Goal: Information Seeking & Learning: Learn about a topic

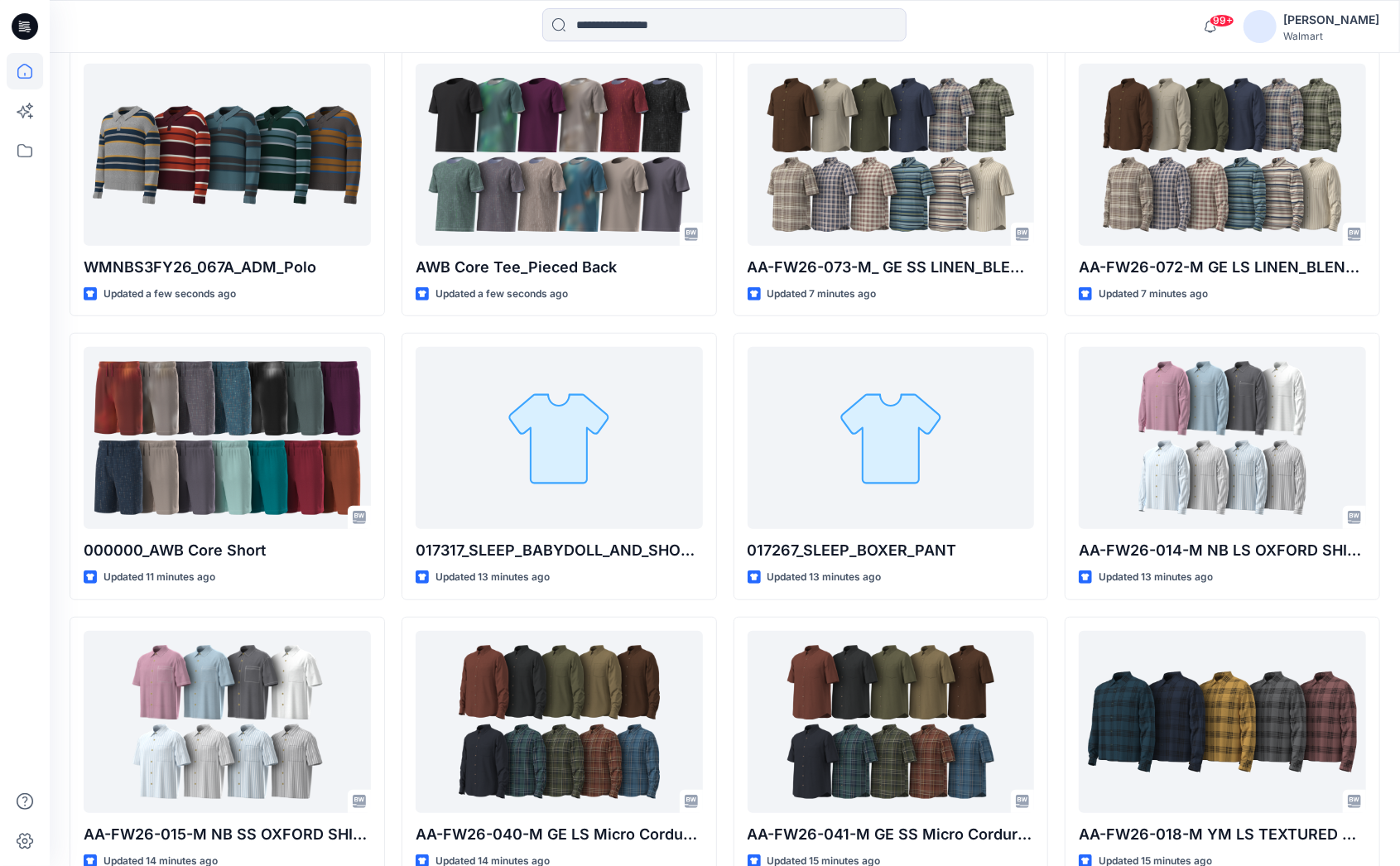
scroll to position [561, 0]
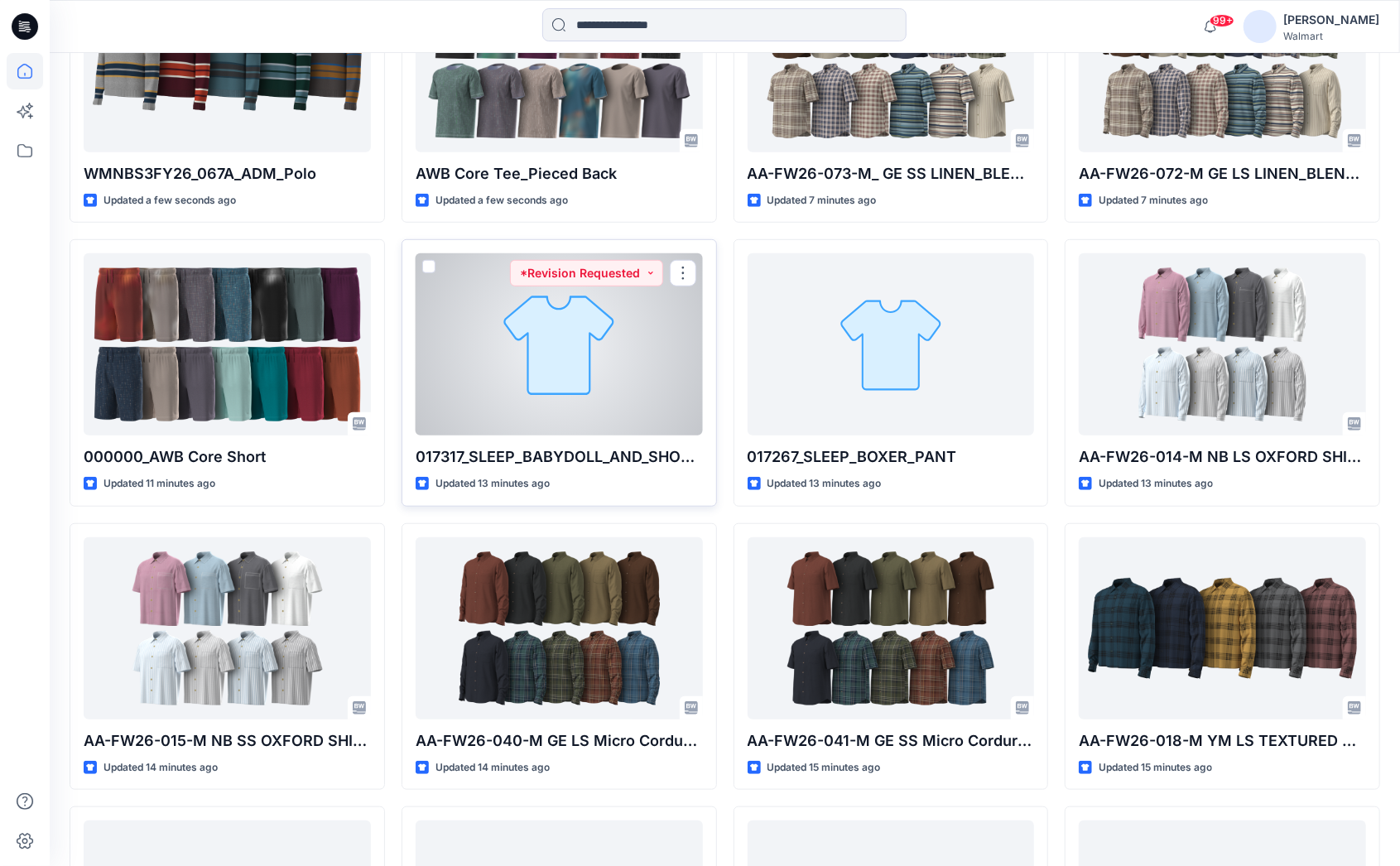
click at [480, 332] on div at bounding box center [559, 343] width 287 height 182
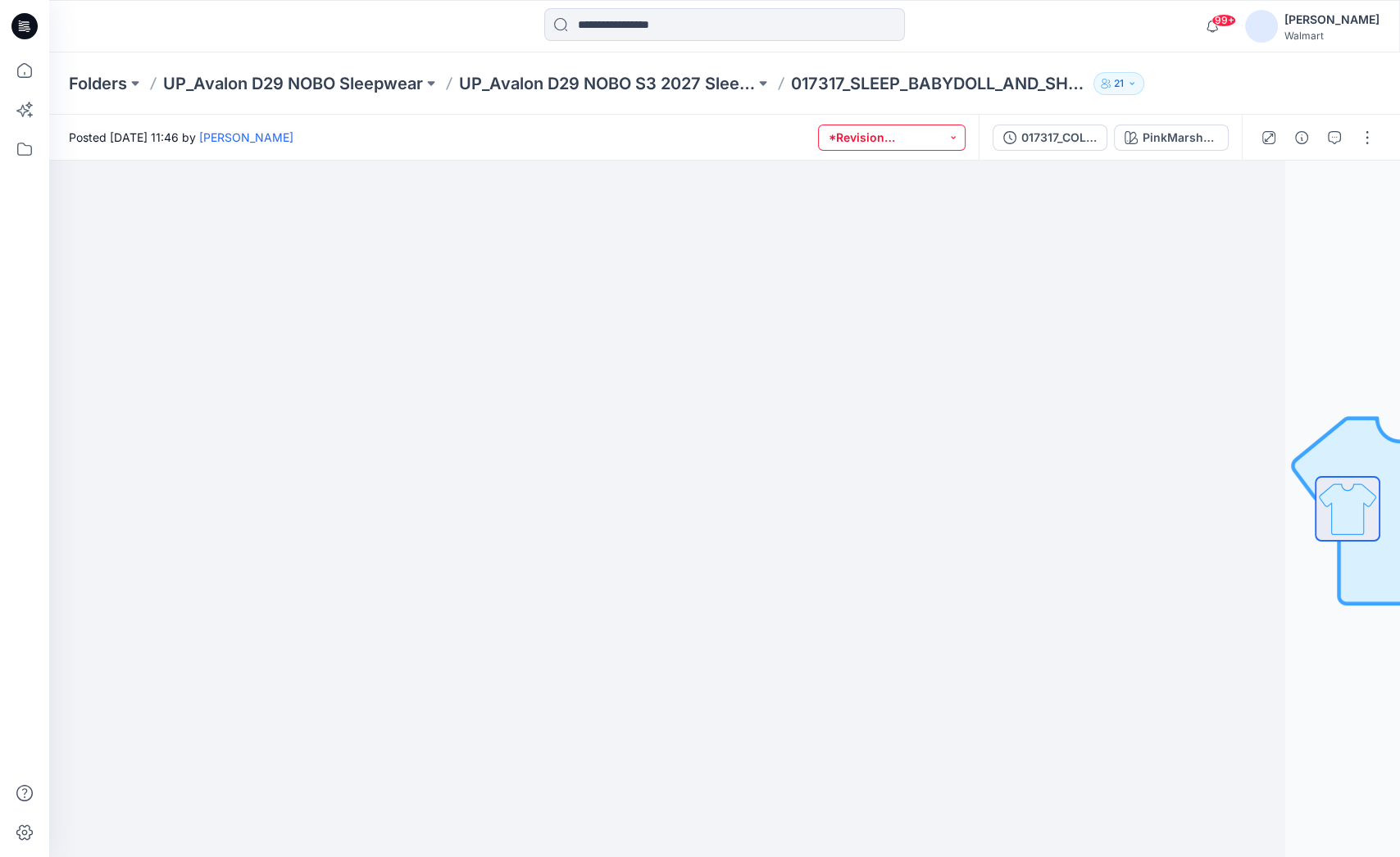
click at [960, 134] on button "*Revision Requested" at bounding box center [891, 137] width 147 height 26
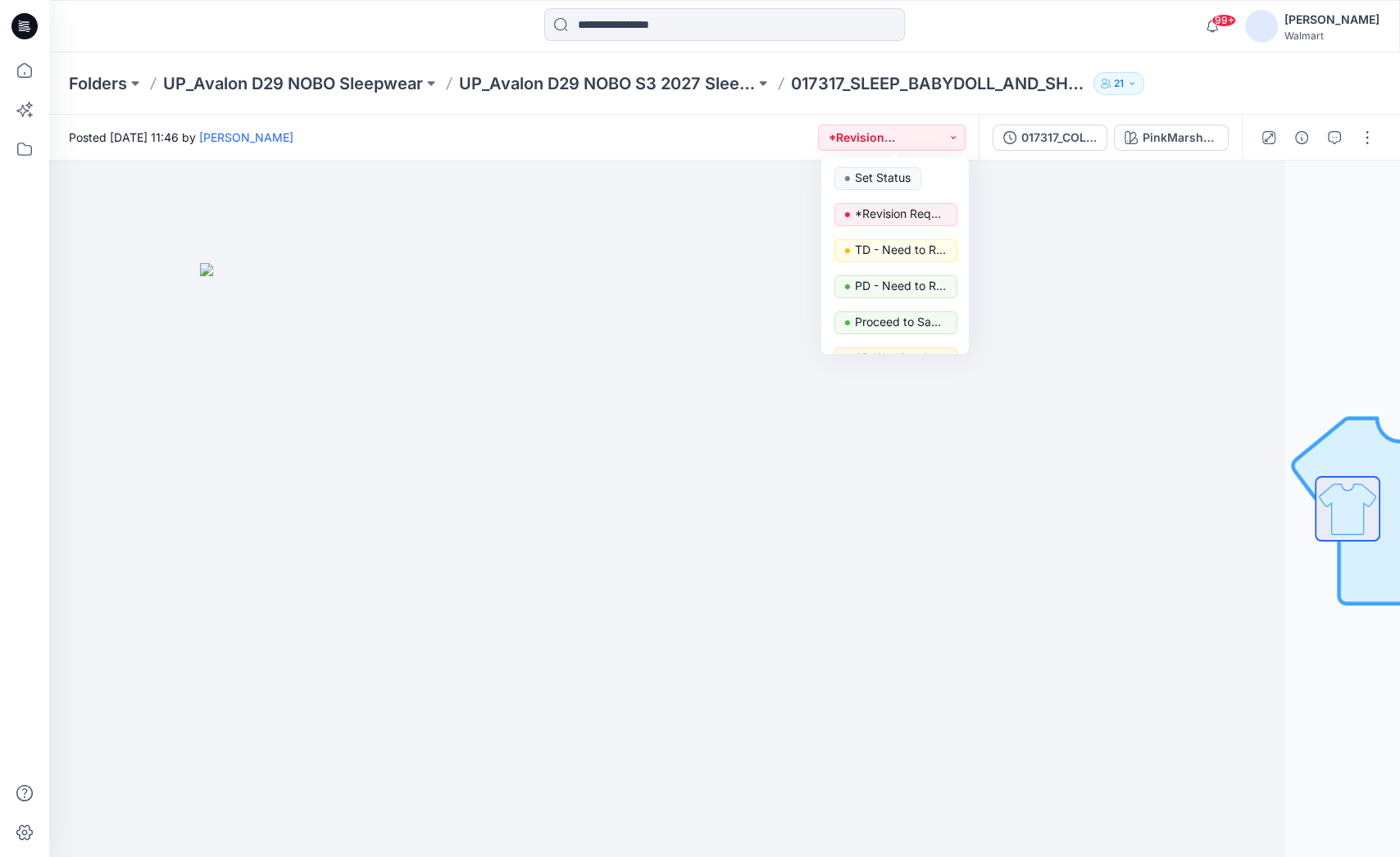
click at [226, 45] on div "99+ Notifications [PERSON_NAME] shared AA-FW26-073-M_ GE SS LINEN_BLEND SHIRT i…" at bounding box center [724, 26] width 1351 height 53
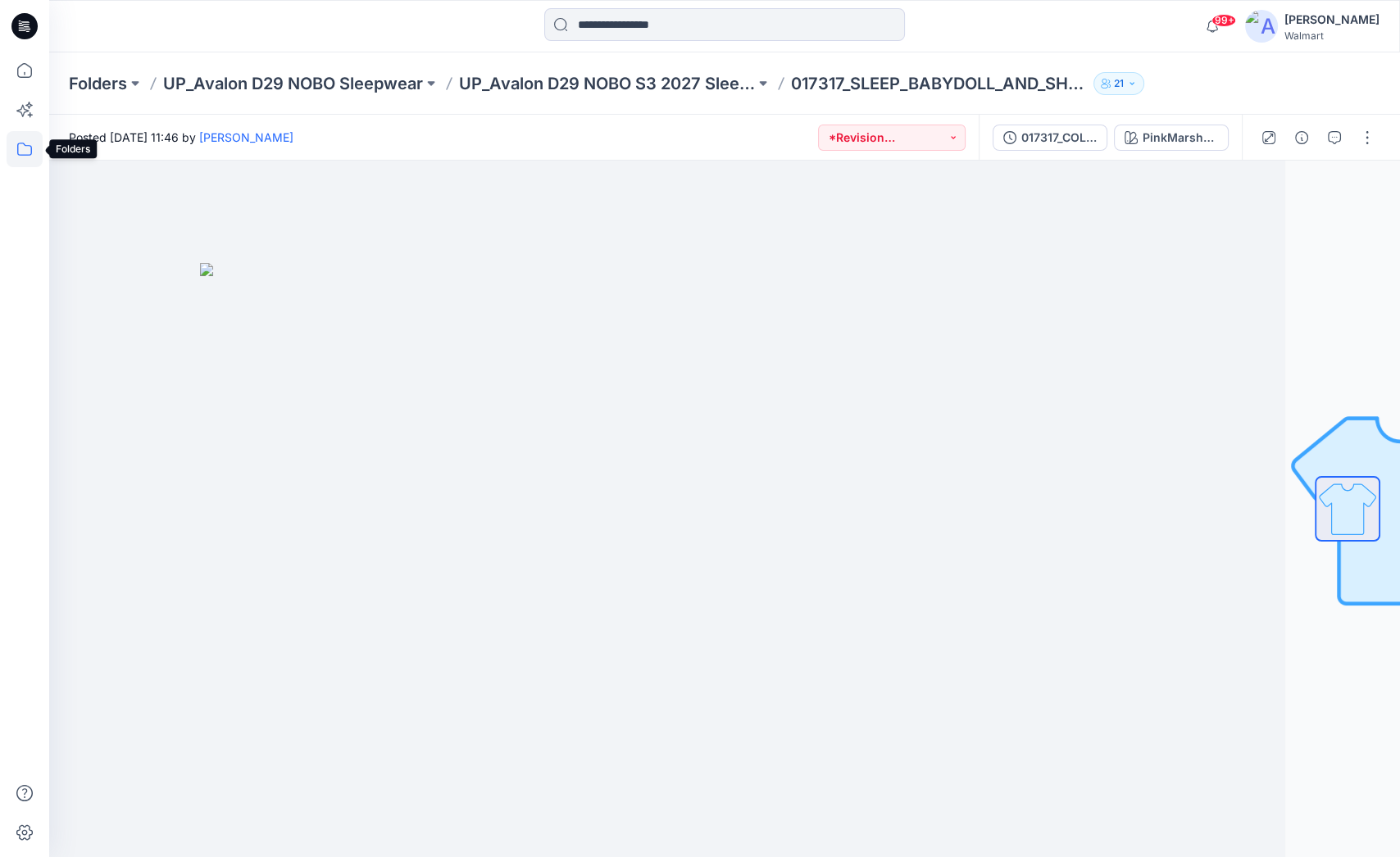
click at [23, 153] on icon at bounding box center [24, 149] width 36 height 36
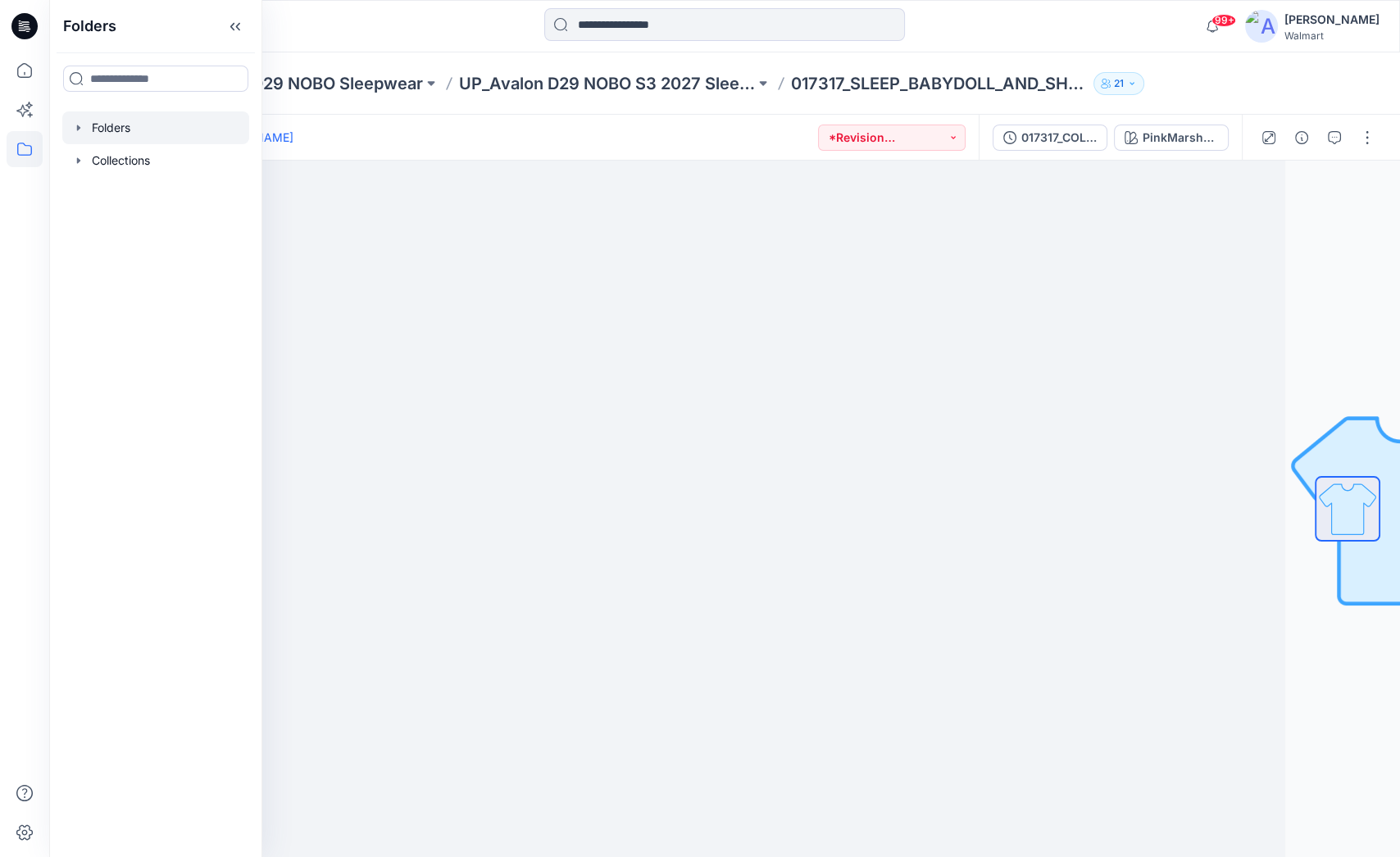
click at [78, 128] on icon "button" at bounding box center [78, 128] width 3 height 6
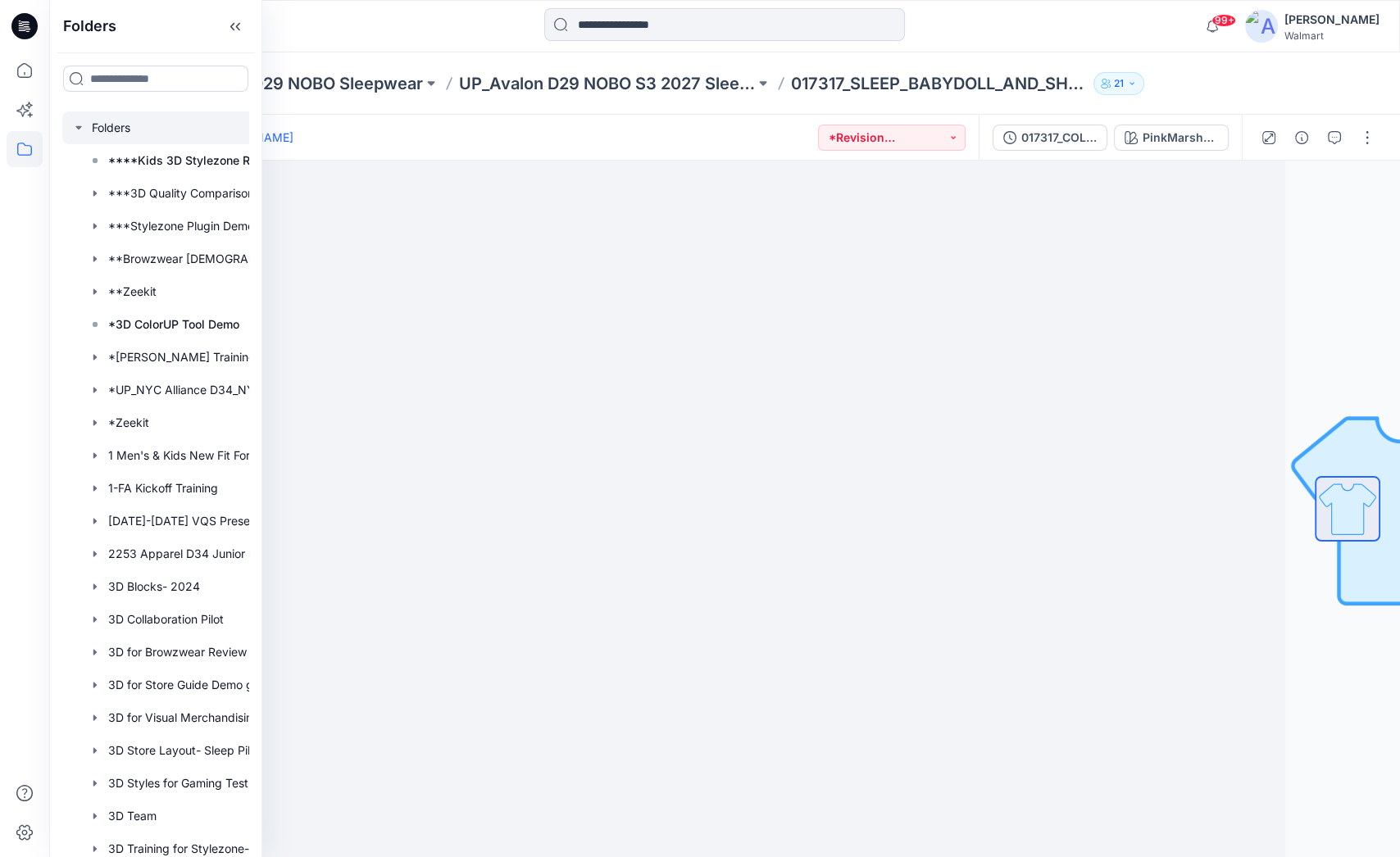
click at [75, 127] on icon "button" at bounding box center [78, 128] width 13 height 13
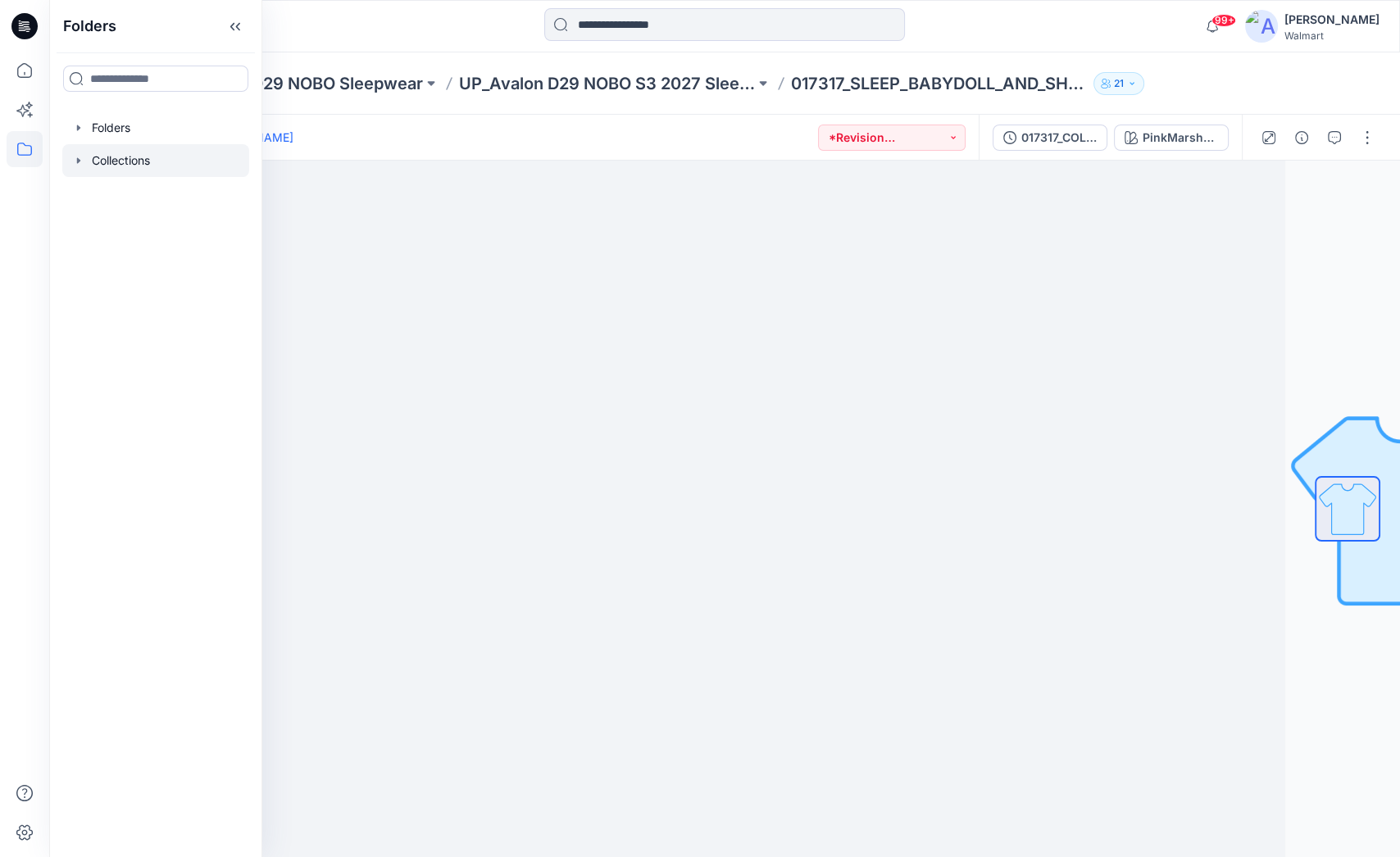
drag, startPoint x: 76, startPoint y: 159, endPoint x: 109, endPoint y: 176, distance: 37.1
click at [77, 160] on icon "button" at bounding box center [78, 161] width 3 height 6
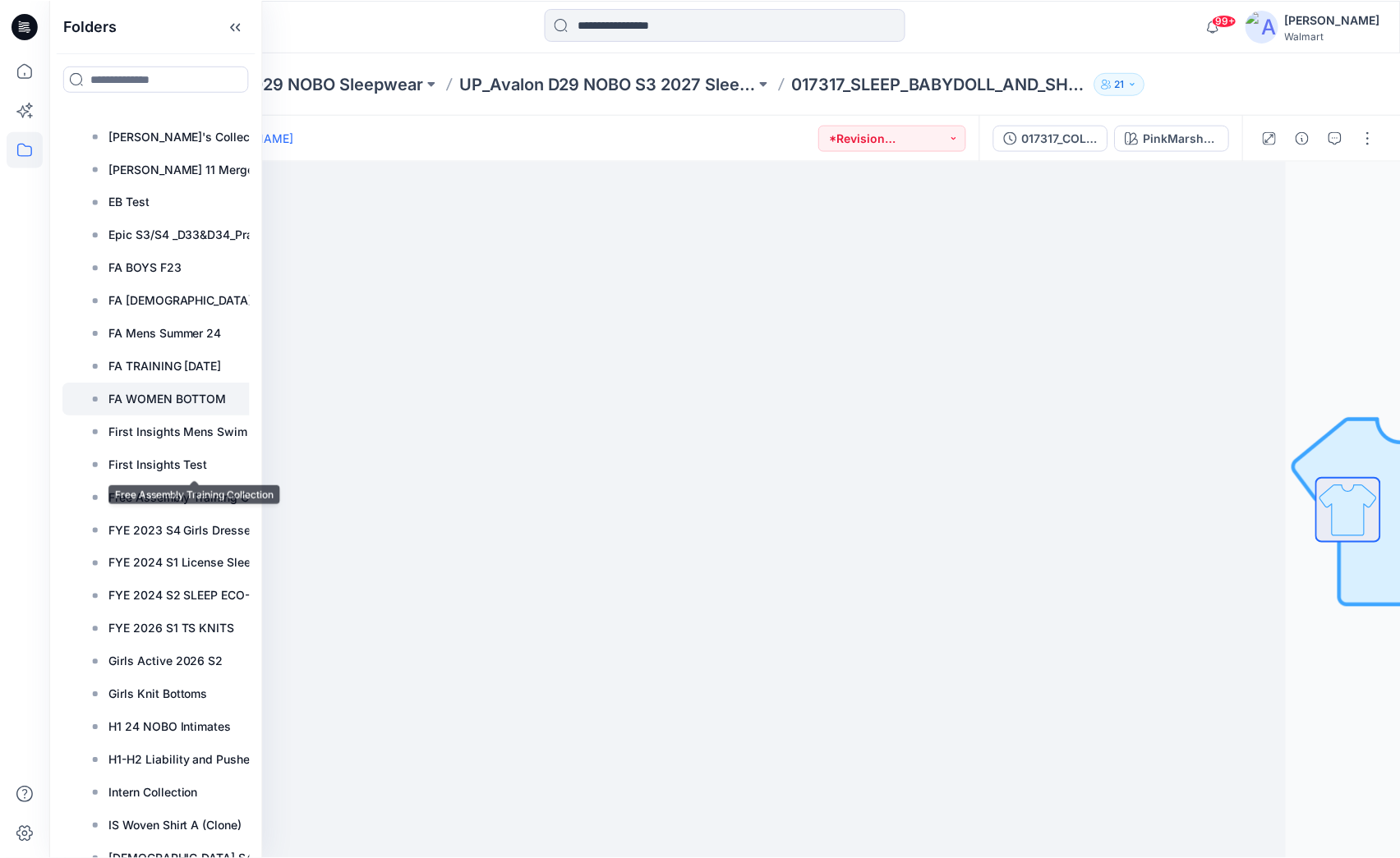
scroll to position [800, 0]
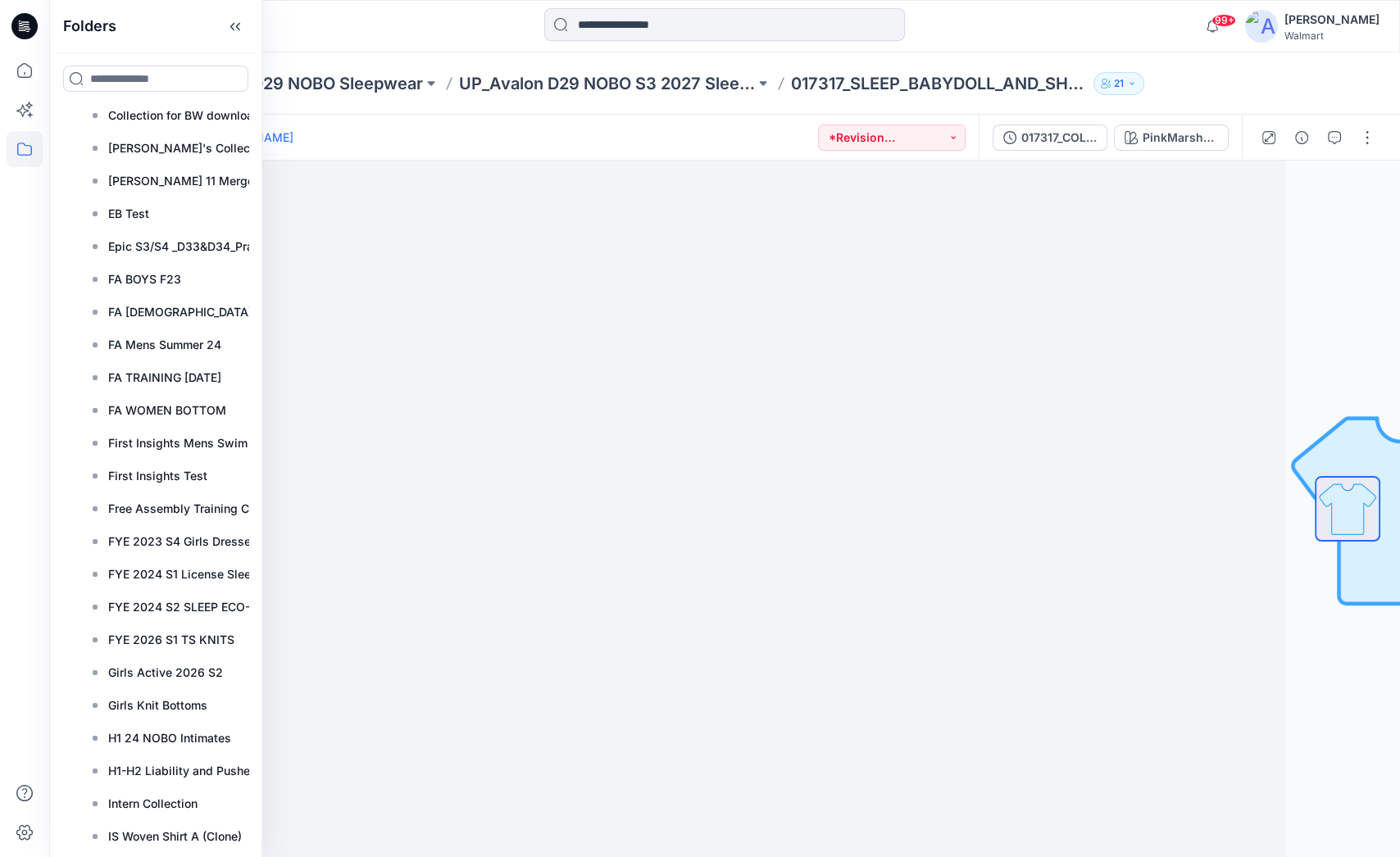
click at [358, 36] on div at bounding box center [217, 25] width 338 height 36
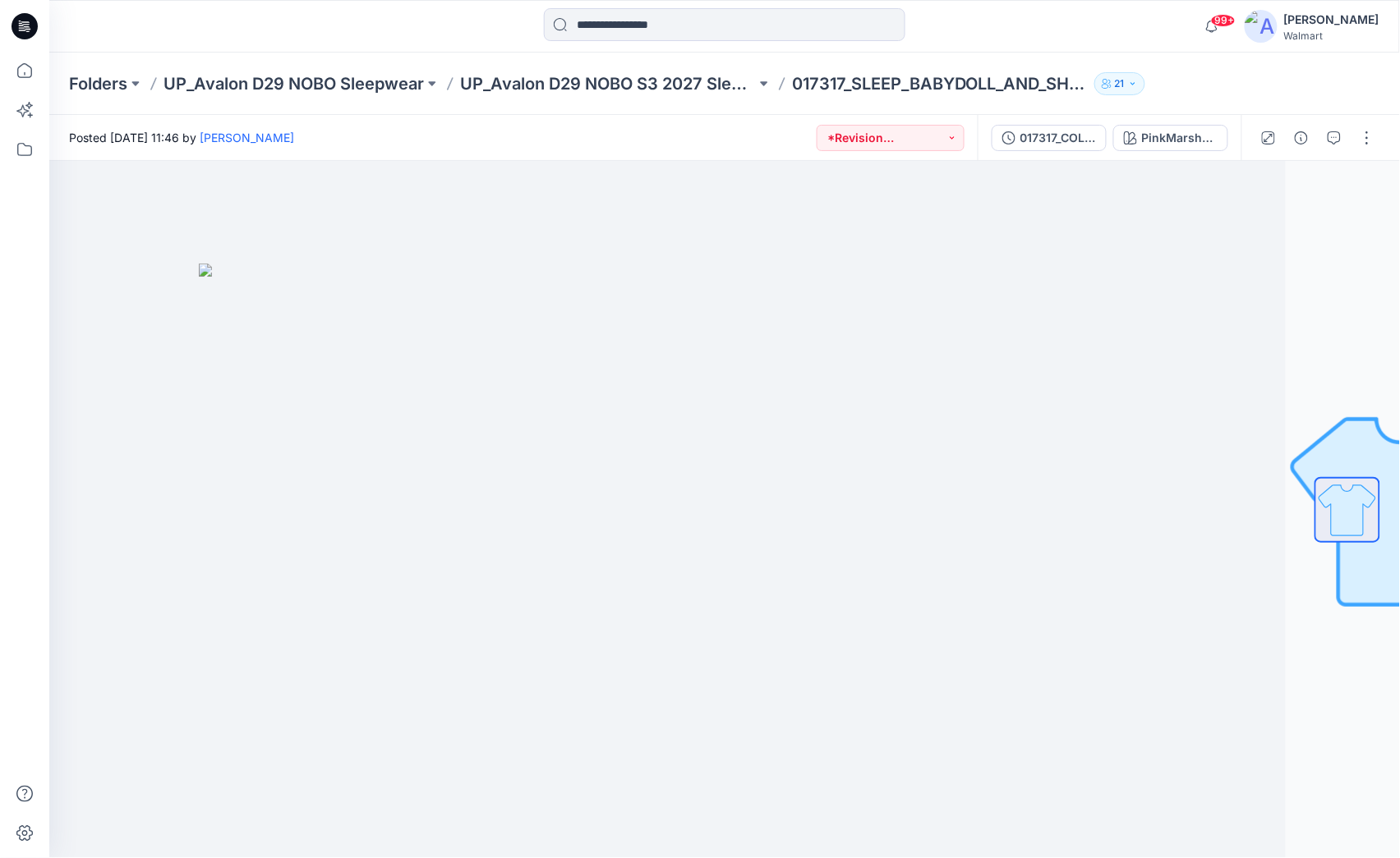
click at [1366, 21] on div "[PERSON_NAME]" at bounding box center [1332, 20] width 96 height 20
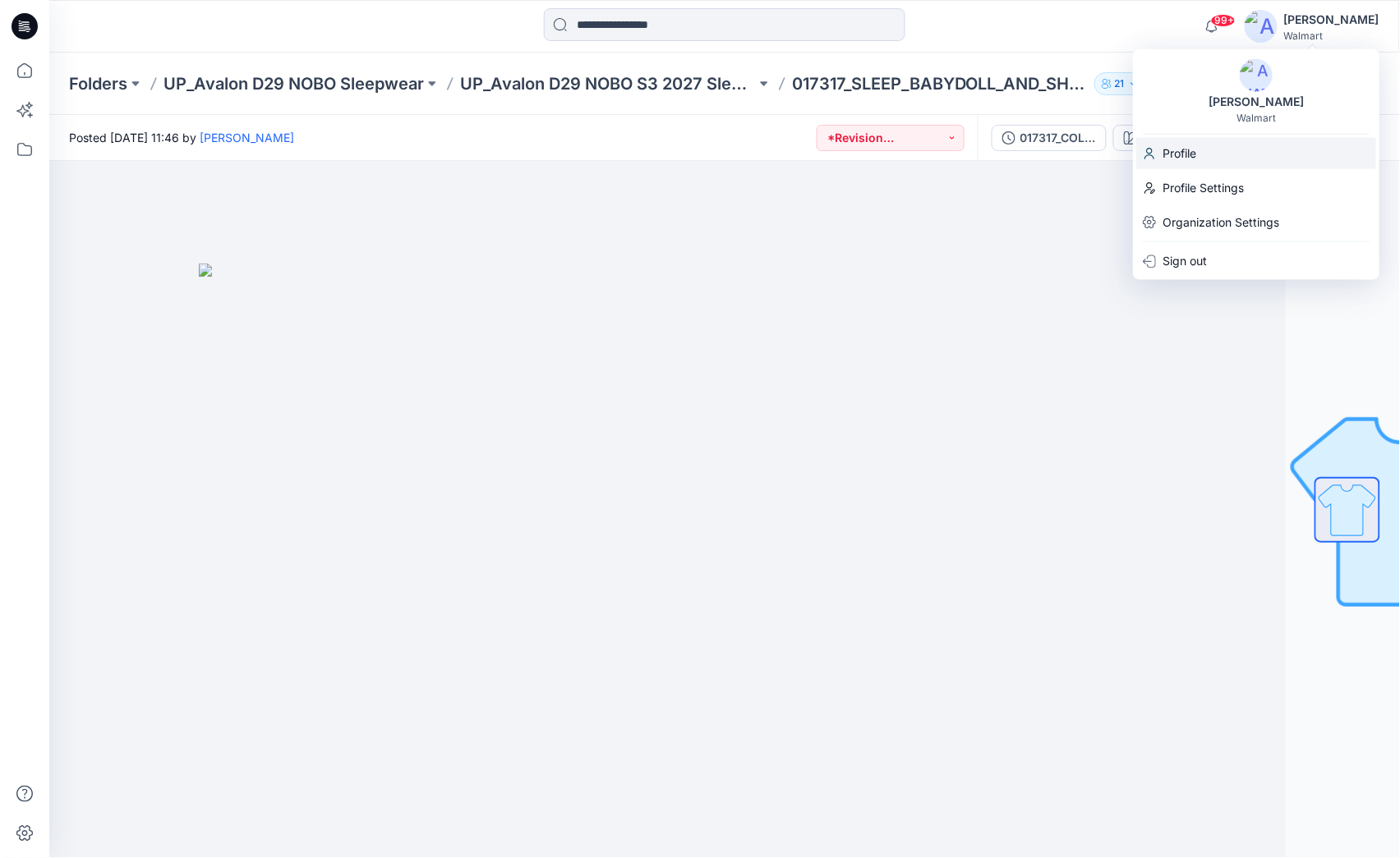
click at [1190, 146] on p "Profile" at bounding box center [1179, 153] width 33 height 31
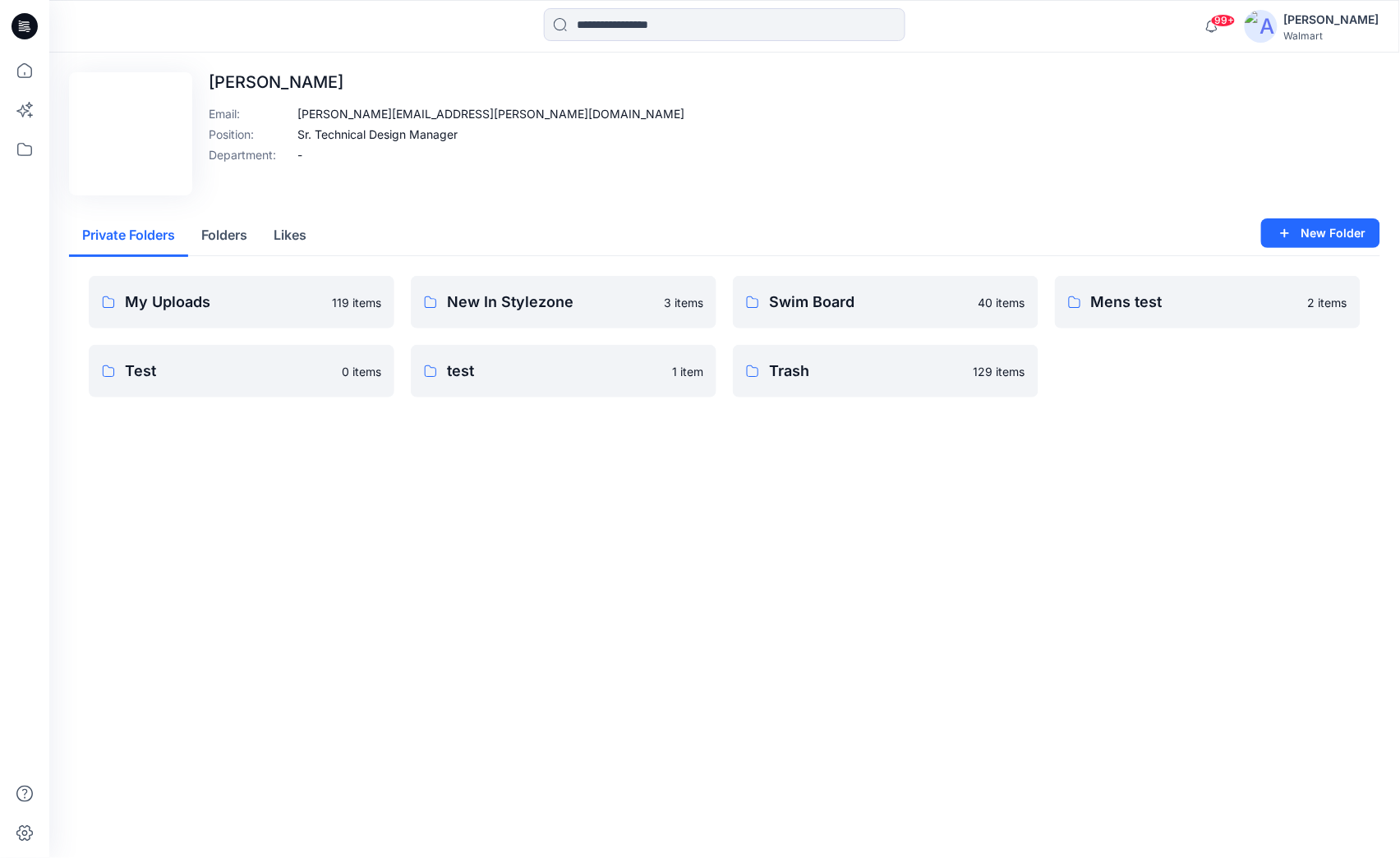
click at [1305, 36] on div "Walmart" at bounding box center [1332, 35] width 96 height 13
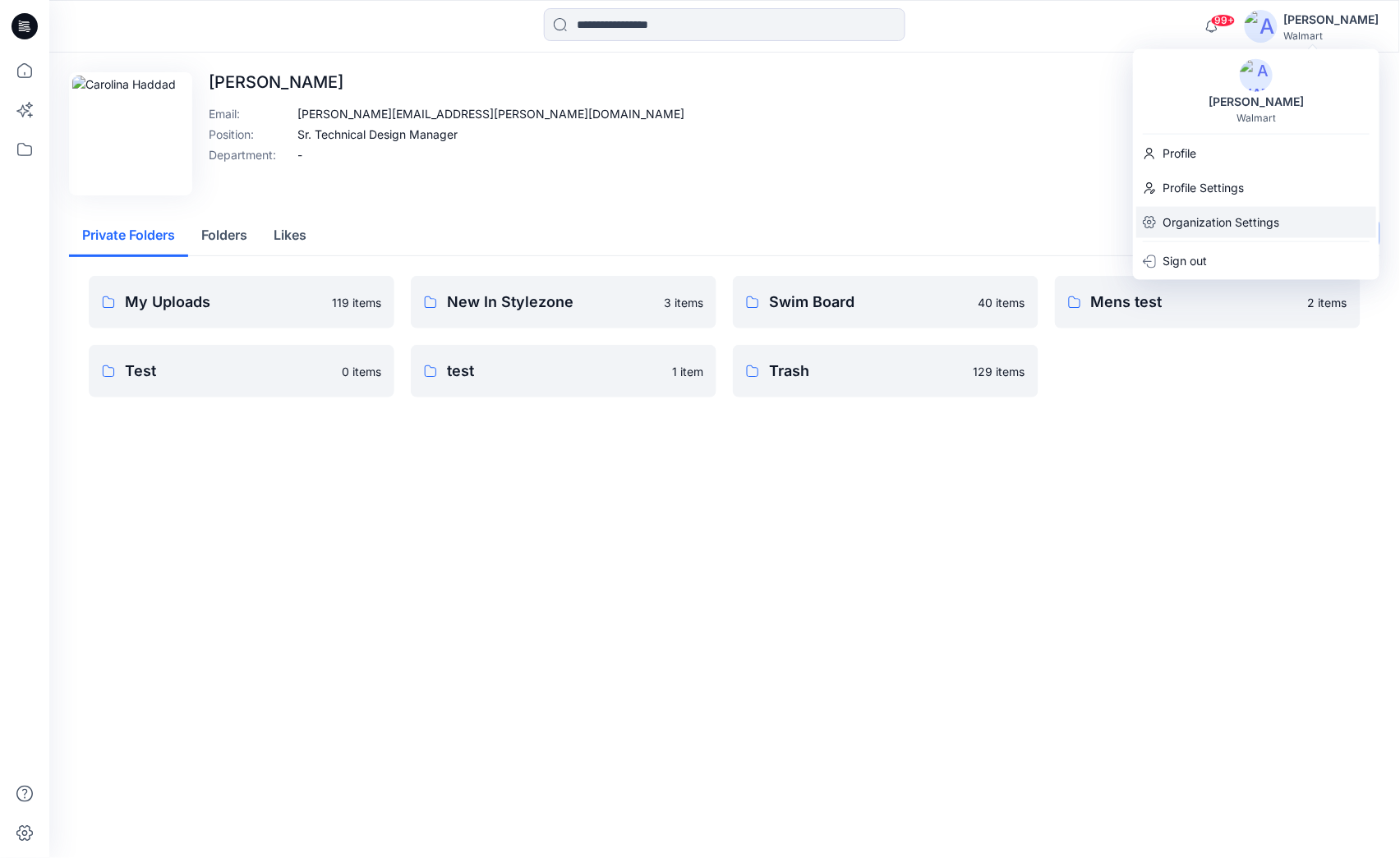
click at [1241, 222] on p "Organization Settings" at bounding box center [1220, 223] width 116 height 31
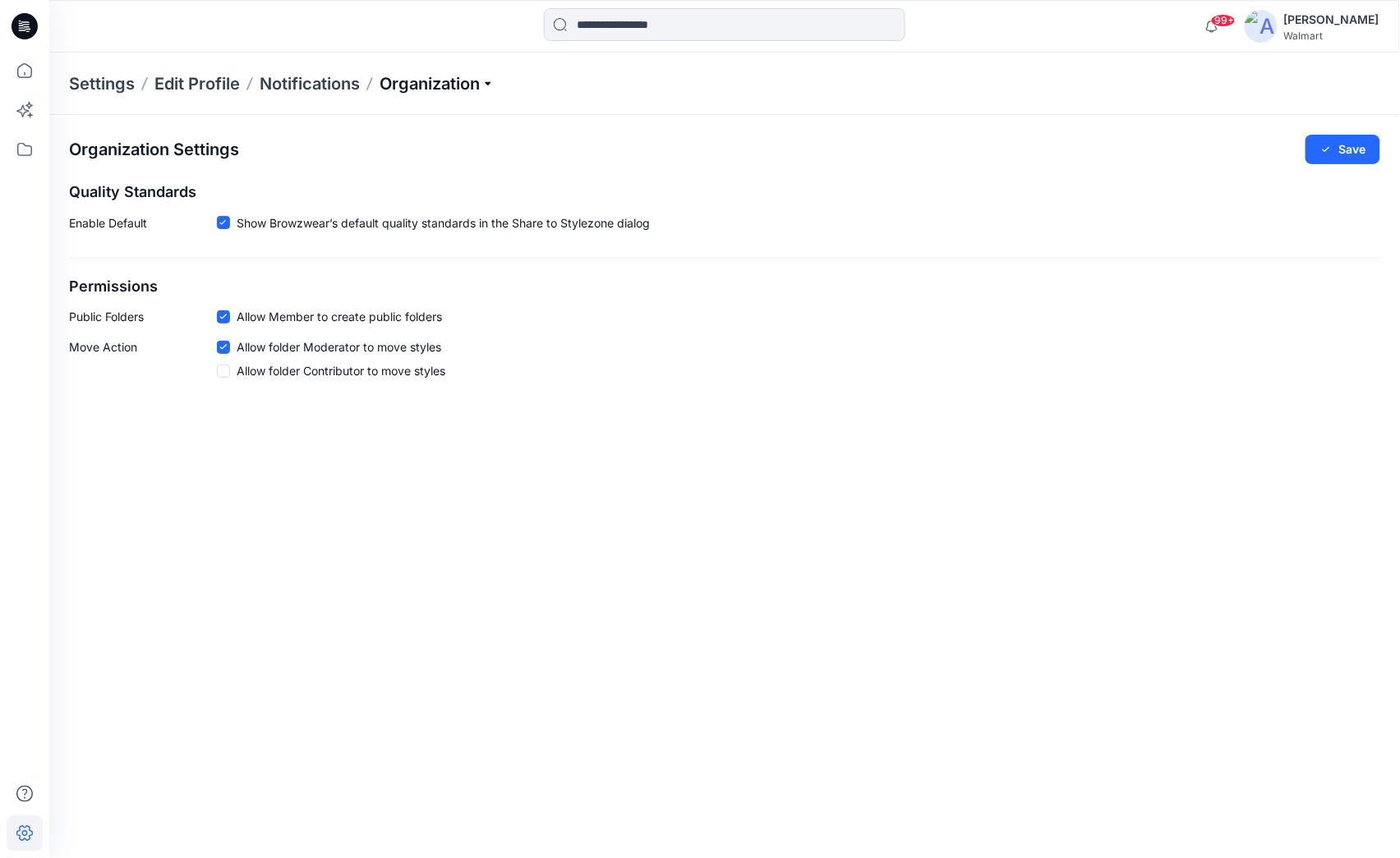
click at [473, 83] on p "Organization" at bounding box center [437, 84] width 115 height 23
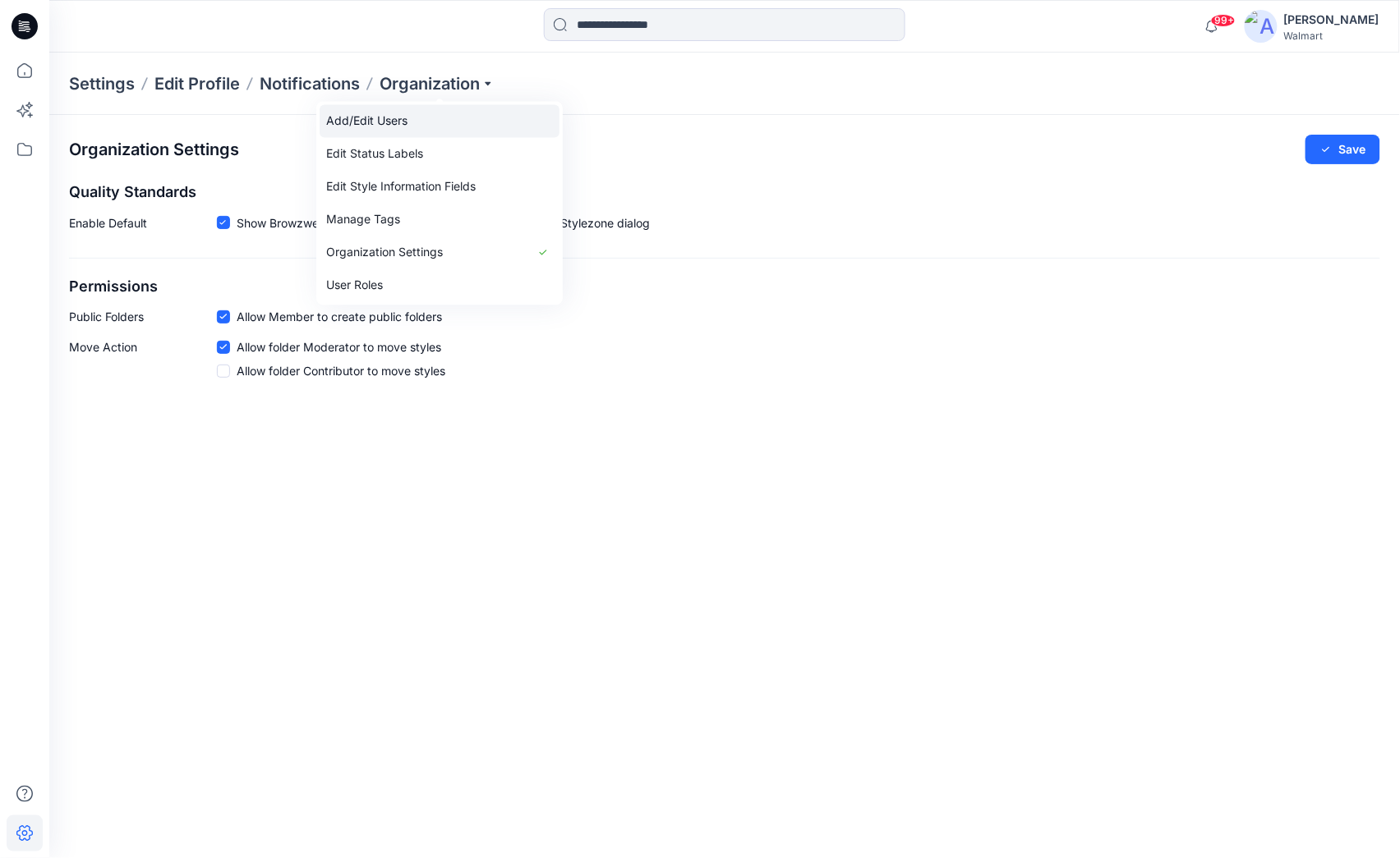
click at [455, 125] on link "Add/Edit Users" at bounding box center [439, 121] width 240 height 33
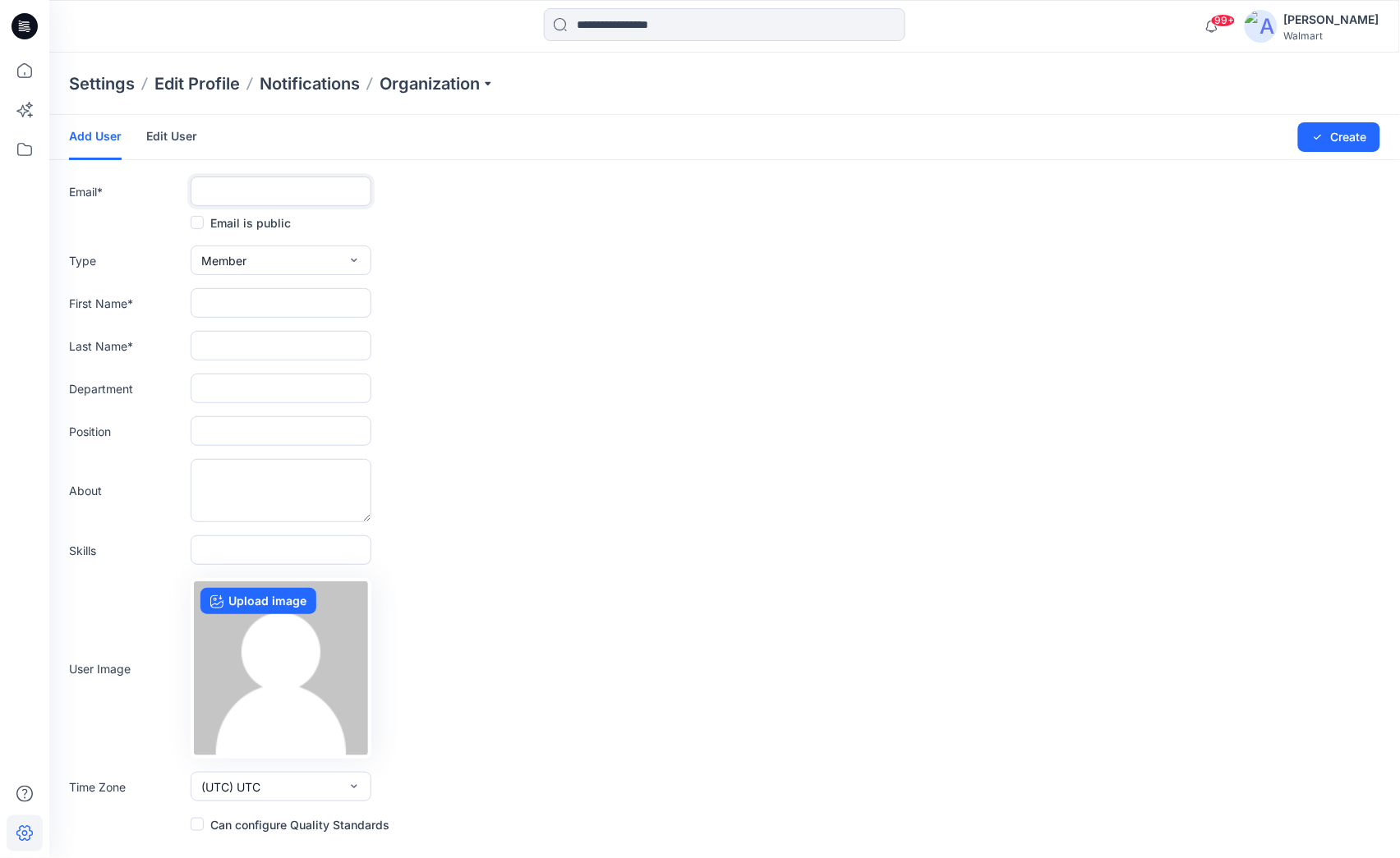
click at [220, 190] on input "text" at bounding box center [280, 191] width 181 height 29
paste input "**********"
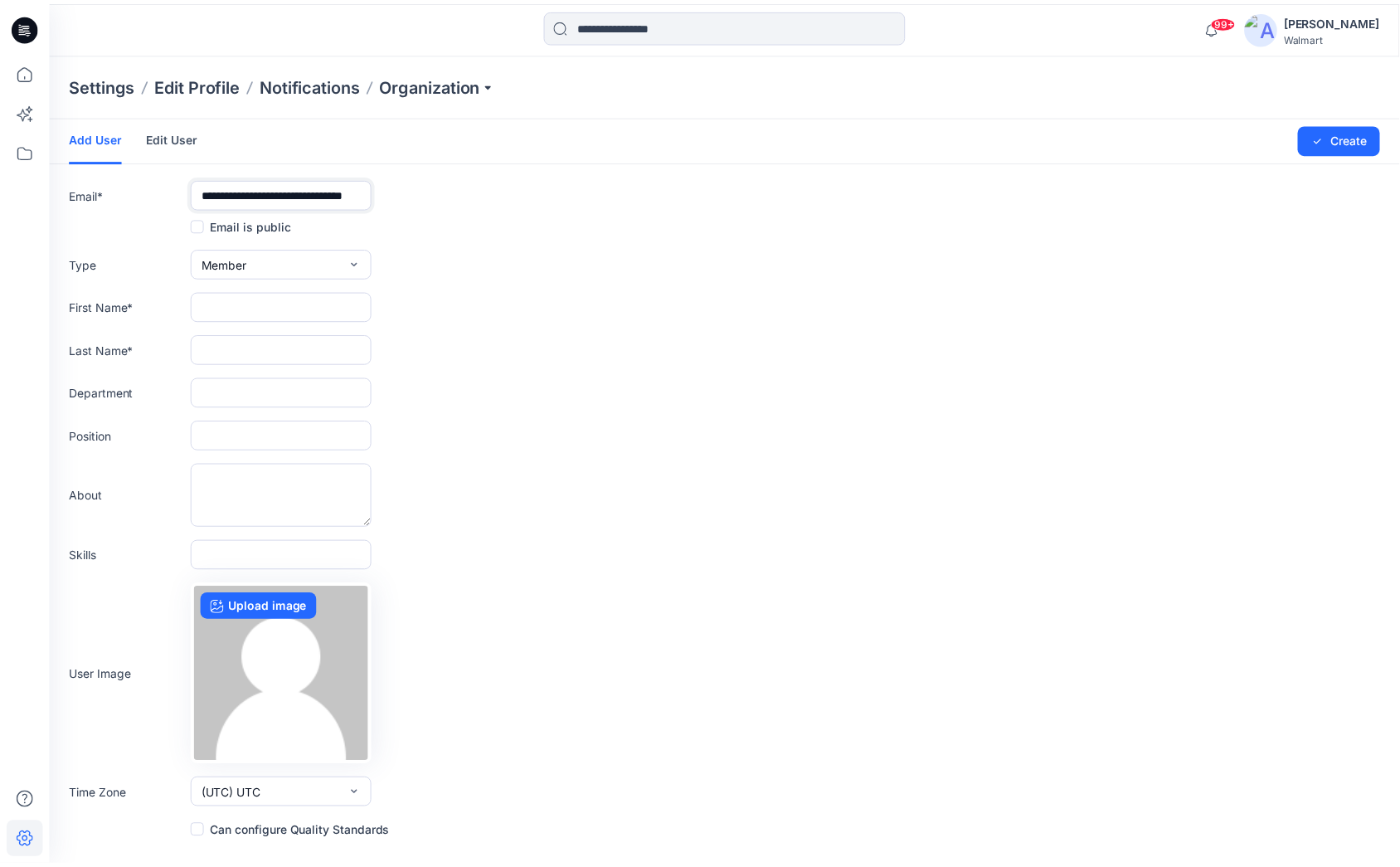
scroll to position [0, 62]
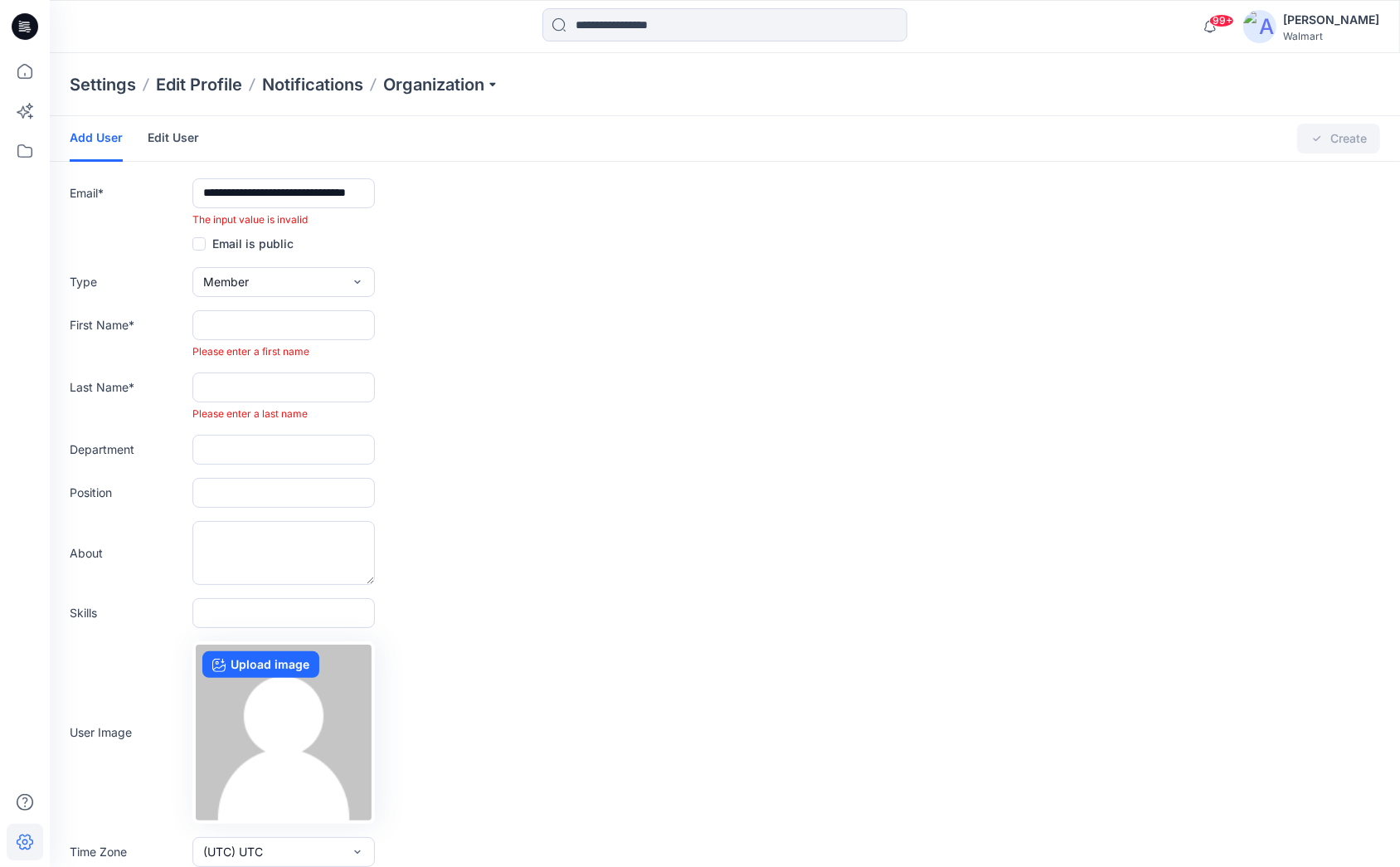
click at [452, 227] on div "The input value is invalid" at bounding box center [725, 219] width 1310 height 15
drag, startPoint x: 289, startPoint y: 189, endPoint x: 113, endPoint y: 207, distance: 176.9
click at [140, 198] on div "**********" at bounding box center [725, 203] width 1310 height 49
click at [344, 191] on input "**********" at bounding box center [283, 193] width 182 height 30
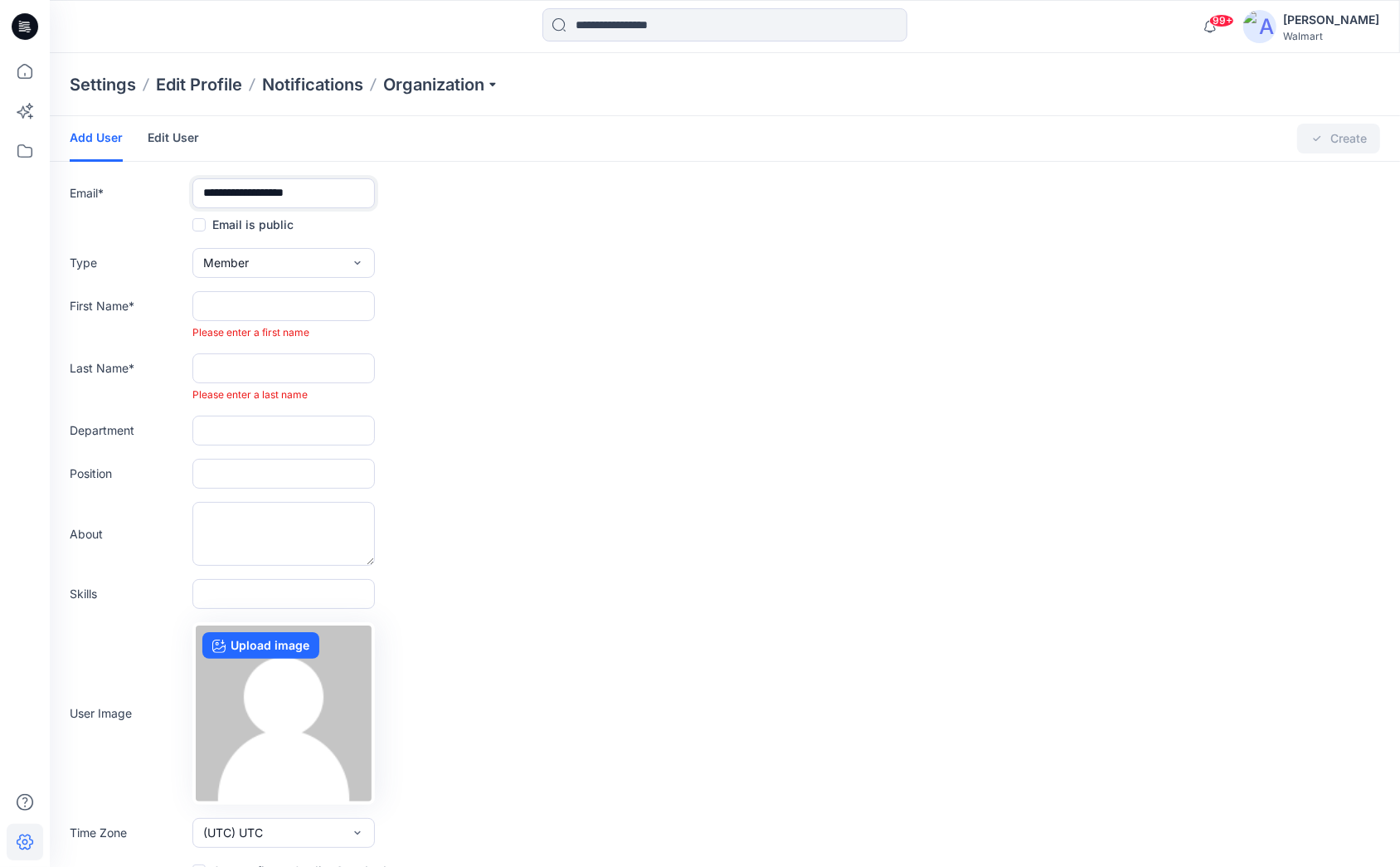
type input "**********"
click at [258, 303] on input "text" at bounding box center [283, 306] width 182 height 30
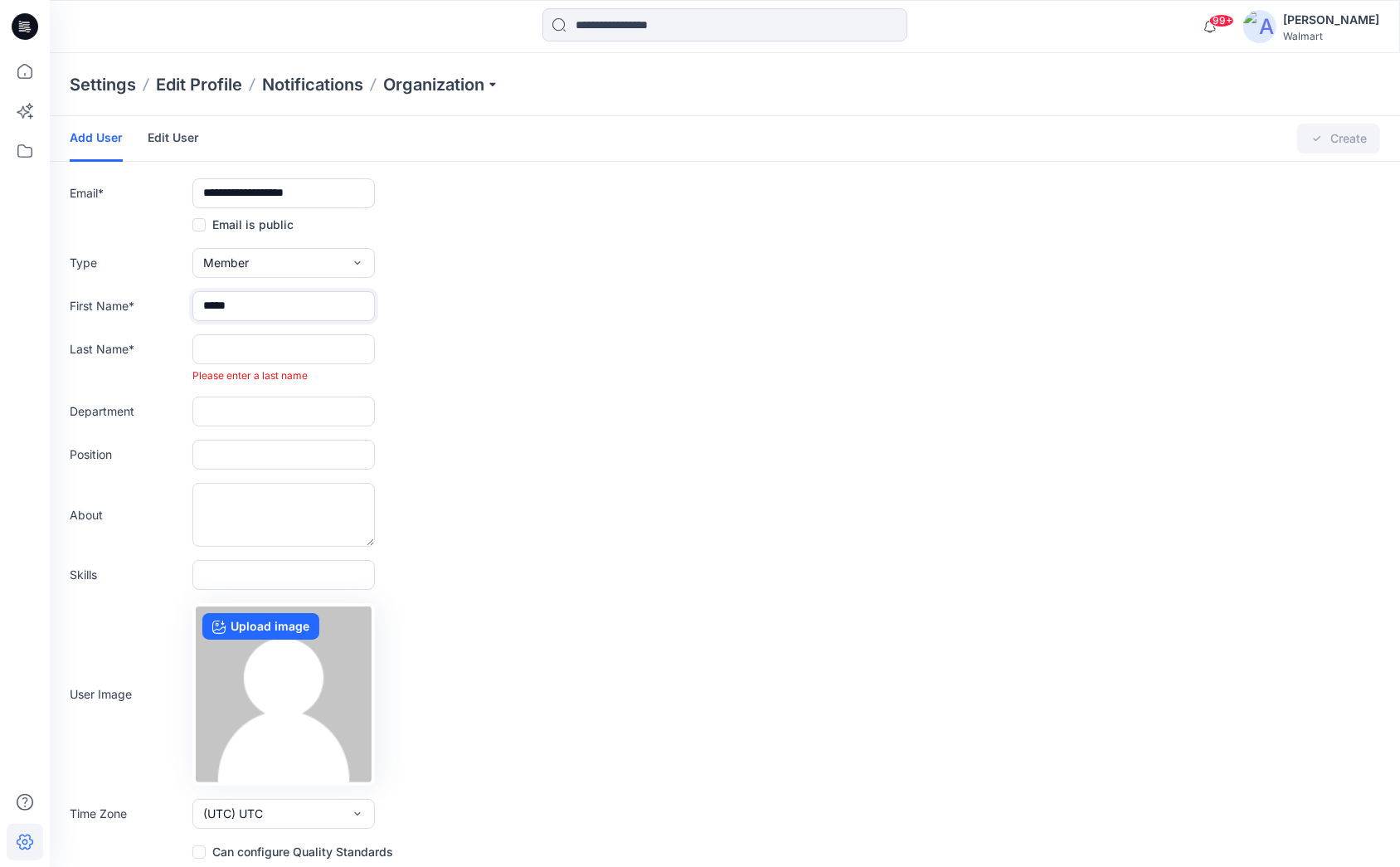
type input "*****"
click at [269, 357] on input "text" at bounding box center [283, 349] width 182 height 30
paste input "**********"
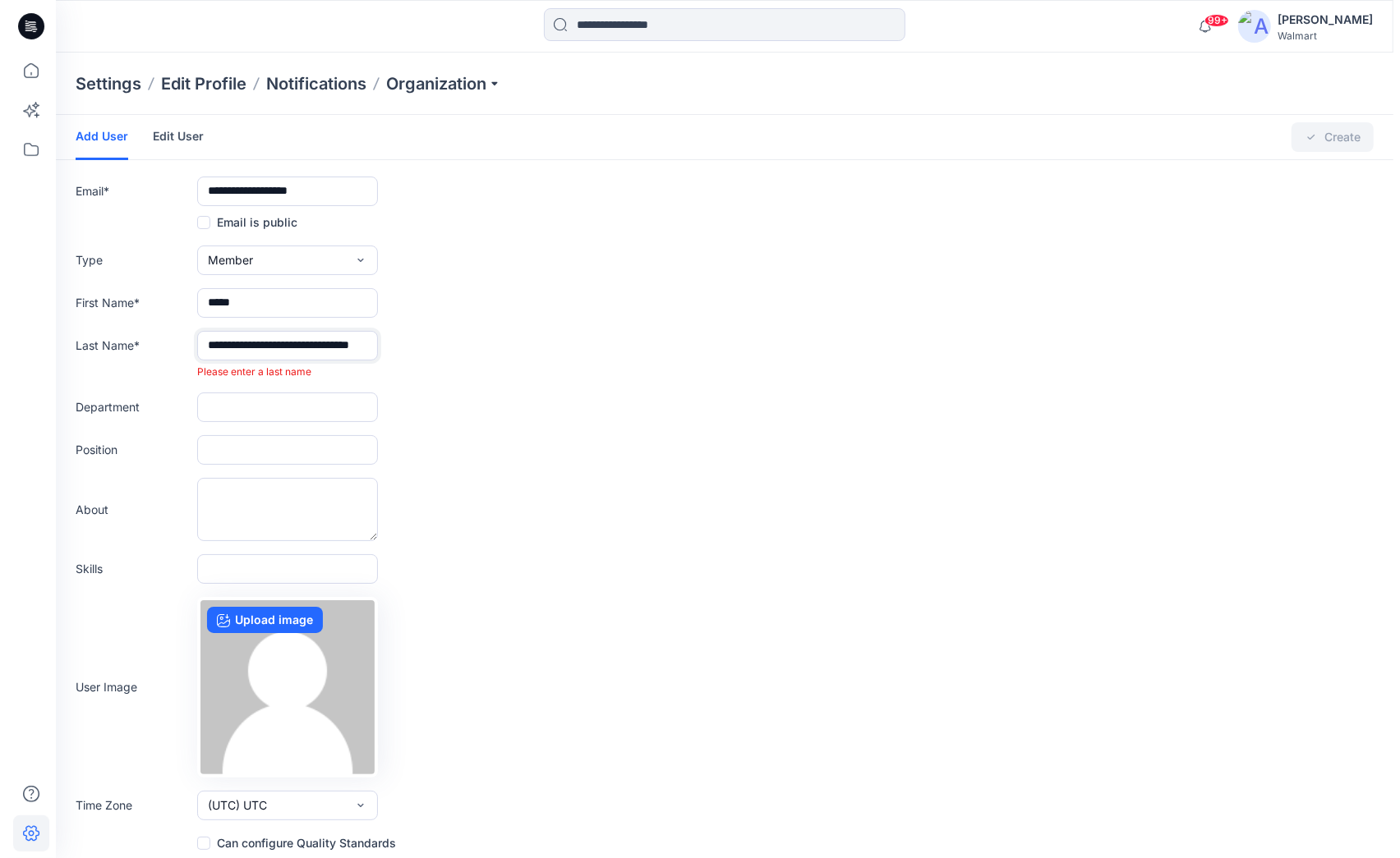
scroll to position [0, 62]
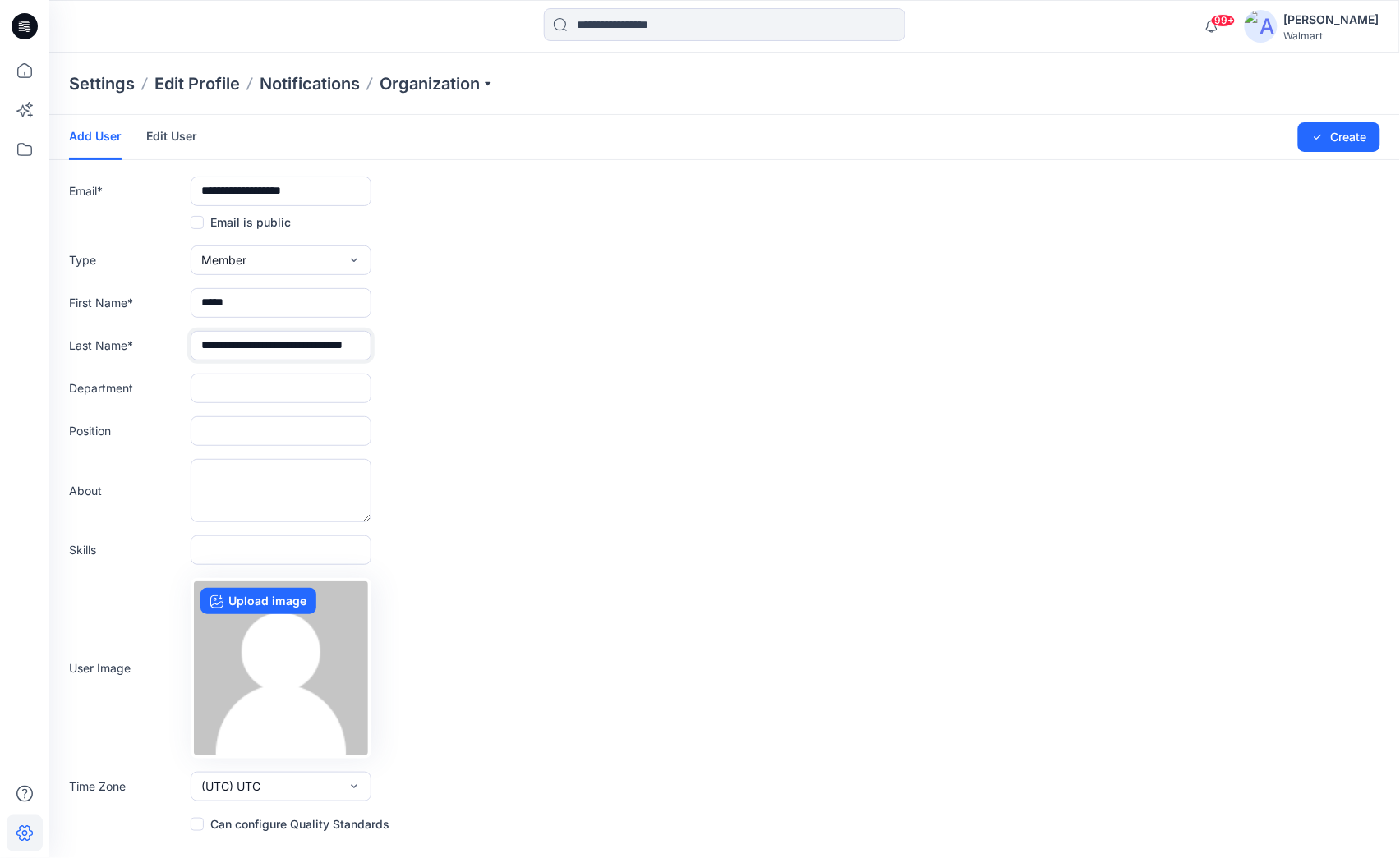
drag, startPoint x: 359, startPoint y: 348, endPoint x: 221, endPoint y: 334, distance: 138.7
click at [221, 334] on input "**********" at bounding box center [280, 346] width 181 height 29
drag, startPoint x: 233, startPoint y: 345, endPoint x: 171, endPoint y: 351, distance: 62.3
click at [175, 351] on div "**********" at bounding box center [724, 346] width 1311 height 29
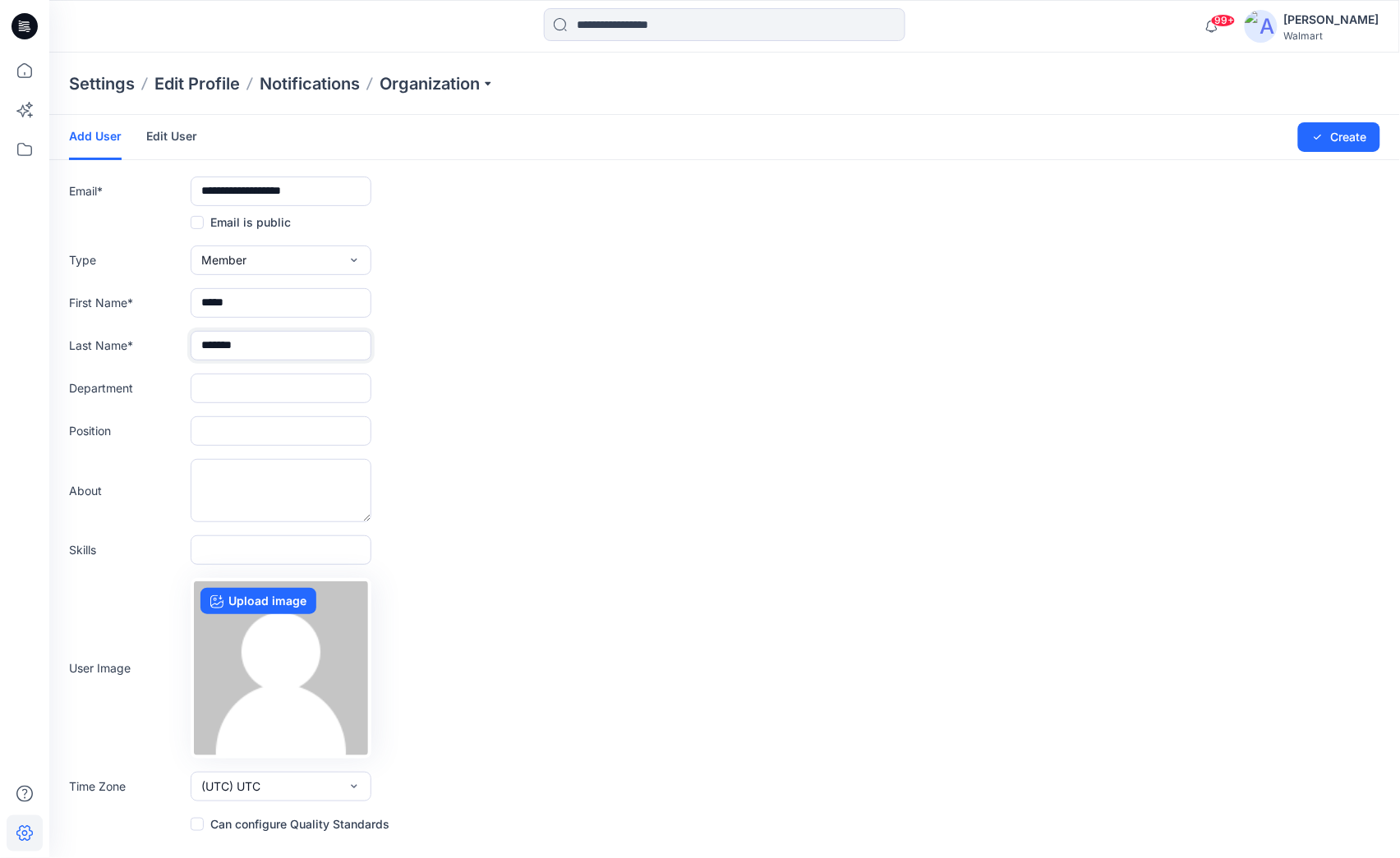
type input "******"
click at [230, 385] on input "text" at bounding box center [280, 388] width 181 height 29
type input "*********"
drag, startPoint x: 467, startPoint y: 287, endPoint x: 564, endPoint y: 329, distance: 105.7
click at [467, 288] on form "**********" at bounding box center [723, 474] width 1350 height 719
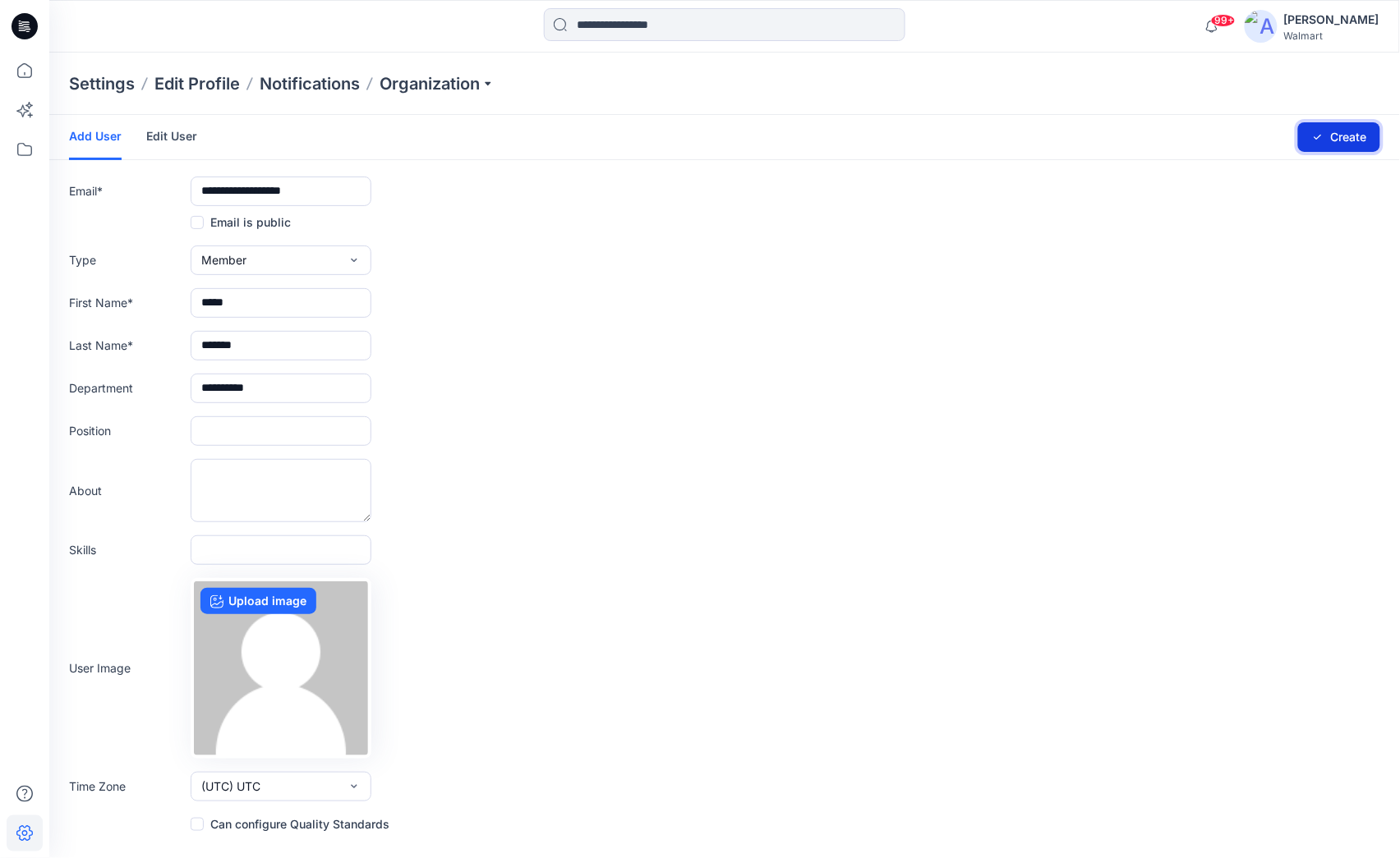
click at [1342, 138] on button "Create" at bounding box center [1338, 137] width 82 height 29
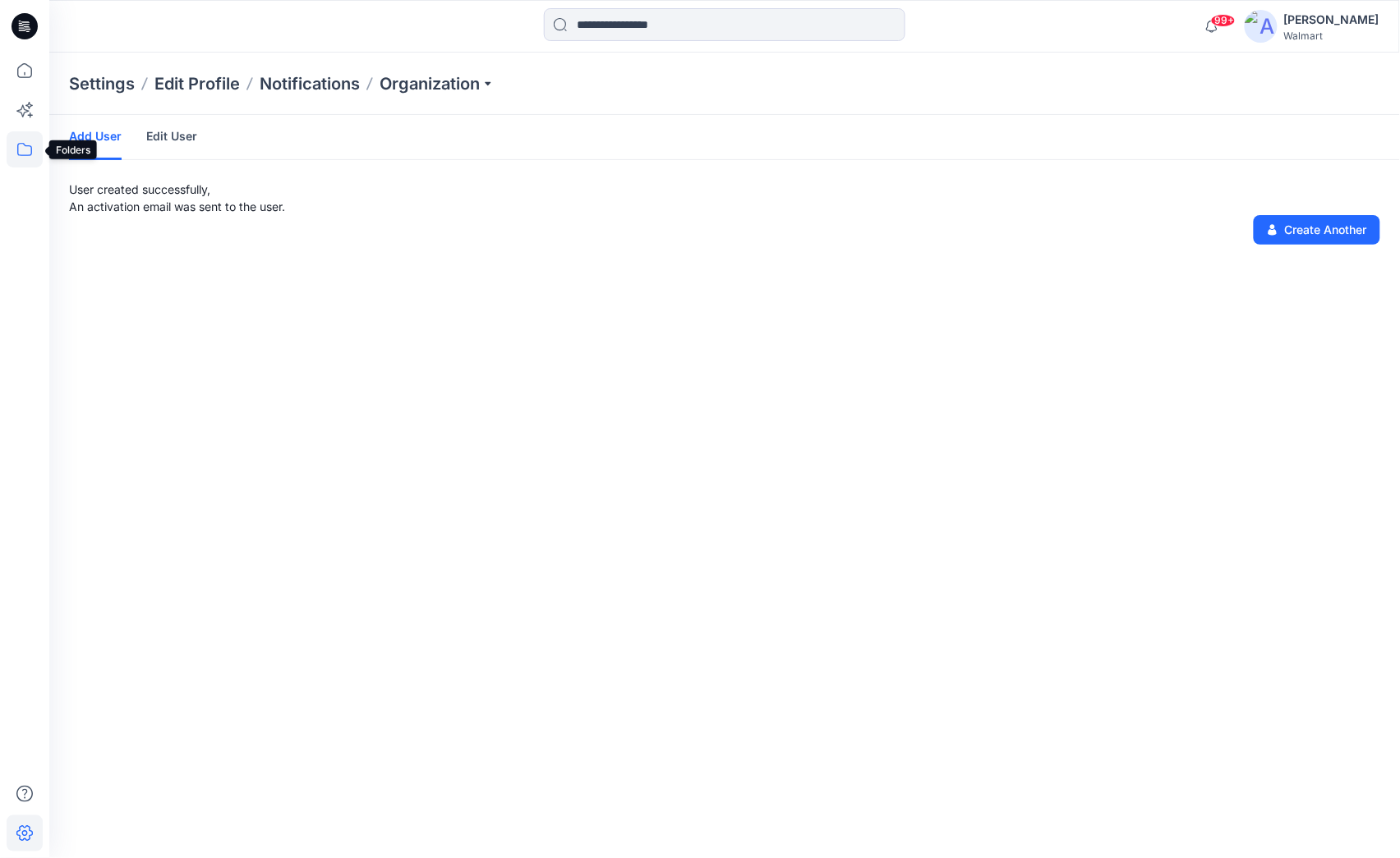
click at [33, 152] on icon at bounding box center [24, 149] width 36 height 36
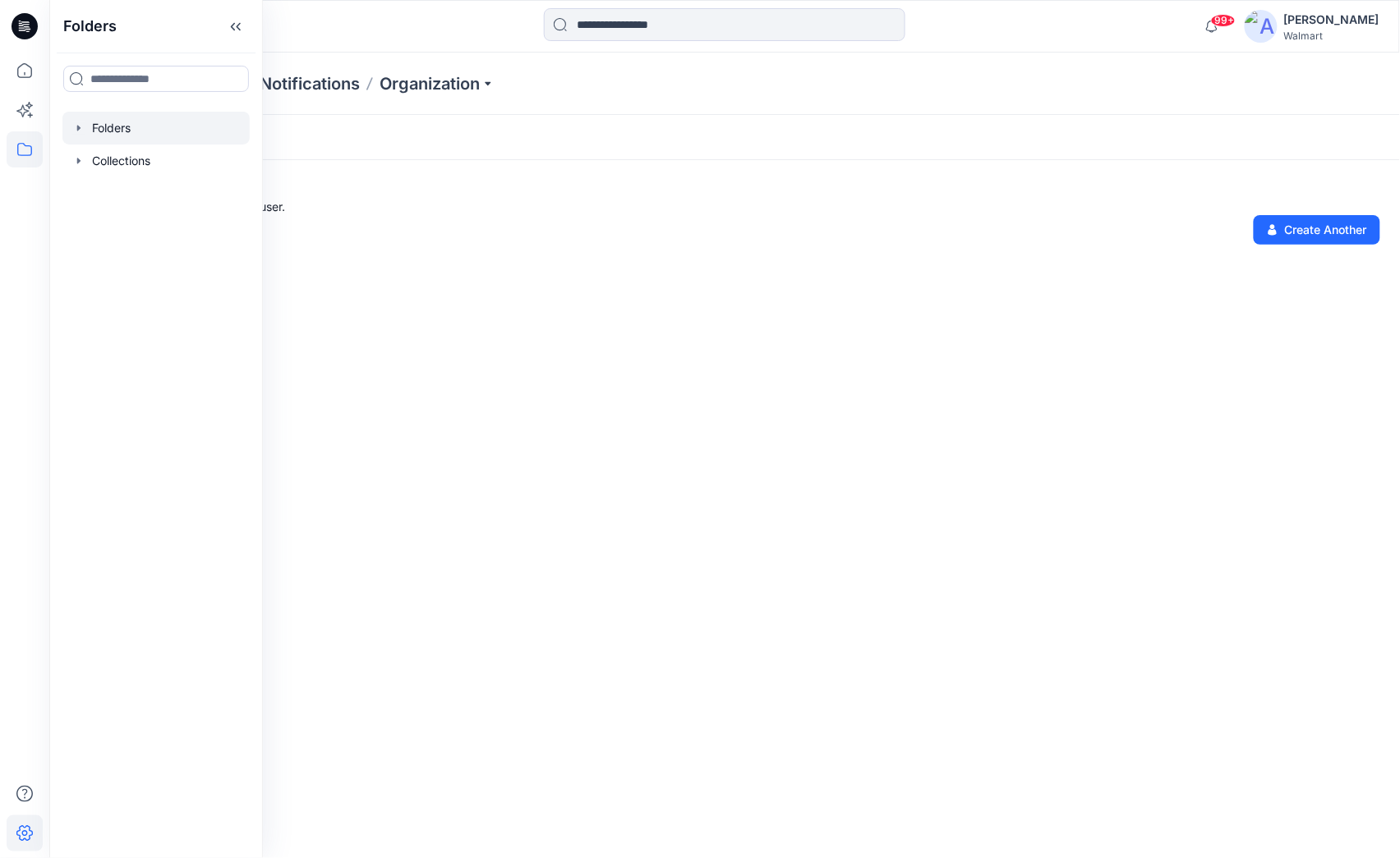
click at [79, 132] on icon "button" at bounding box center [78, 128] width 13 height 13
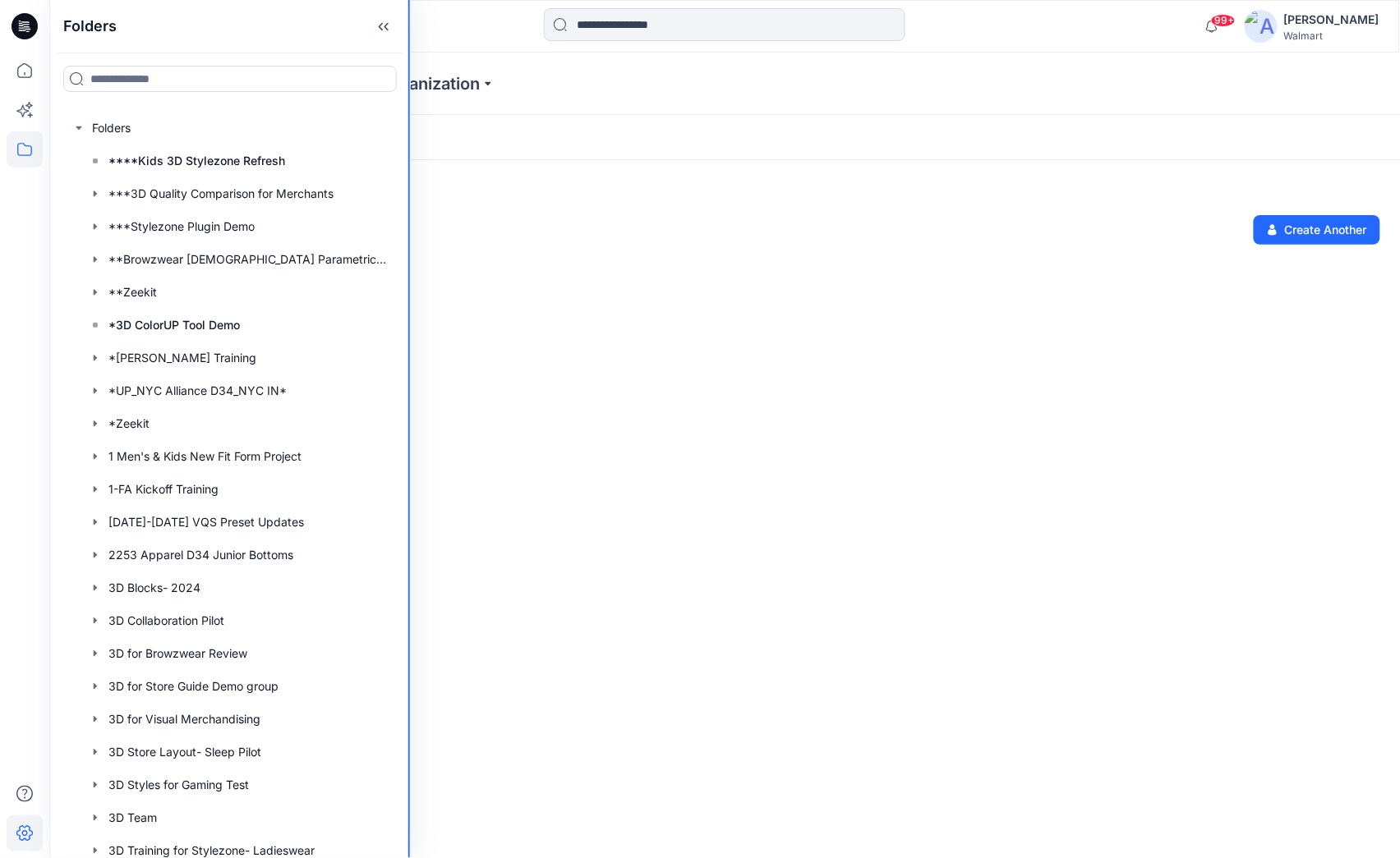
drag, startPoint x: 260, startPoint y: 443, endPoint x: 429, endPoint y: 447, distance: 169.0
click at [429, 447] on div "Folders Folders ****Kids 3D Stylezone Refresh ***3D Quality Comparison for Merc…" at bounding box center [700, 429] width 1400 height 858
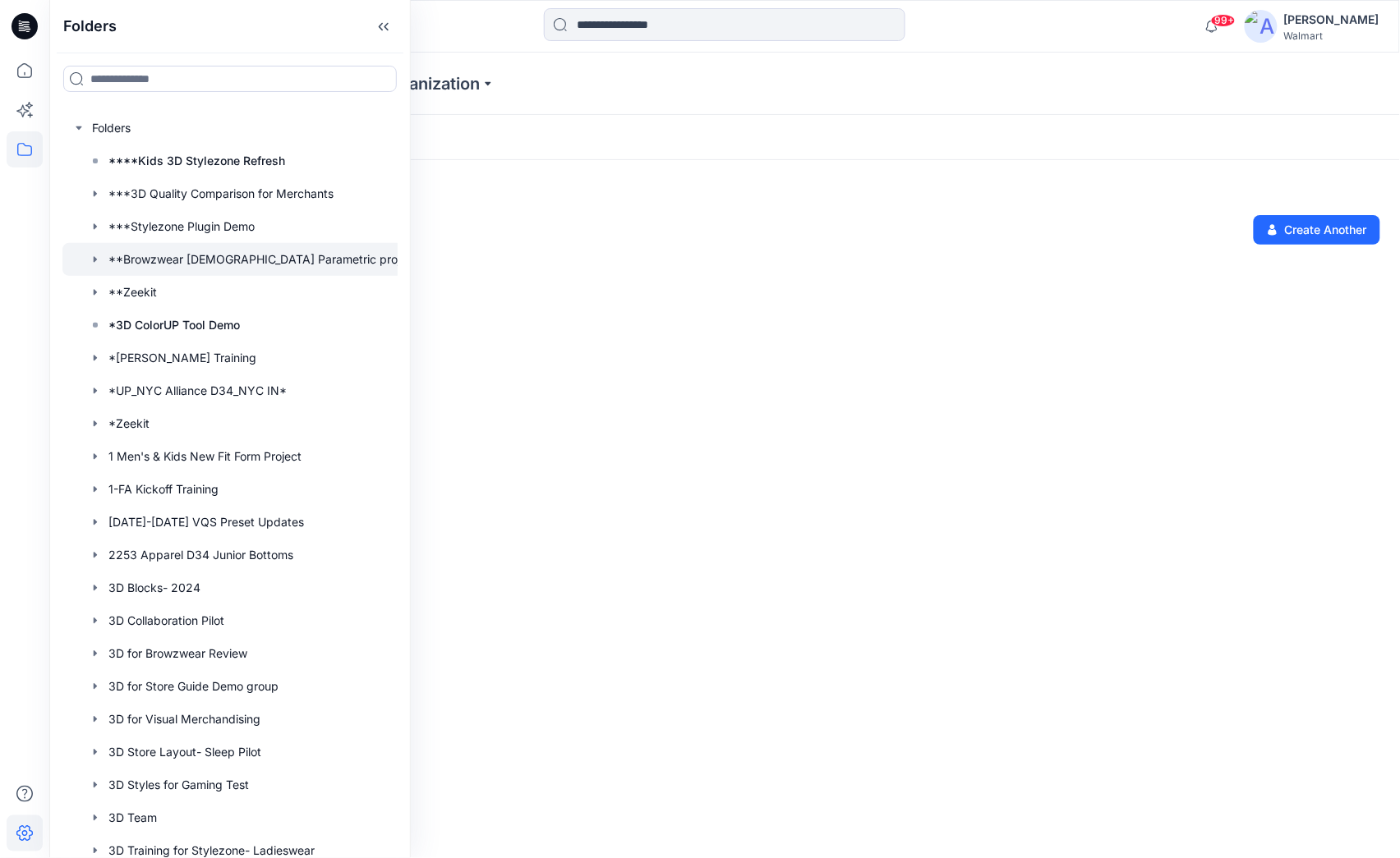
click at [211, 263] on div at bounding box center [245, 260] width 365 height 33
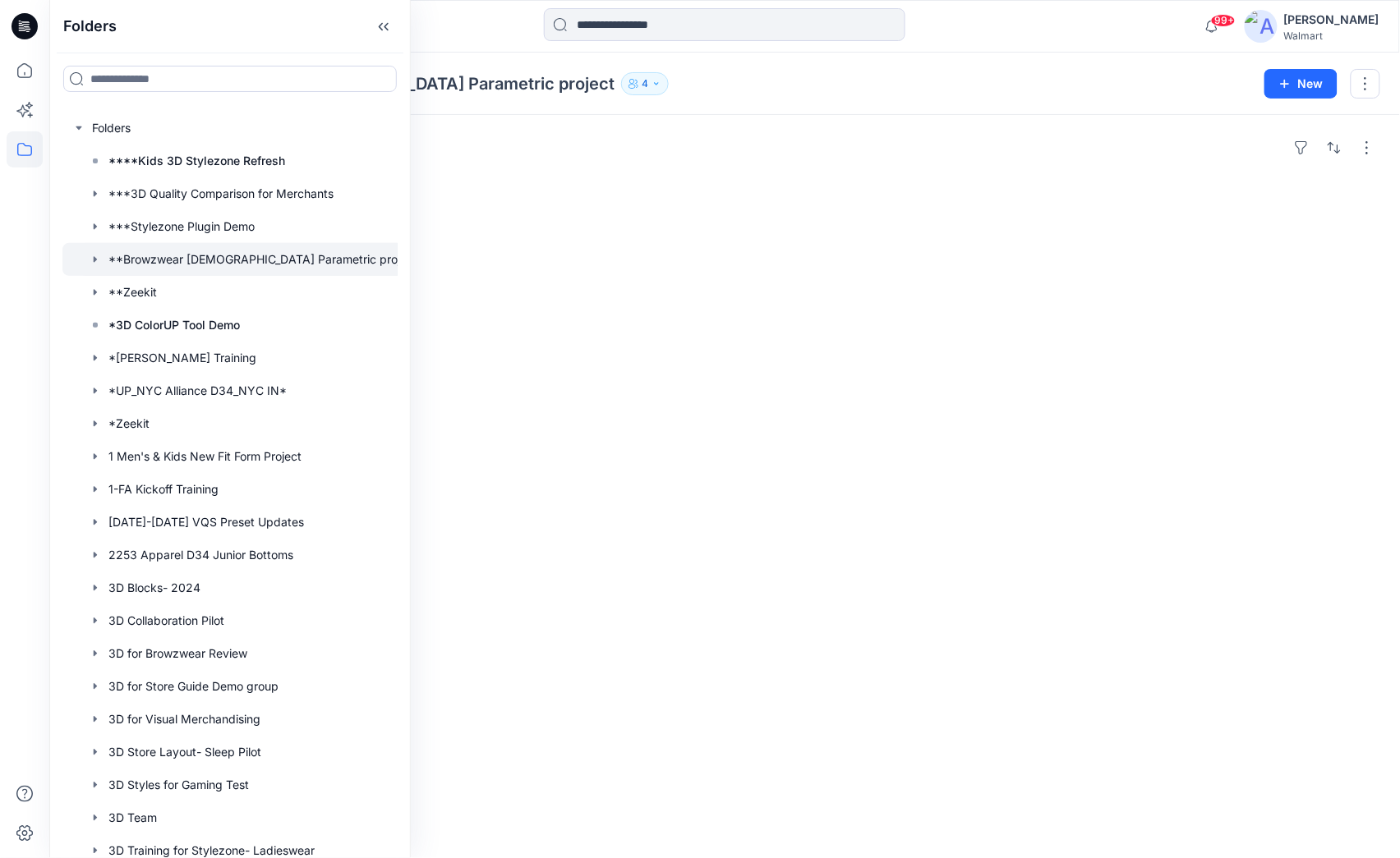
click at [500, 19] on div at bounding box center [724, 25] width 676 height 36
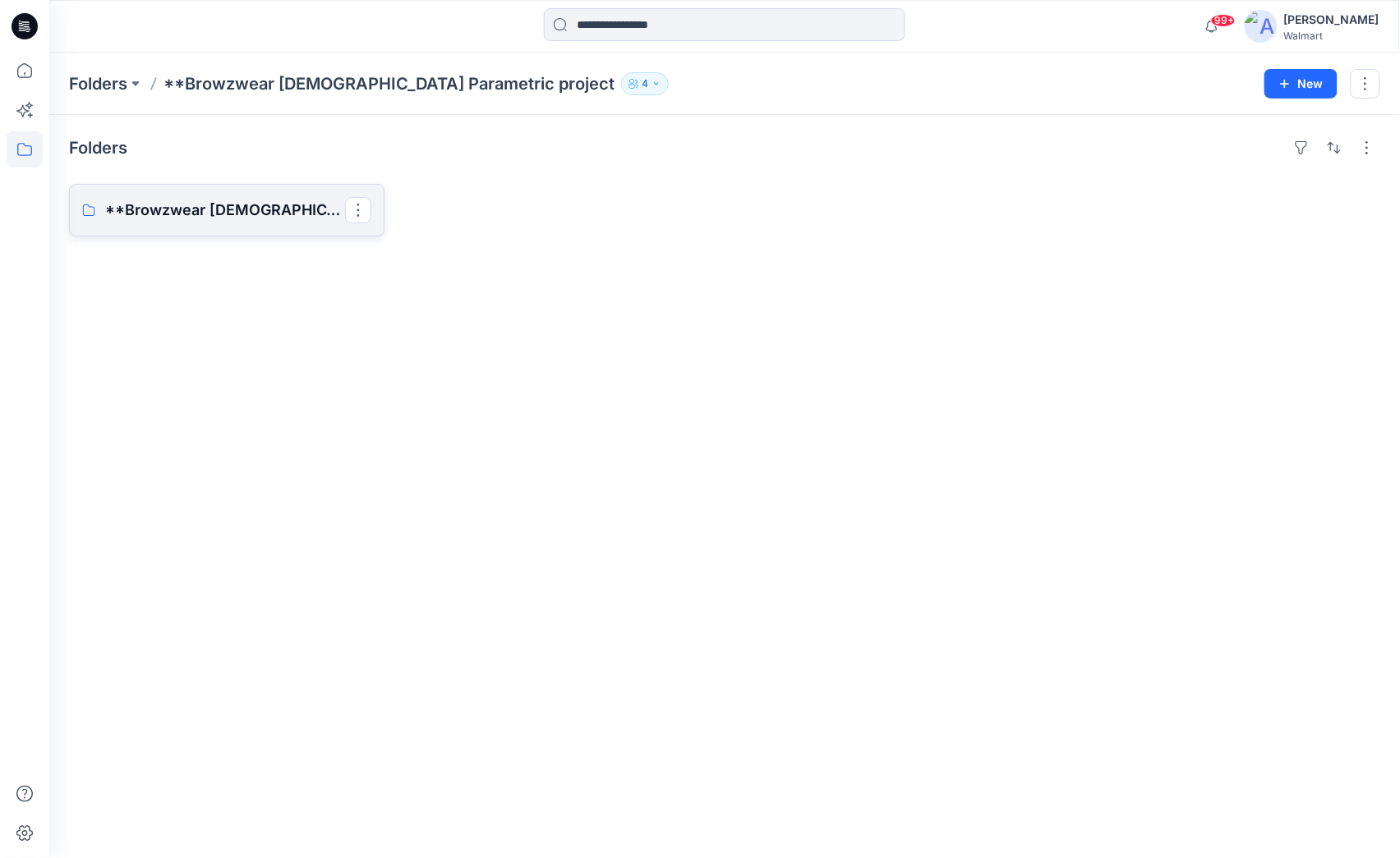
click at [279, 217] on p "**Browzwear [DEMOGRAPHIC_DATA] Parametric project Board" at bounding box center [226, 211] width 240 height 23
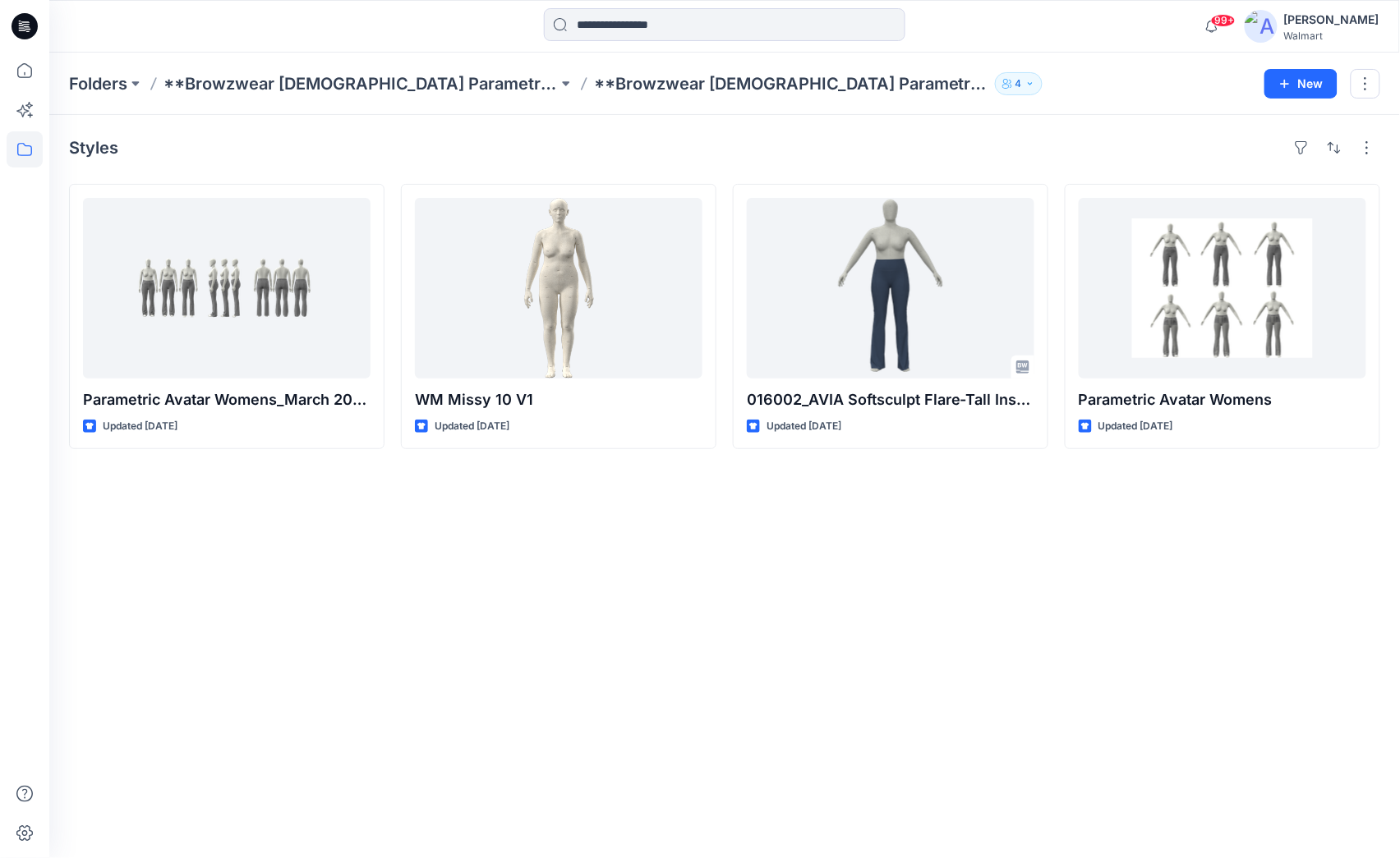
click at [1025, 85] on icon "button" at bounding box center [1030, 84] width 10 height 10
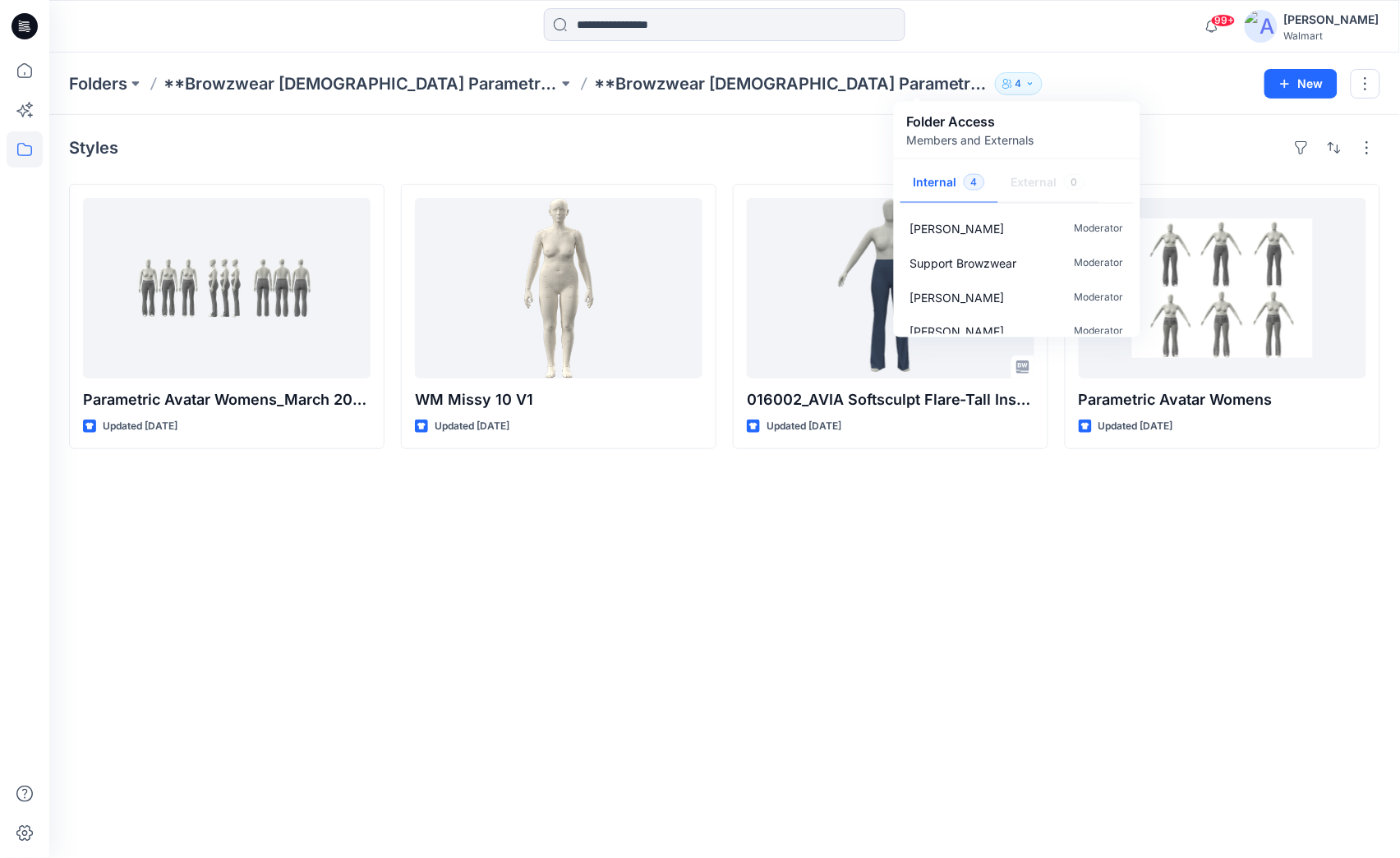
drag, startPoint x: 1087, startPoint y: 143, endPoint x: 1077, endPoint y: 137, distance: 11.7
click at [1086, 143] on div "Folder Access Members and Externals" at bounding box center [1017, 130] width 221 height 37
click at [357, 84] on p "**Browzwear [DEMOGRAPHIC_DATA] Parametric project" at bounding box center [360, 84] width 394 height 23
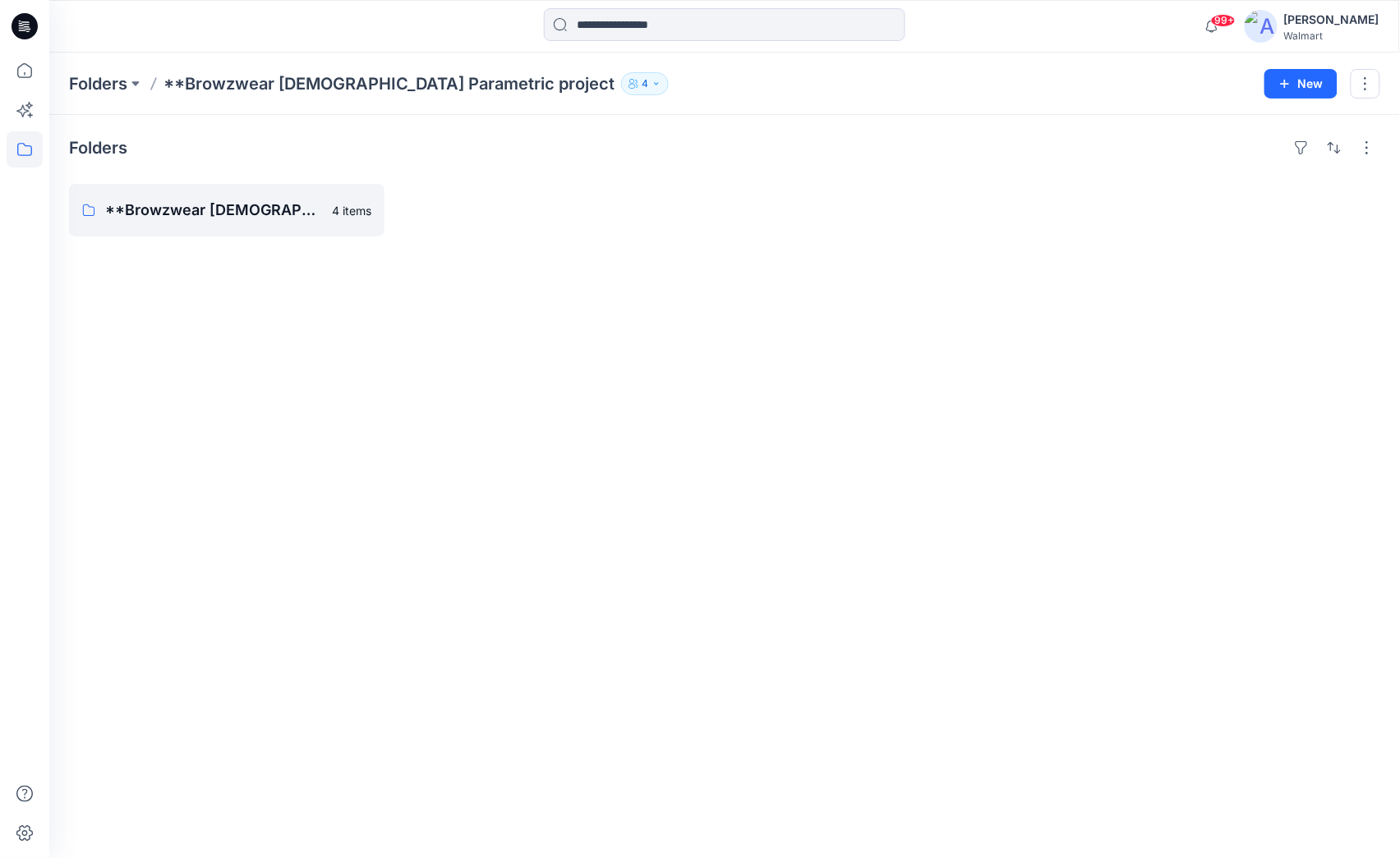
click at [651, 80] on icon "button" at bounding box center [656, 84] width 10 height 10
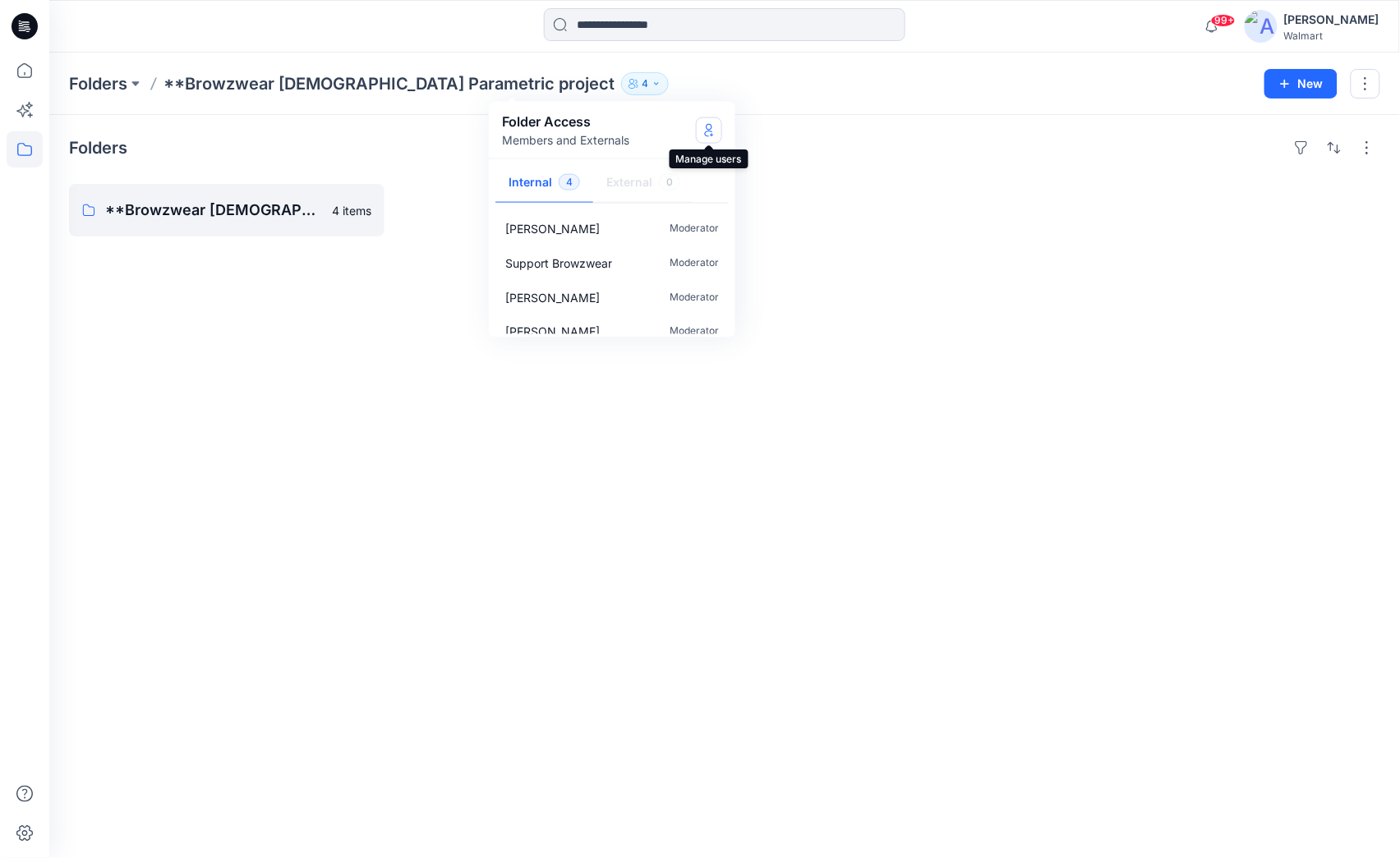
click at [709, 128] on icon "Manage Users" at bounding box center [708, 129] width 13 height 13
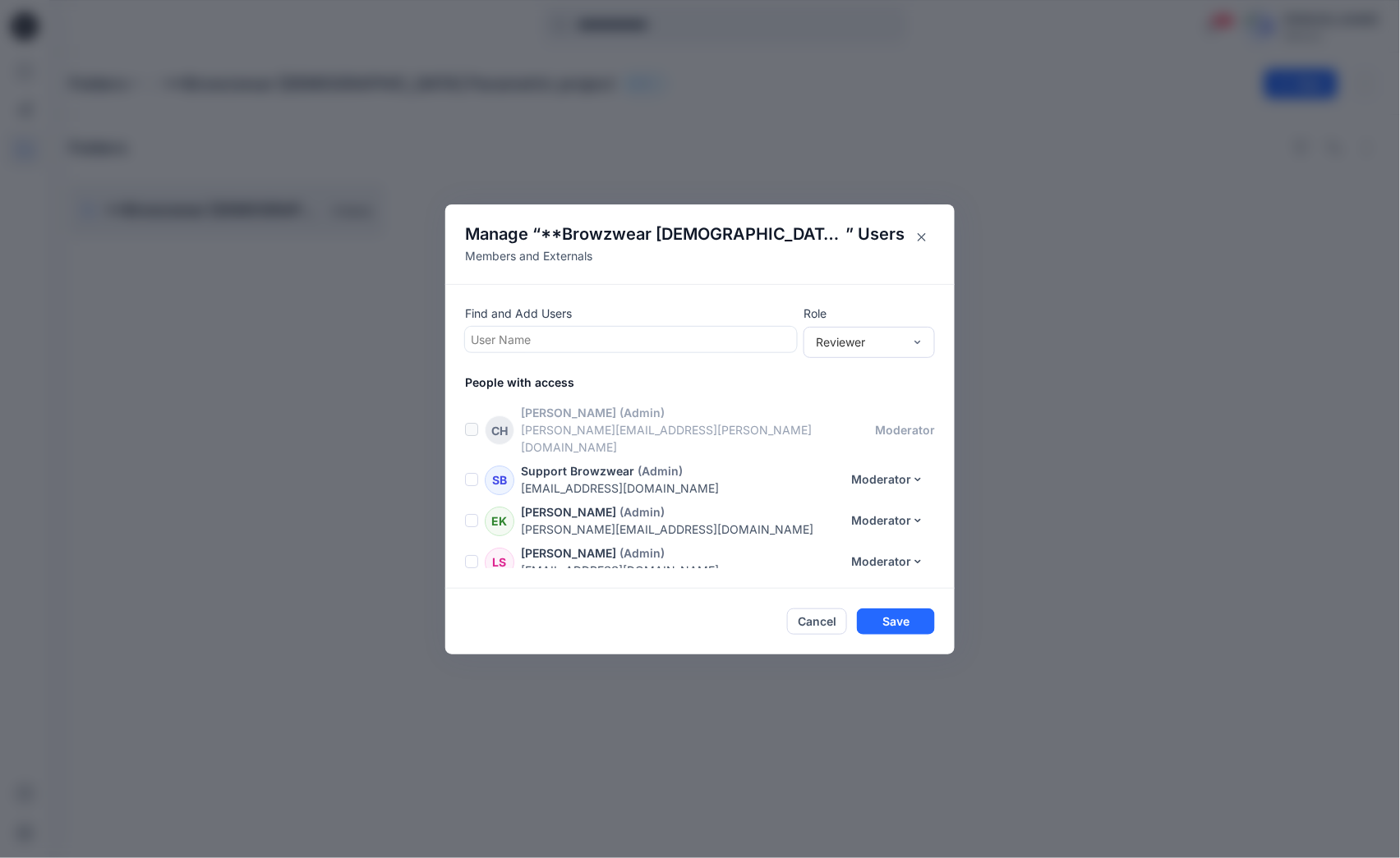
click at [569, 334] on div at bounding box center [631, 339] width 320 height 20
type input "*****"
click at [576, 388] on p "[PERSON_NAME]" at bounding box center [550, 381] width 95 height 21
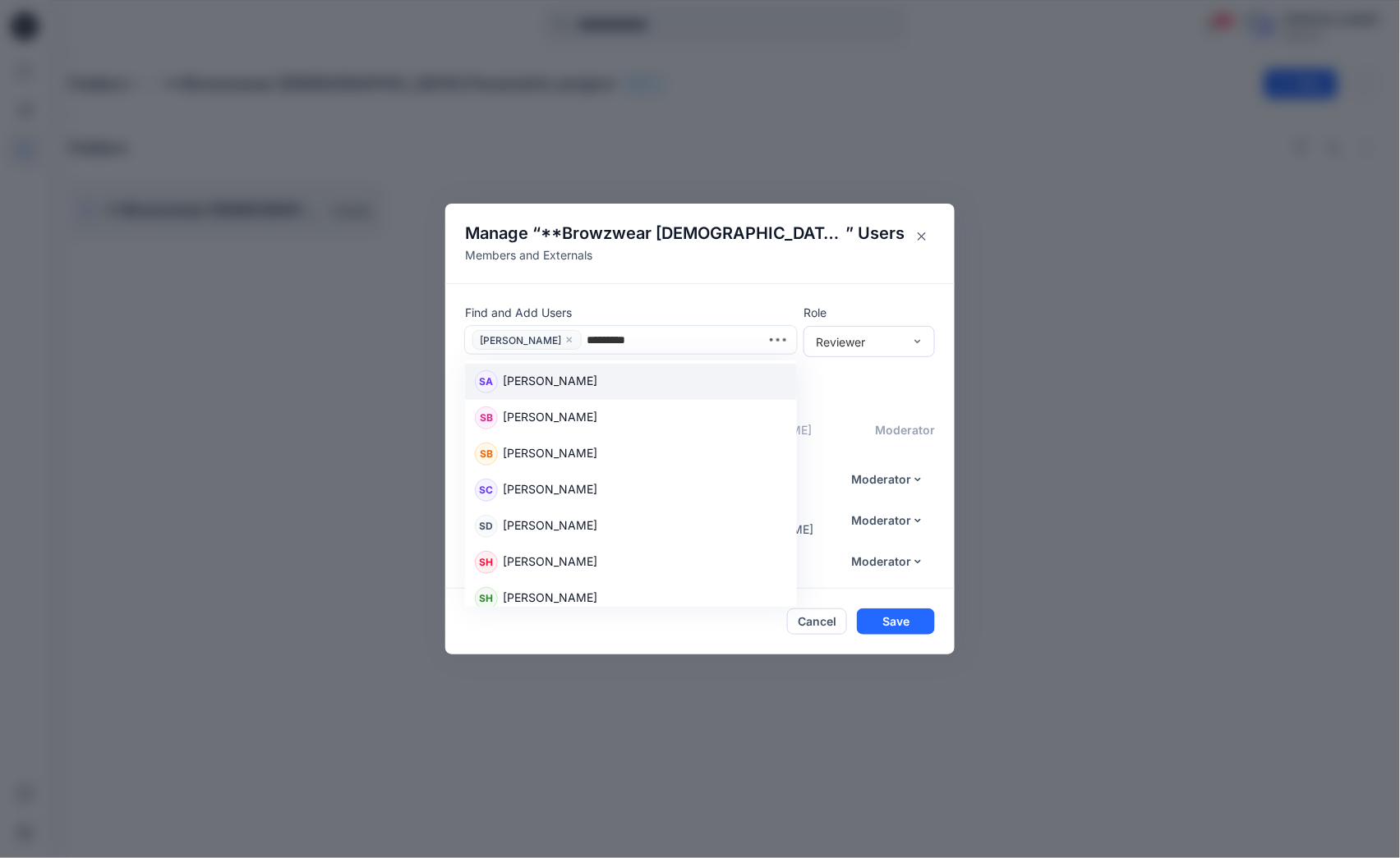
type input "*********"
click at [613, 603] on div "SH [PERSON_NAME]" at bounding box center [631, 599] width 312 height 23
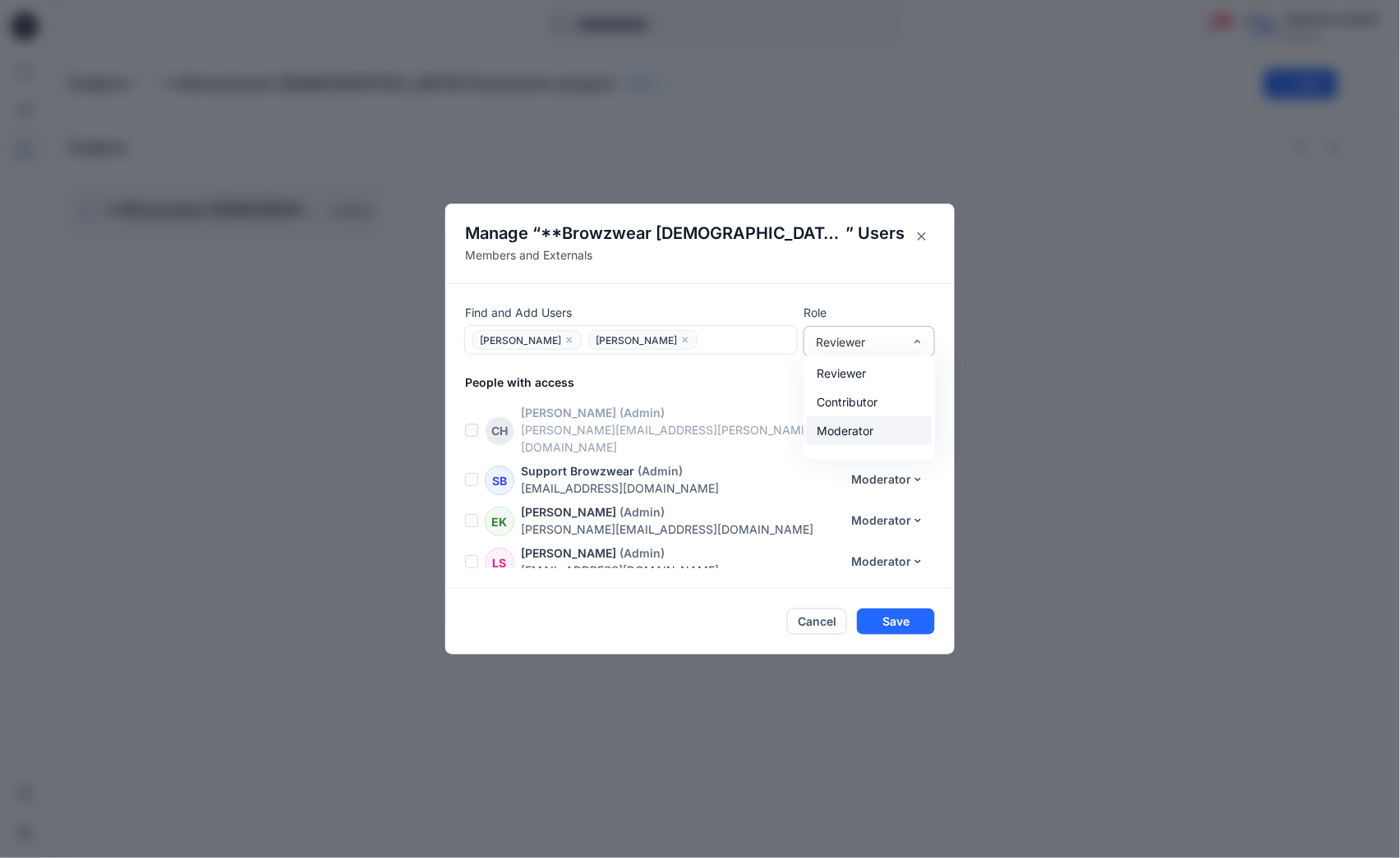
click at [859, 435] on div "Moderator" at bounding box center [869, 430] width 125 height 28
click at [904, 619] on button "Save" at bounding box center [896, 621] width 78 height 26
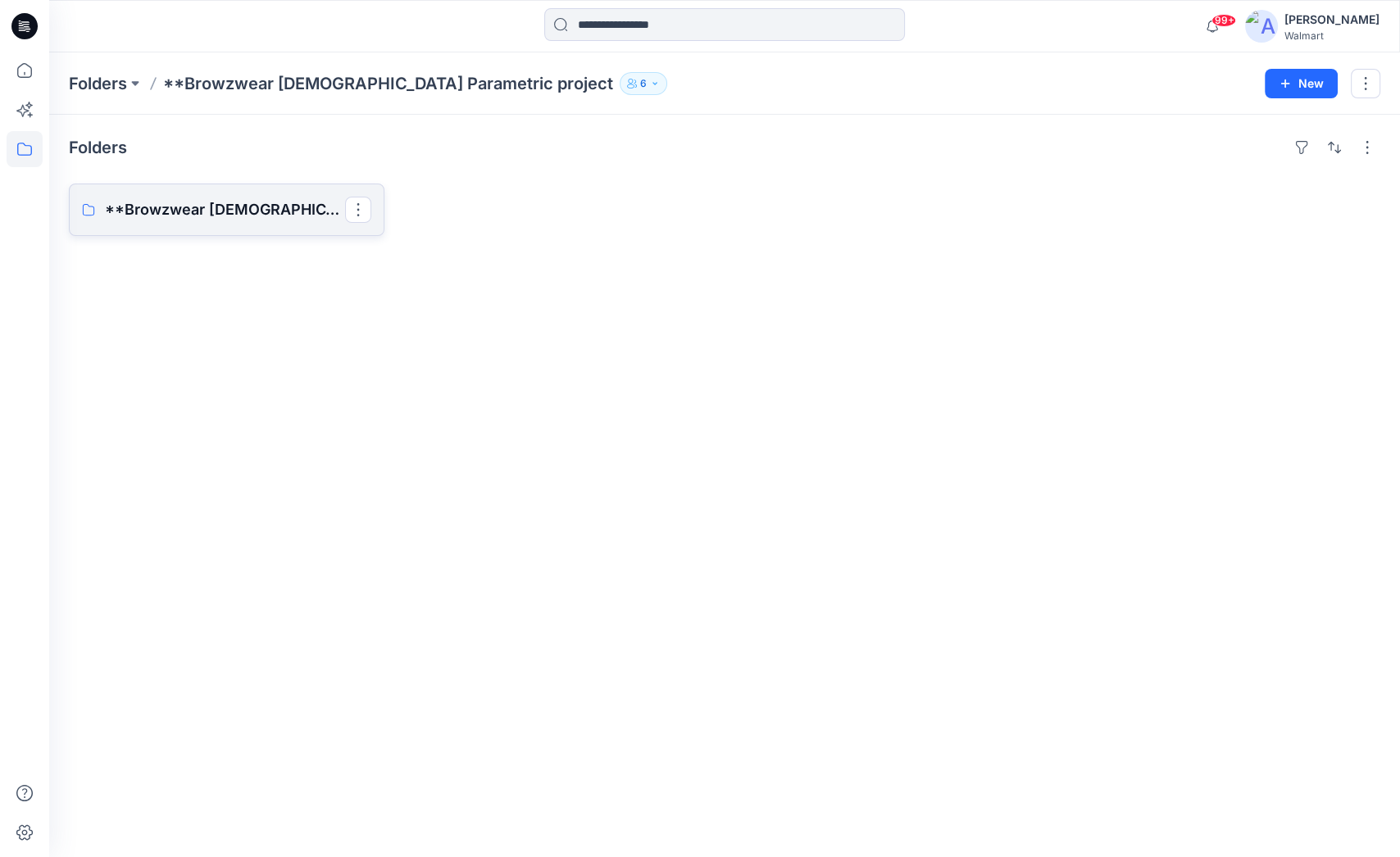
click at [225, 214] on p "**Browzwear [DEMOGRAPHIC_DATA] Parametric project Board" at bounding box center [225, 210] width 241 height 23
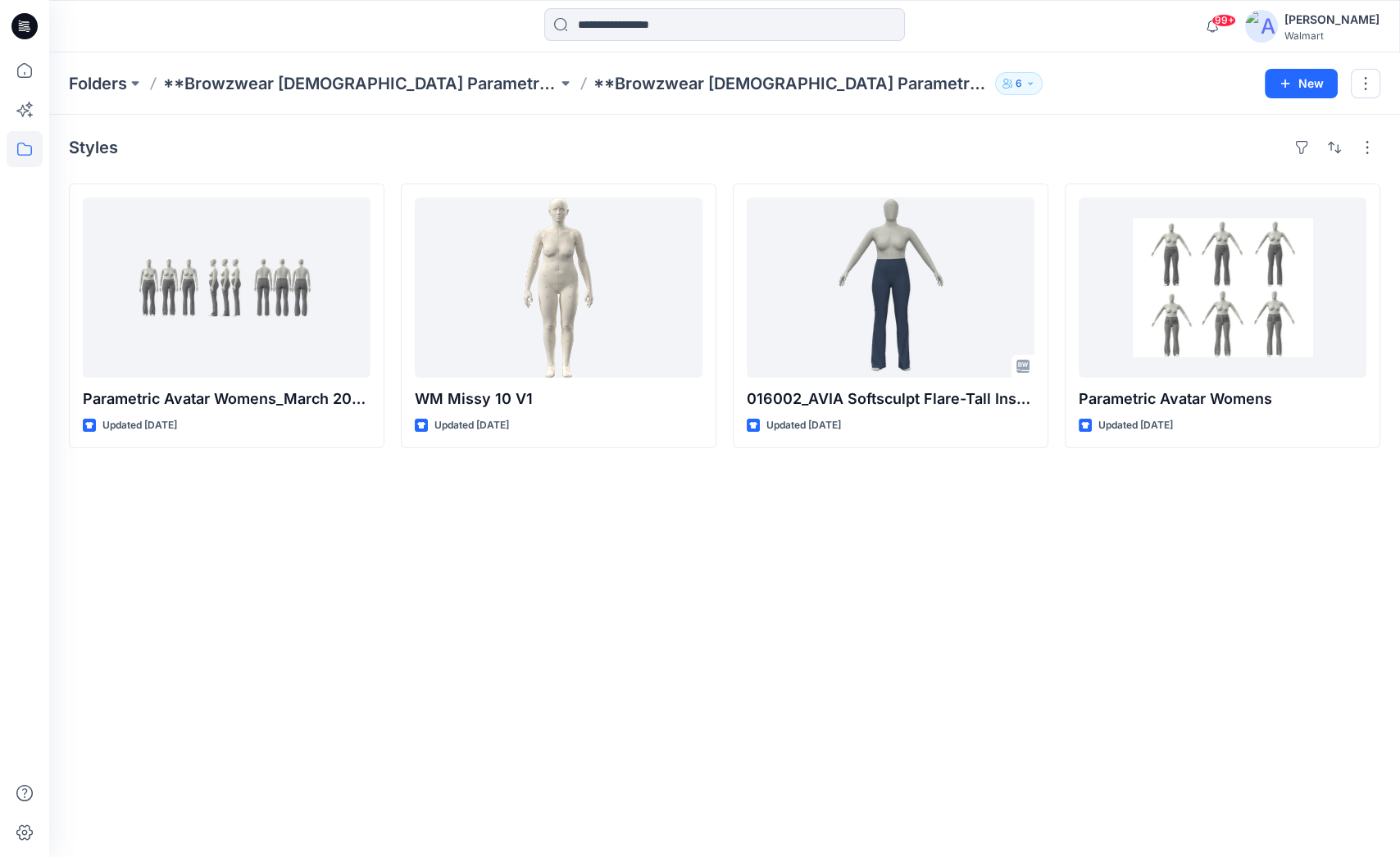
click at [1026, 82] on icon "button" at bounding box center [1031, 84] width 10 height 10
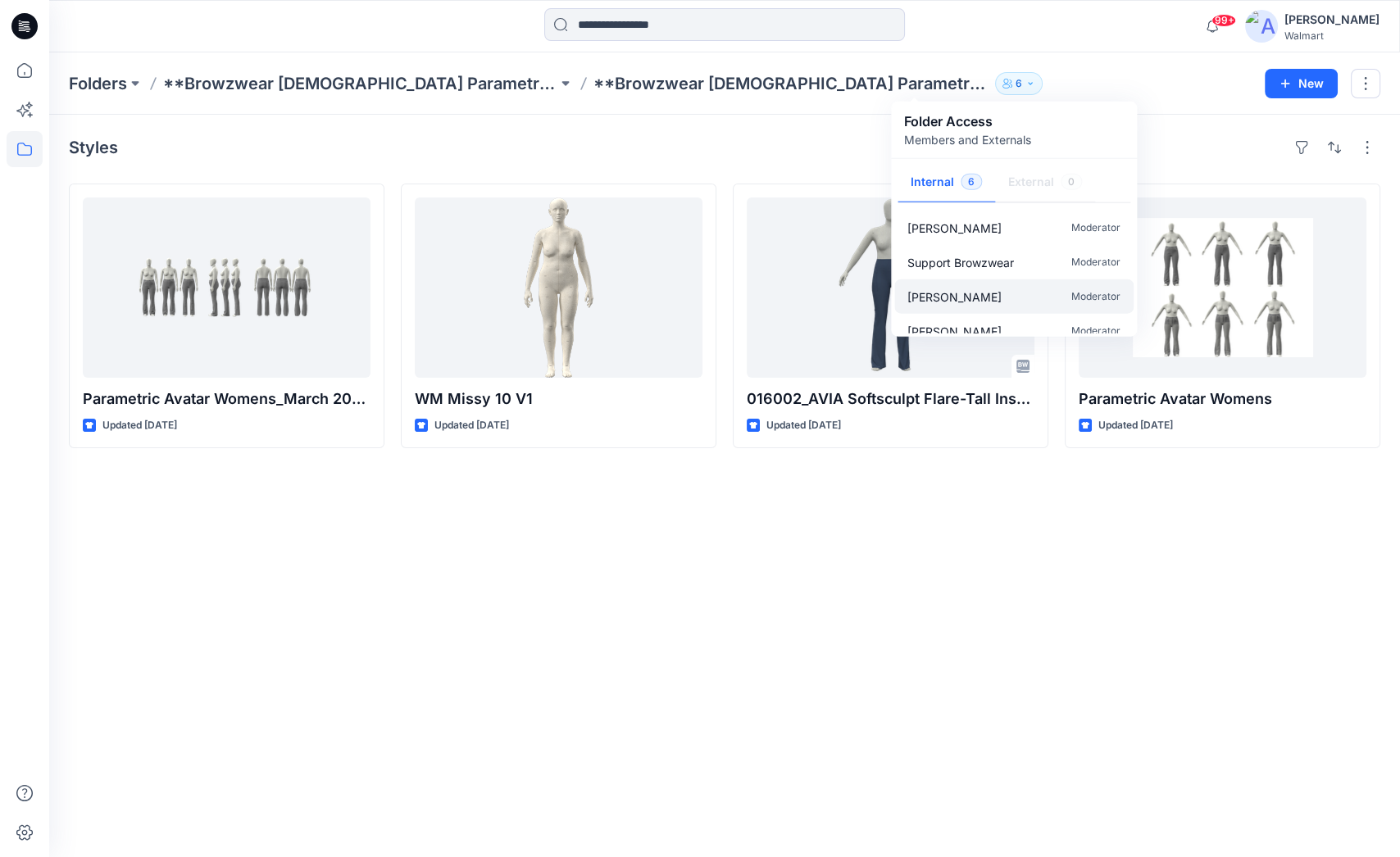
scroll to position [83, 0]
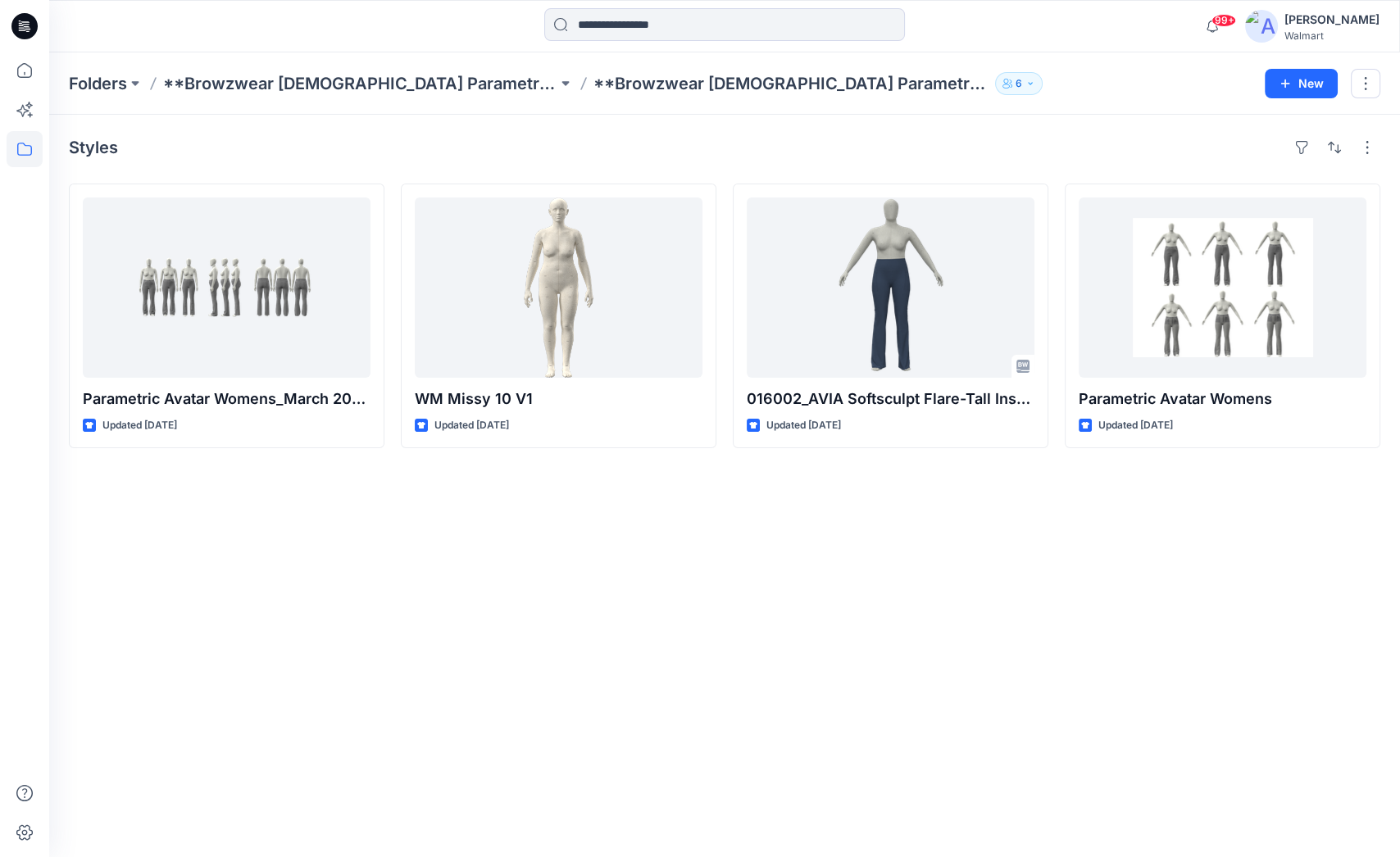
click at [1041, 66] on div "Folders **Browzwear [DEMOGRAPHIC_DATA] Parametric project **Browzwear [DEMOGRAP…" at bounding box center [724, 84] width 1351 height 62
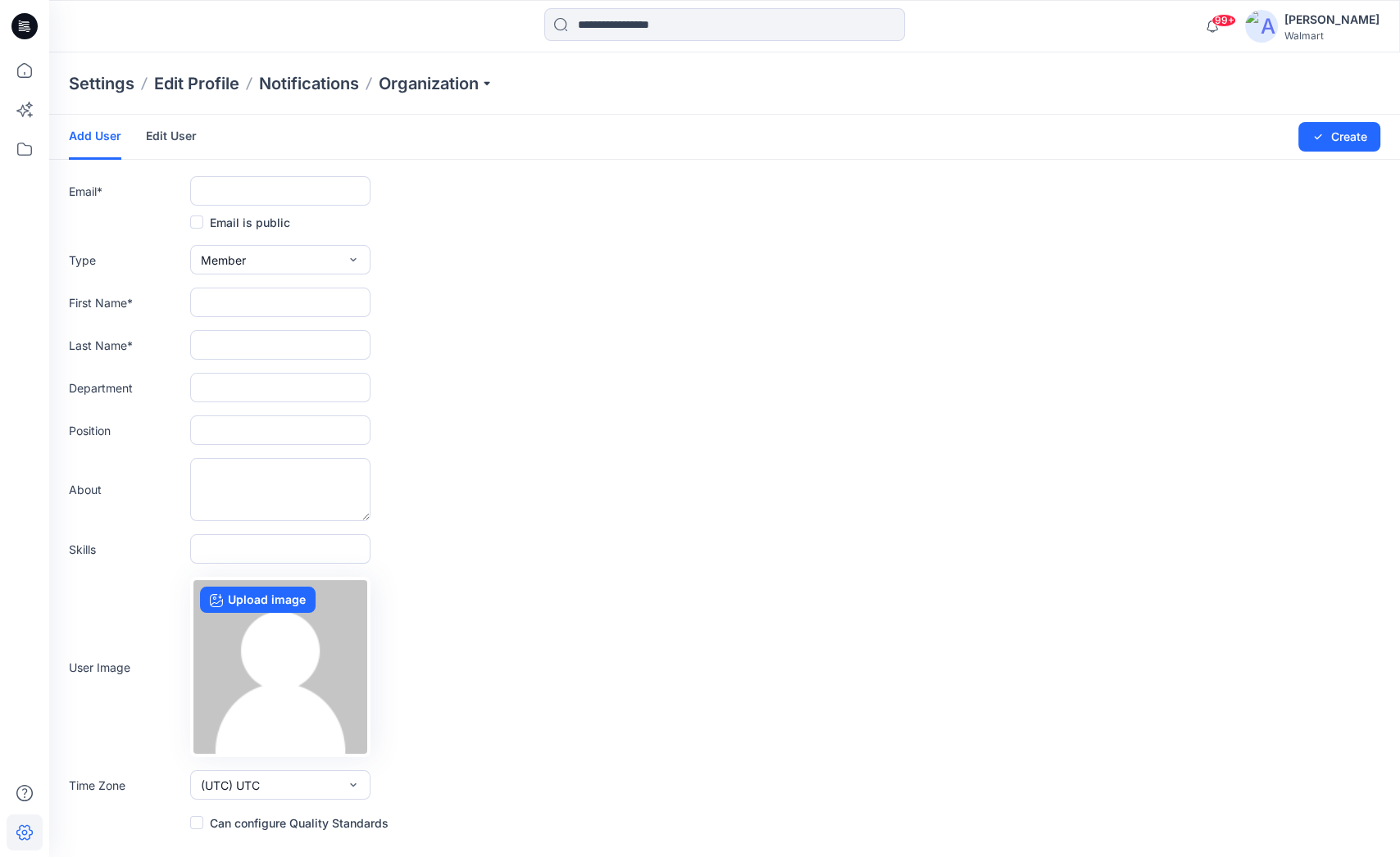
click at [254, 35] on div at bounding box center [217, 25] width 338 height 36
click at [23, 146] on icon at bounding box center [24, 149] width 36 height 36
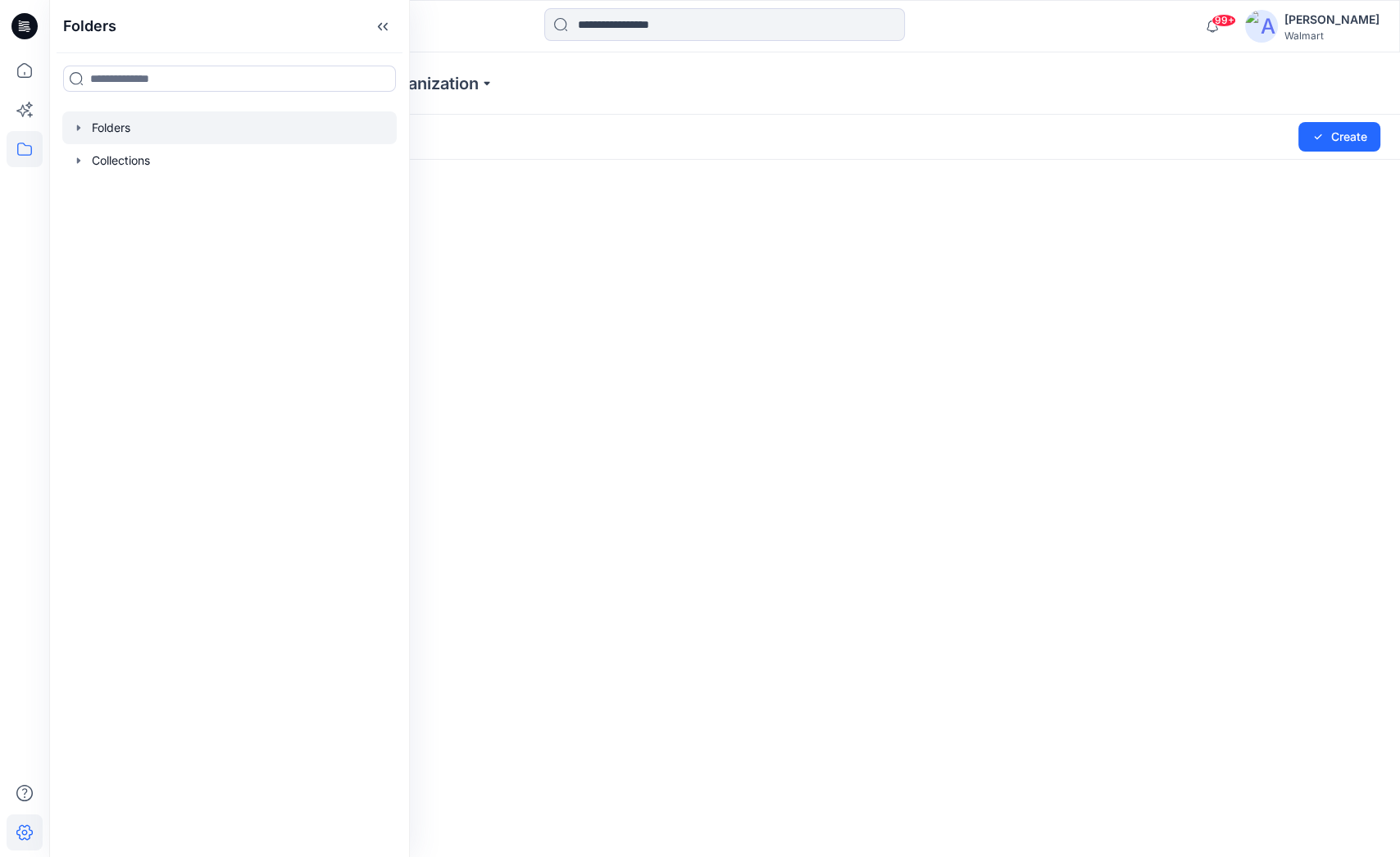
click at [79, 127] on icon "button" at bounding box center [78, 128] width 13 height 13
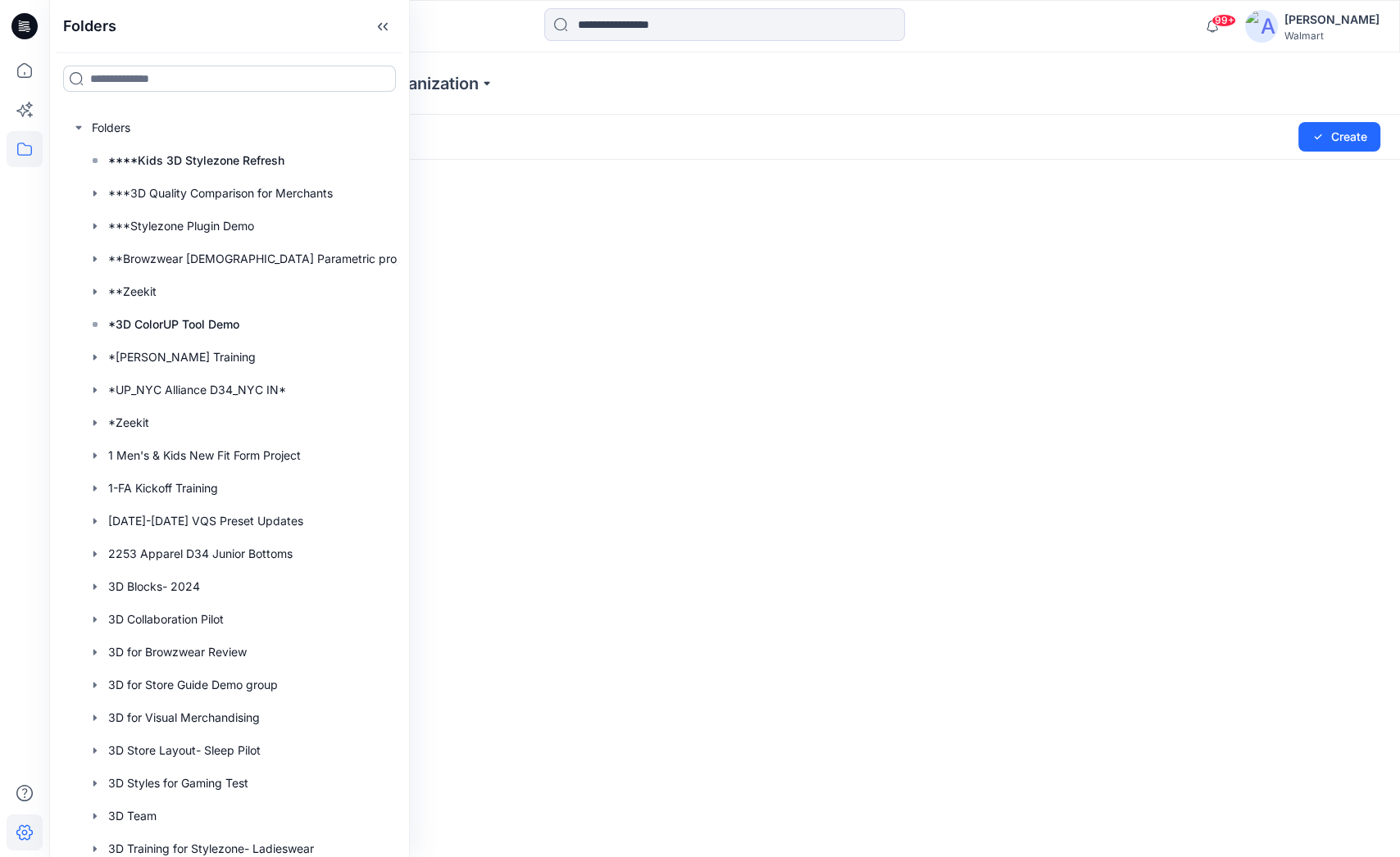
click at [157, 77] on input at bounding box center [230, 78] width 333 height 26
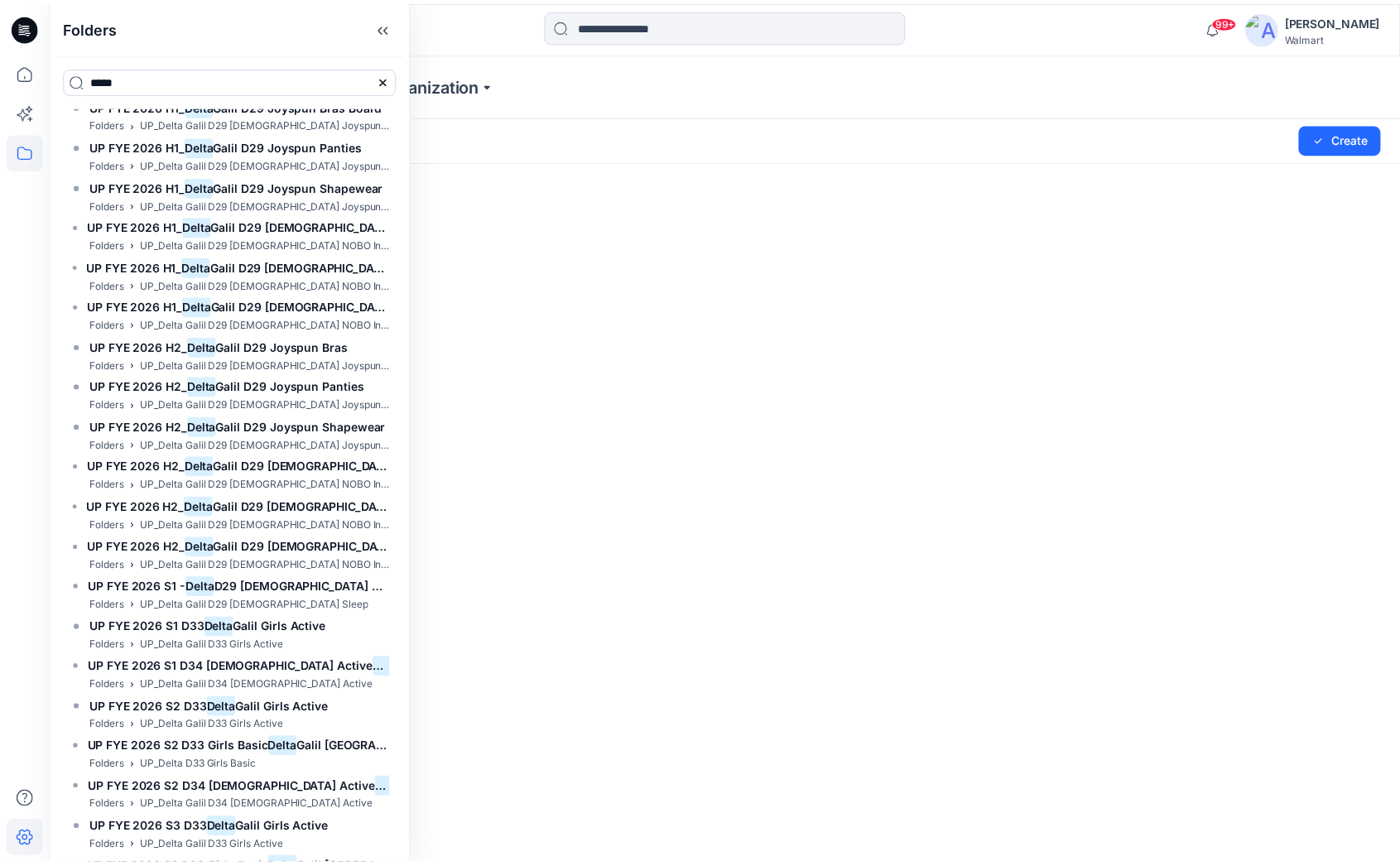
scroll to position [2187, 0]
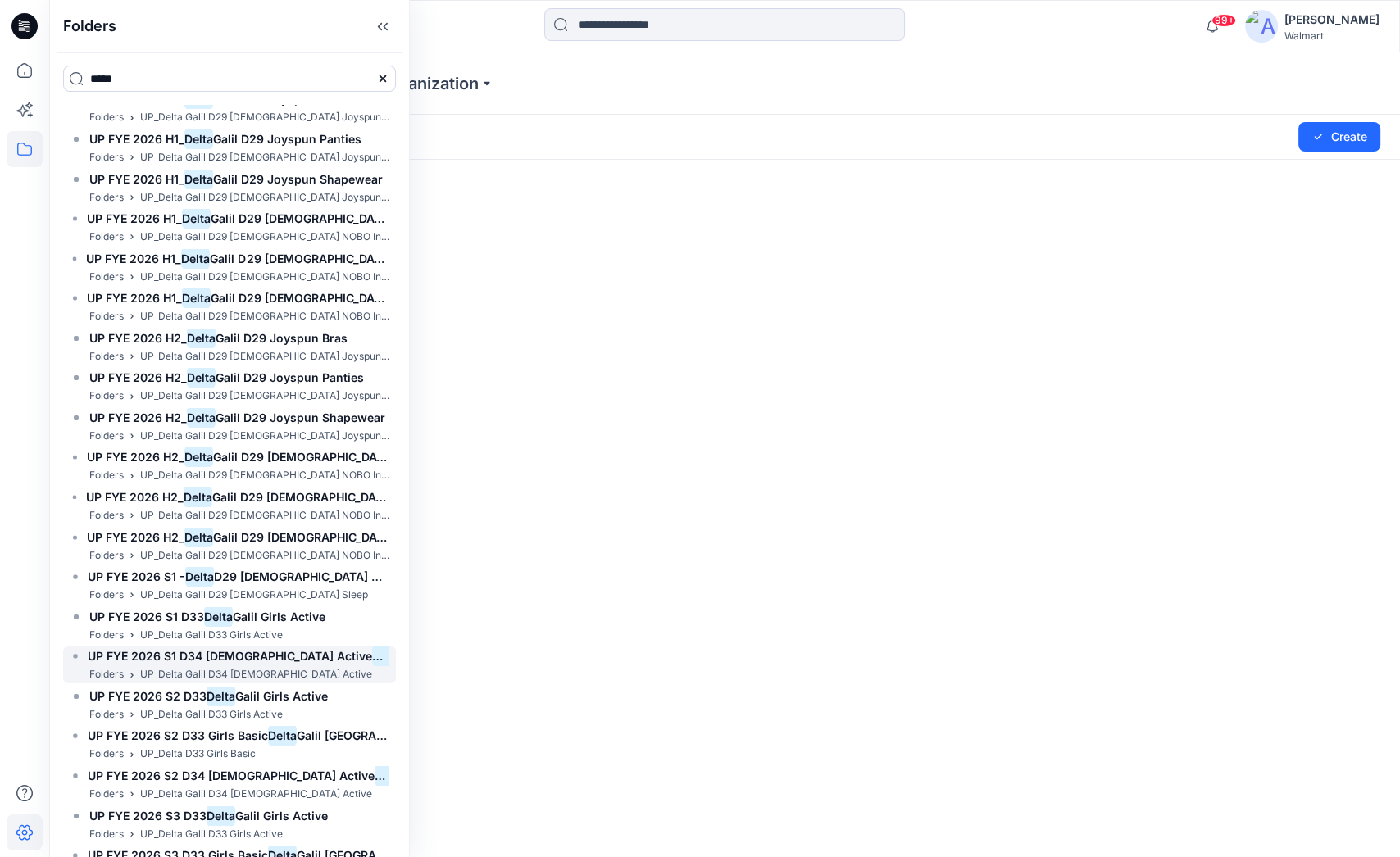
type input "*****"
click at [259, 655] on span "UP FYE 2026 S1 D34 [DEMOGRAPHIC_DATA] Active" at bounding box center [235, 655] width 295 height 14
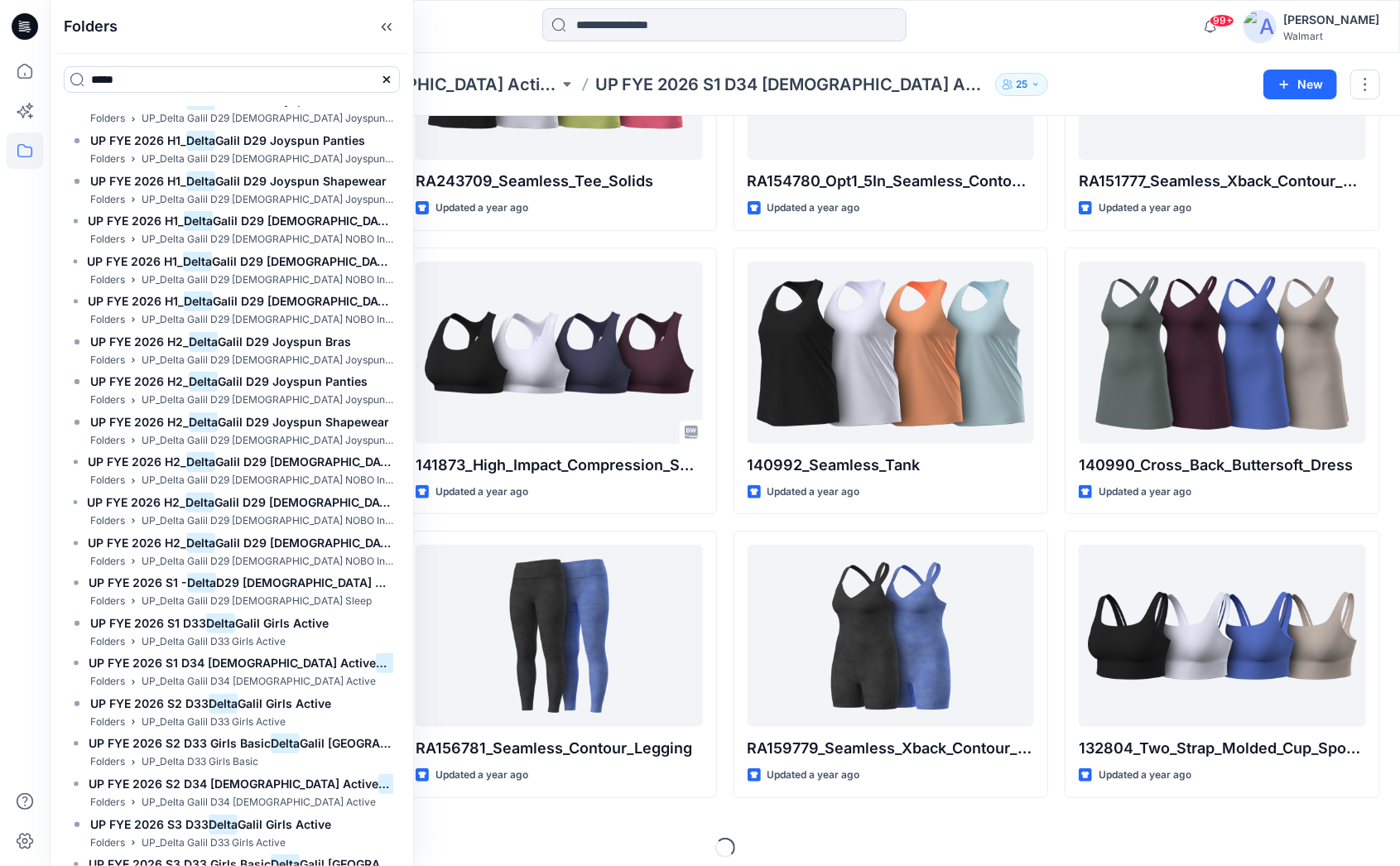
scroll to position [229, 0]
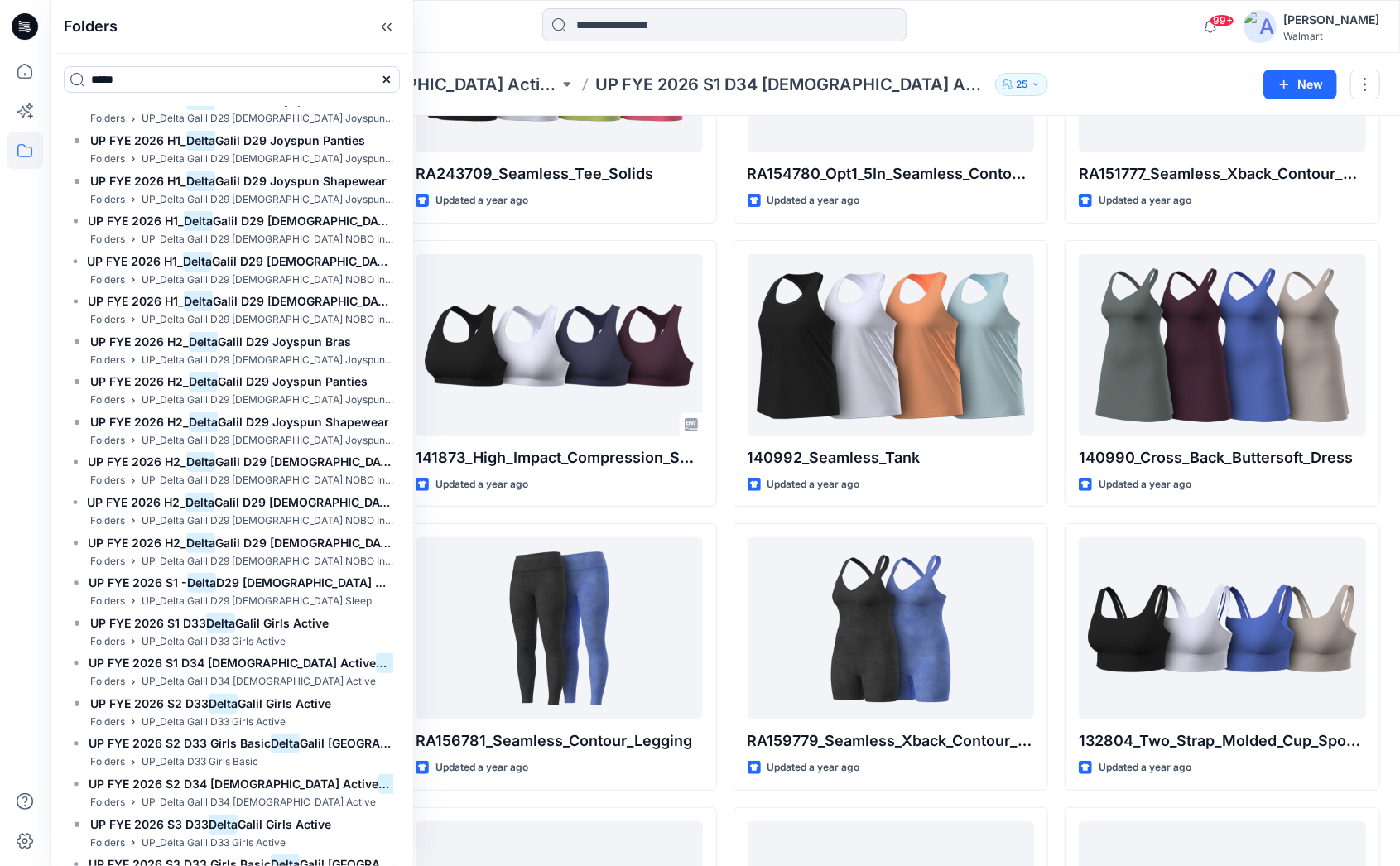
click at [505, 40] on div at bounding box center [725, 26] width 675 height 36
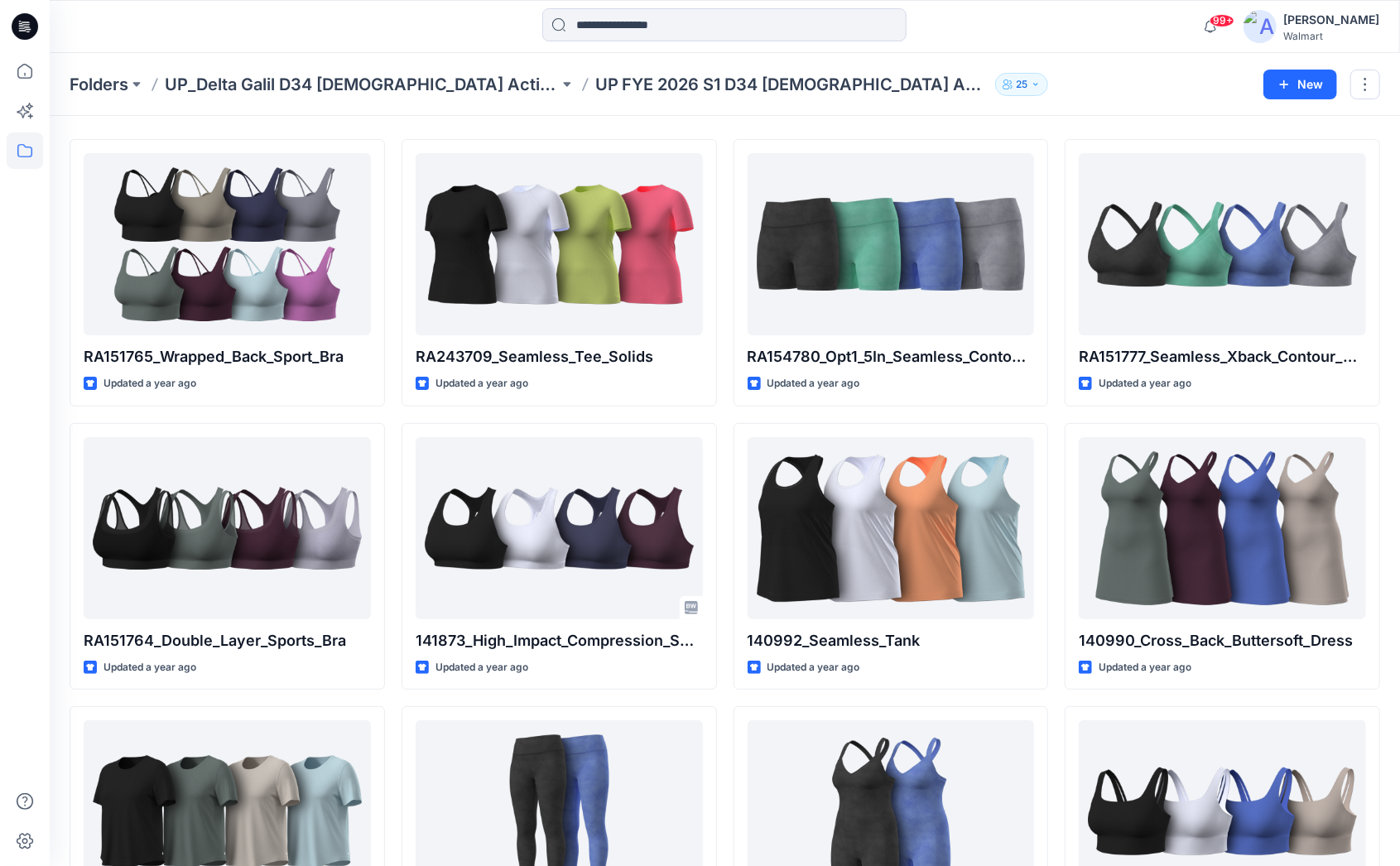
scroll to position [0, 0]
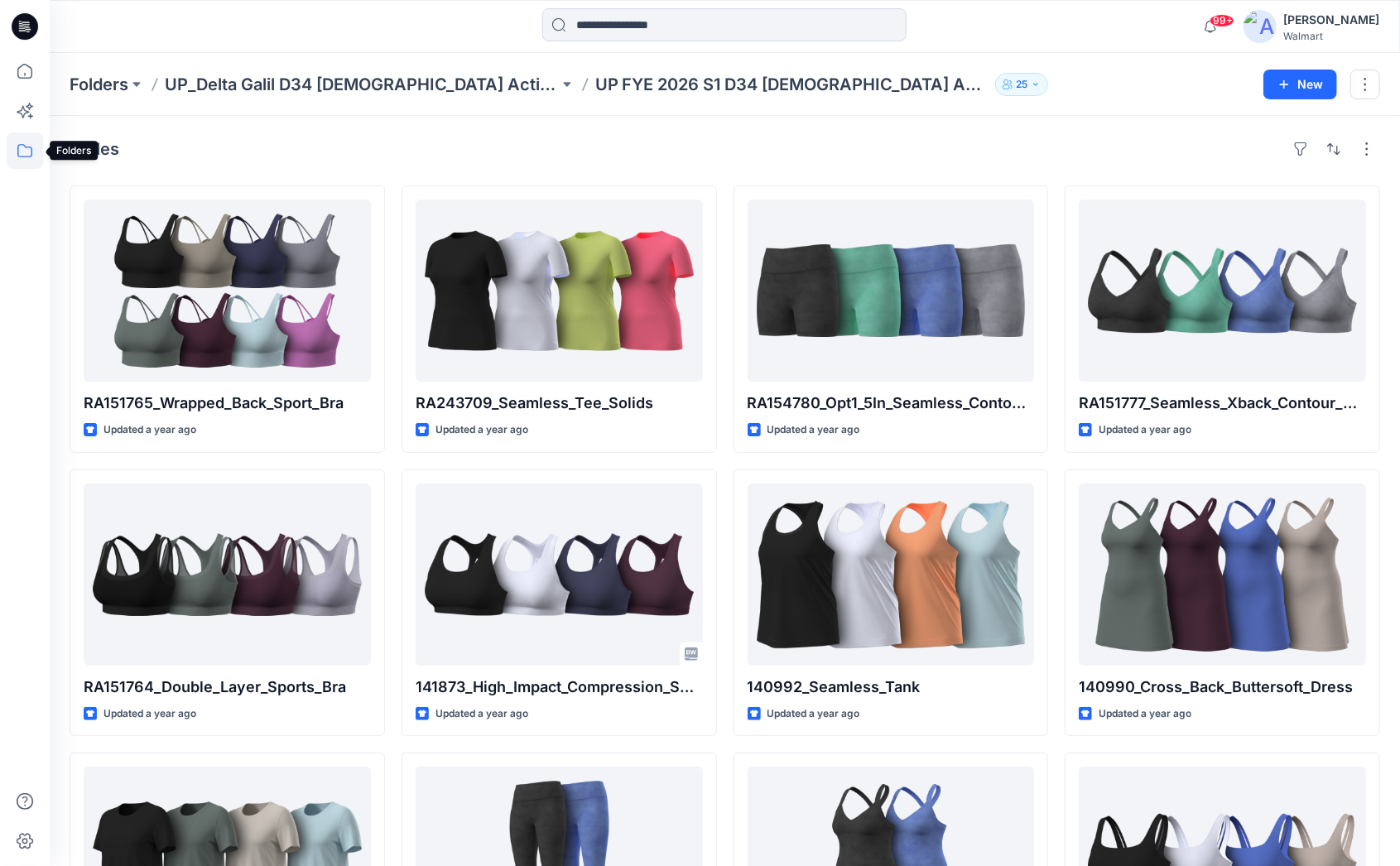
click at [30, 147] on icon at bounding box center [25, 150] width 15 height 13
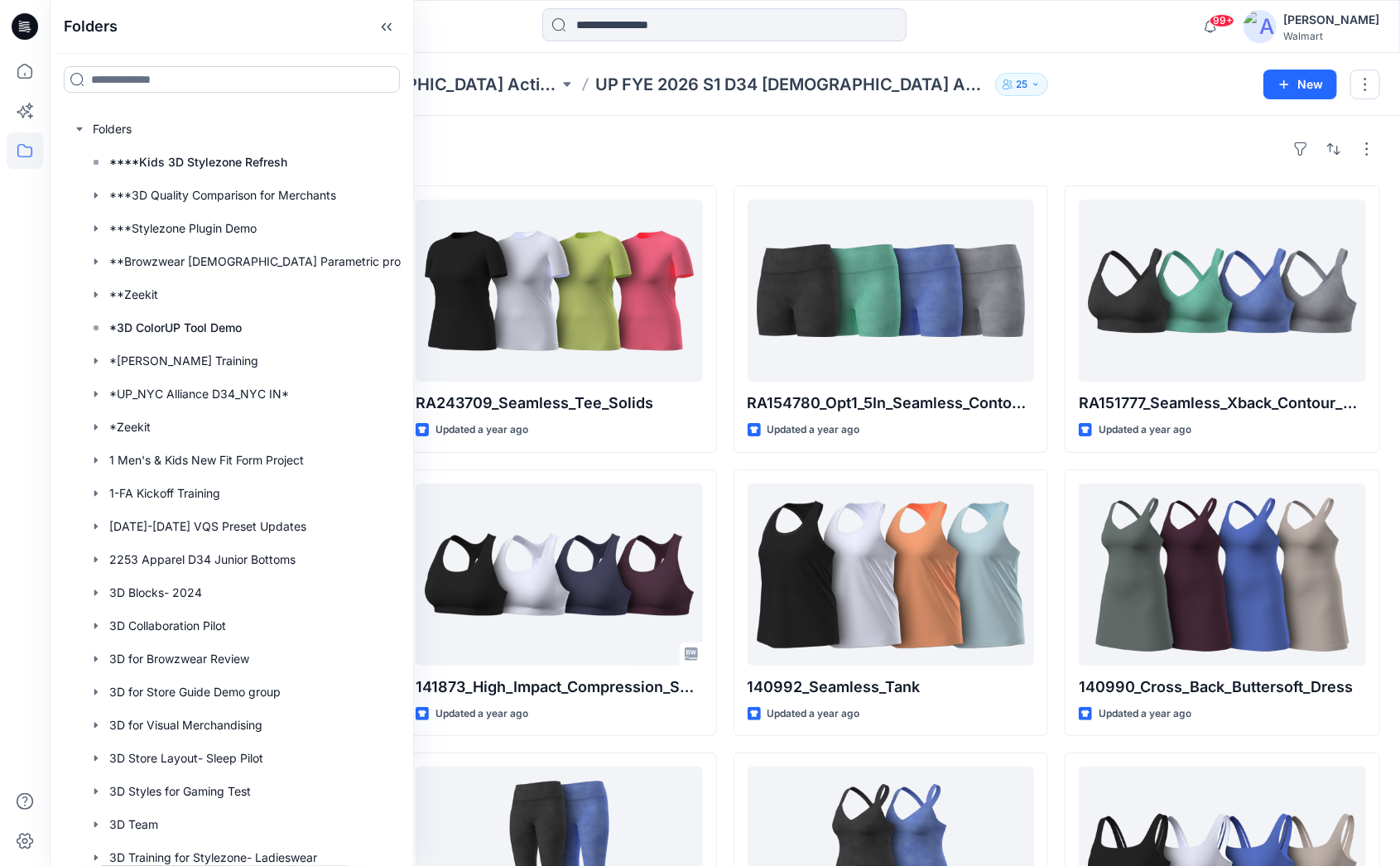
click at [115, 75] on input at bounding box center [232, 79] width 336 height 27
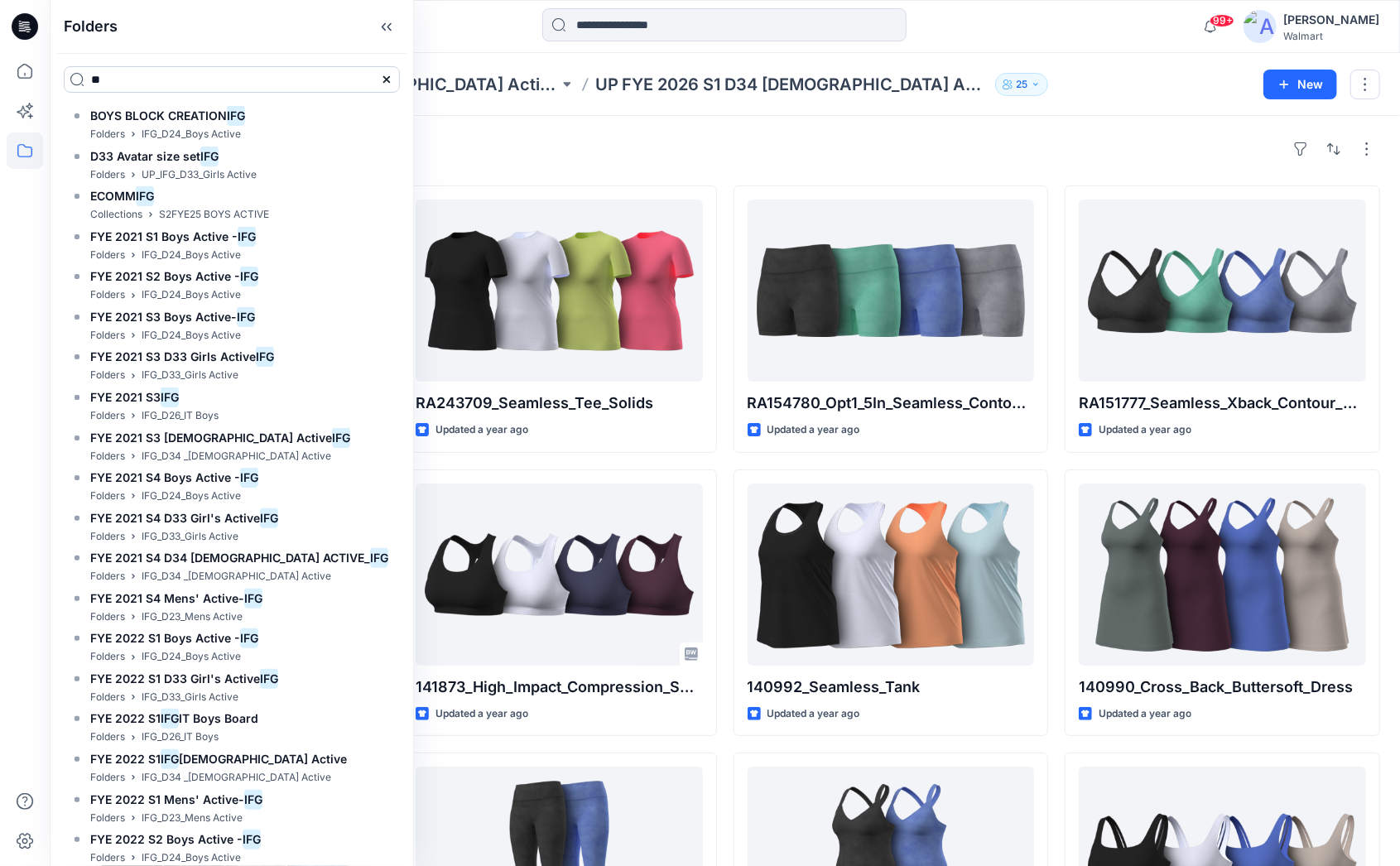
type input "*"
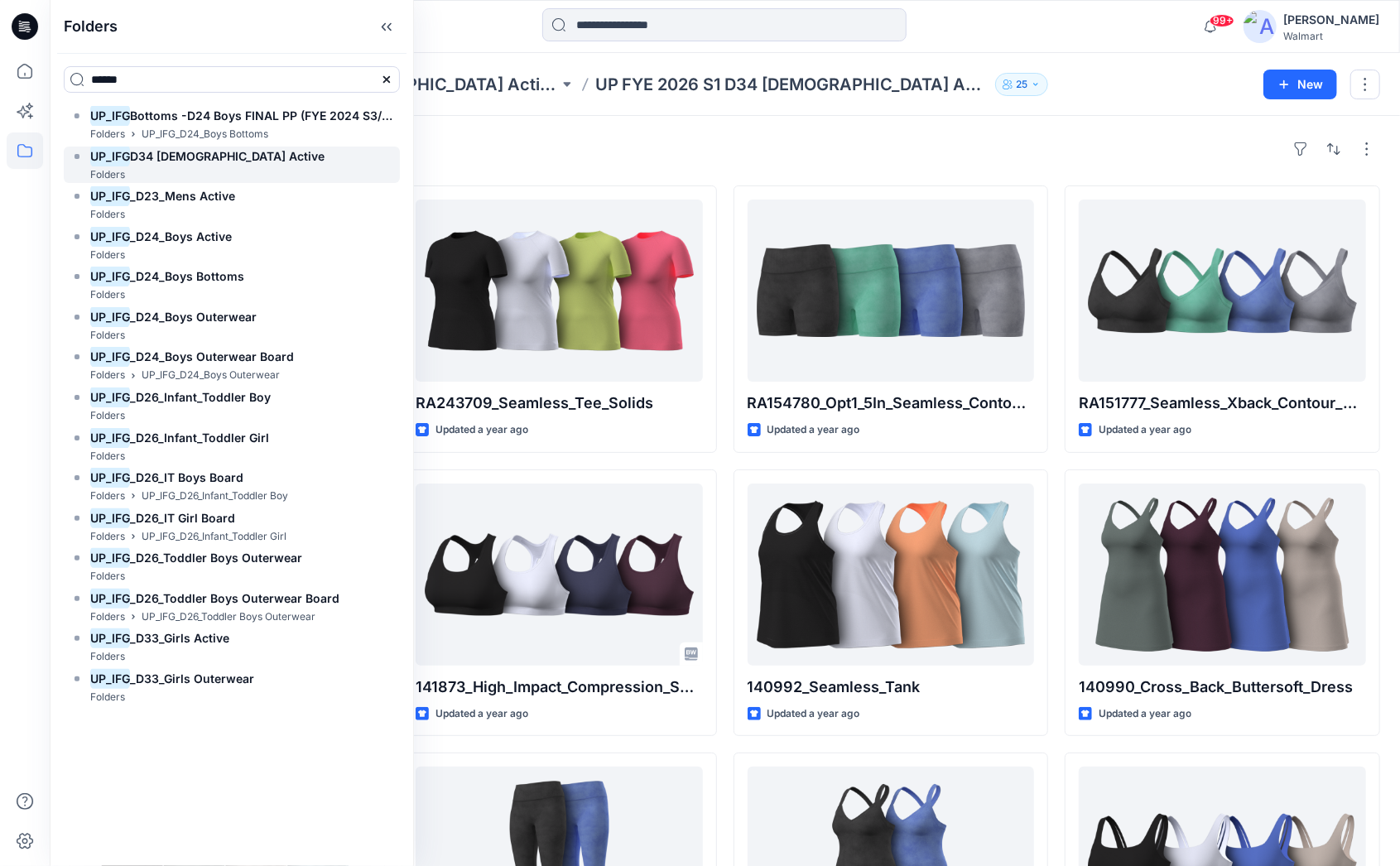
type input "******"
click at [212, 152] on span "D34 [DEMOGRAPHIC_DATA] Active" at bounding box center [227, 155] width 195 height 14
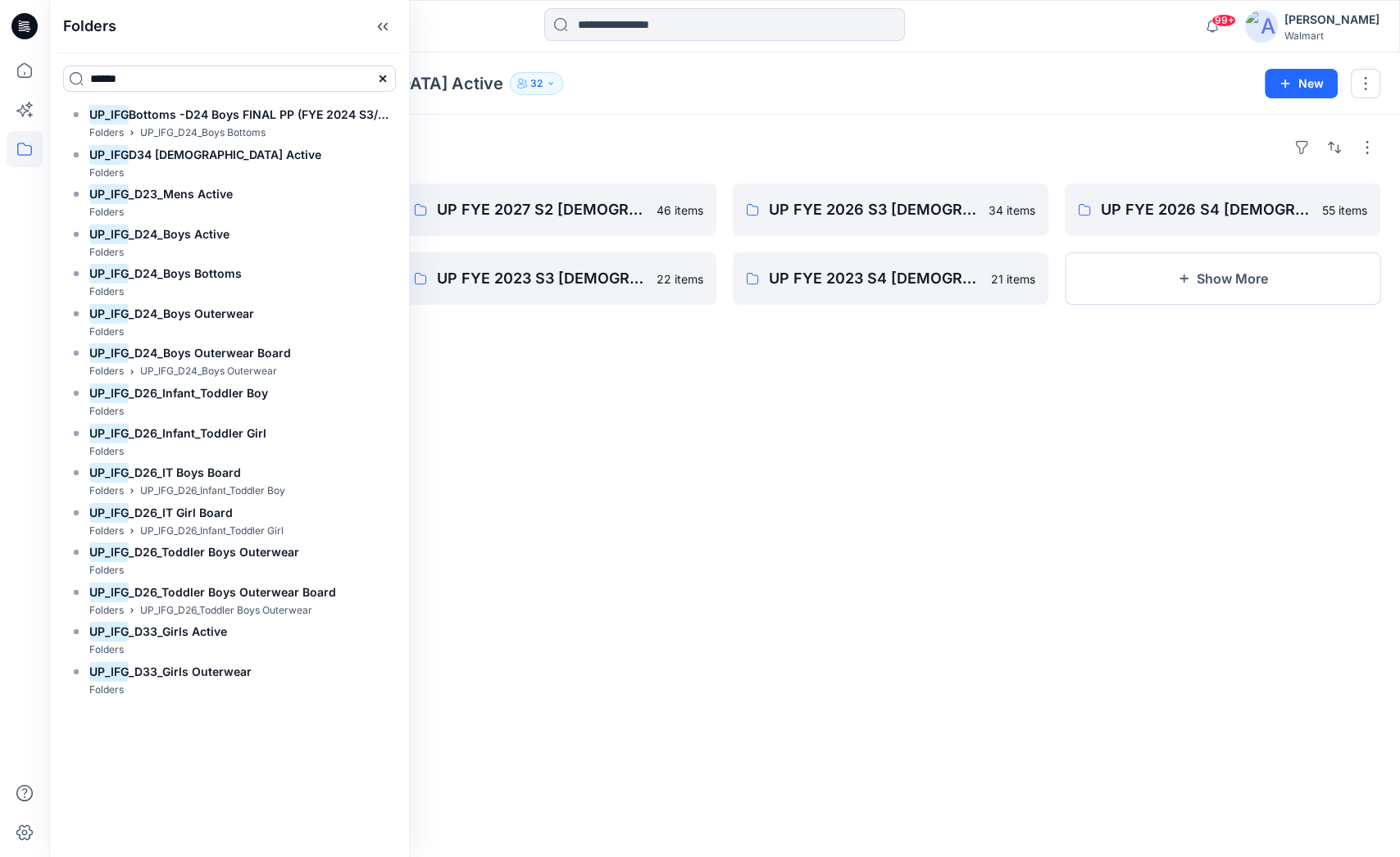
click at [458, 34] on div at bounding box center [724, 25] width 675 height 36
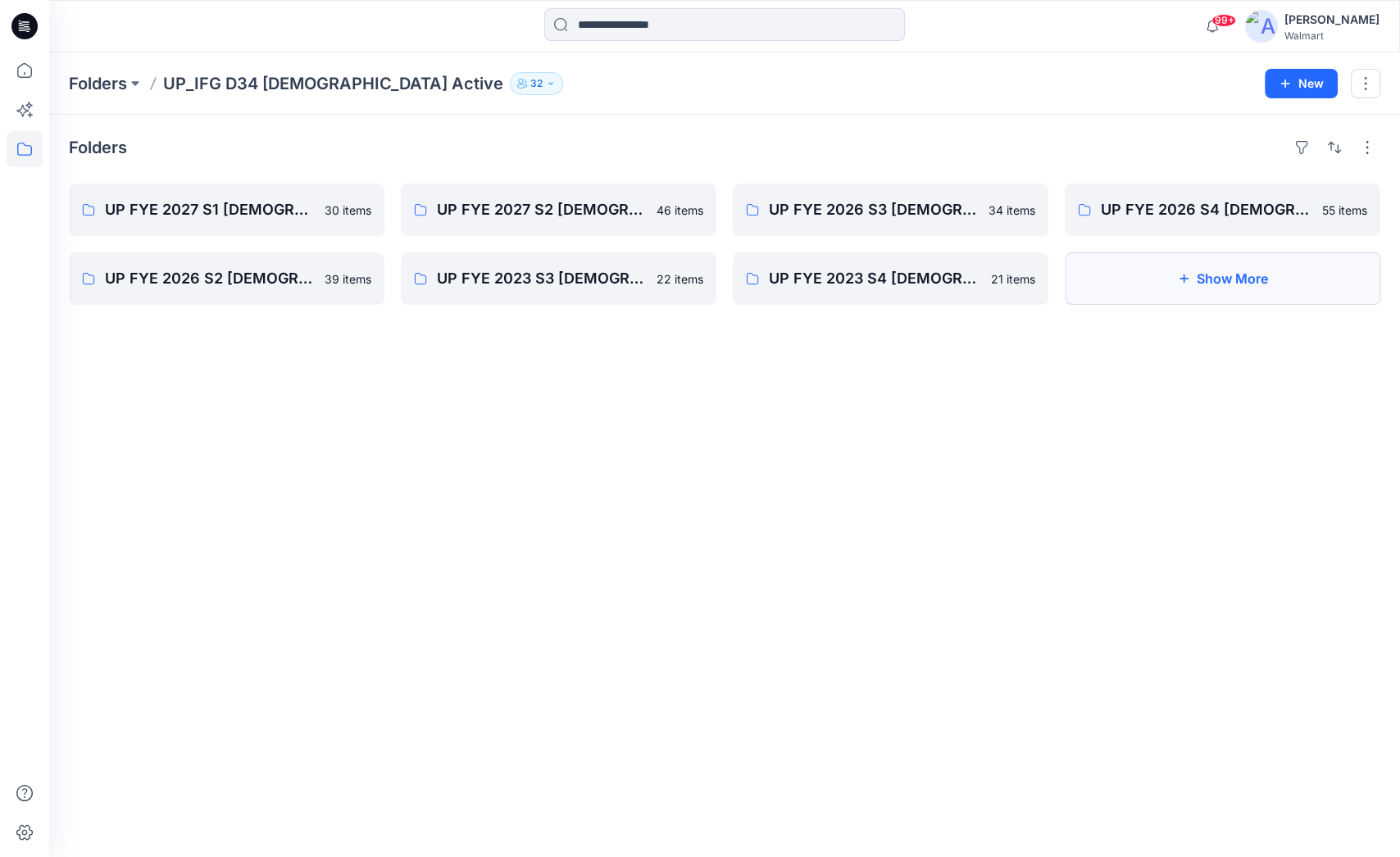
click at [1222, 270] on button "Show More" at bounding box center [1223, 279] width 316 height 53
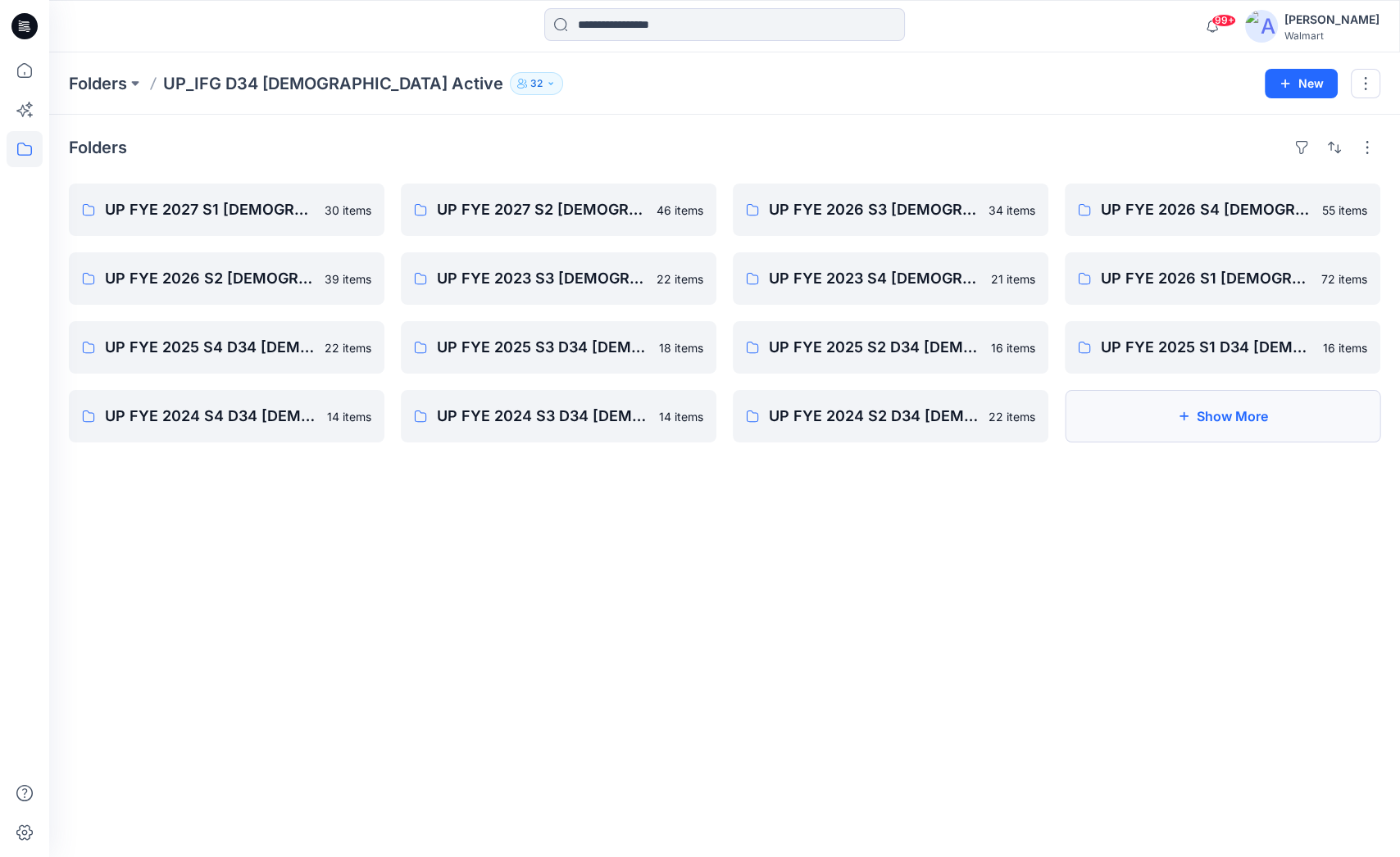
click at [1220, 412] on button "Show More" at bounding box center [1223, 417] width 316 height 53
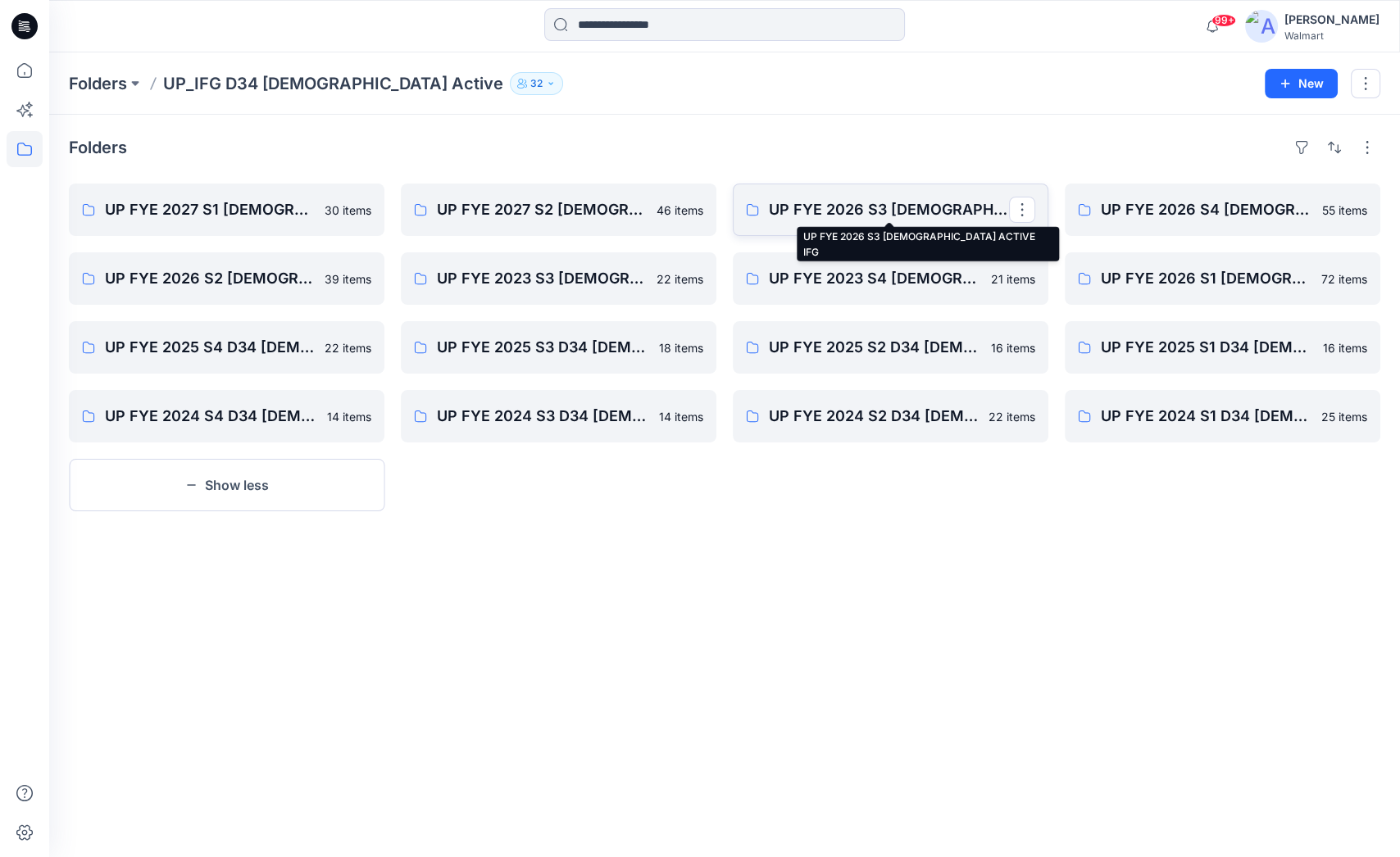
click at [926, 206] on p "UP FYE 2026 S3 [DEMOGRAPHIC_DATA] ACTIVE IFG" at bounding box center [889, 210] width 241 height 23
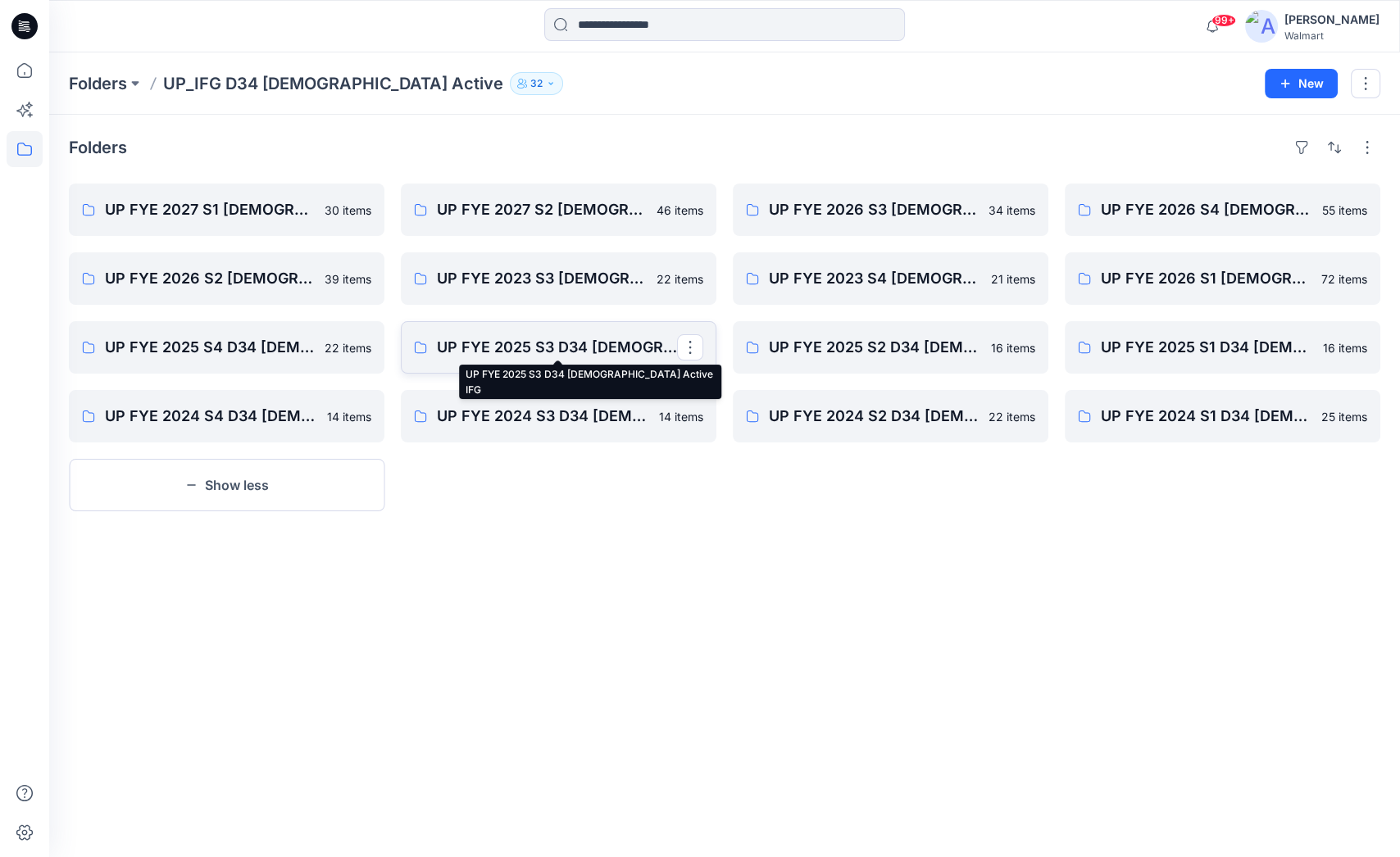
click at [536, 347] on p "UP FYE 2025 S3 D34 [DEMOGRAPHIC_DATA] Active IFG" at bounding box center [556, 348] width 241 height 23
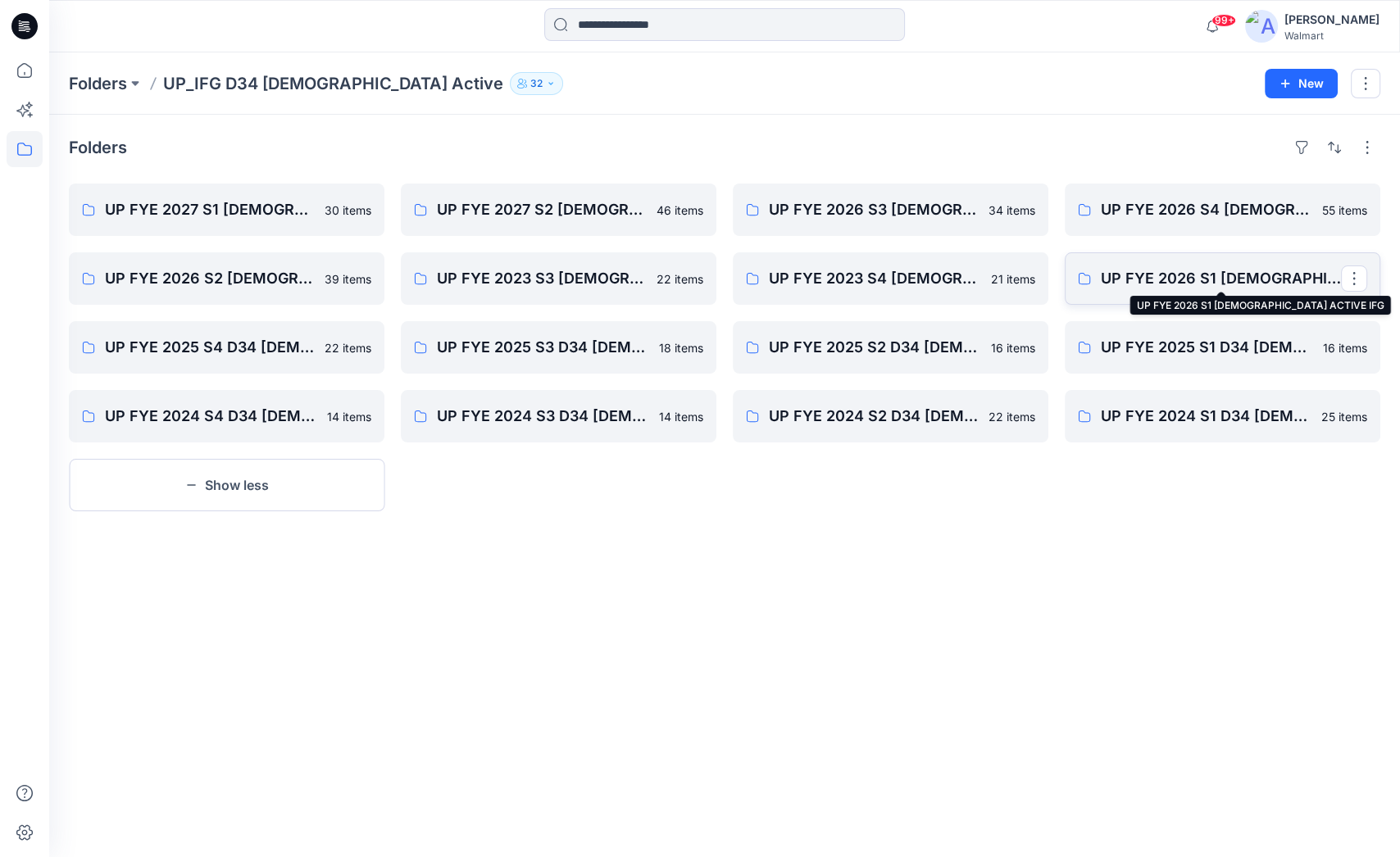
click at [1251, 278] on p "UP FYE 2026 S1 [DEMOGRAPHIC_DATA] ACTIVE IFG" at bounding box center [1221, 279] width 241 height 23
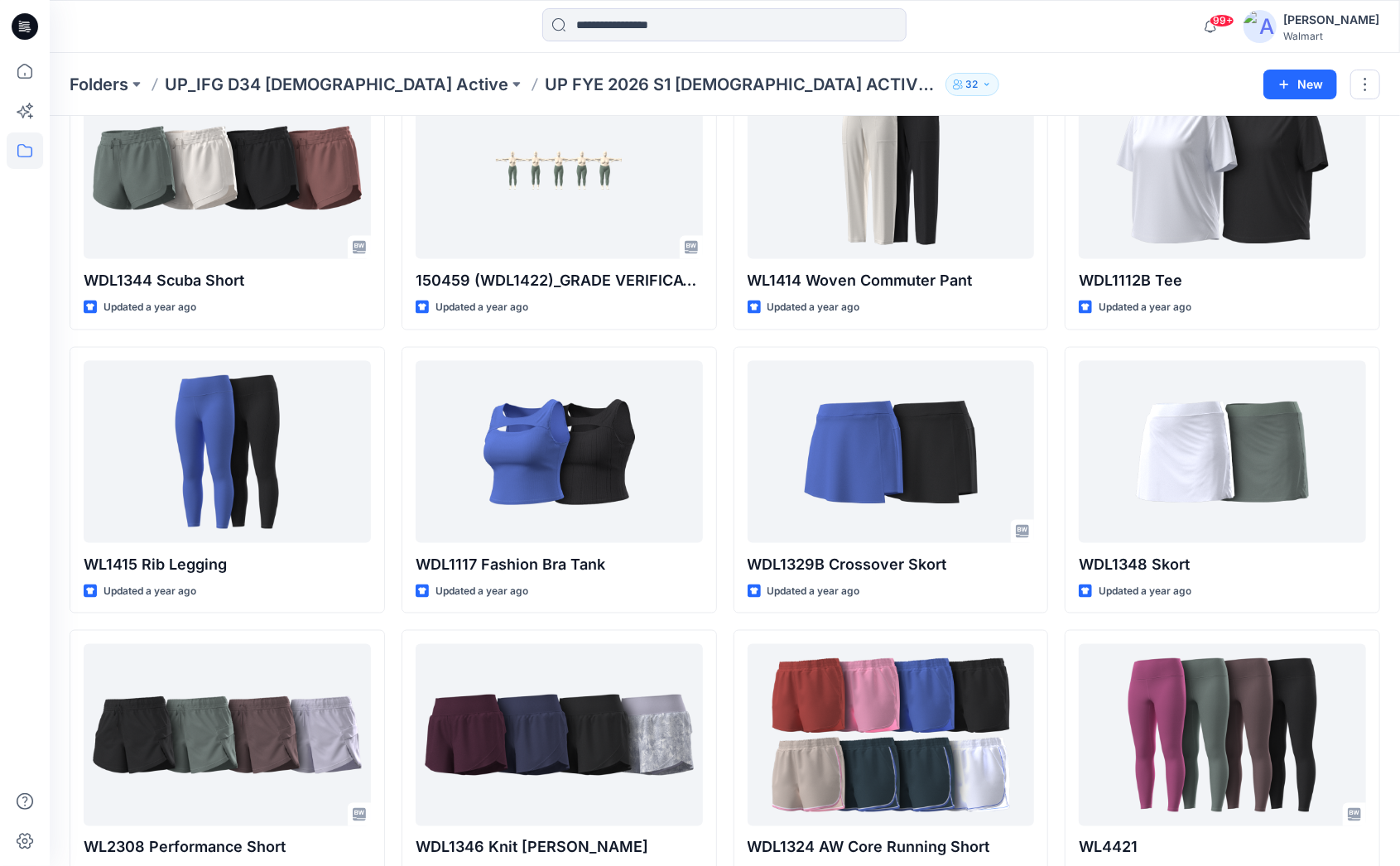
scroll to position [1210, 0]
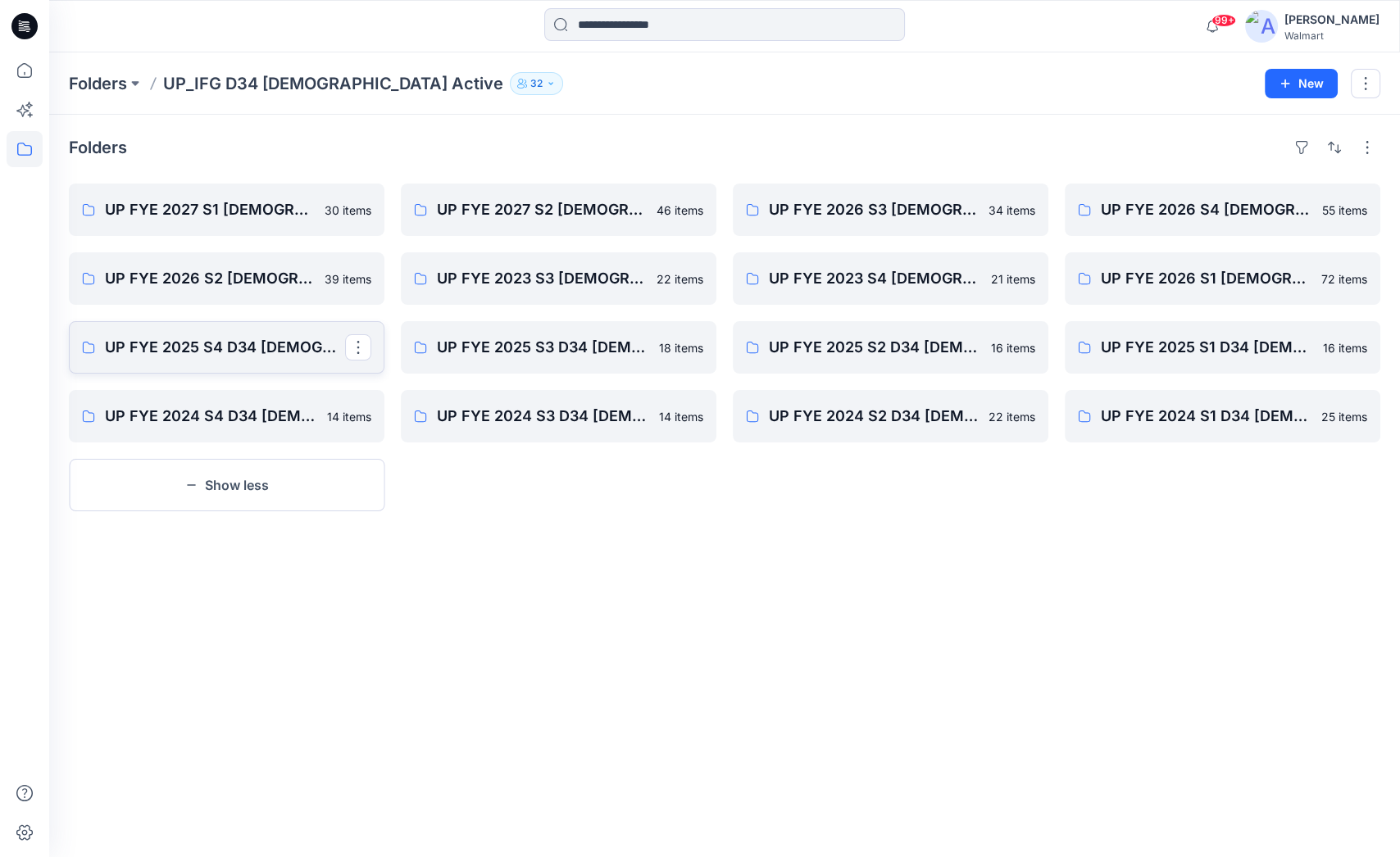
click at [242, 354] on p "UP FYE 2025 S4 D34 [DEMOGRAPHIC_DATA] Active IFG" at bounding box center [225, 348] width 241 height 23
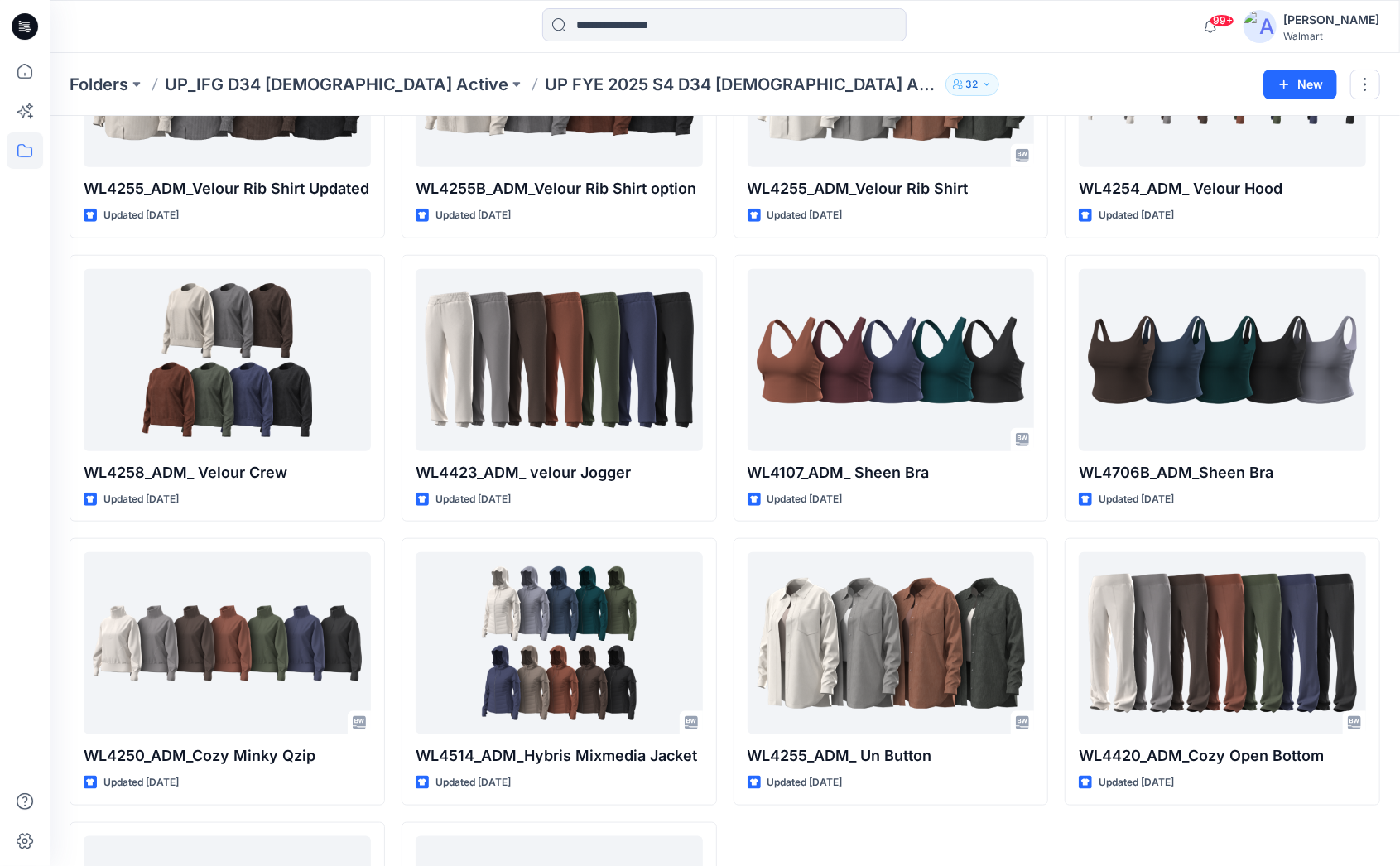
scroll to position [1019, 0]
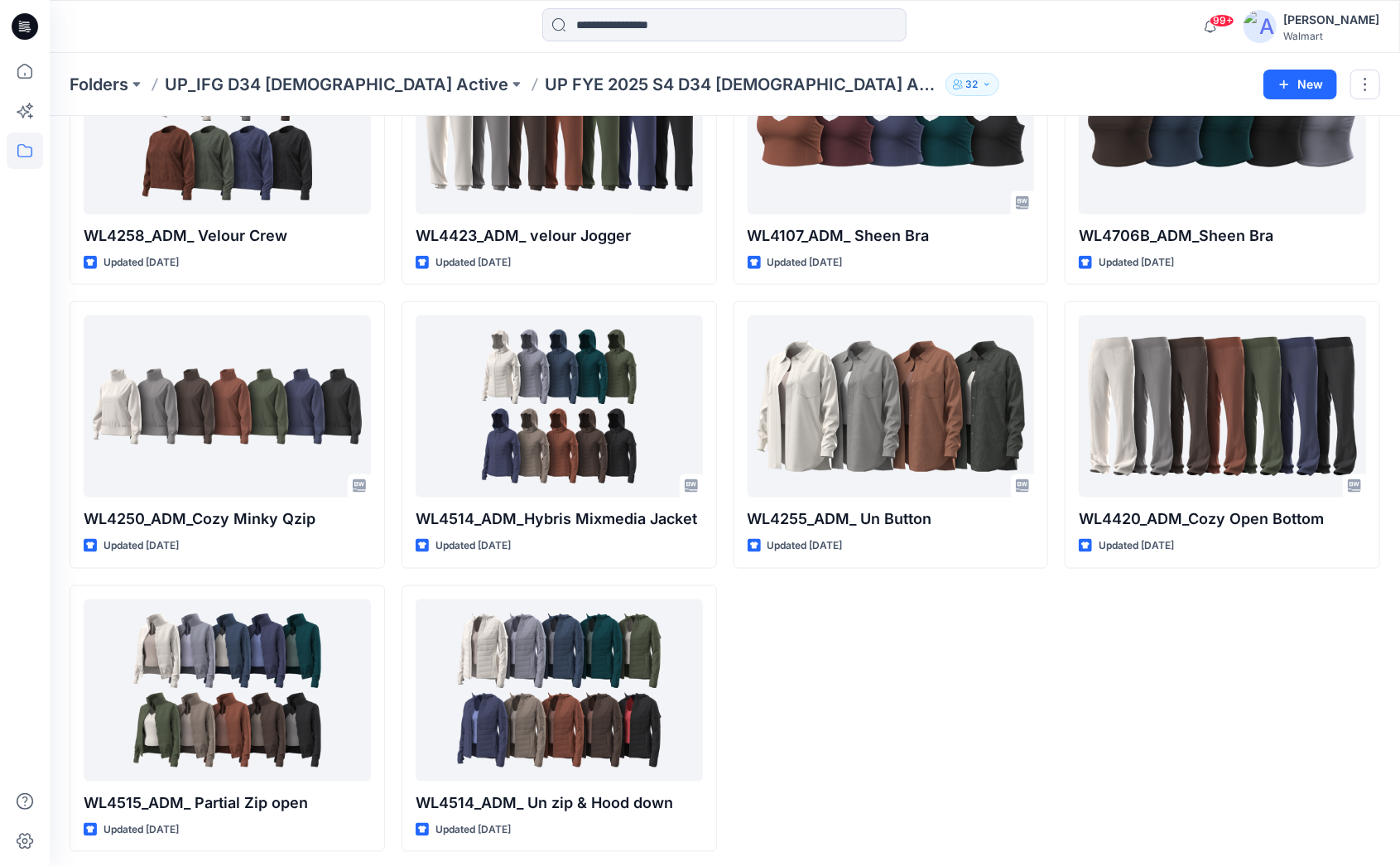
click at [900, 712] on div "46610_GV_ Chevron Quilt Hybrid Jacket Updated a year ago 46619_GV_SHEEN LEGGING…" at bounding box center [891, 10] width 316 height 1685
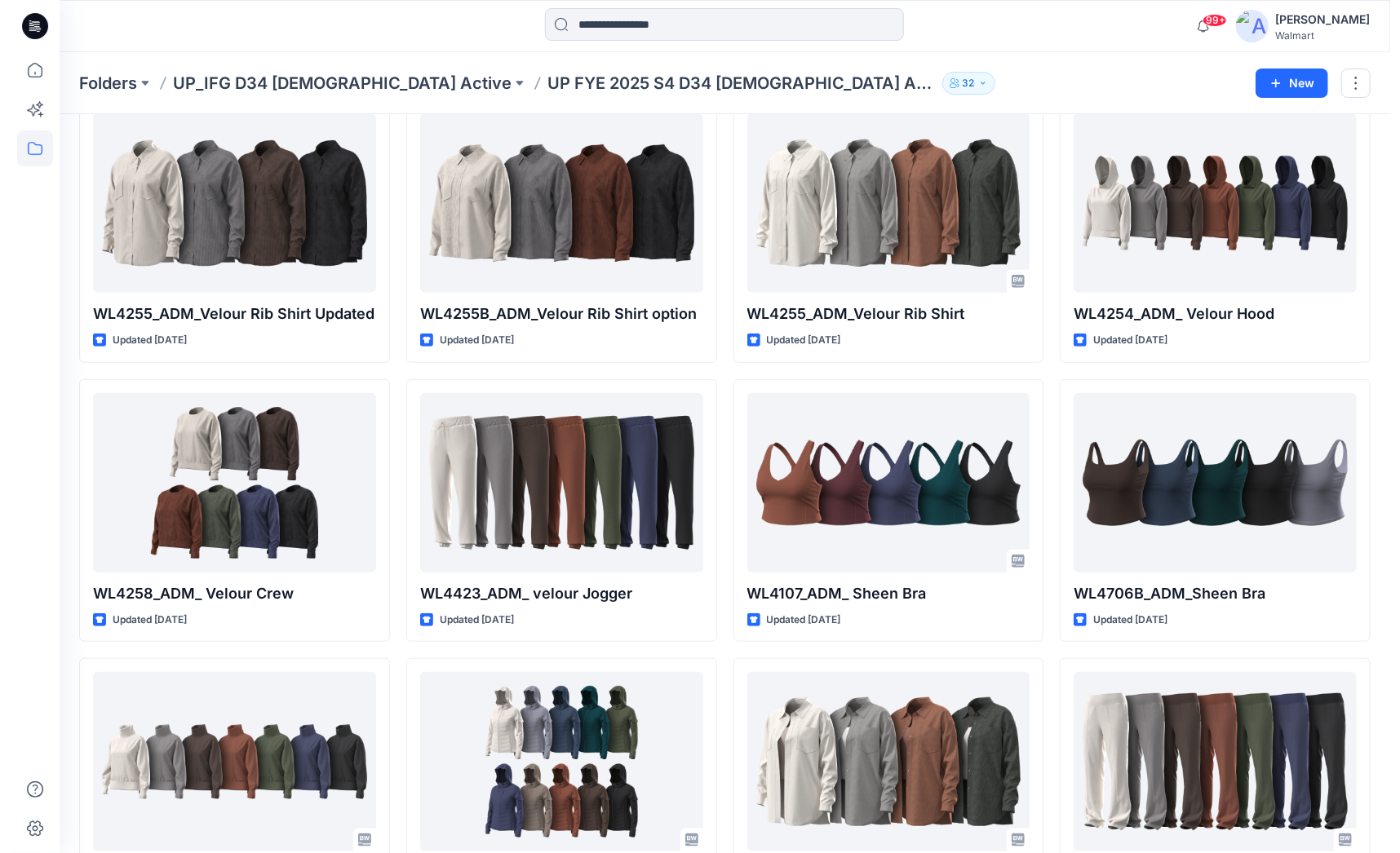
scroll to position [641, 0]
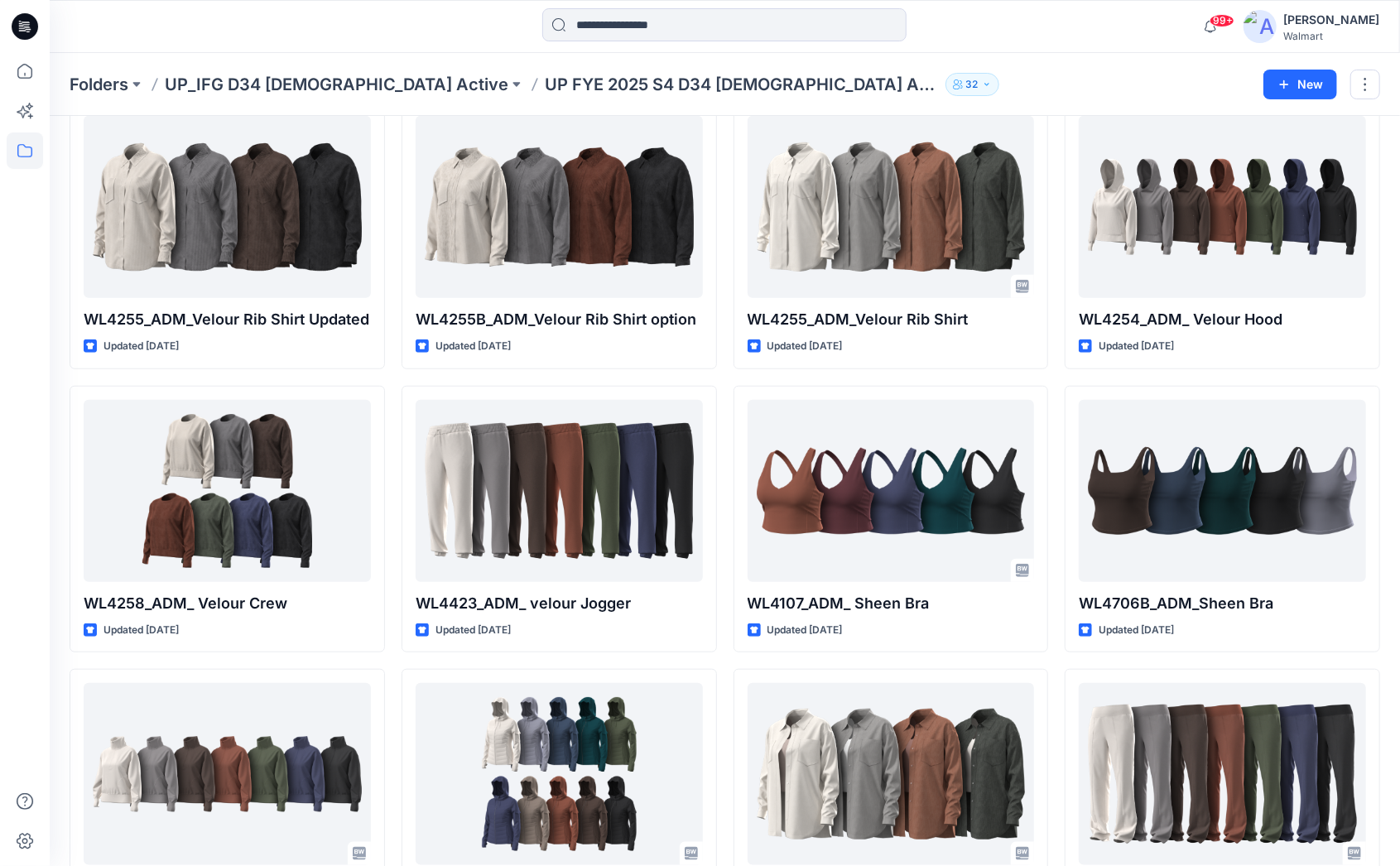
click at [1053, 98] on div "Folders UP_IFG D34 [DEMOGRAPHIC_DATA] Active UP FYE 2025 S4 D34 [DEMOGRAPHIC_DA…" at bounding box center [724, 85] width 1350 height 63
click at [1046, 80] on div "Folders UP_IFG D34 [DEMOGRAPHIC_DATA] Active UP FYE 2025 S4 D34 [DEMOGRAPHIC_DA…" at bounding box center [660, 85] width 1182 height 24
click at [1105, 73] on div "Folders UP_IFG D34 [DEMOGRAPHIC_DATA] Active UP FYE 2025 S4 D34 [DEMOGRAPHIC_DA…" at bounding box center [660, 85] width 1182 height 24
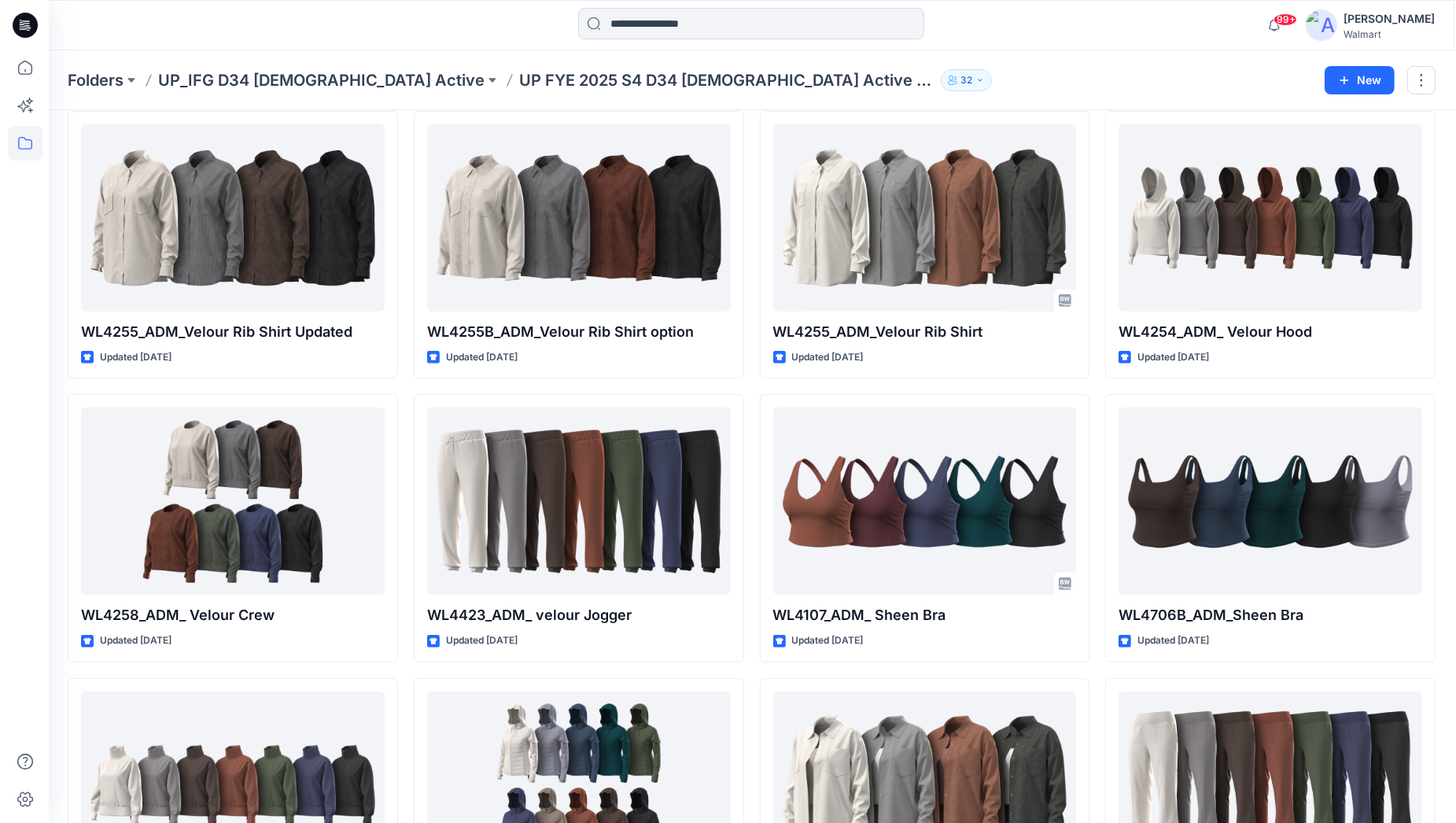
scroll to position [633, 0]
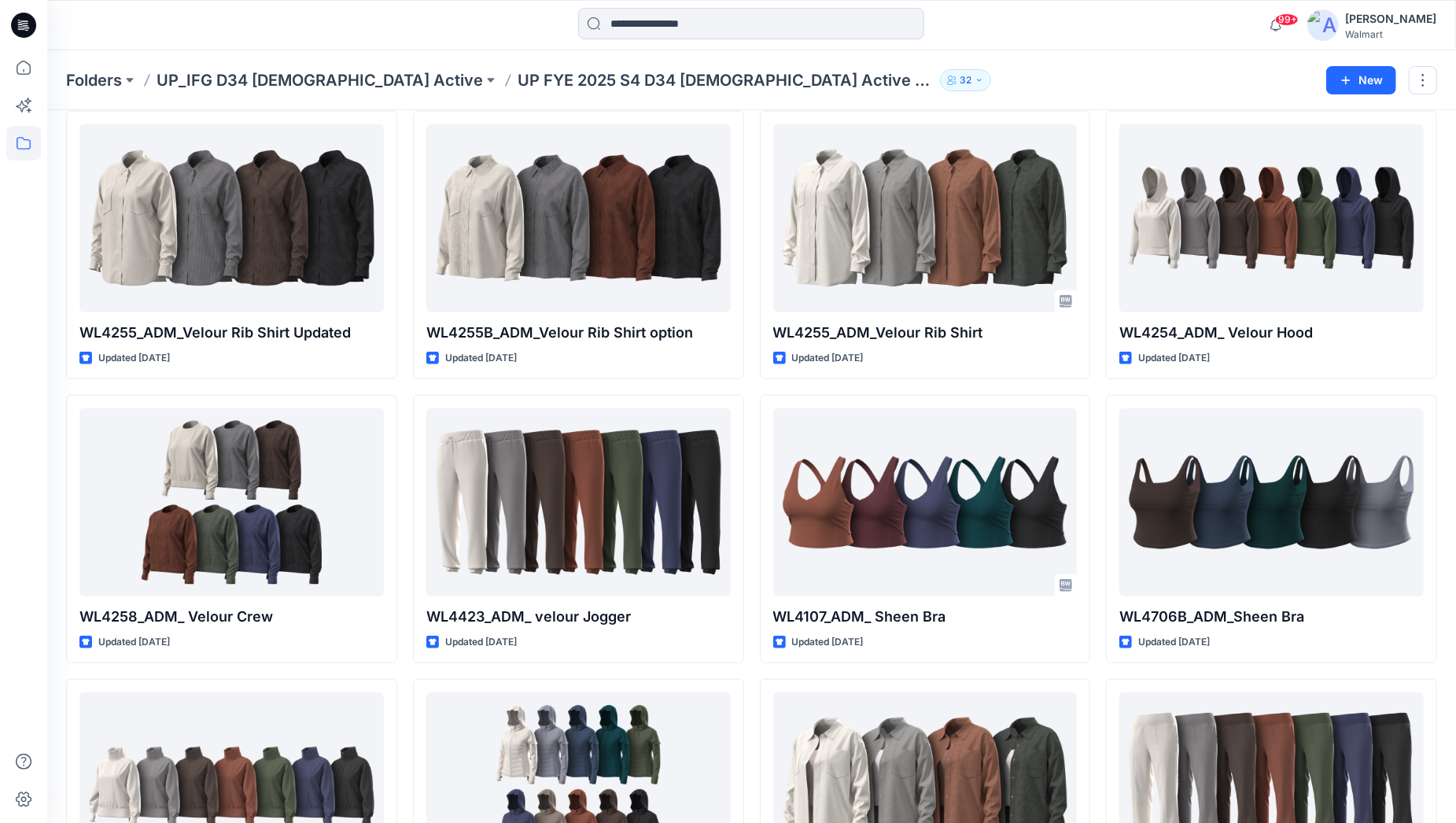
click at [1033, 53] on div "Folders UP_IFG D34 [DEMOGRAPHIC_DATA] Active UP FYE 2025 S4 D34 [DEMOGRAPHIC_DA…" at bounding box center [751, 80] width 1409 height 60
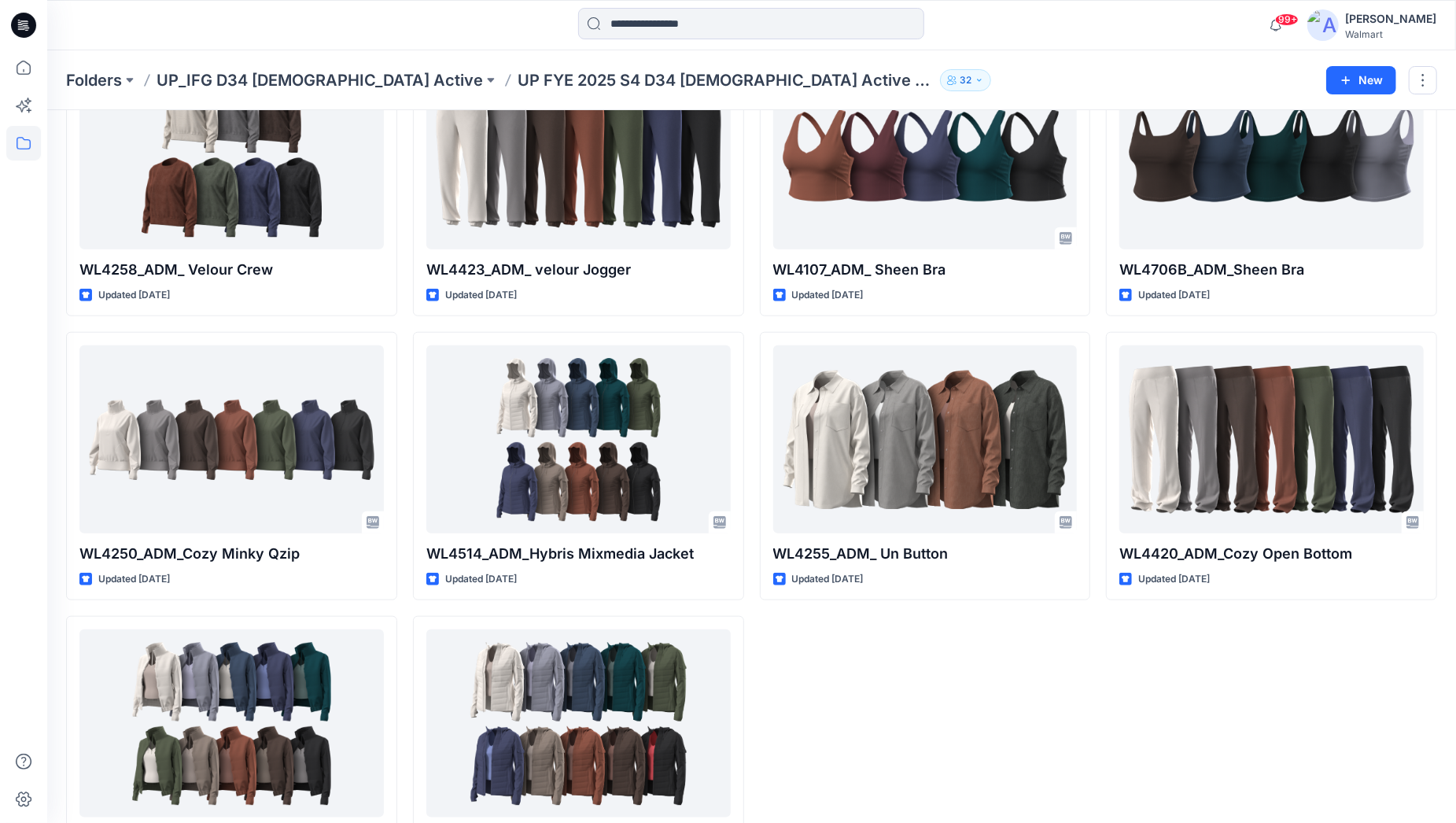
scroll to position [983, 0]
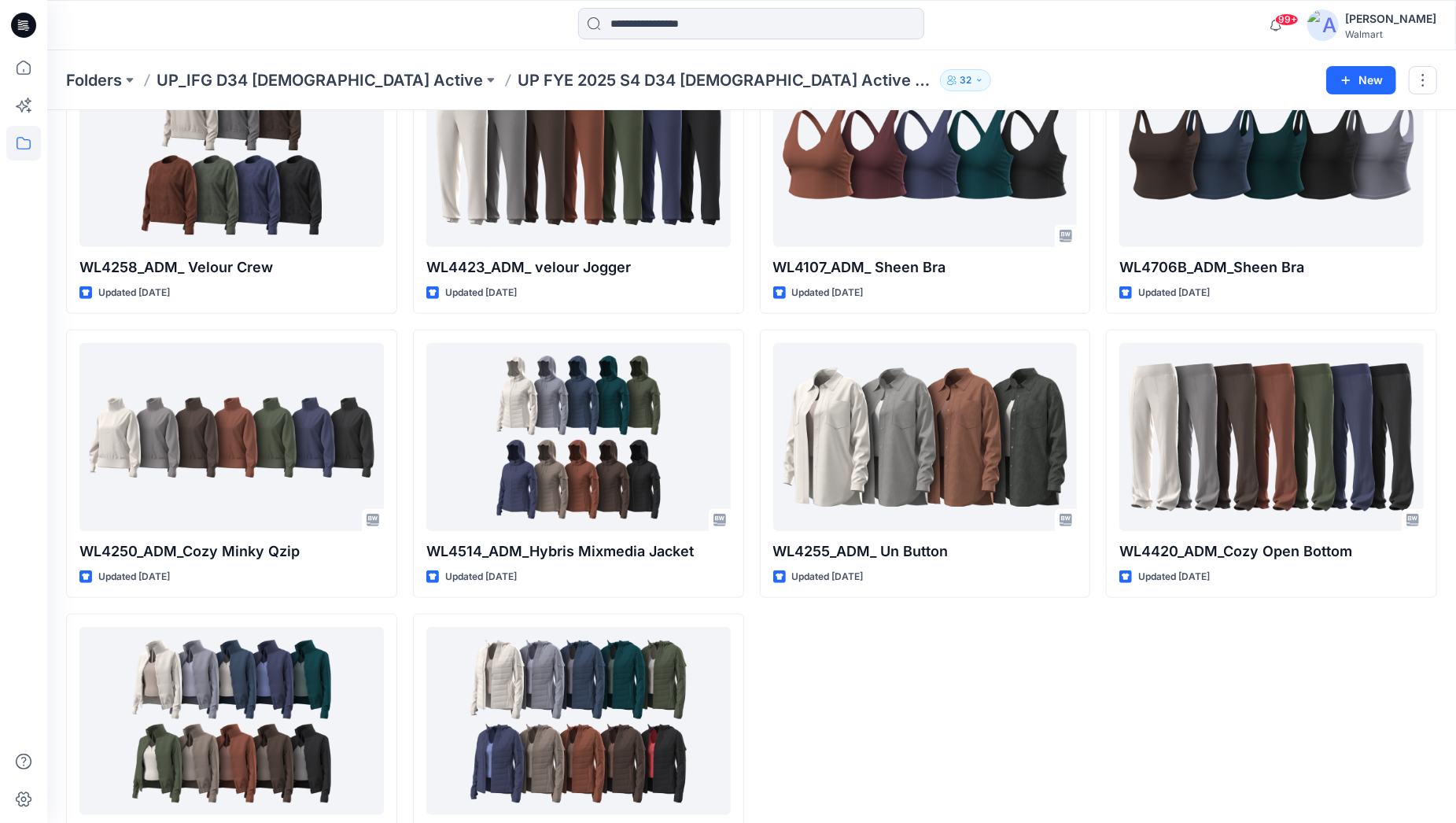
click at [1086, 714] on div "46610_GV_ Chevron Quilt Hybrid Jacket Updated a year ago 46619_GV_SHEEN LEGGING…" at bounding box center [926, 38] width 331 height 1689
click at [948, 67] on div "Folders UP_IFG D34 [DEMOGRAPHIC_DATA] Active UP FYE 2025 S4 D34 [DEMOGRAPHIC_DA…" at bounding box center [751, 80] width 1409 height 60
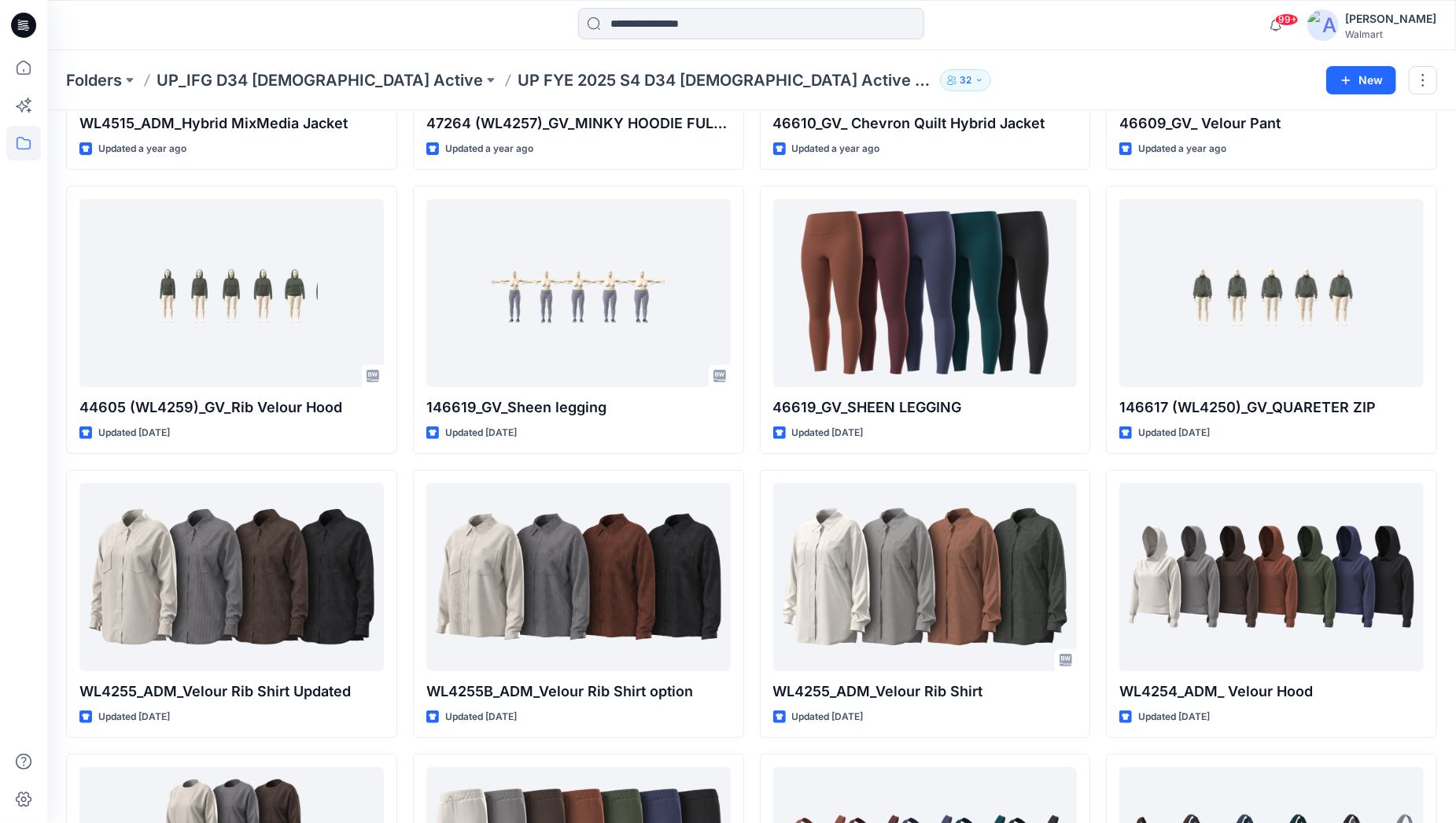
scroll to position [196, 0]
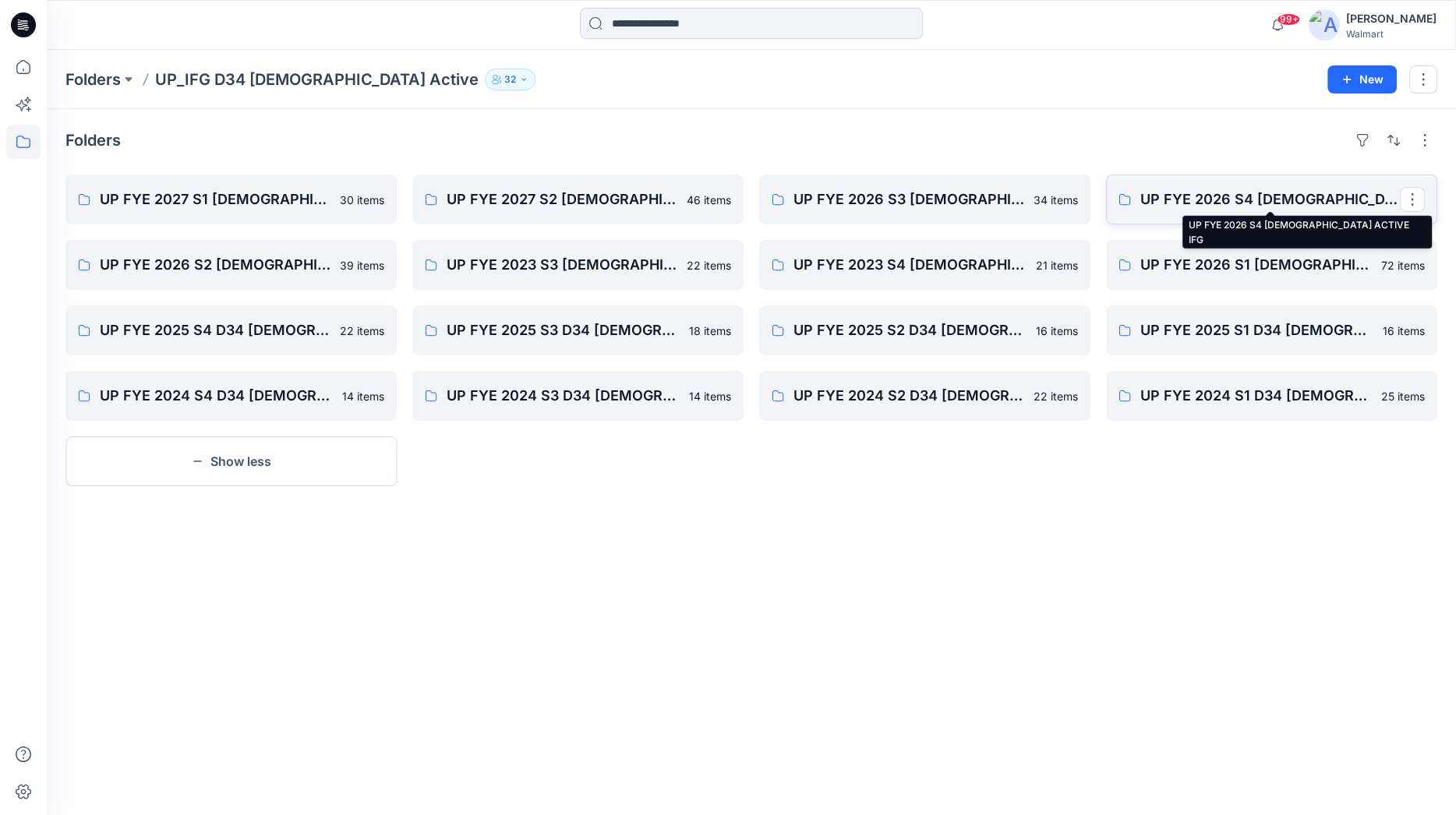
click at [1250, 200] on p "UP FYE 2026 S4 [DEMOGRAPHIC_DATA] ACTIVE IFG" at bounding box center [1270, 200] width 259 height 22
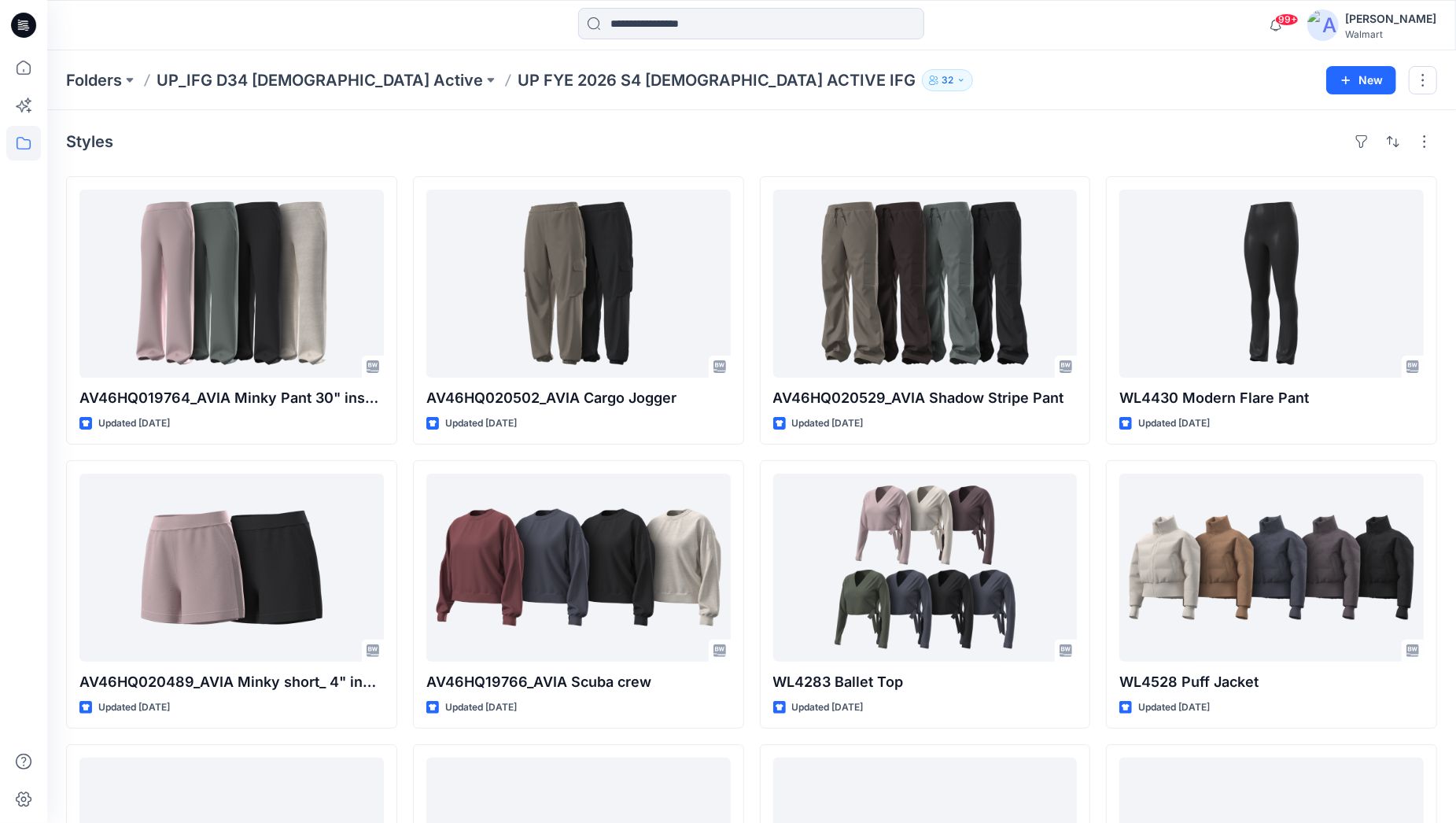
click at [1052, 114] on div "Styles AV46HQ019764_AVIA Minky Pant 30" inseam Updated [DATE] AV46HQ020489_AVIA…" at bounding box center [751, 599] width 1409 height 978
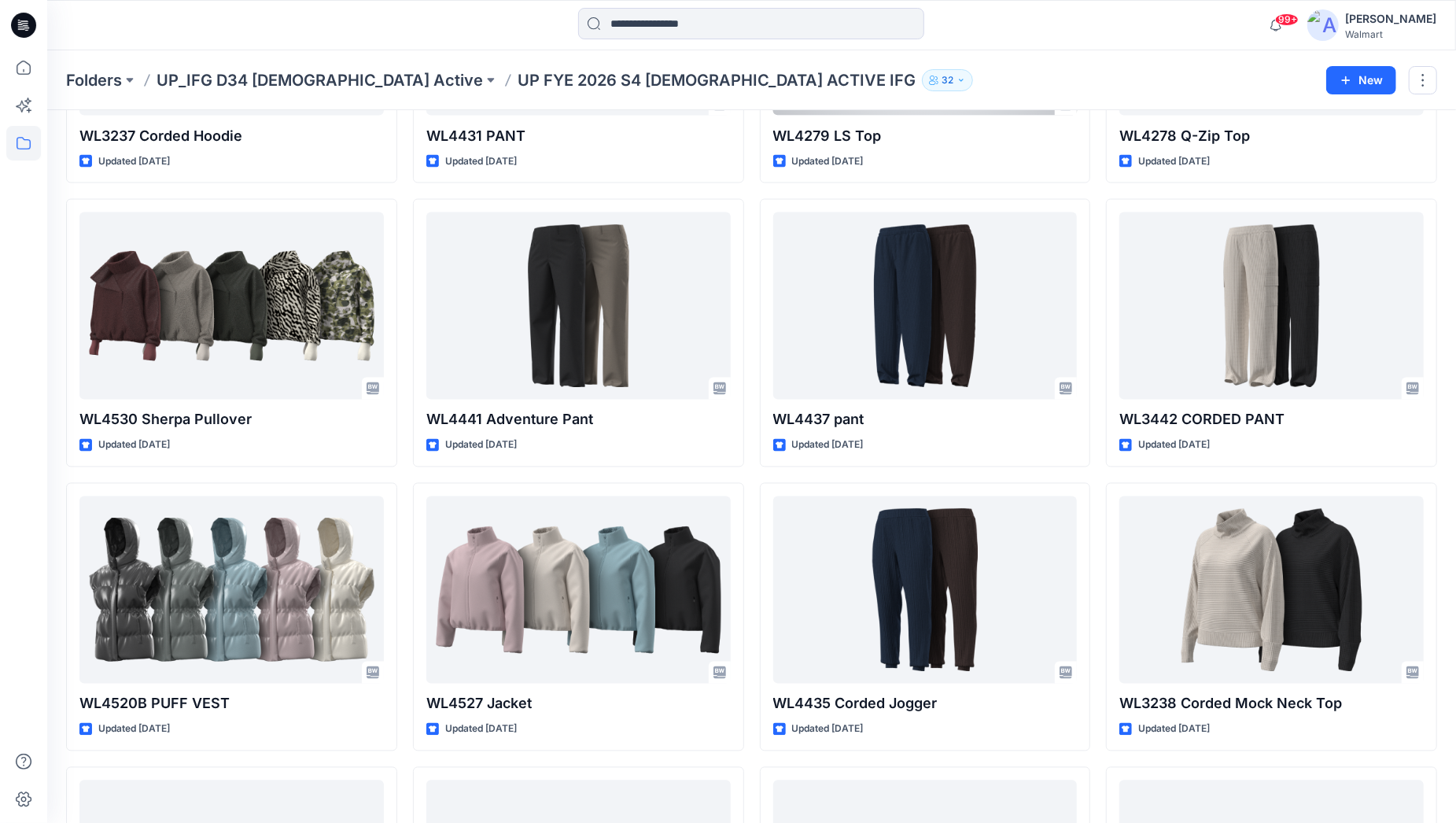
scroll to position [2142, 0]
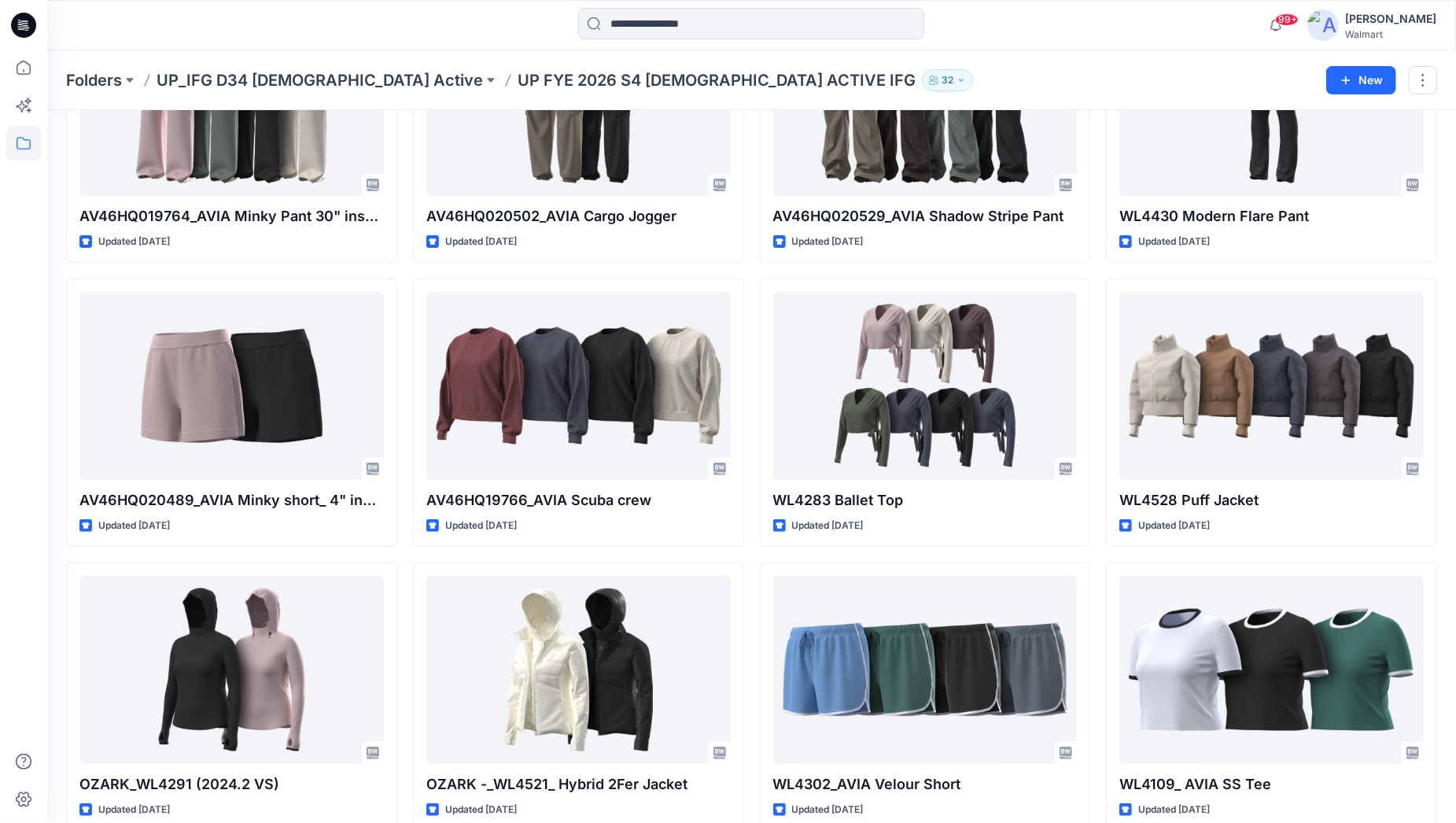
scroll to position [0, 0]
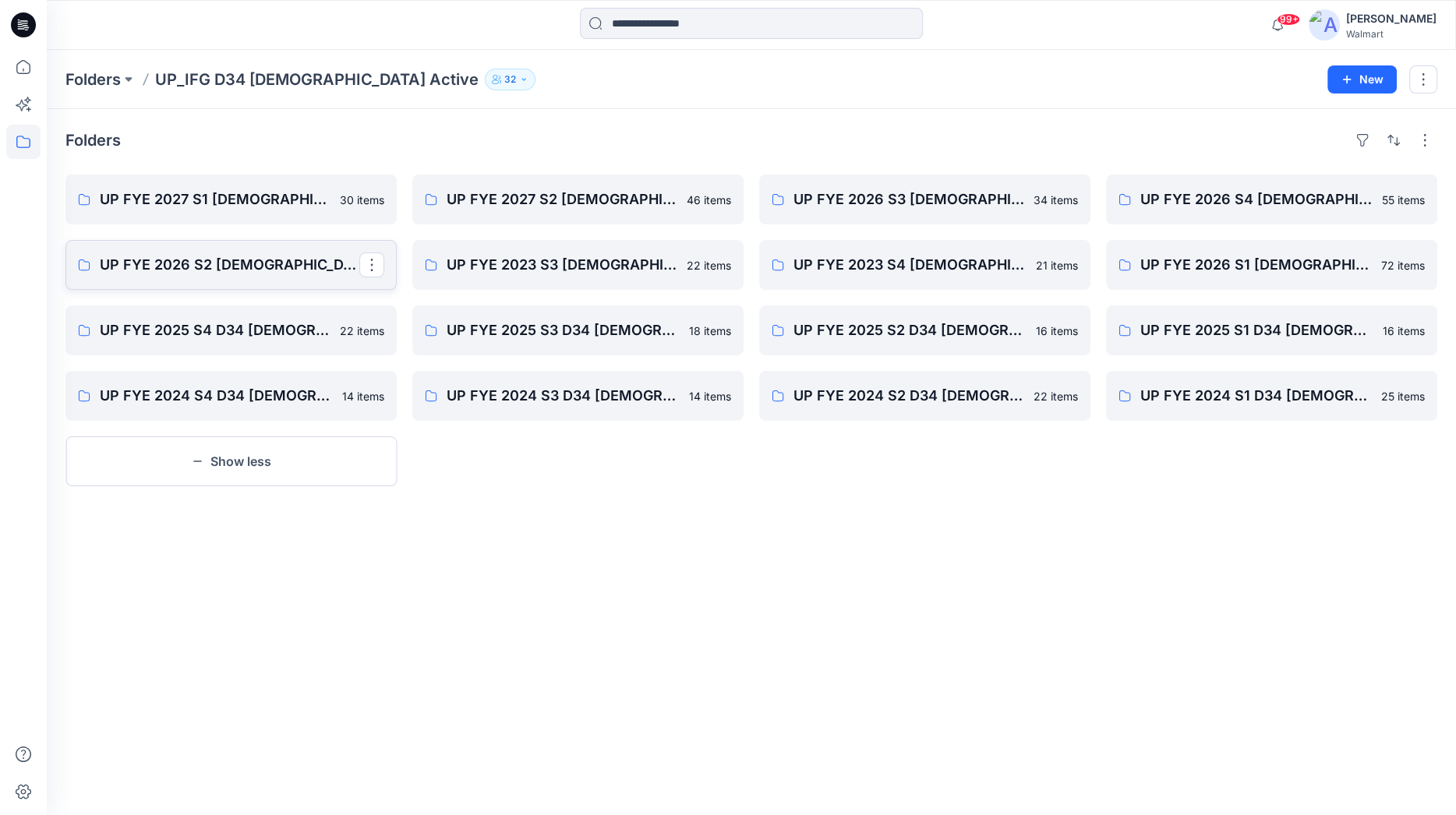
click at [244, 256] on p "UP FYE 2026 S2 [DEMOGRAPHIC_DATA] ACTIVE IFG" at bounding box center [230, 265] width 259 height 22
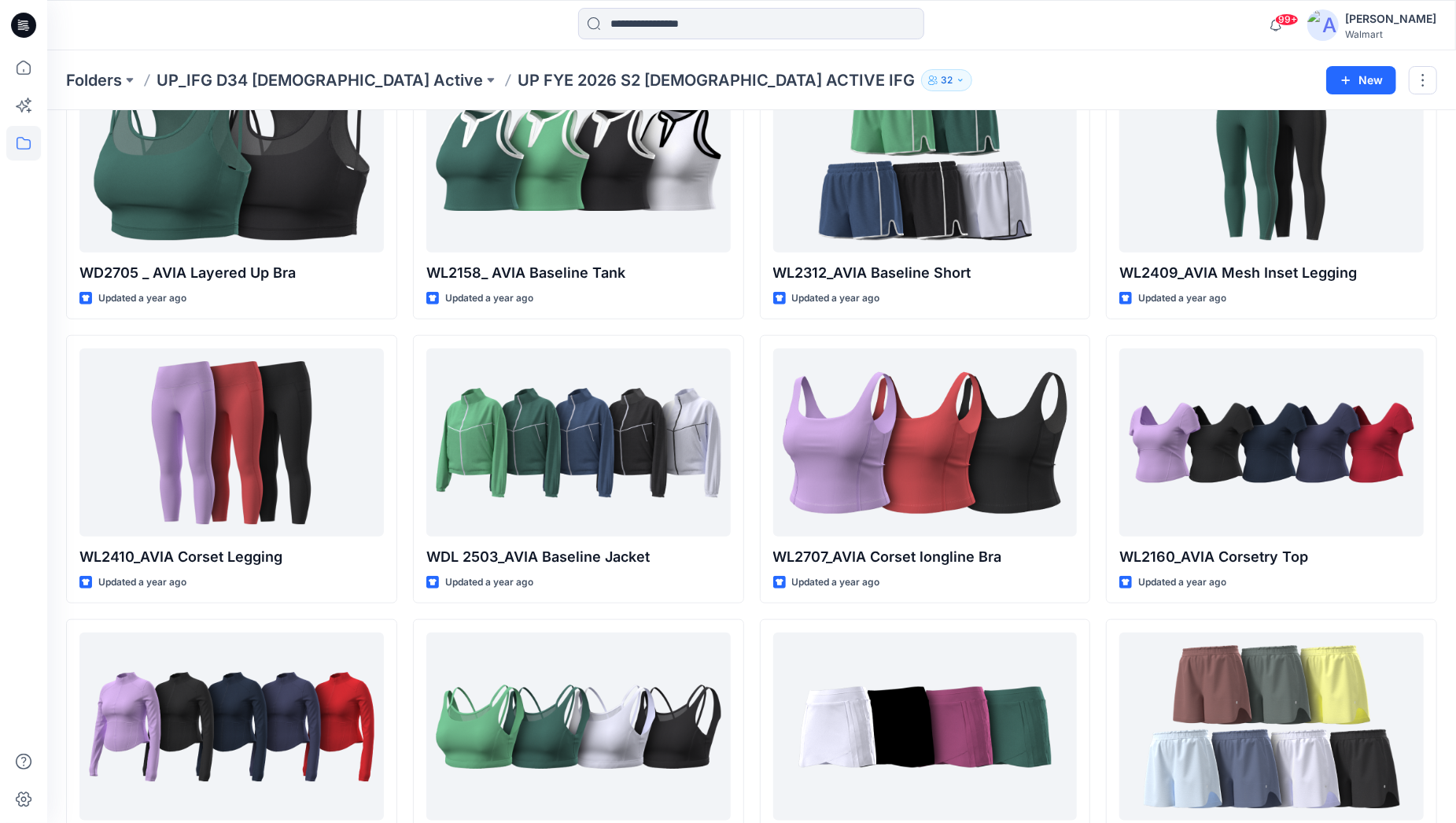
scroll to position [882, 0]
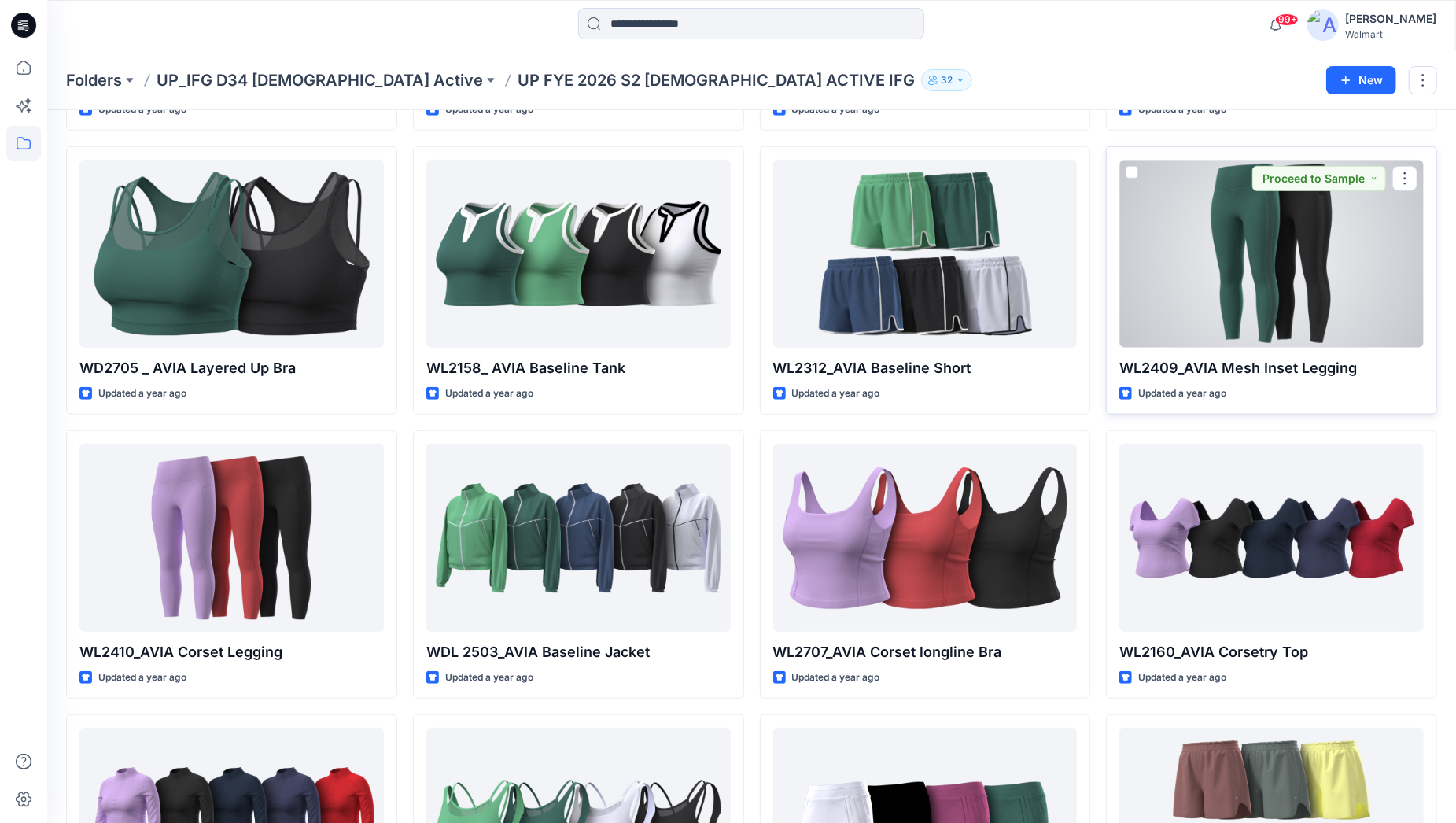
click at [1260, 244] on div at bounding box center [1272, 253] width 305 height 188
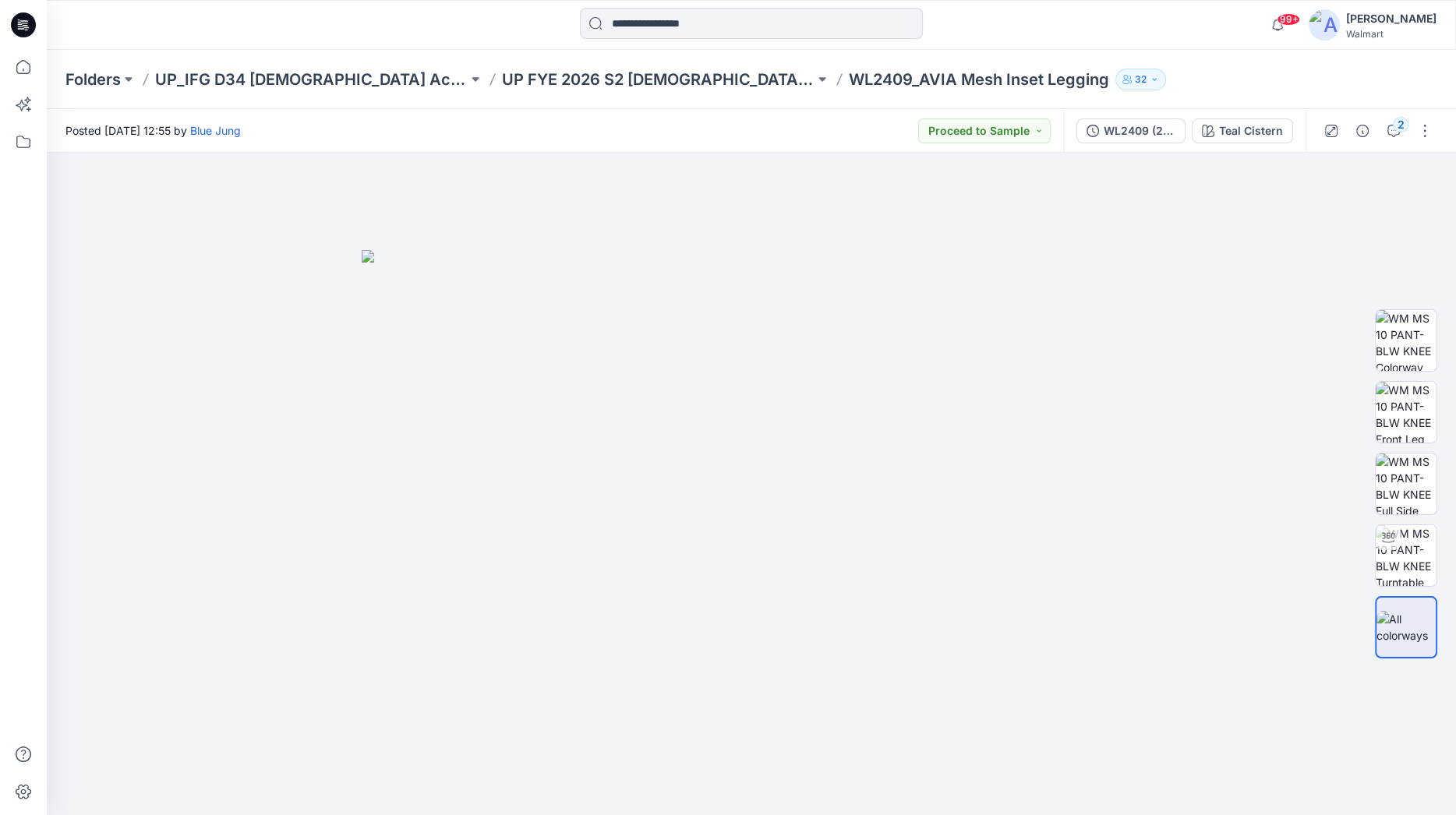
click at [1180, 58] on div "Folders UP_IFG D34 [DEMOGRAPHIC_DATA] Active UP FYE 2026 S2 [DEMOGRAPHIC_DATA] …" at bounding box center [750, 80] width 1409 height 59
click at [1330, 554] on img at bounding box center [1406, 556] width 61 height 61
drag, startPoint x: 756, startPoint y: 750, endPoint x: 740, endPoint y: 490, distance: 260.5
click at [739, 490] on div at bounding box center [750, 483] width 1409 height 662
drag, startPoint x: 882, startPoint y: 633, endPoint x: 871, endPoint y: 441, distance: 192.3
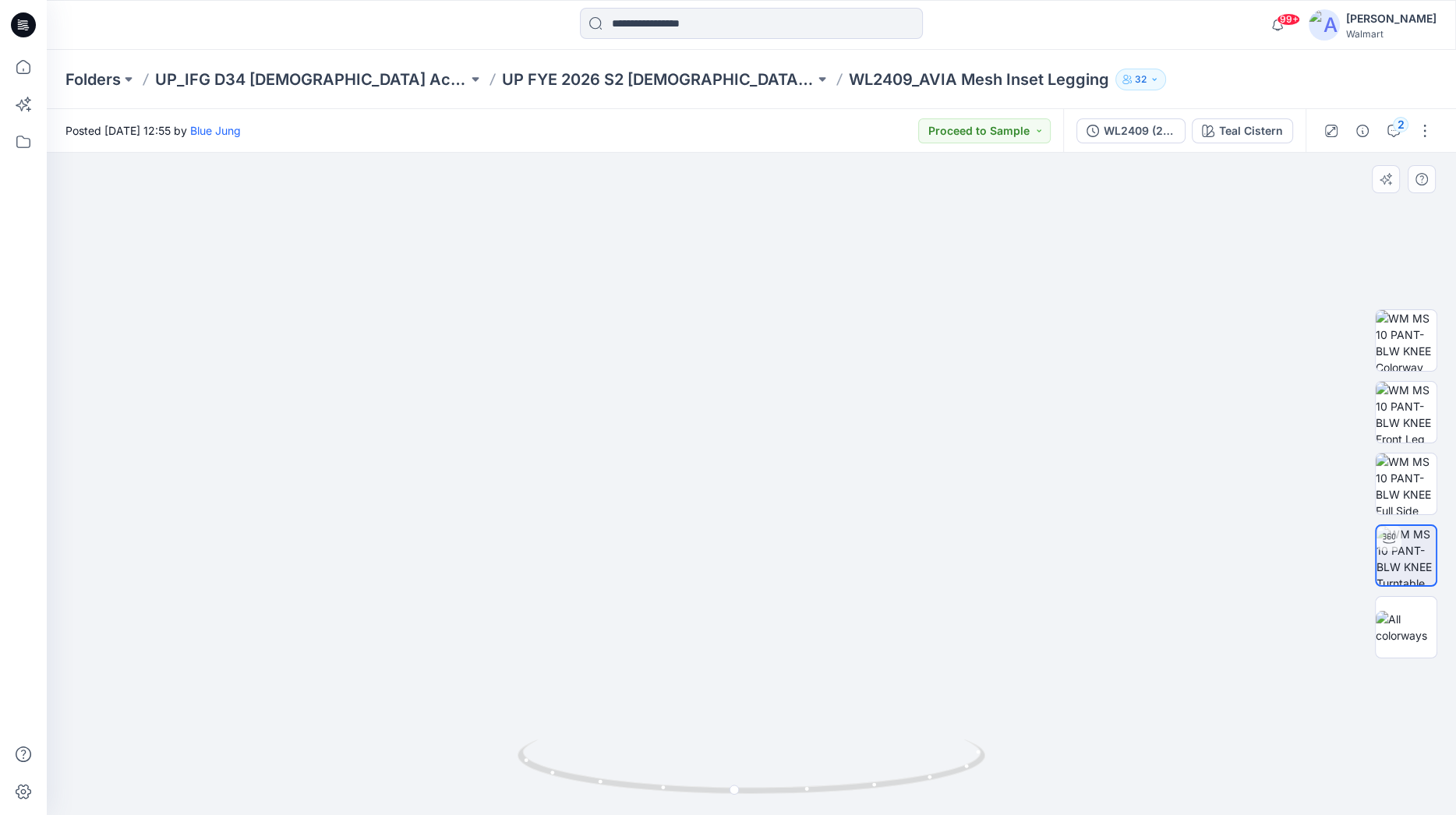
click at [871, 441] on img at bounding box center [751, 220] width 1312 height 1186
drag, startPoint x: 732, startPoint y: 790, endPoint x: 803, endPoint y: 777, distance: 72.2
click at [803, 777] on icon at bounding box center [753, 769] width 471 height 58
drag, startPoint x: 804, startPoint y: 787, endPoint x: 740, endPoint y: 785, distance: 64.0
click at [740, 785] on circle at bounding box center [742, 790] width 9 height 9
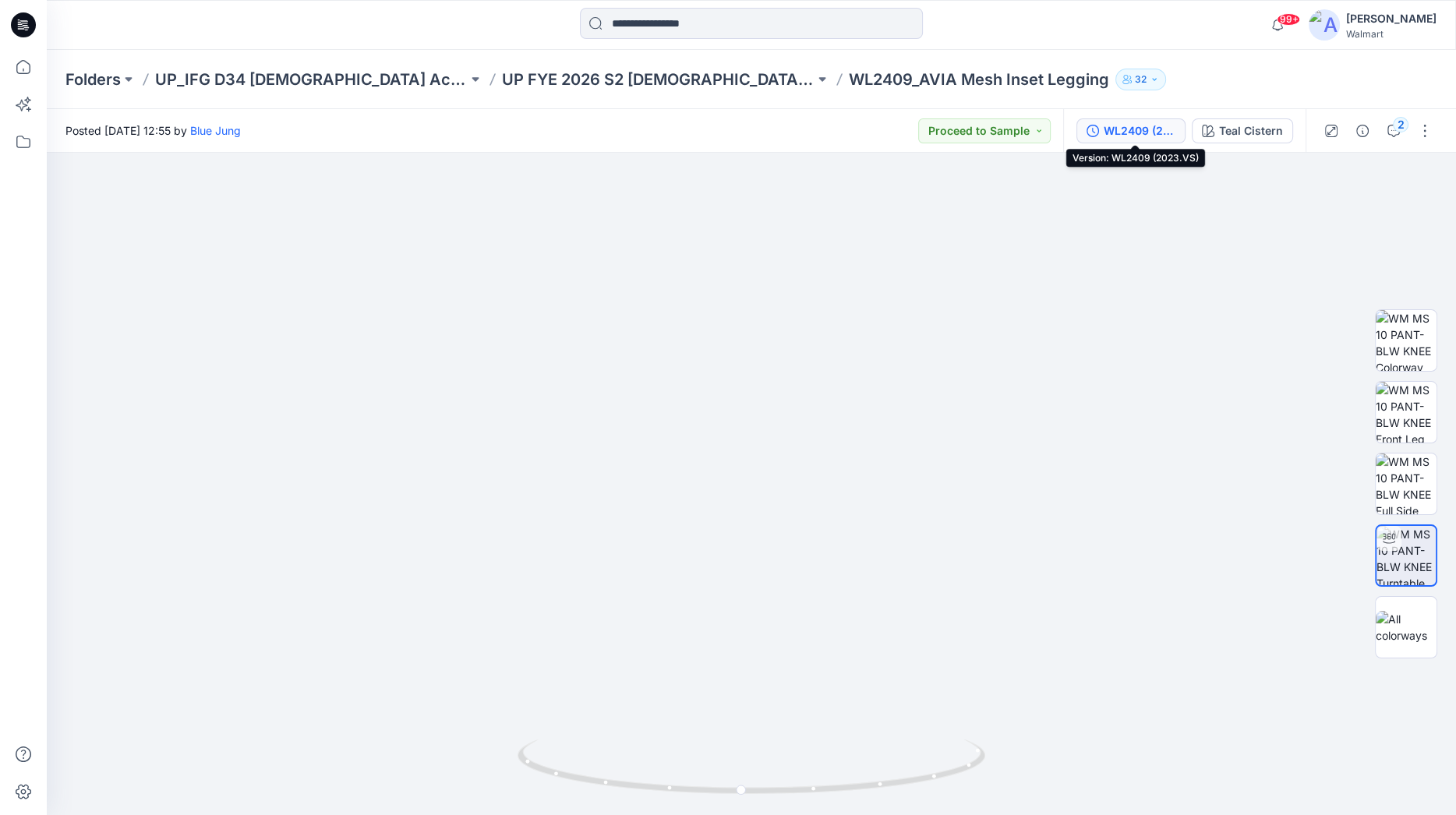
click at [1154, 137] on div "WL2409 (2023.VS)" at bounding box center [1138, 131] width 71 height 18
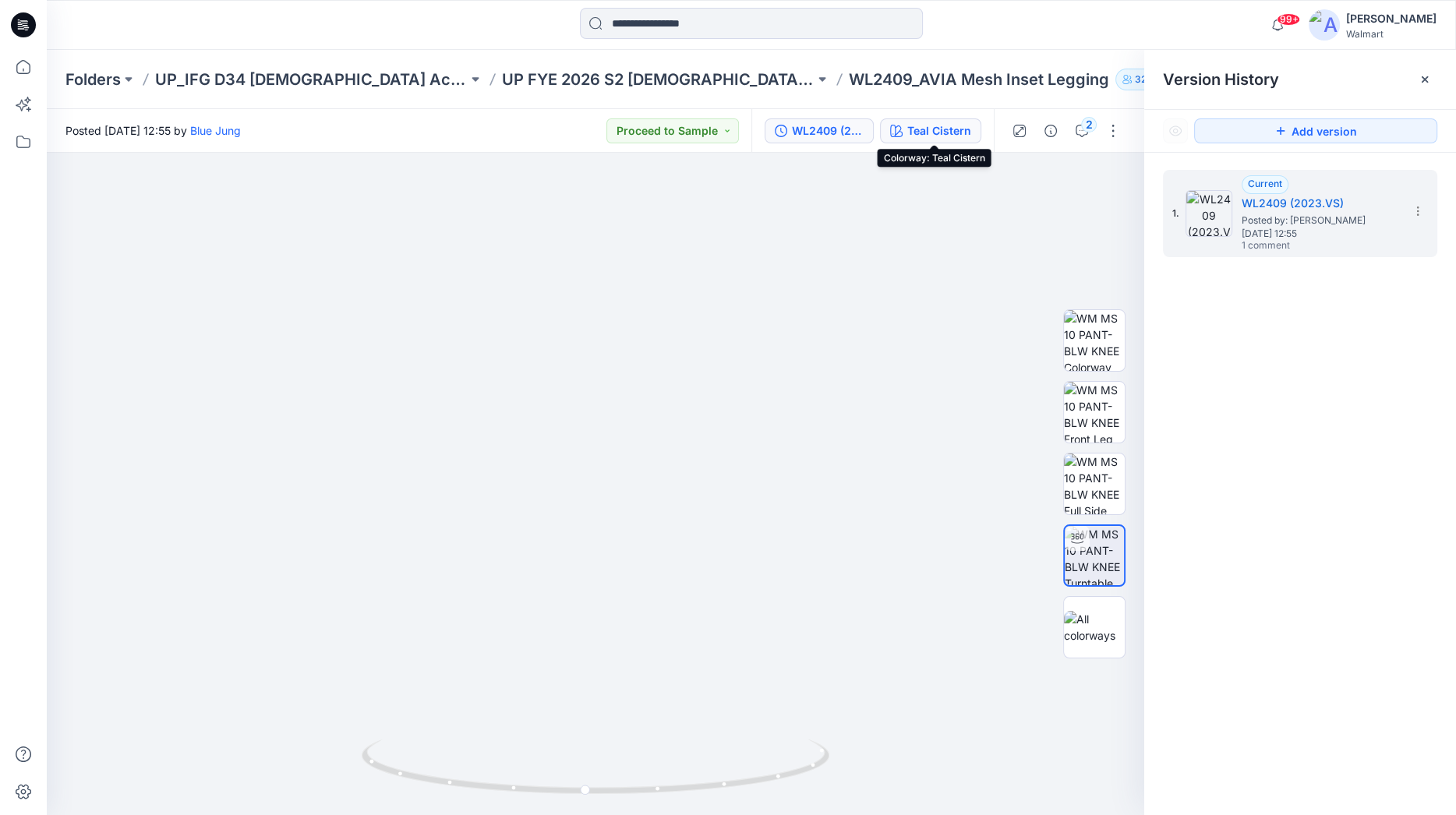
click at [937, 132] on div "Teal Cistern" at bounding box center [938, 131] width 64 height 18
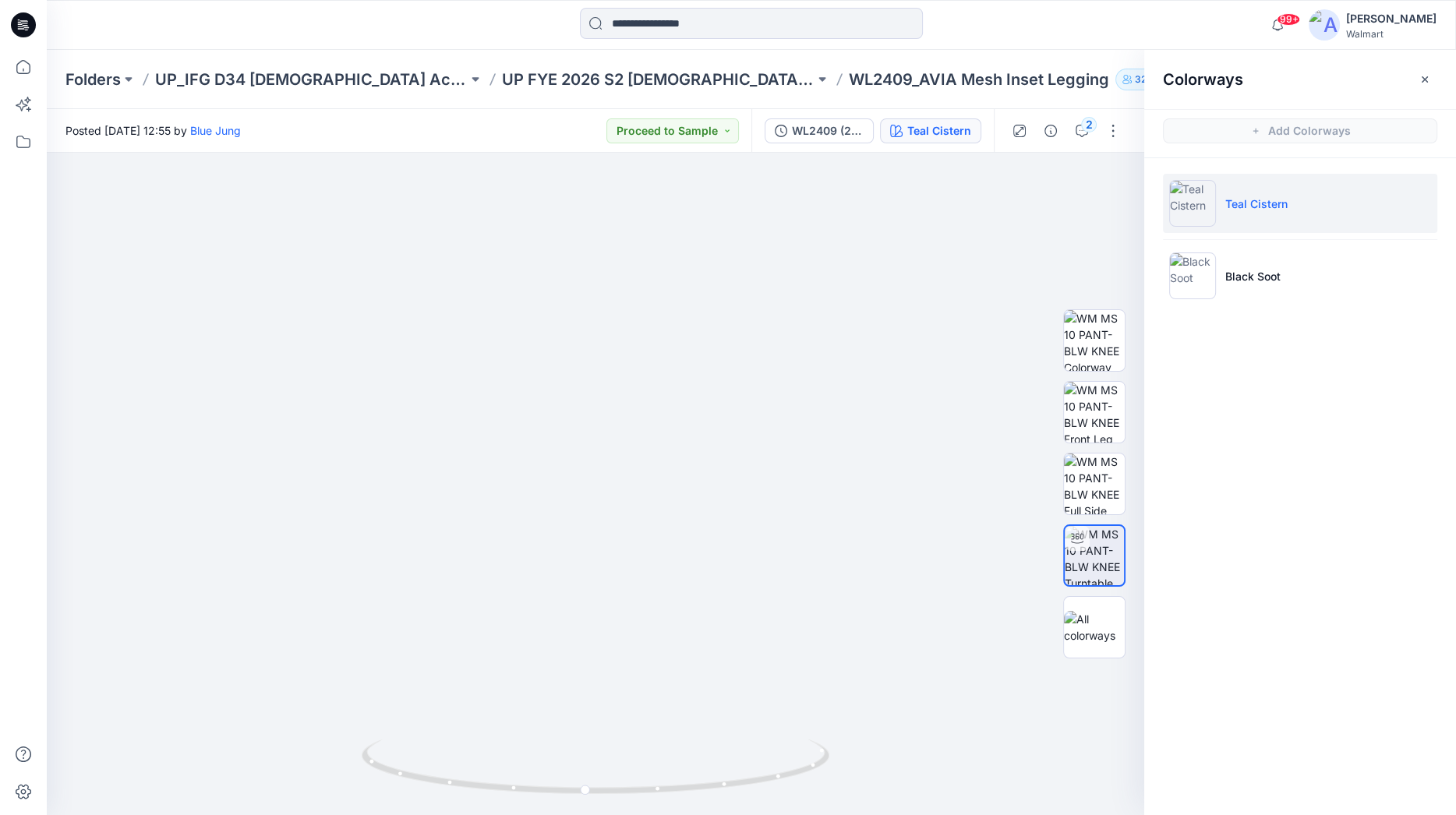
drag, startPoint x: 366, startPoint y: 39, endPoint x: 374, endPoint y: 76, distance: 37.9
click at [364, 40] on div at bounding box center [222, 24] width 352 height 34
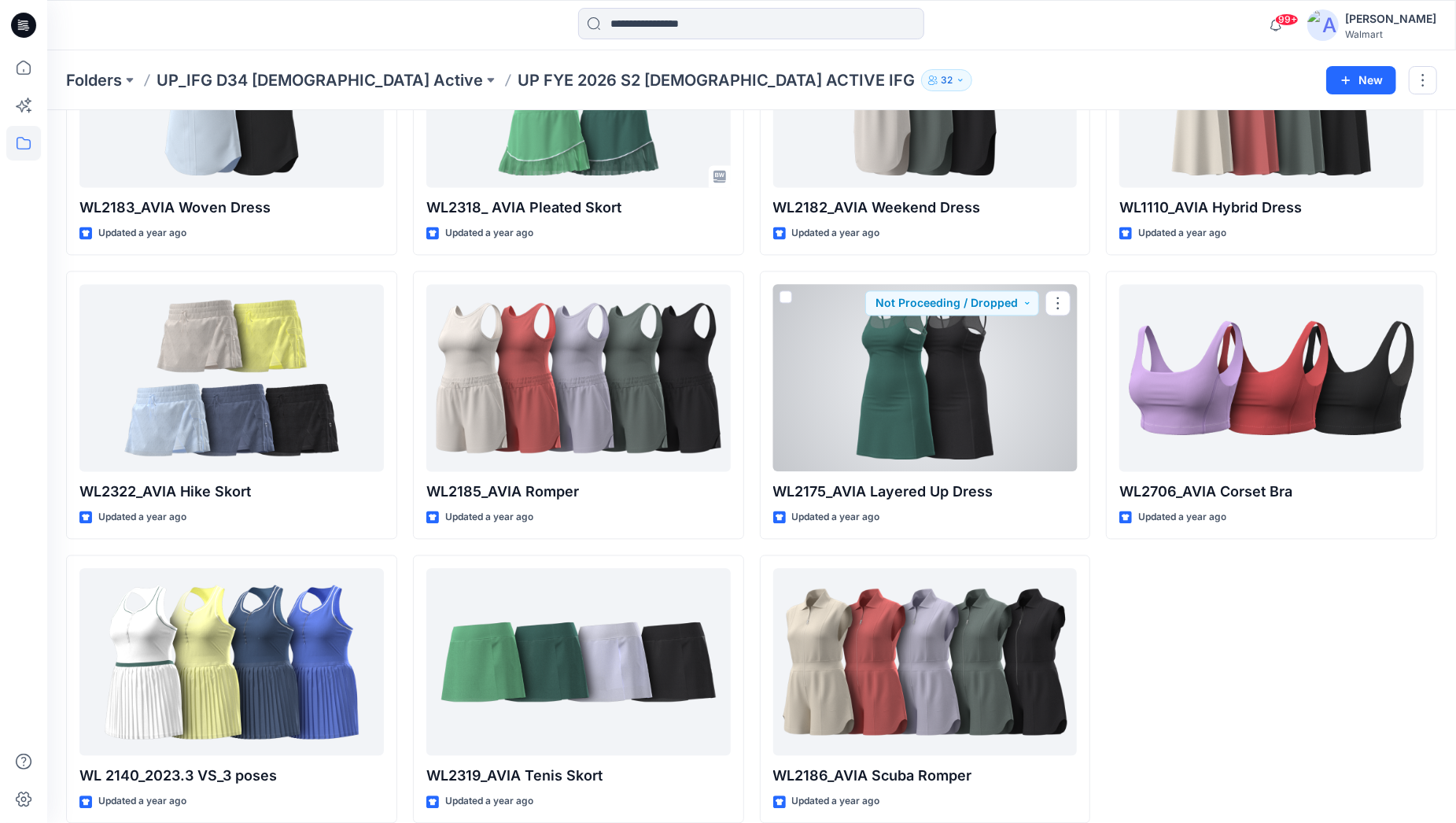
scroll to position [2194, 0]
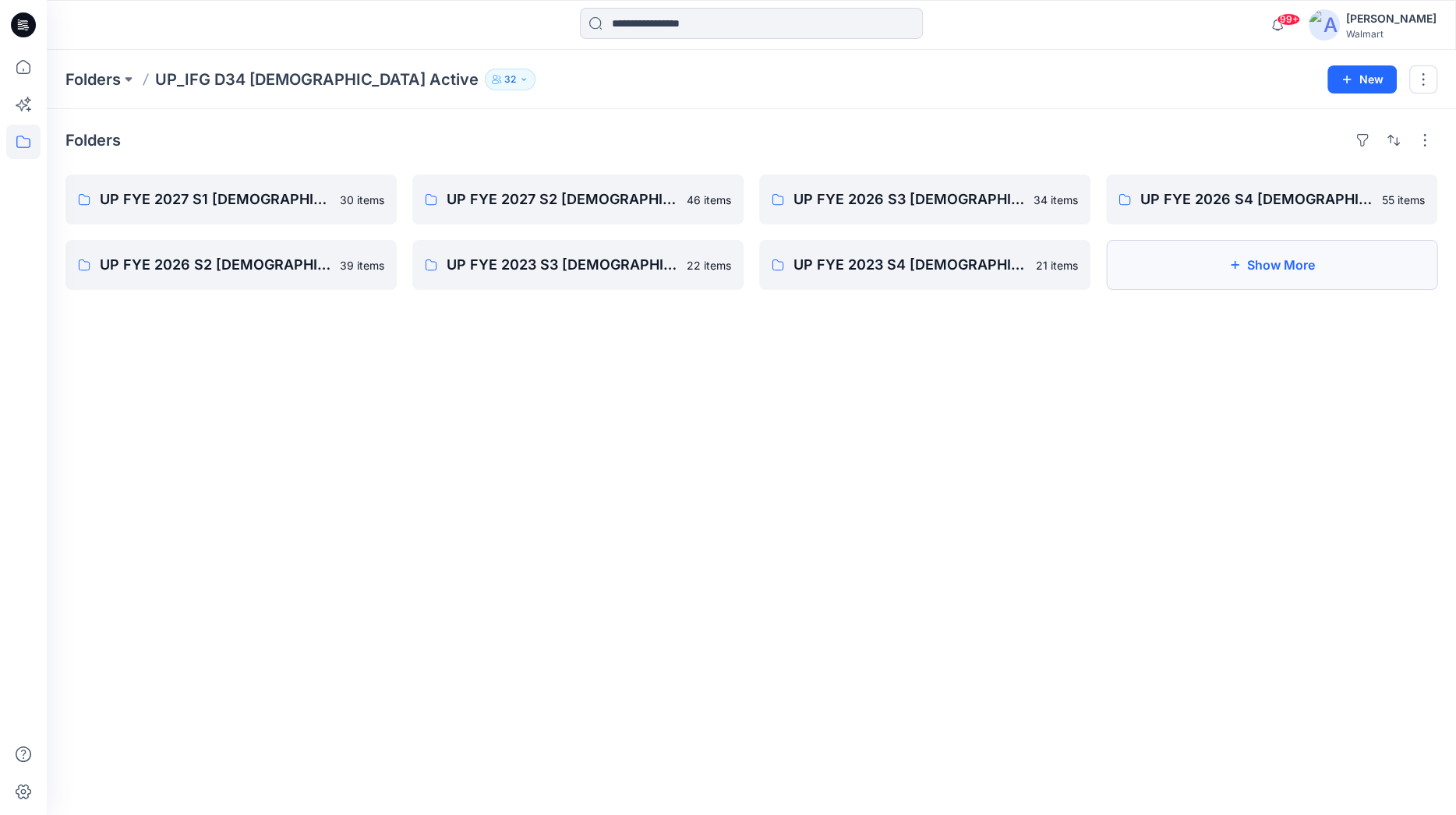
click at [1283, 269] on button "Show More" at bounding box center [1272, 265] width 332 height 50
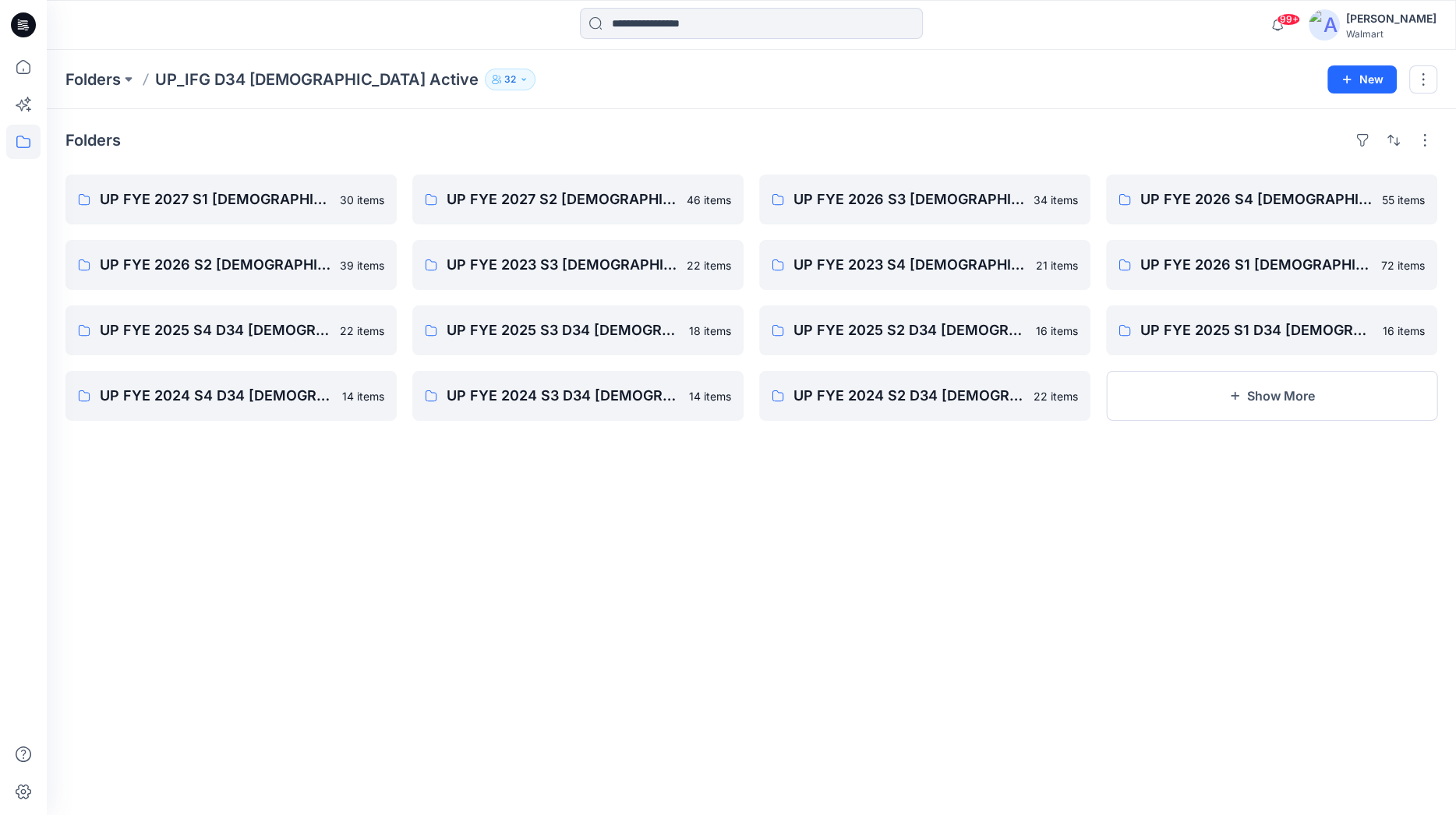
click at [1073, 119] on div "Folders UP FYE 2027 S1 [DEMOGRAPHIC_DATA] ACTIVE IFG 30 items UP FYE 2026 S2 [D…" at bounding box center [750, 462] width 1409 height 706
click at [979, 140] on div "Folders" at bounding box center [751, 140] width 1372 height 25
click at [960, 162] on div "Folders UP FYE 2027 S1 [DEMOGRAPHIC_DATA] ACTIVE IFG 30 items UP FYE 2026 S2 [D…" at bounding box center [750, 462] width 1409 height 706
click at [1296, 403] on button "Show More" at bounding box center [1272, 396] width 332 height 50
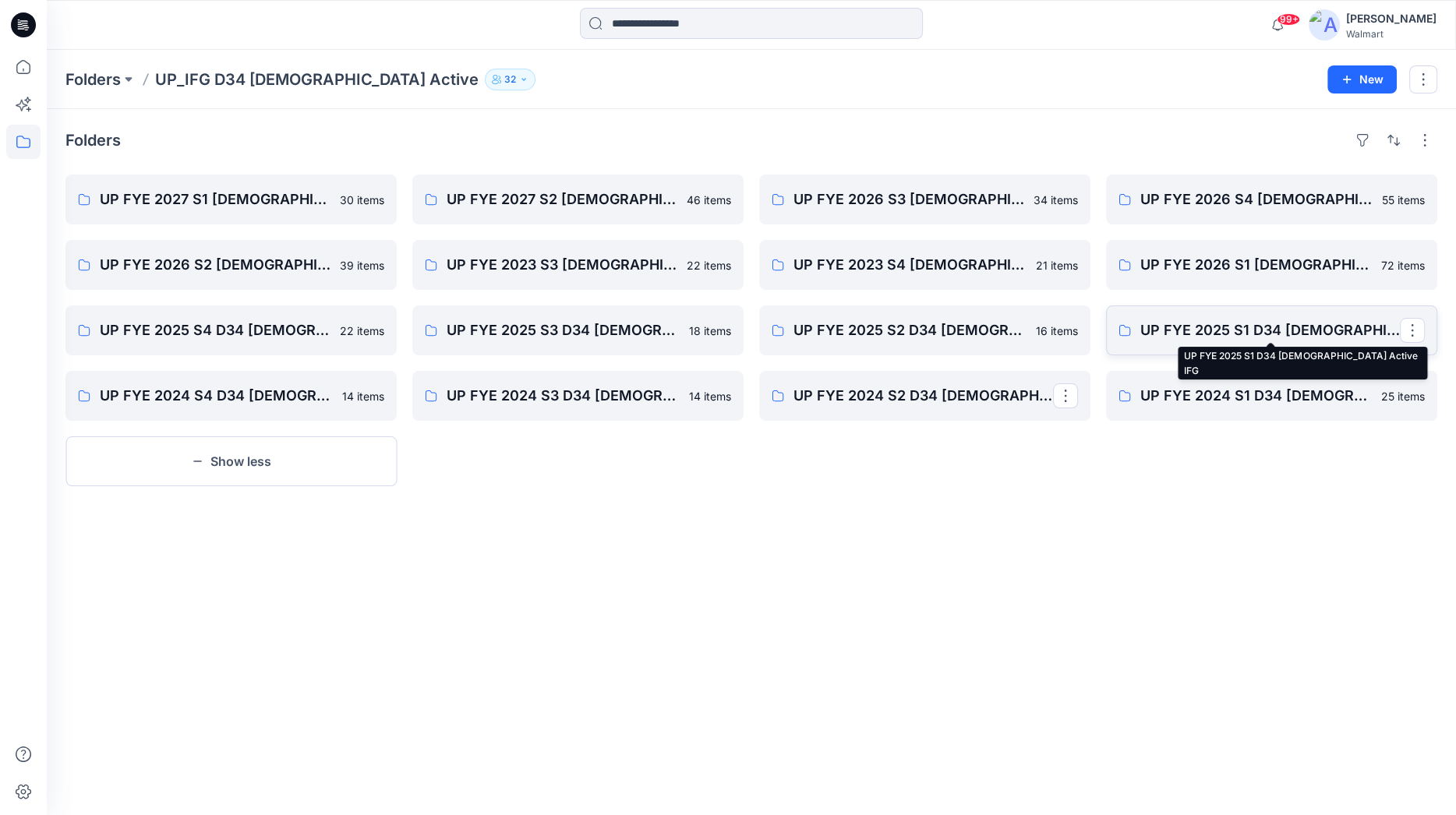
click at [1312, 337] on p "UP FYE 2025 S1 D34 [DEMOGRAPHIC_DATA] Active IFG" at bounding box center [1270, 331] width 259 height 22
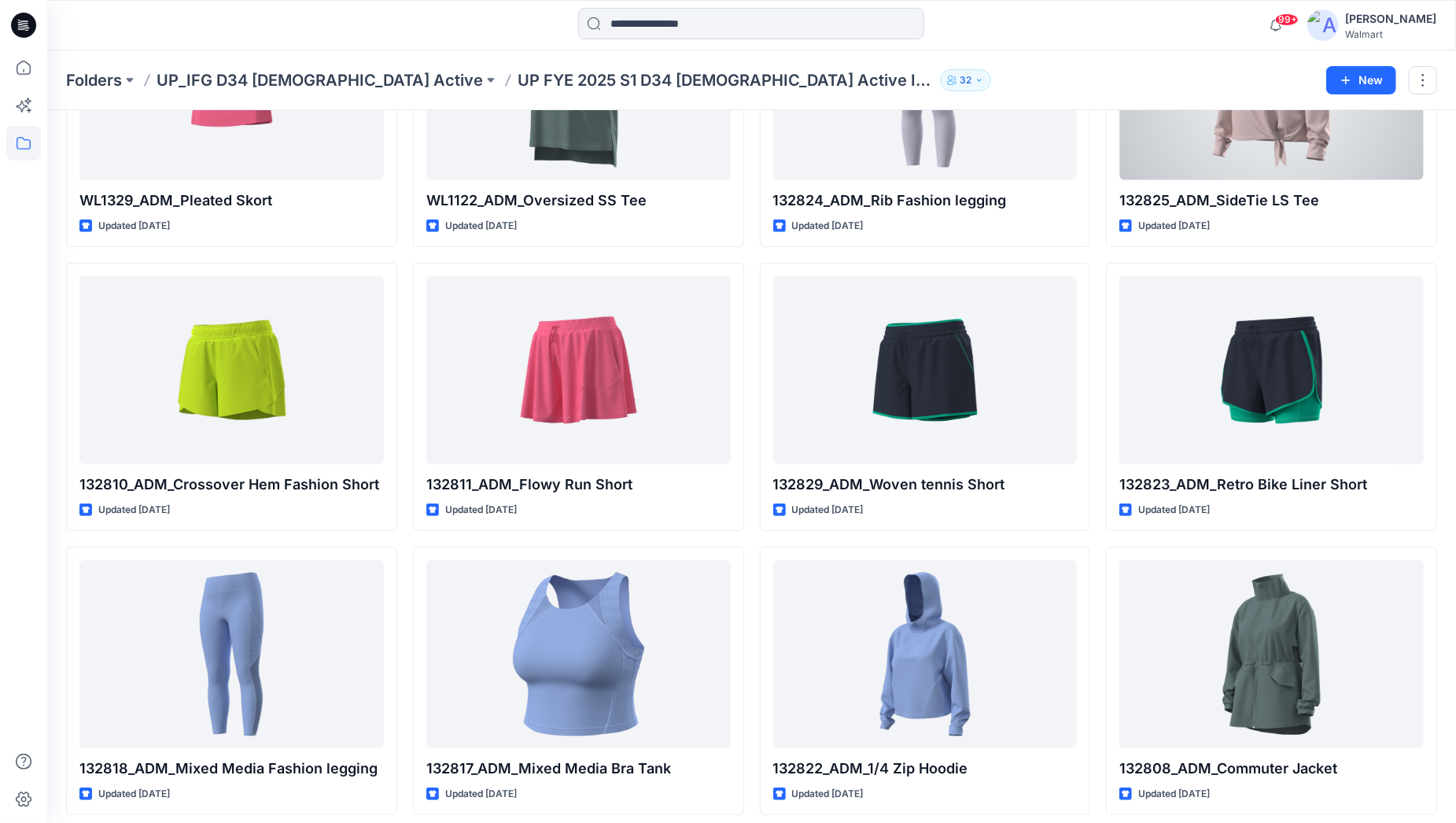
scroll to position [490, 0]
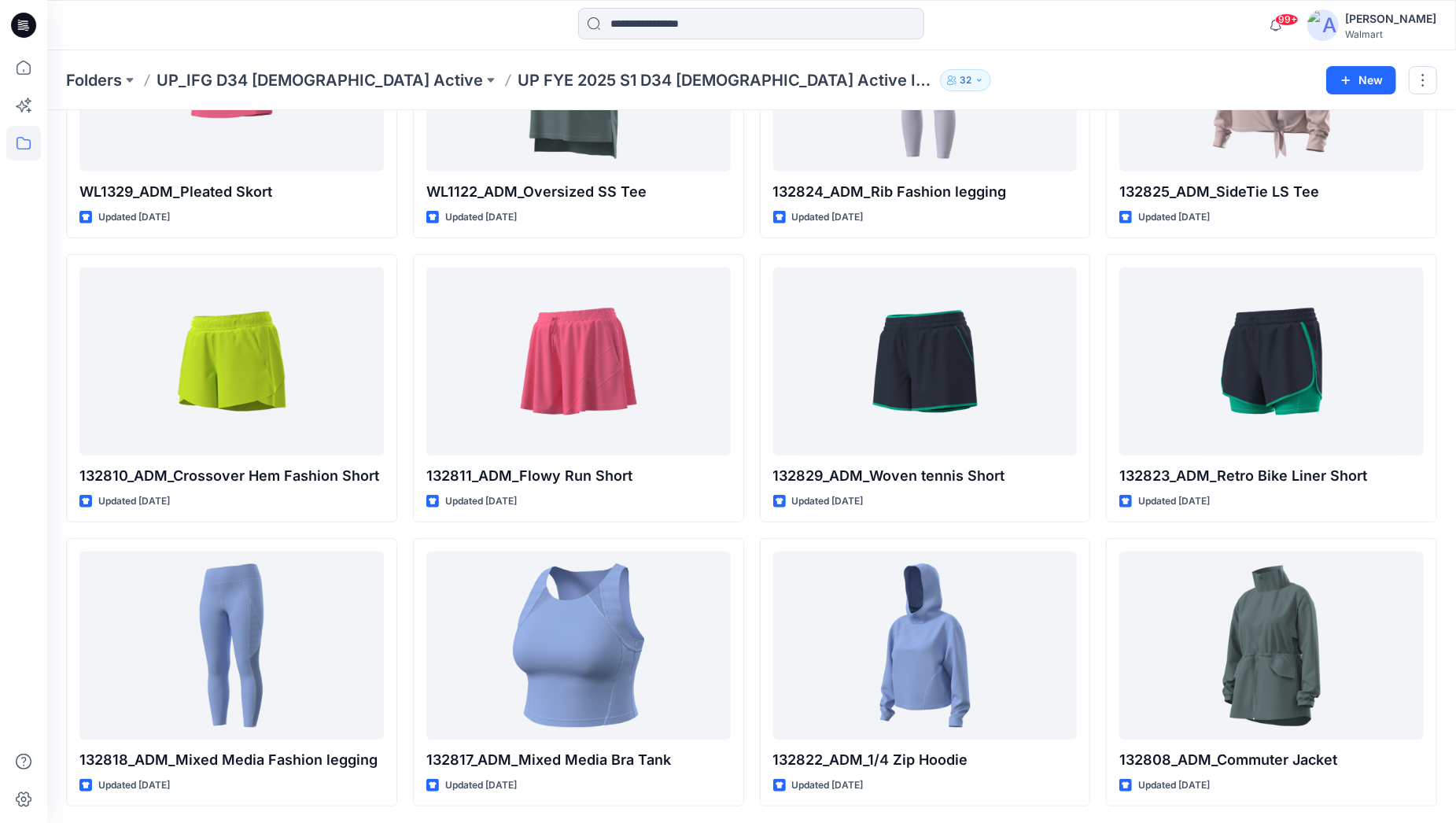
click at [310, 27] on div at bounding box center [223, 24] width 353 height 35
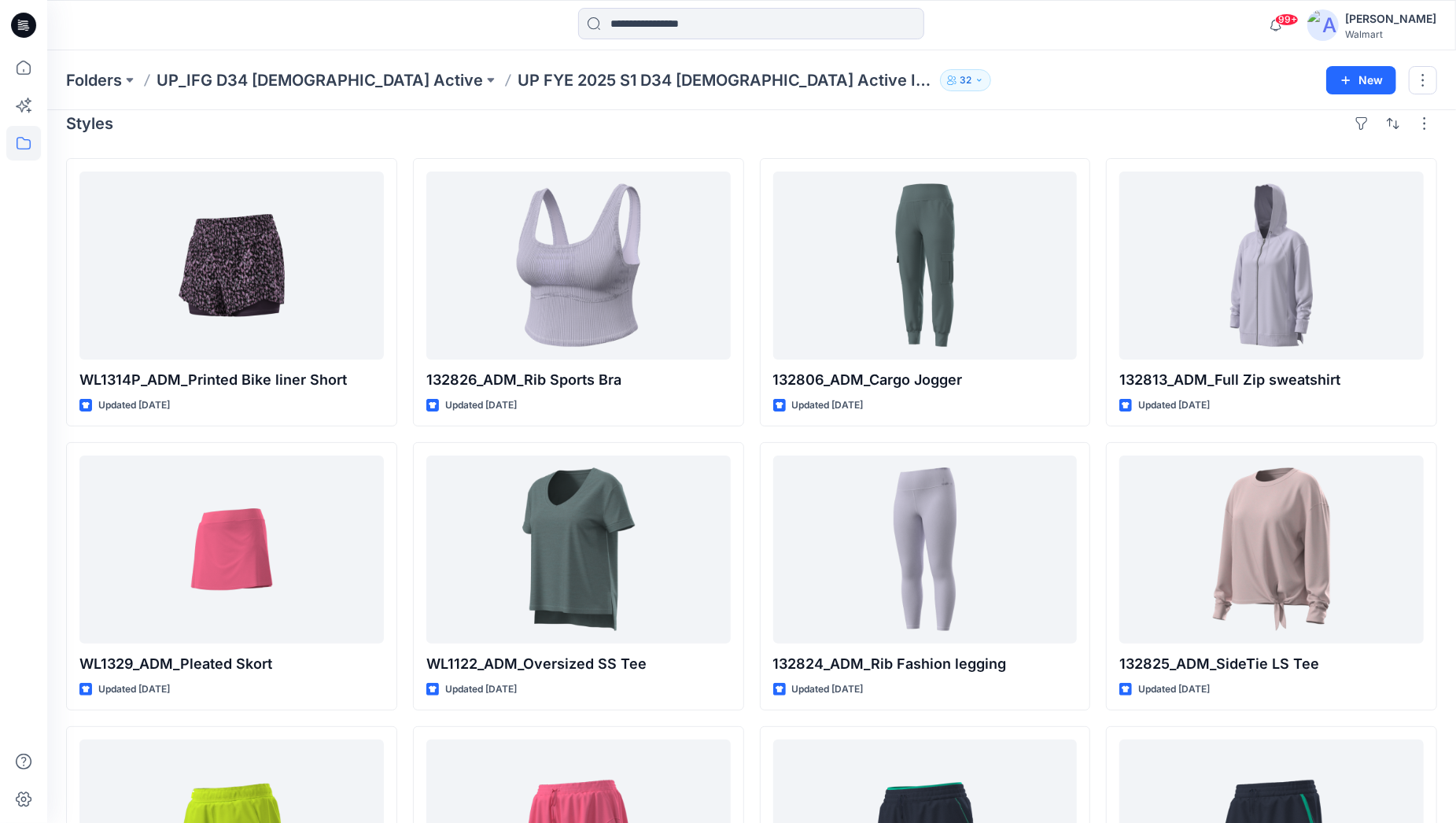
scroll to position [0, 0]
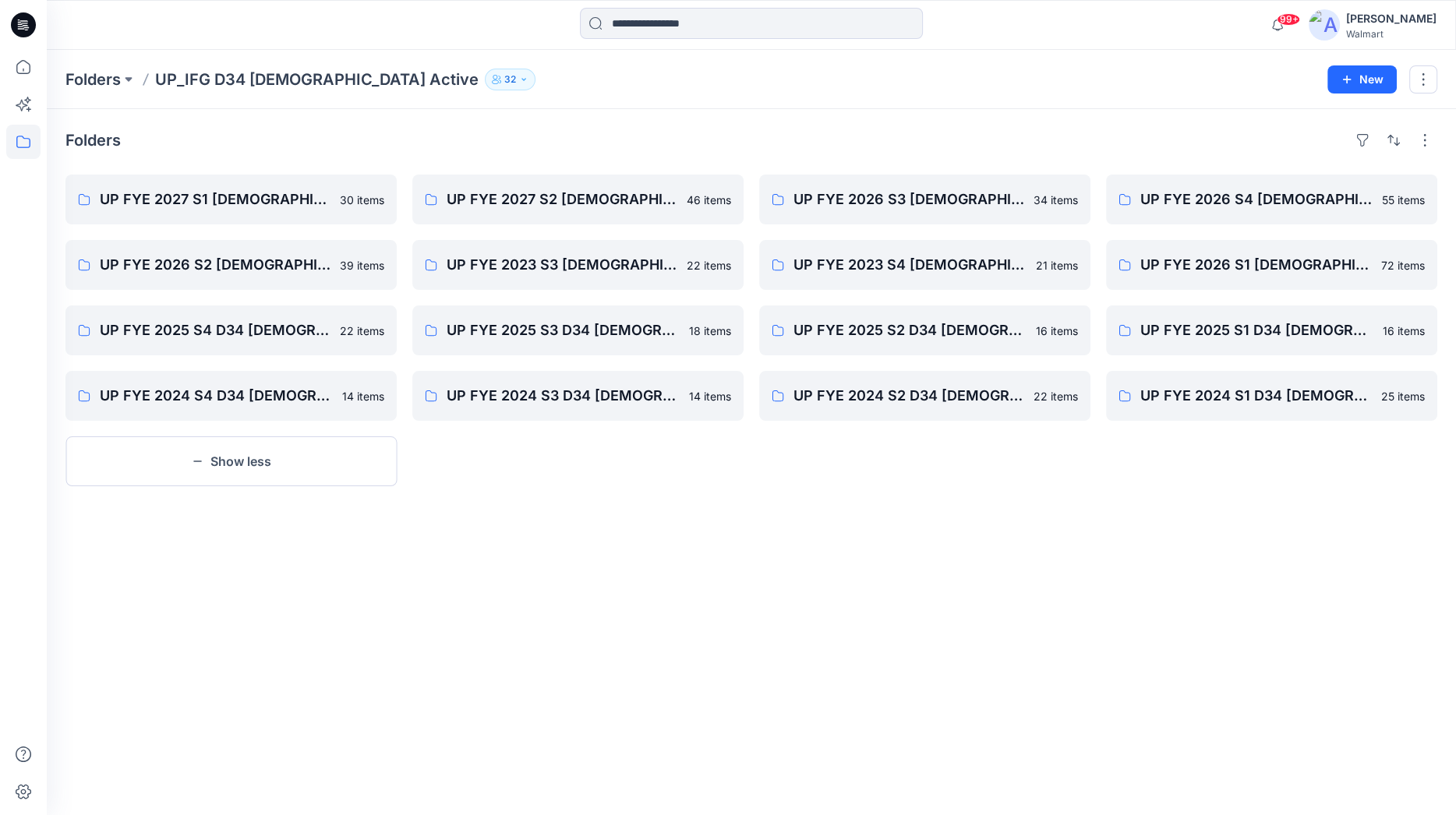
click at [1169, 135] on div "Folders" at bounding box center [751, 140] width 1372 height 25
click at [534, 327] on p "UP FYE 2025 S3 D34 [DEMOGRAPHIC_DATA] Active IFG" at bounding box center [576, 331] width 259 height 22
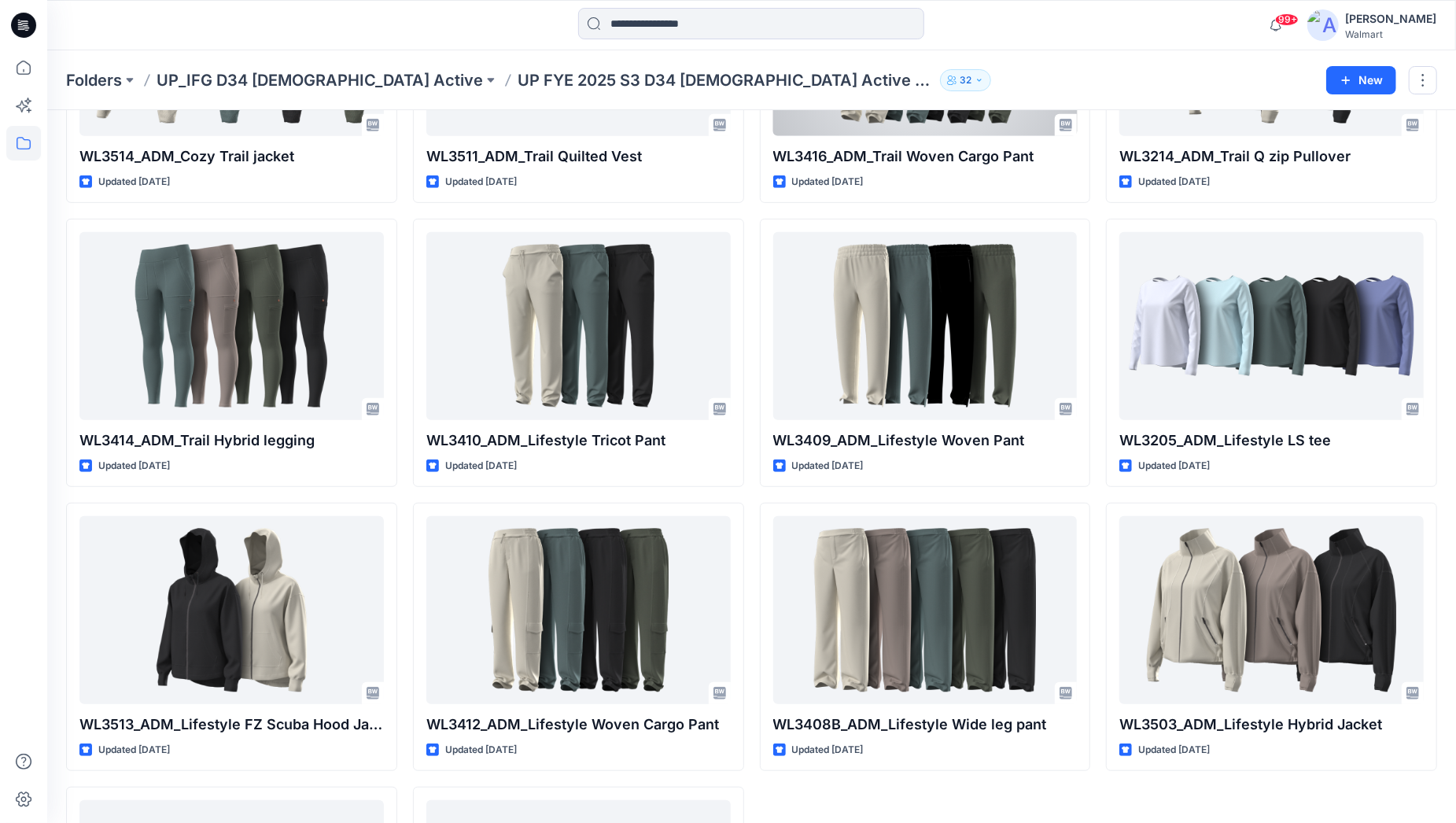
scroll to position [775, 0]
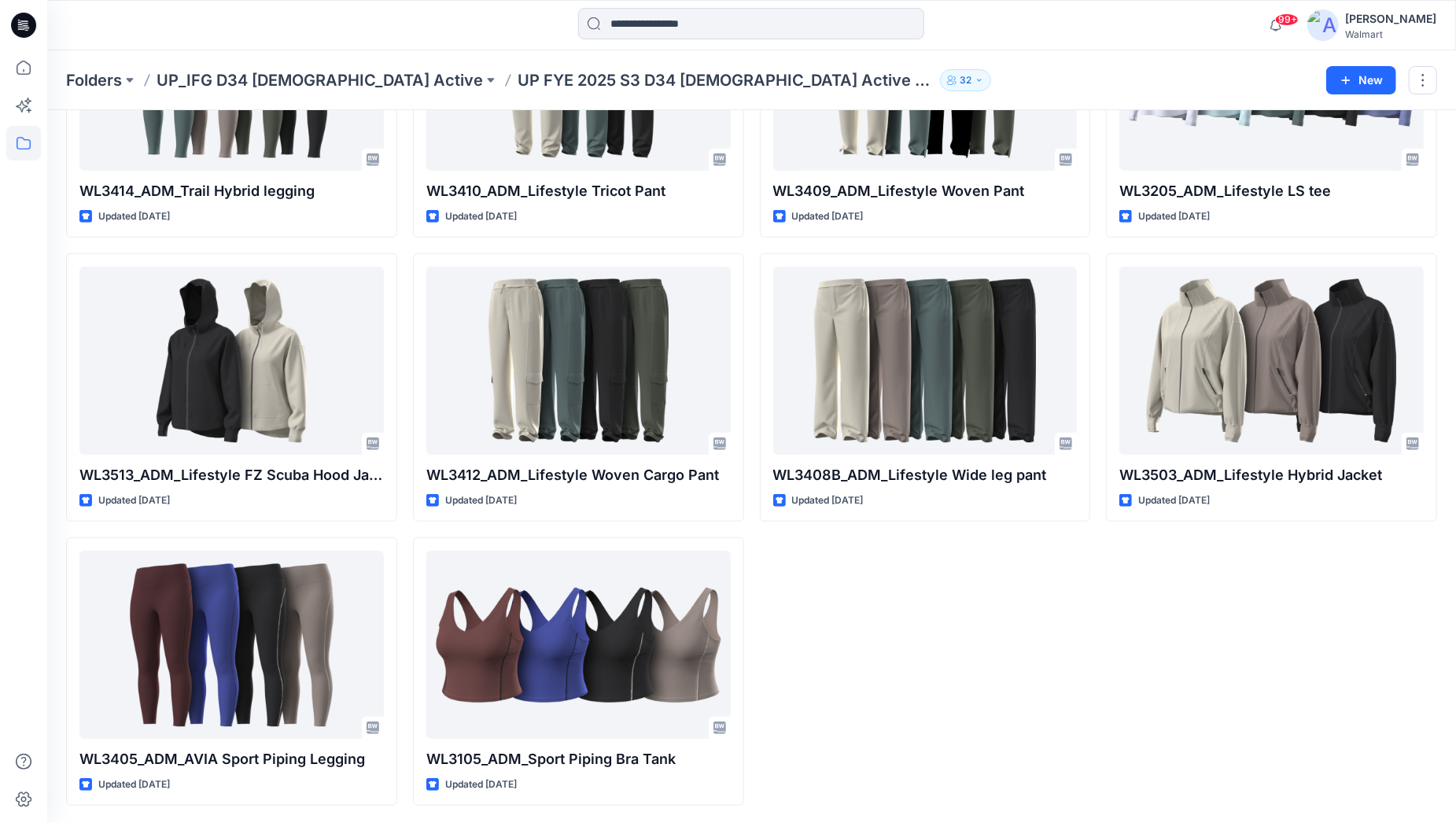
drag, startPoint x: 1090, startPoint y: 691, endPoint x: 1362, endPoint y: 590, distance: 290.1
click at [1092, 691] on div "WL3419_ADM_AW Fleece Open Bottom Updated [DATE] WL3514_ADM_Cozy Trail jacket Up…" at bounding box center [752, 104] width 1372 height 1405
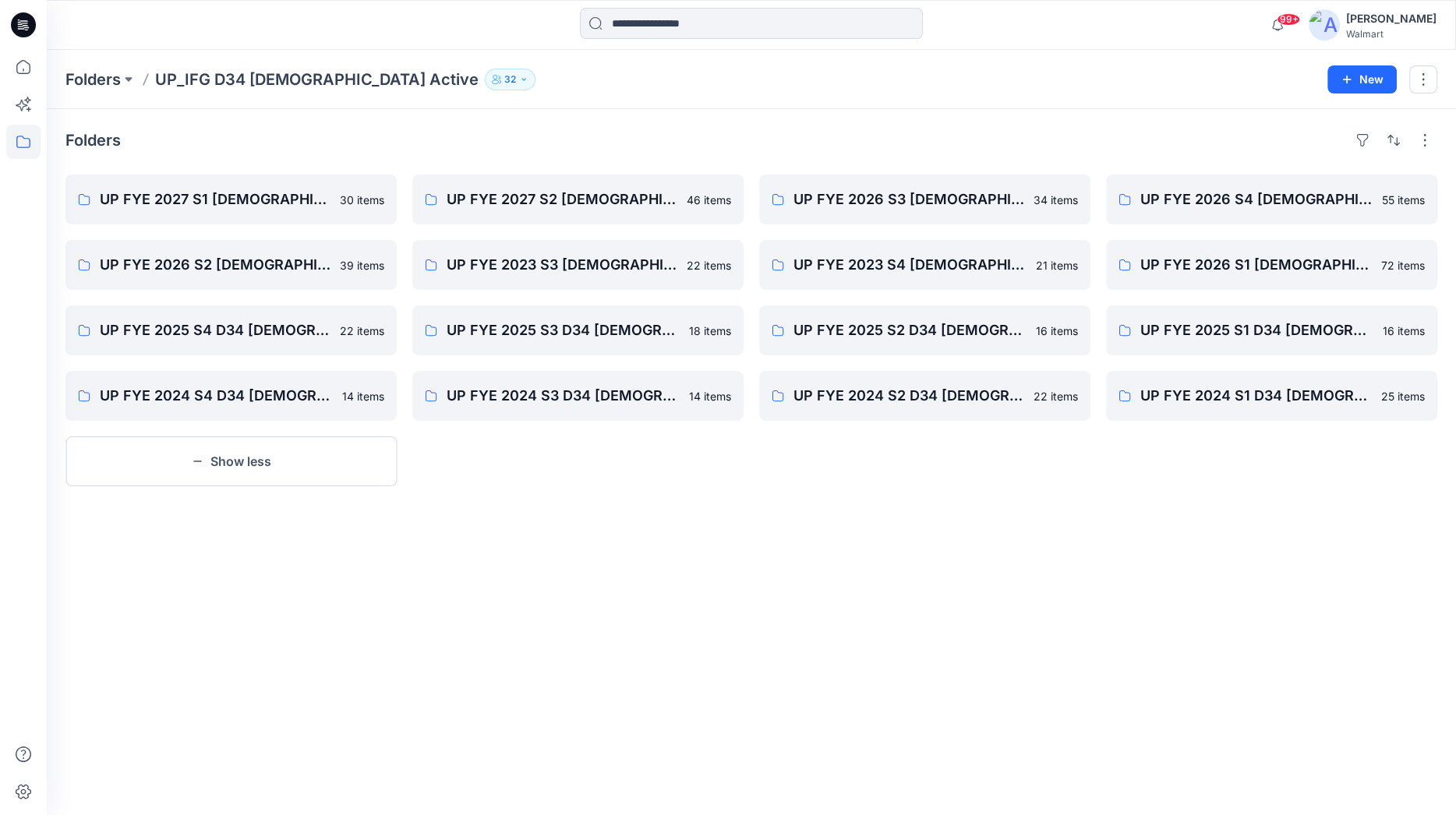
click at [937, 117] on div "Folders UP FYE 2027 S1 [DEMOGRAPHIC_DATA] ACTIVE IFG 30 items UP FYE 2026 S2 [D…" at bounding box center [750, 462] width 1409 height 706
click at [455, 31] on div at bounding box center [751, 24] width 705 height 34
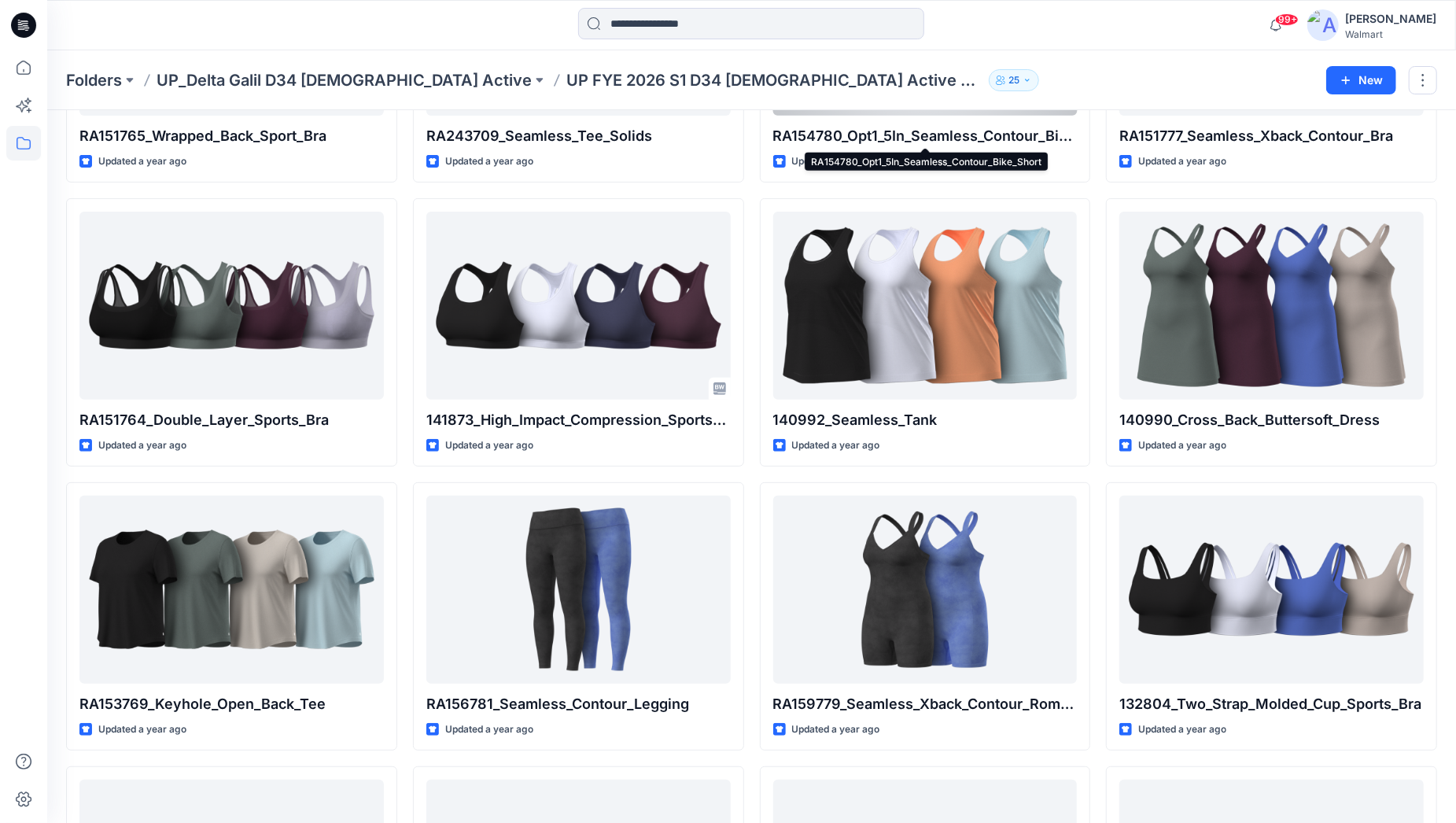
scroll to position [437, 0]
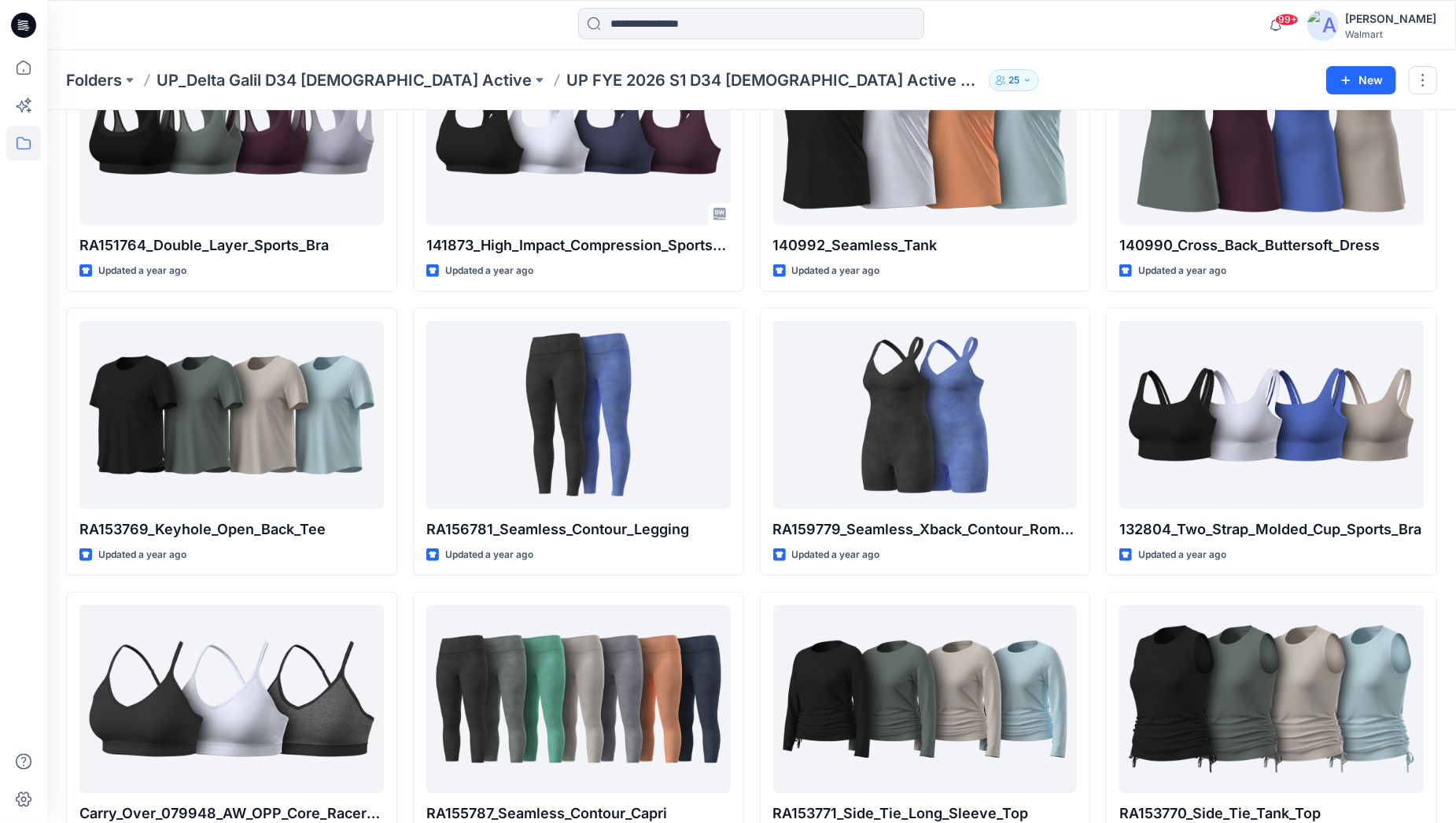
click at [757, 304] on div "RA151765_Wrapped_Back_Sport_Bra Updated a year ago RA151764_Double_Layer_Sports…" at bounding box center [752, 584] width 1372 height 1689
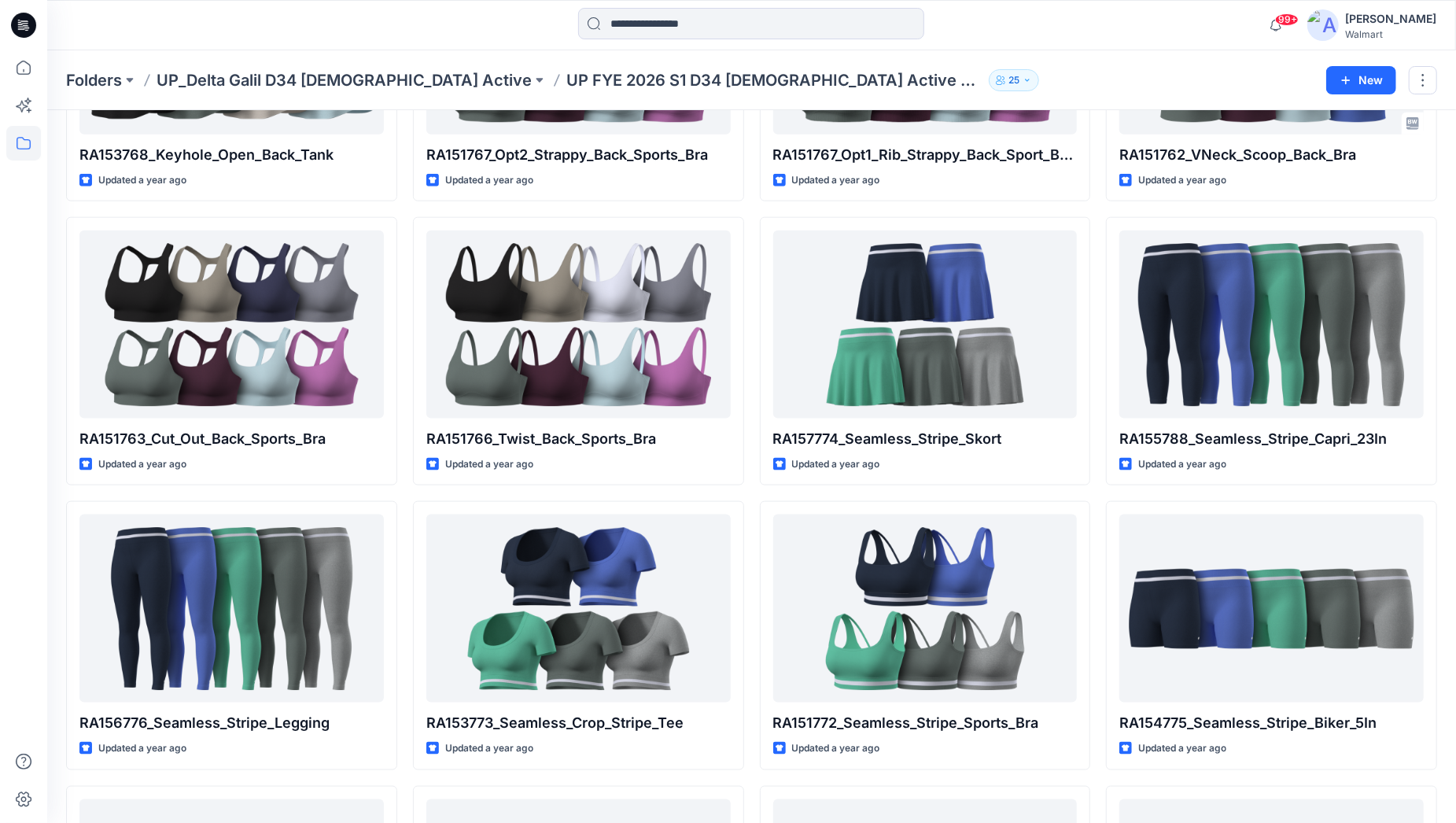
scroll to position [1552, 0]
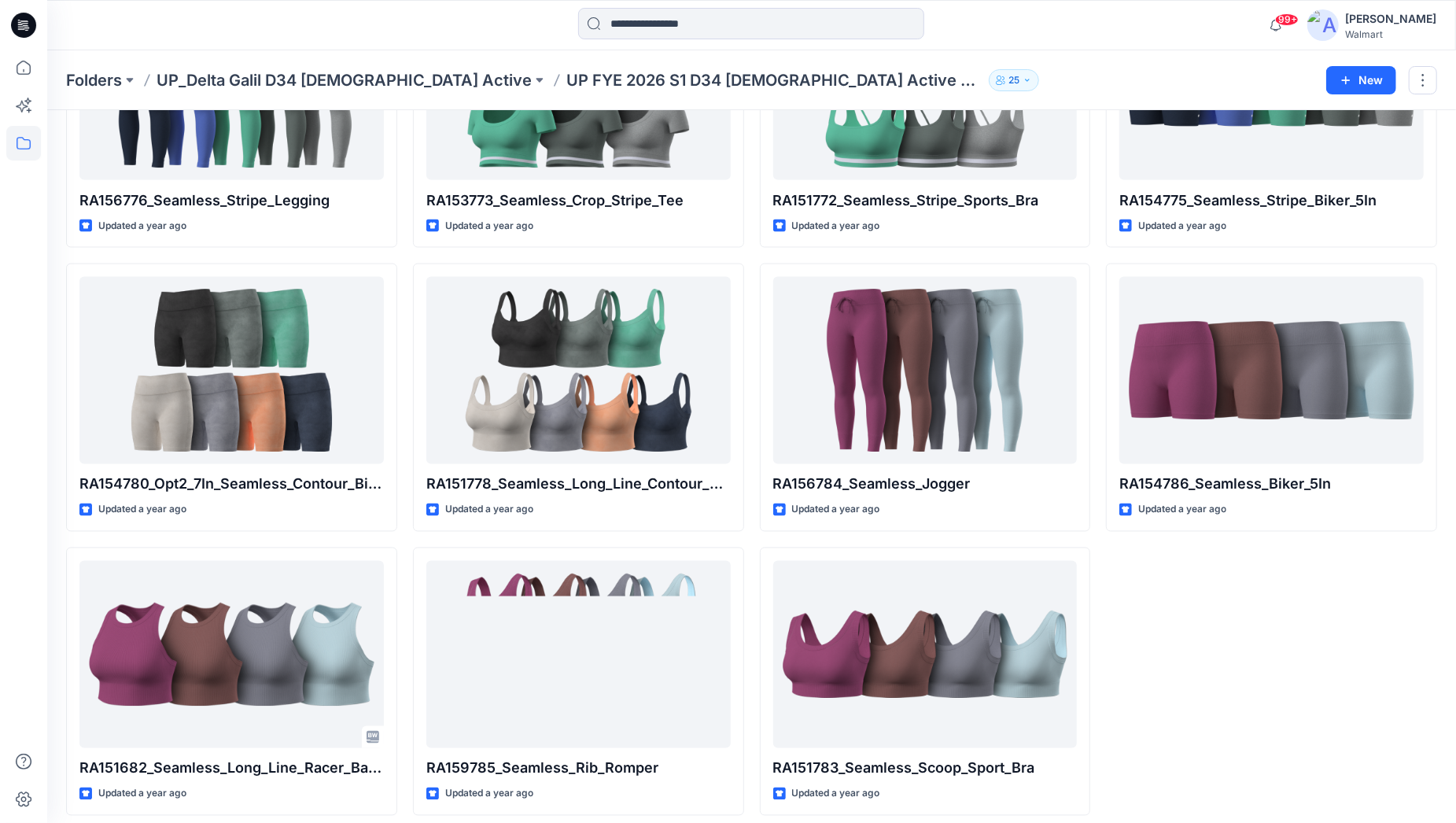
scroll to position [1910, 0]
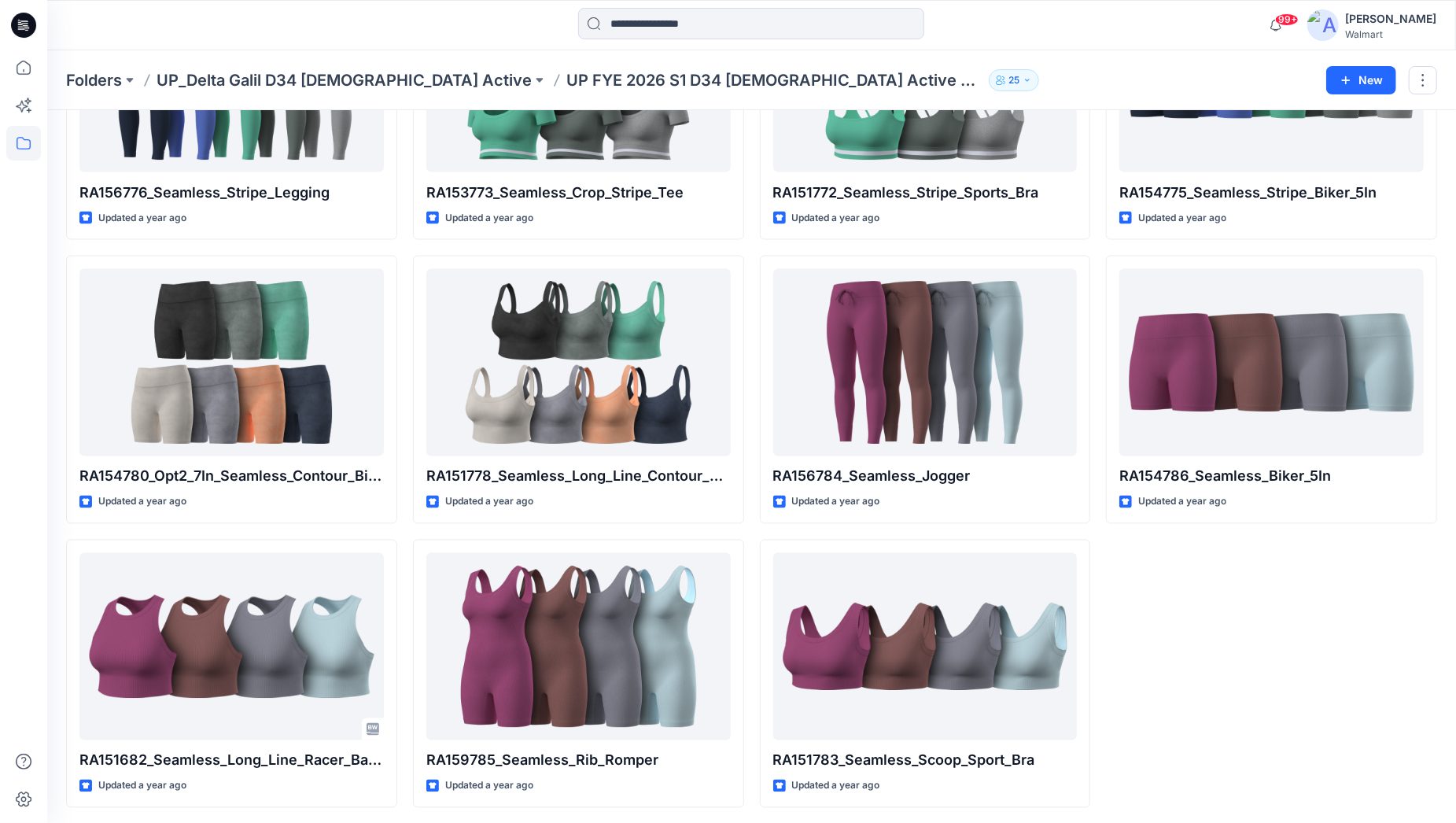
click at [532, 83] on button at bounding box center [540, 80] width 16 height 22
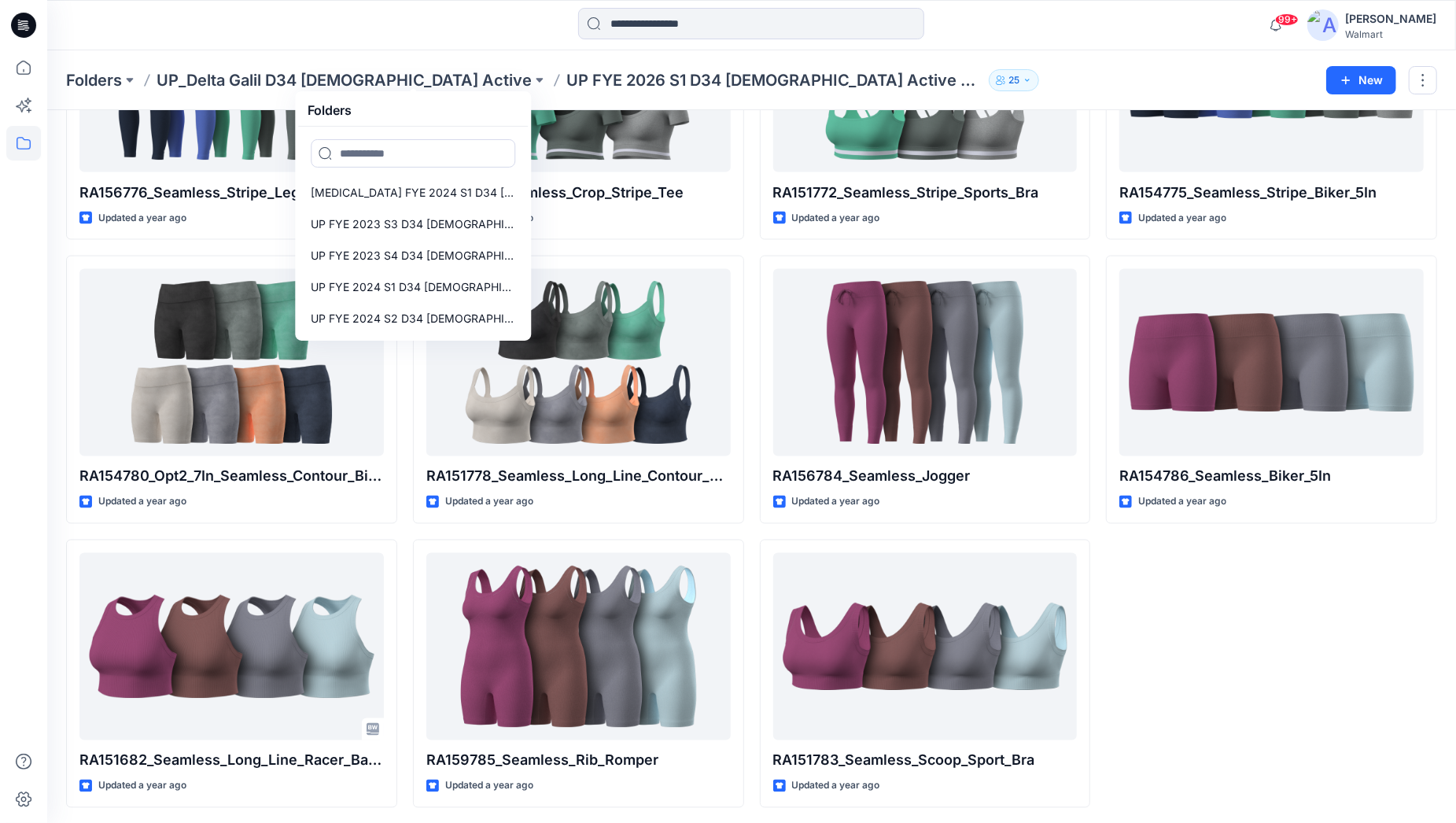
click at [136, 46] on div "99+ Notifications [PERSON_NAME] shared AA-FW26-073-M_ GE SS LINEN_BLEND SHIRT i…" at bounding box center [751, 25] width 1409 height 51
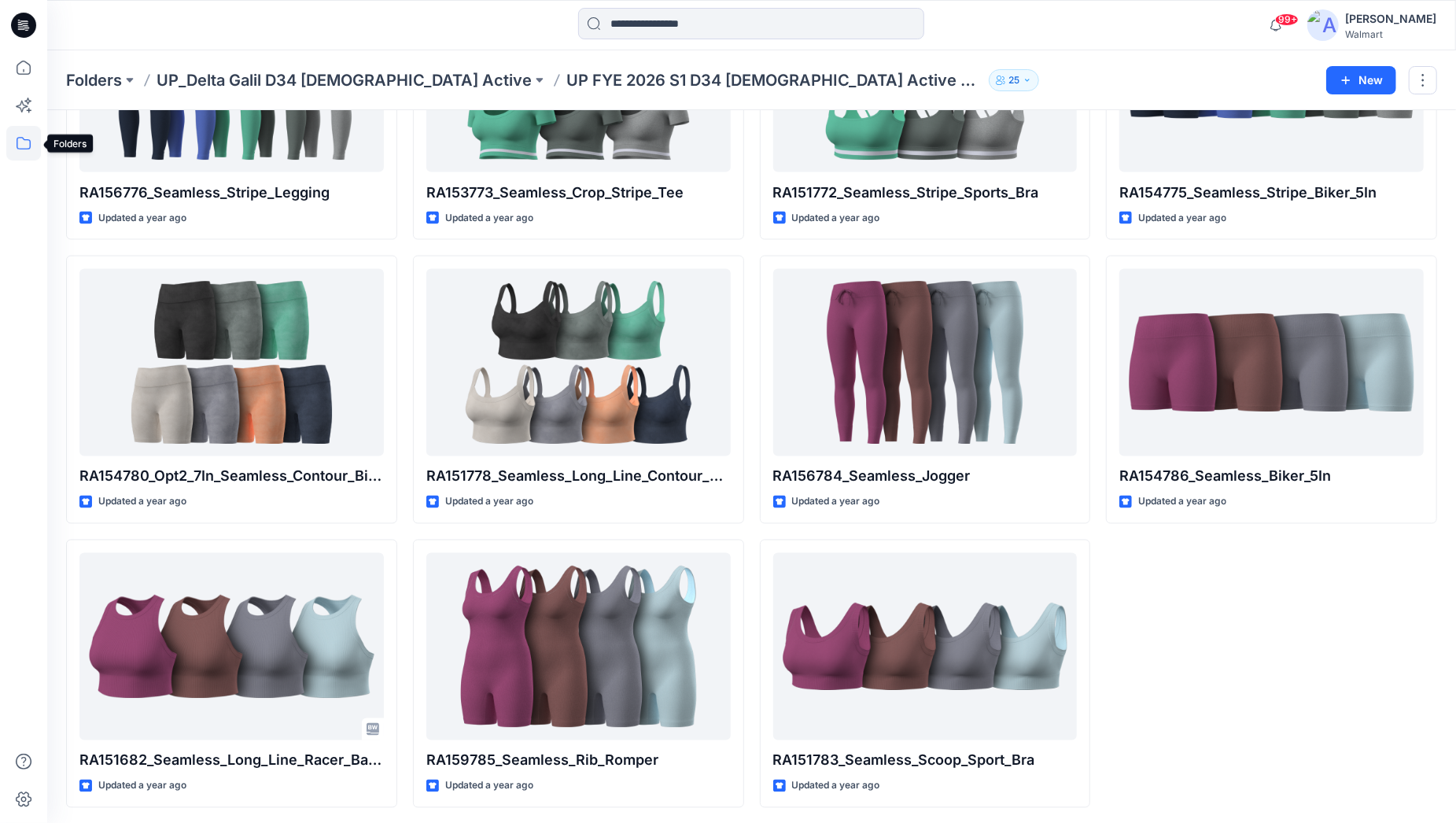
click at [23, 146] on icon at bounding box center [23, 143] width 35 height 35
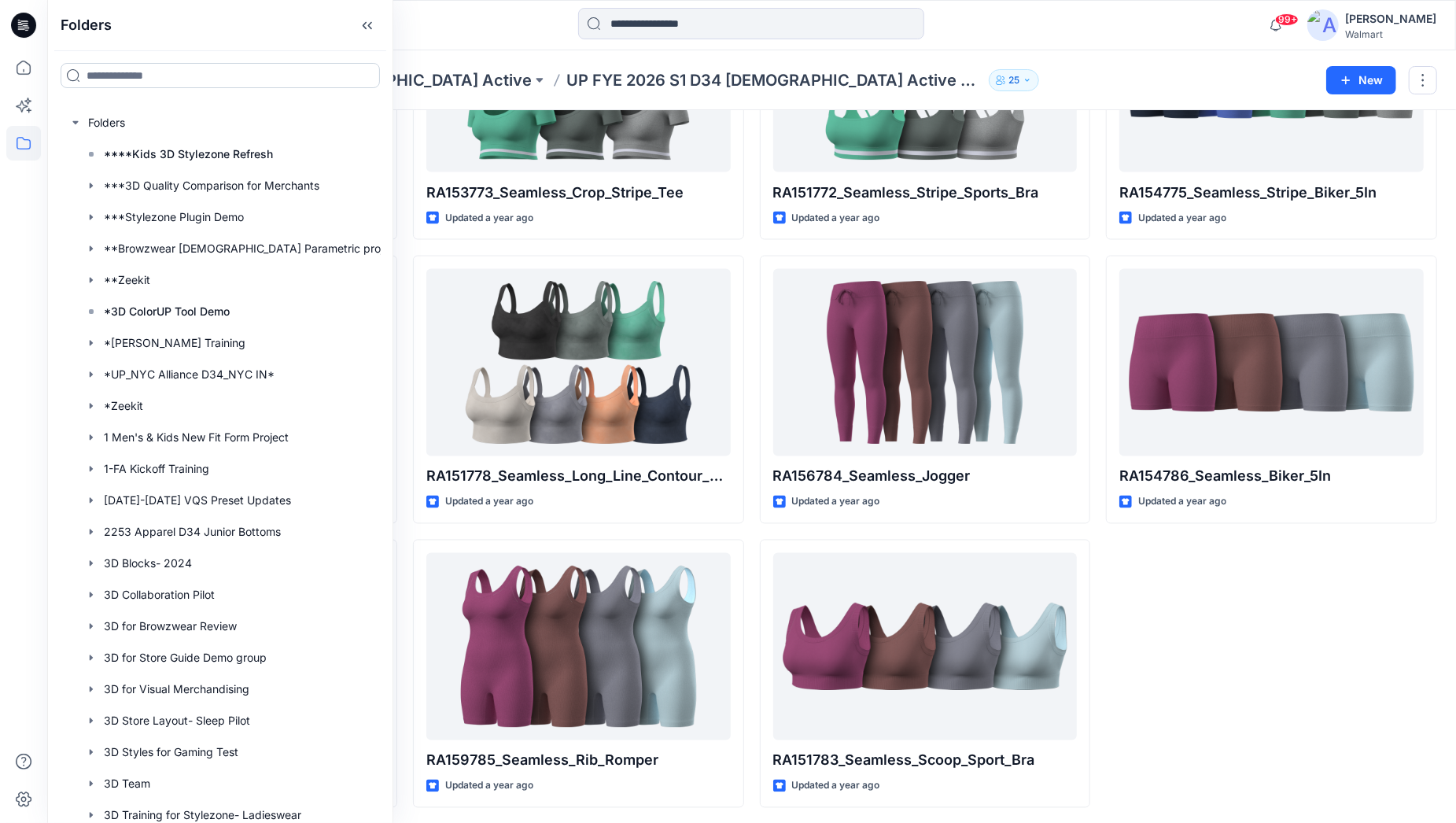
click at [164, 77] on input at bounding box center [221, 75] width 320 height 25
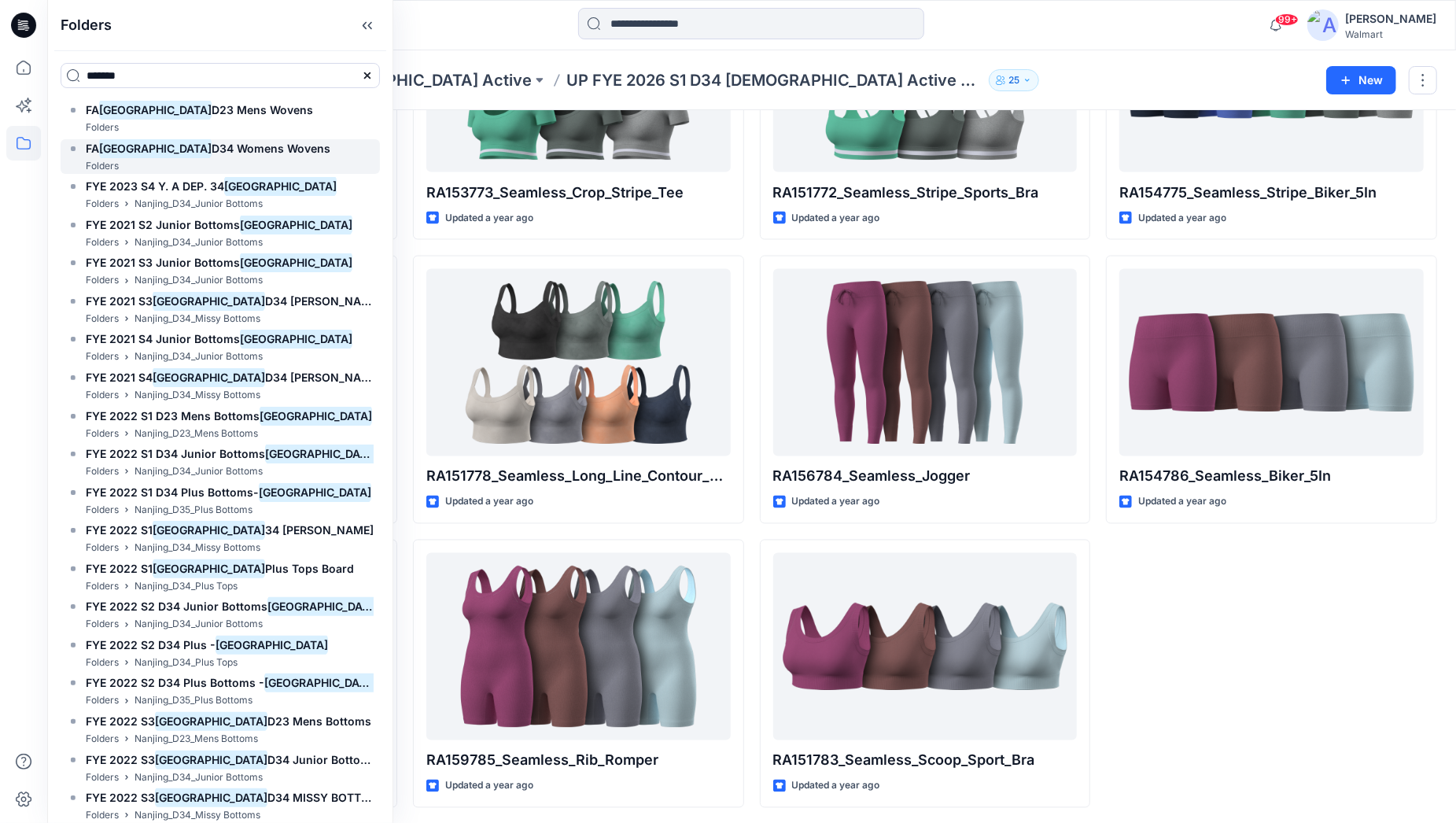
type input "*******"
click at [211, 148] on span "D34 Womens Wovens" at bounding box center [270, 148] width 119 height 13
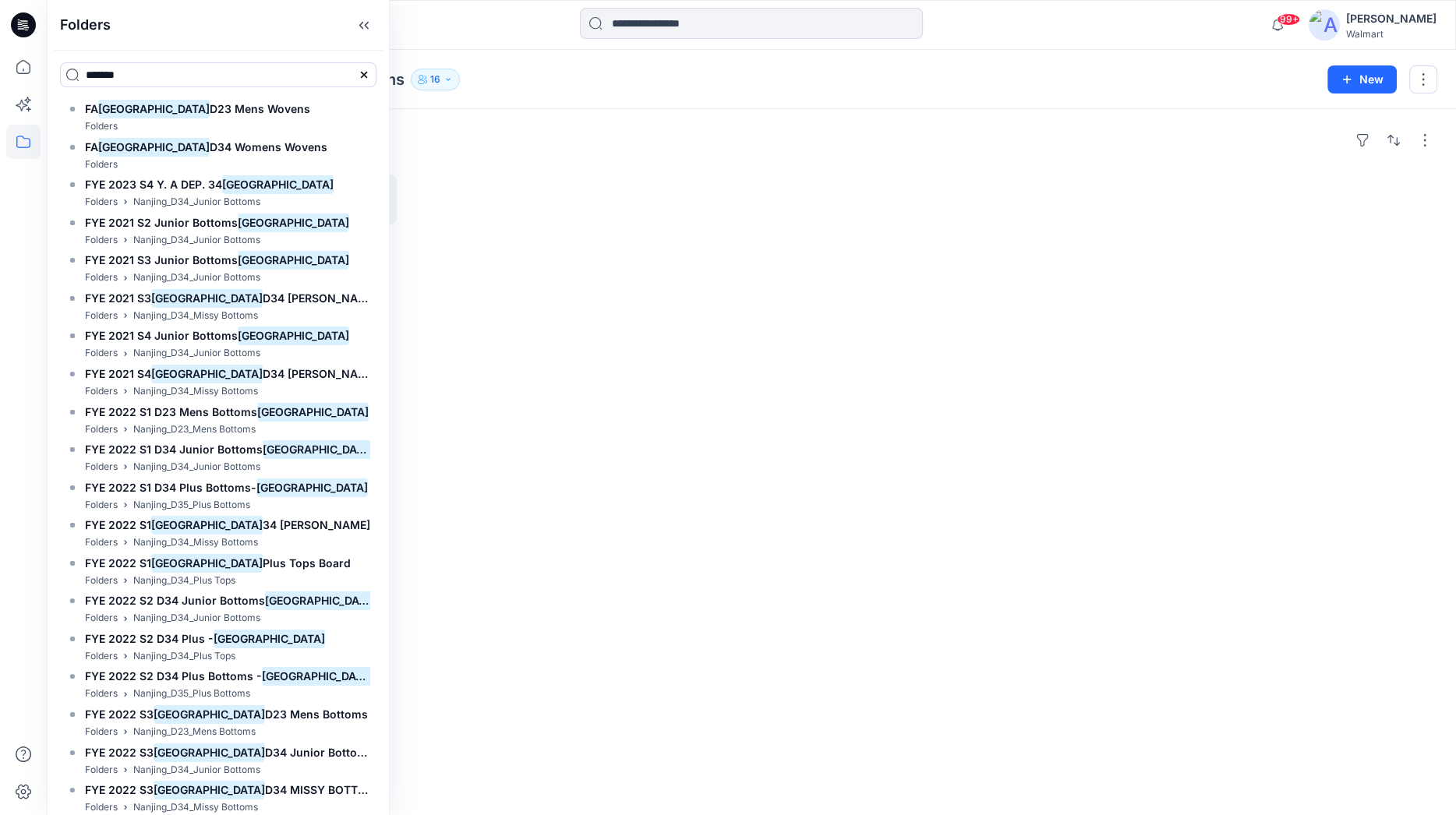
click at [464, 23] on div at bounding box center [751, 24] width 705 height 34
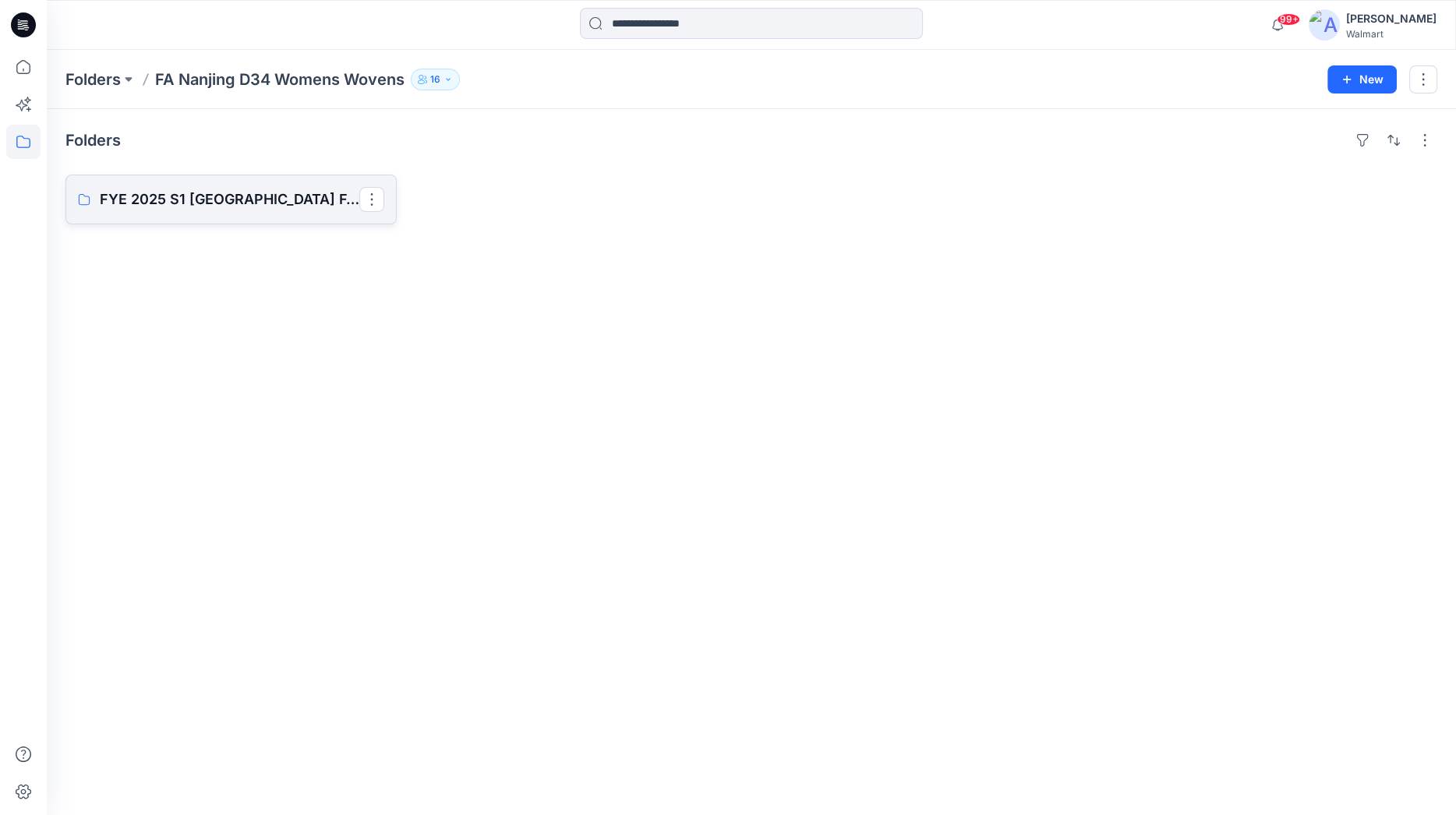
click at [249, 200] on p "FYE 2025 S1 [GEOGRAPHIC_DATA] FA D34 Womens Wovens" at bounding box center [230, 200] width 259 height 22
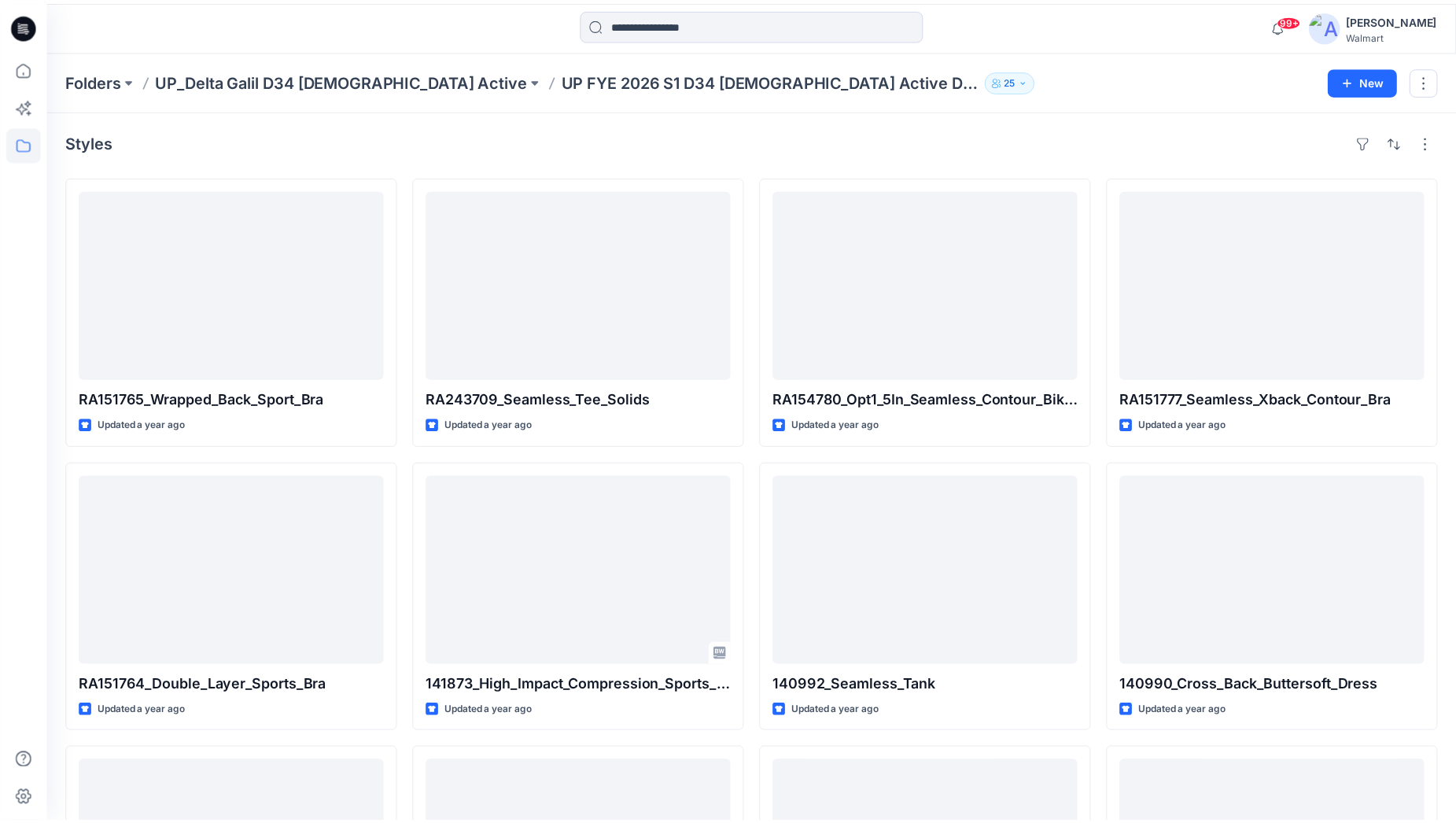
scroll to position [1910, 0]
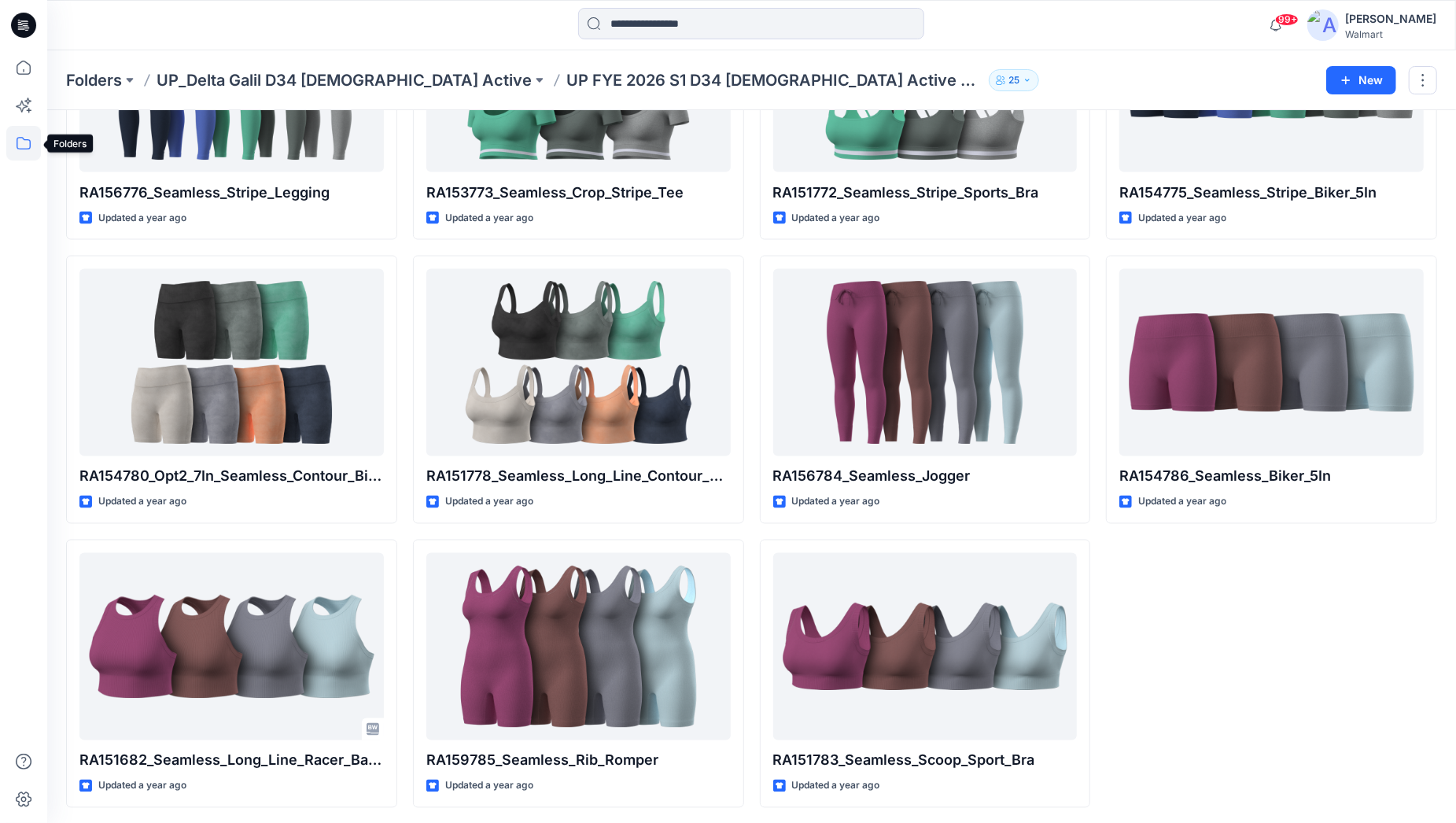
click at [26, 147] on icon at bounding box center [23, 143] width 35 height 35
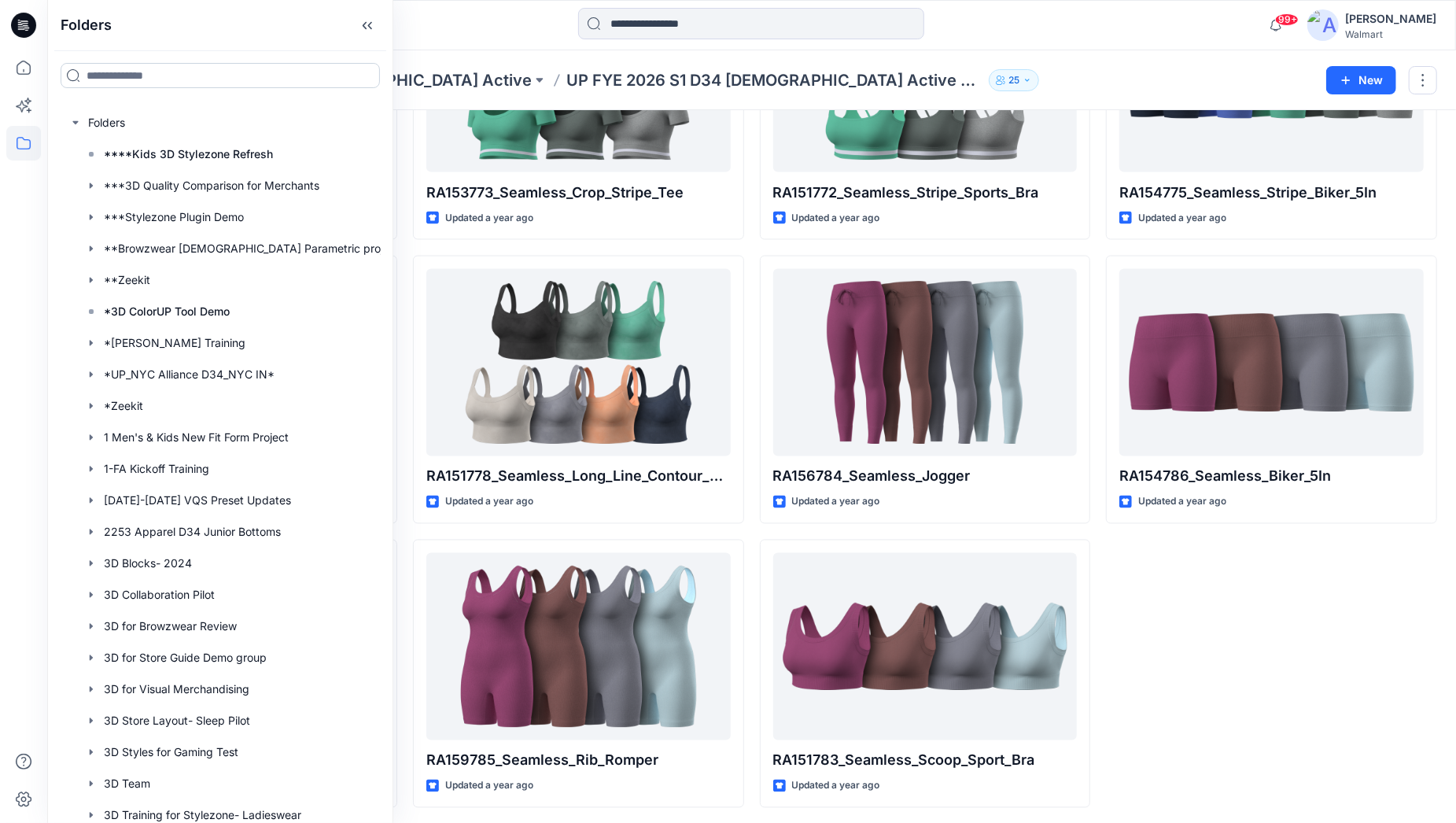
click at [102, 71] on input at bounding box center [221, 75] width 320 height 25
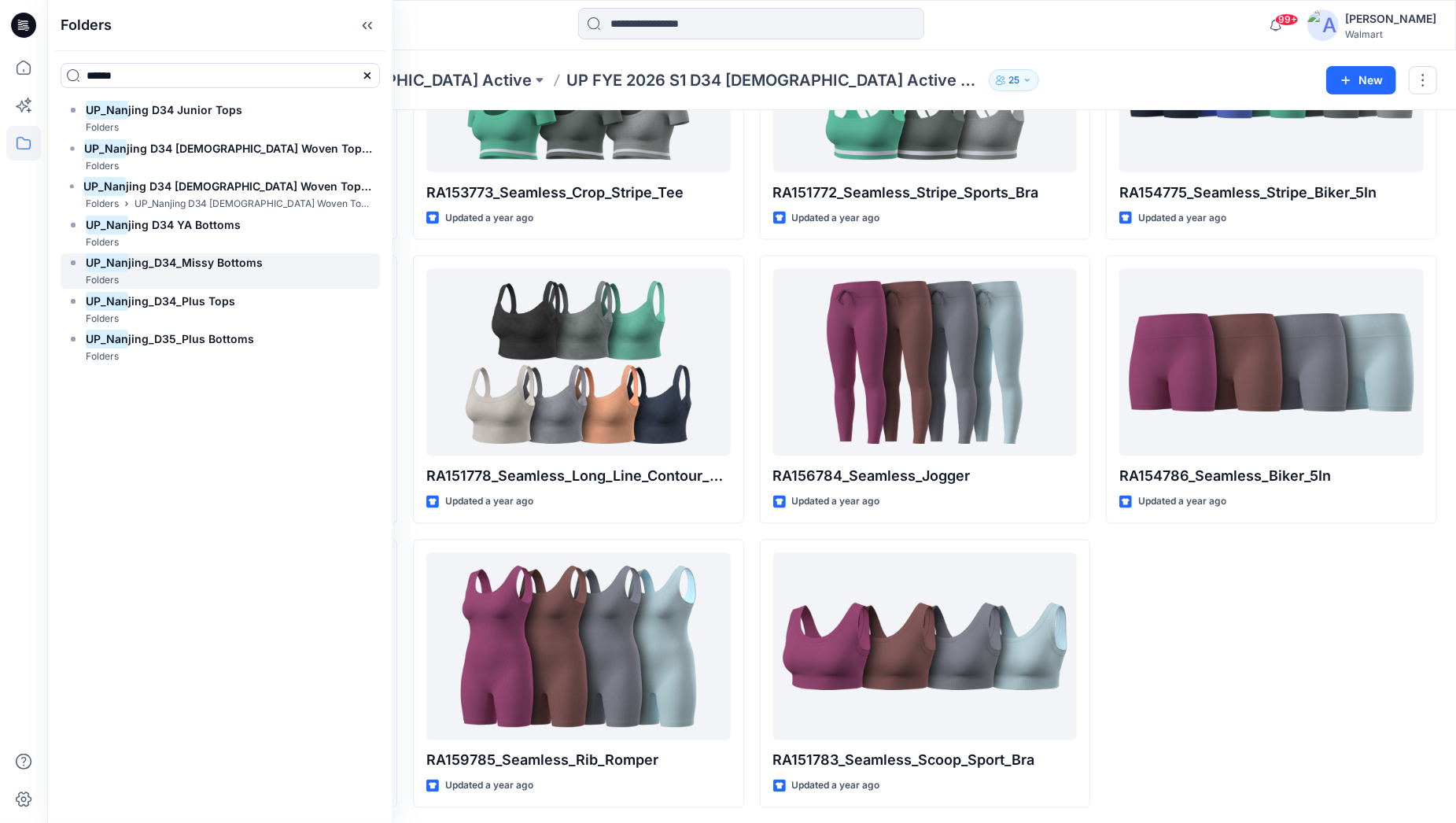
type input "******"
click at [236, 259] on span "jing_D34_Missy Bottoms" at bounding box center [195, 262] width 135 height 13
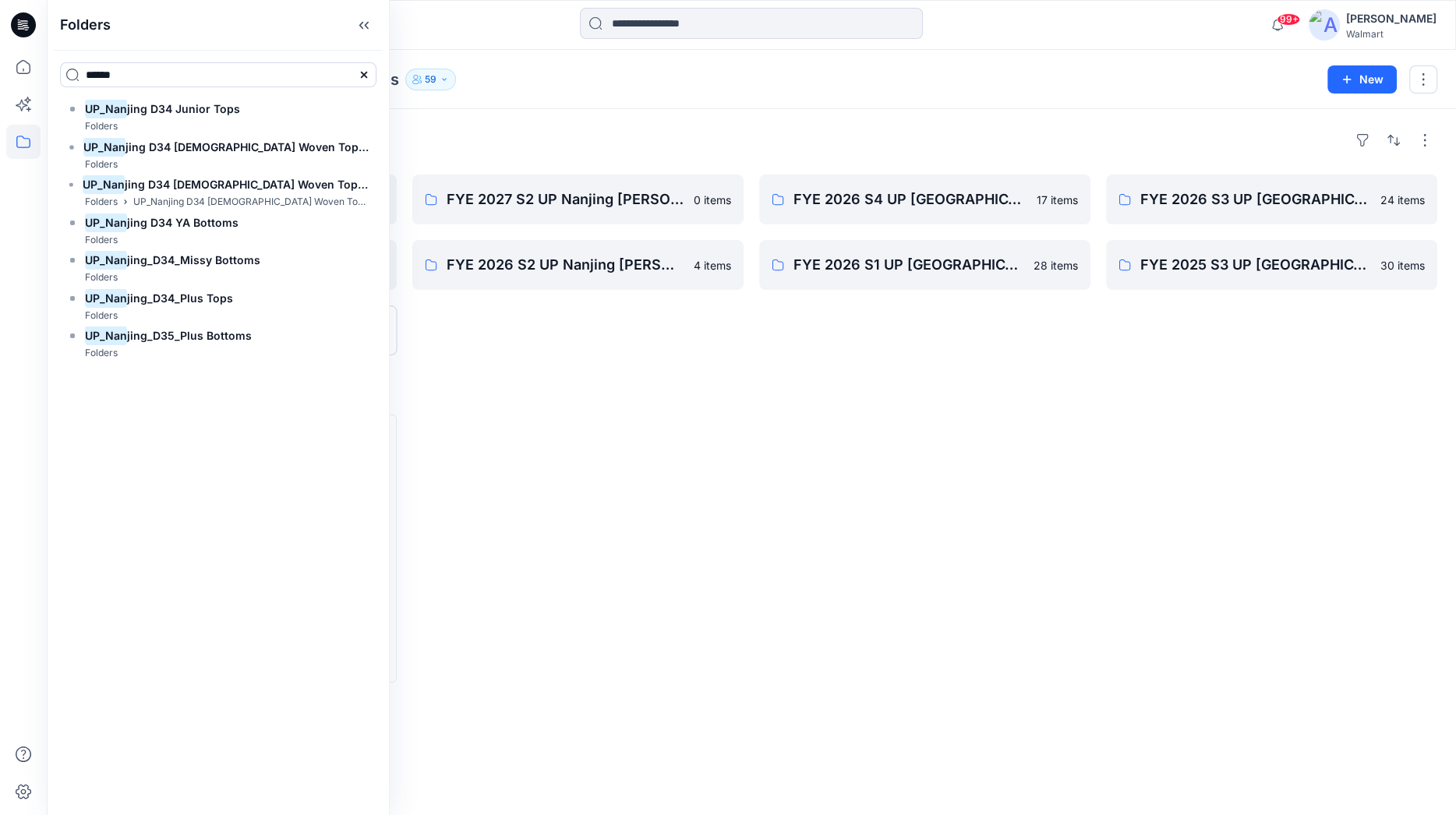
click at [1230, 397] on h4 "Styles" at bounding box center [751, 390] width 1372 height 19
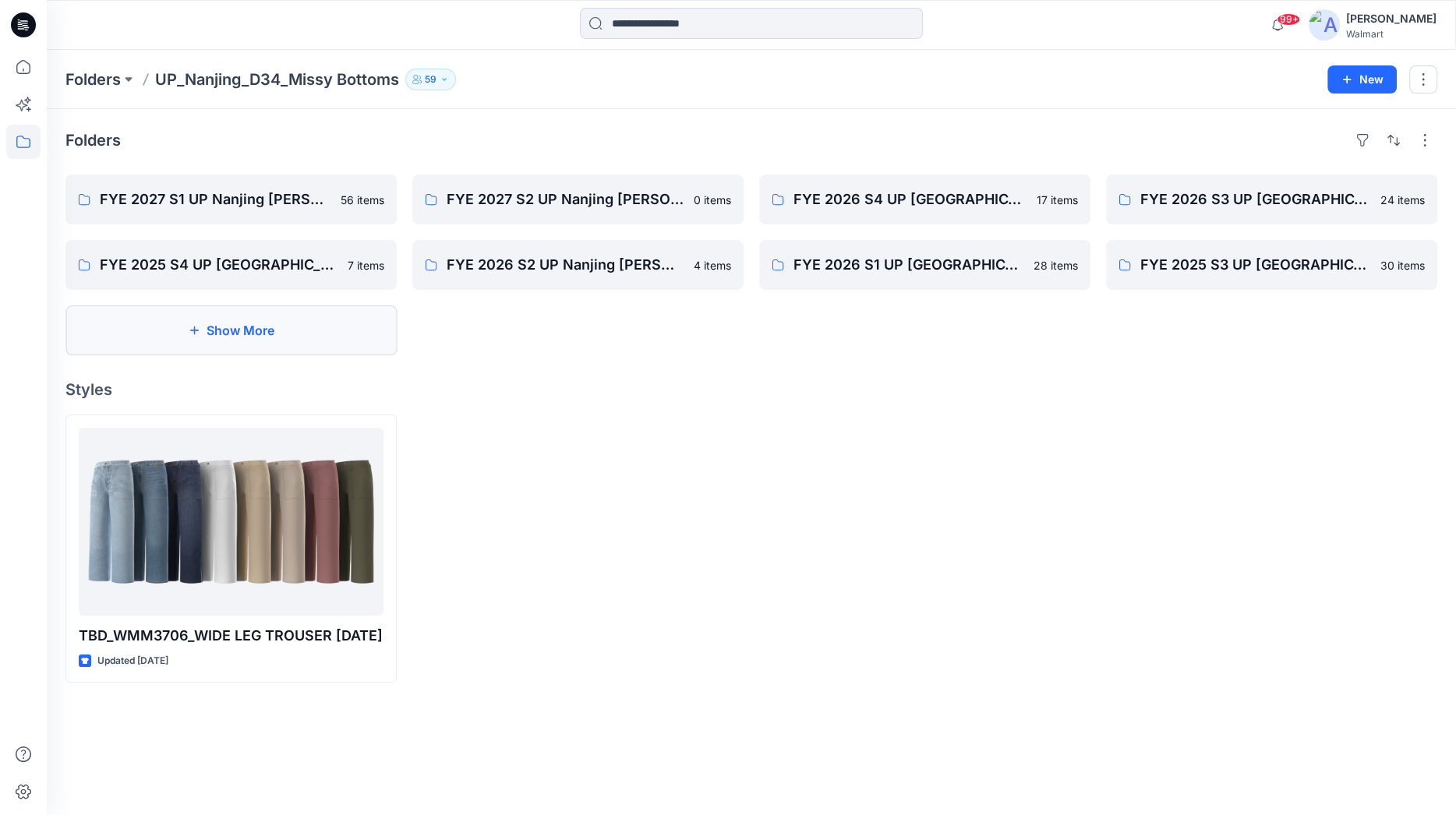
click at [267, 341] on button "Show More" at bounding box center [232, 331] width 332 height 50
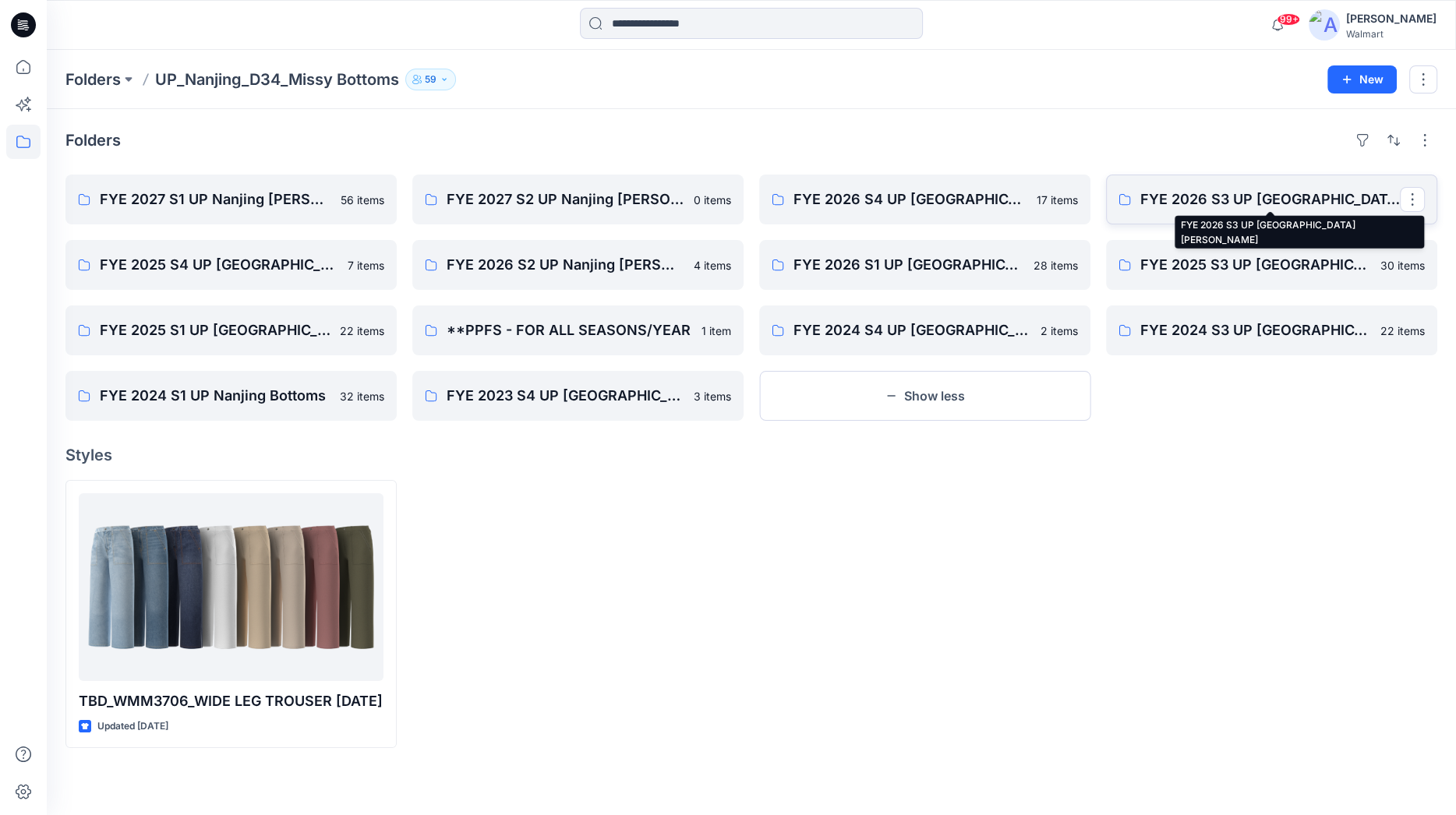
click at [1286, 204] on p "FYE 2026 S3 UP [GEOGRAPHIC_DATA] [PERSON_NAME]" at bounding box center [1270, 200] width 259 height 22
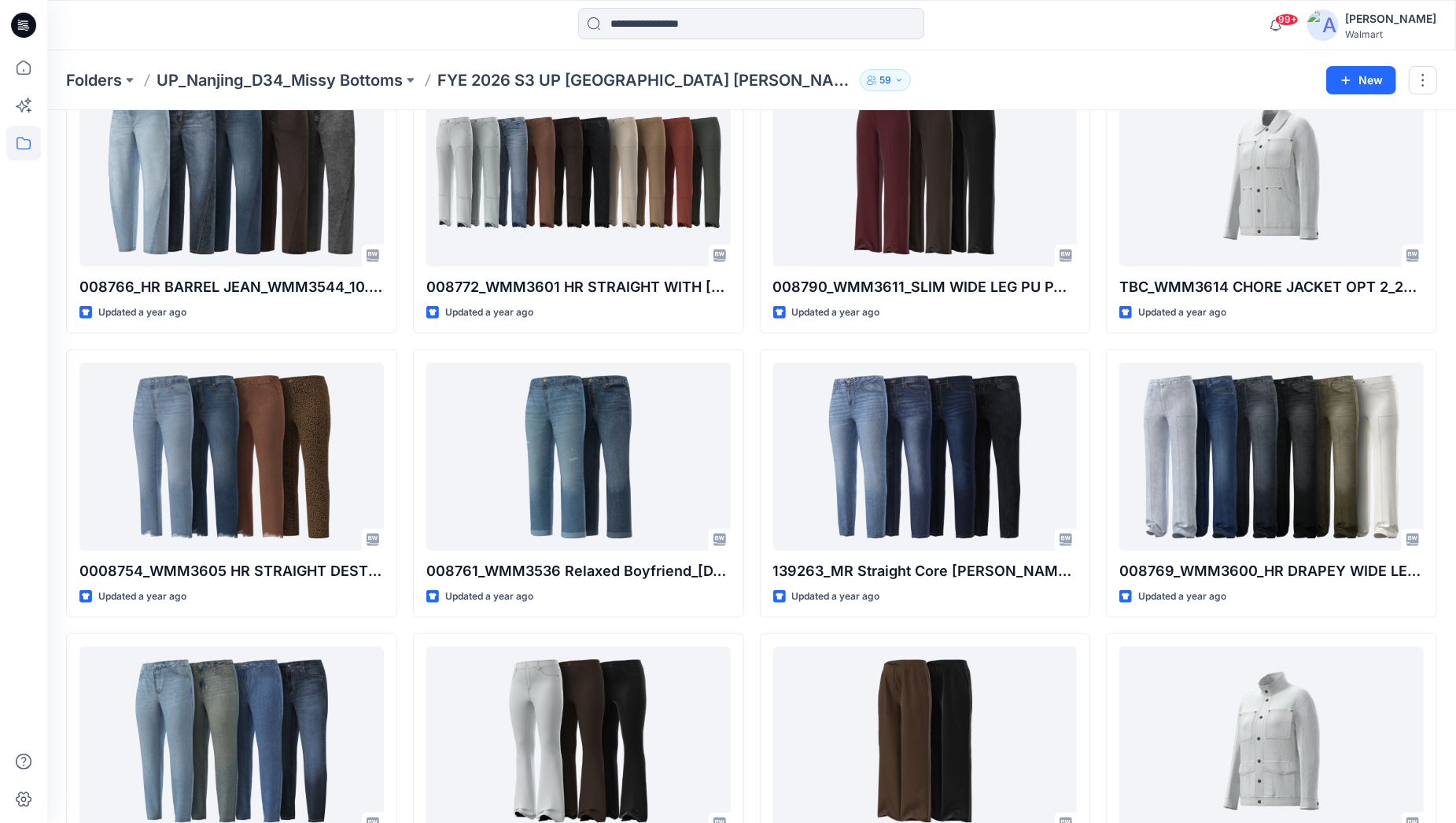
scroll to position [1059, 0]
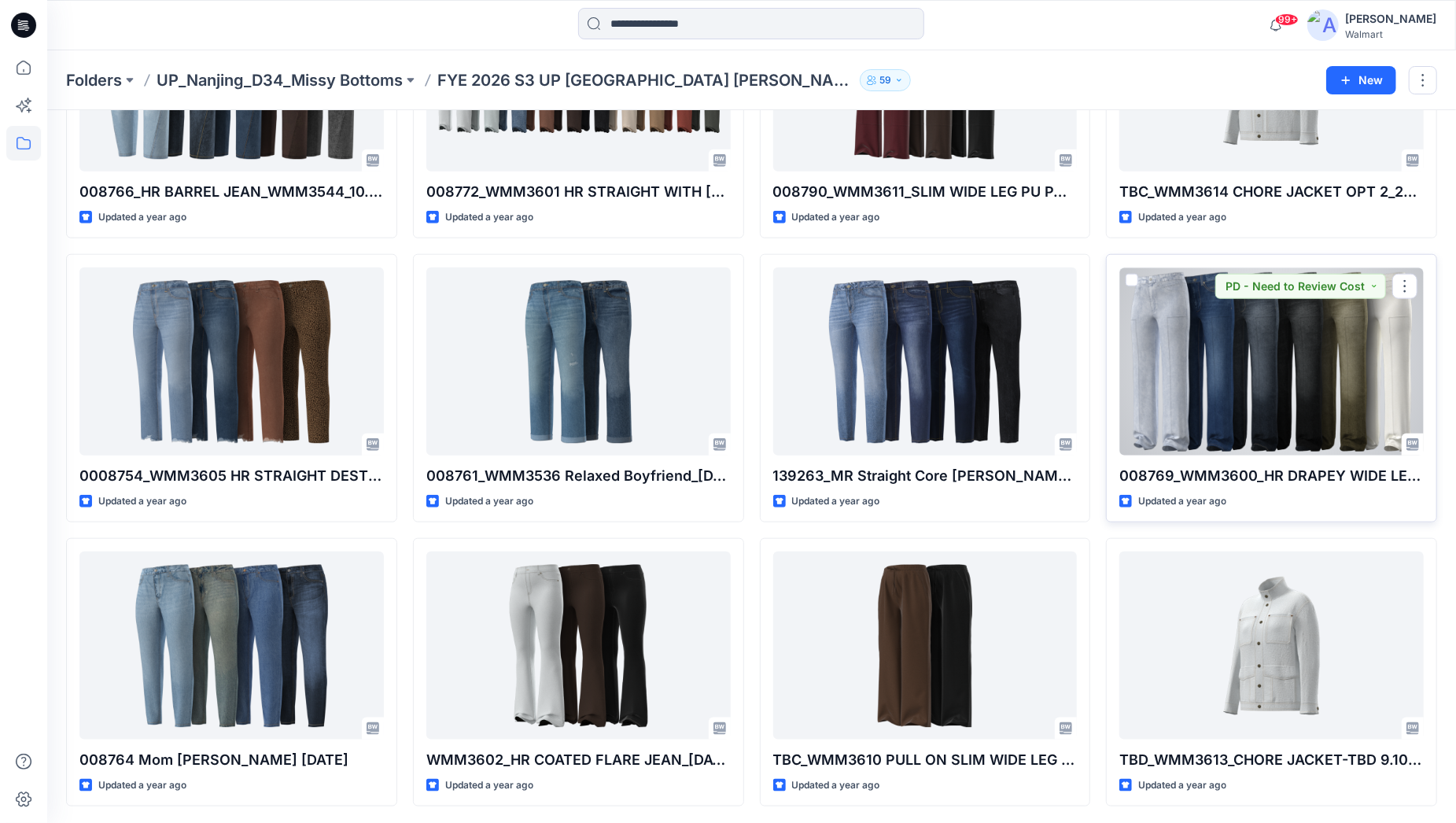
click at [1318, 406] on div at bounding box center [1272, 361] width 305 height 188
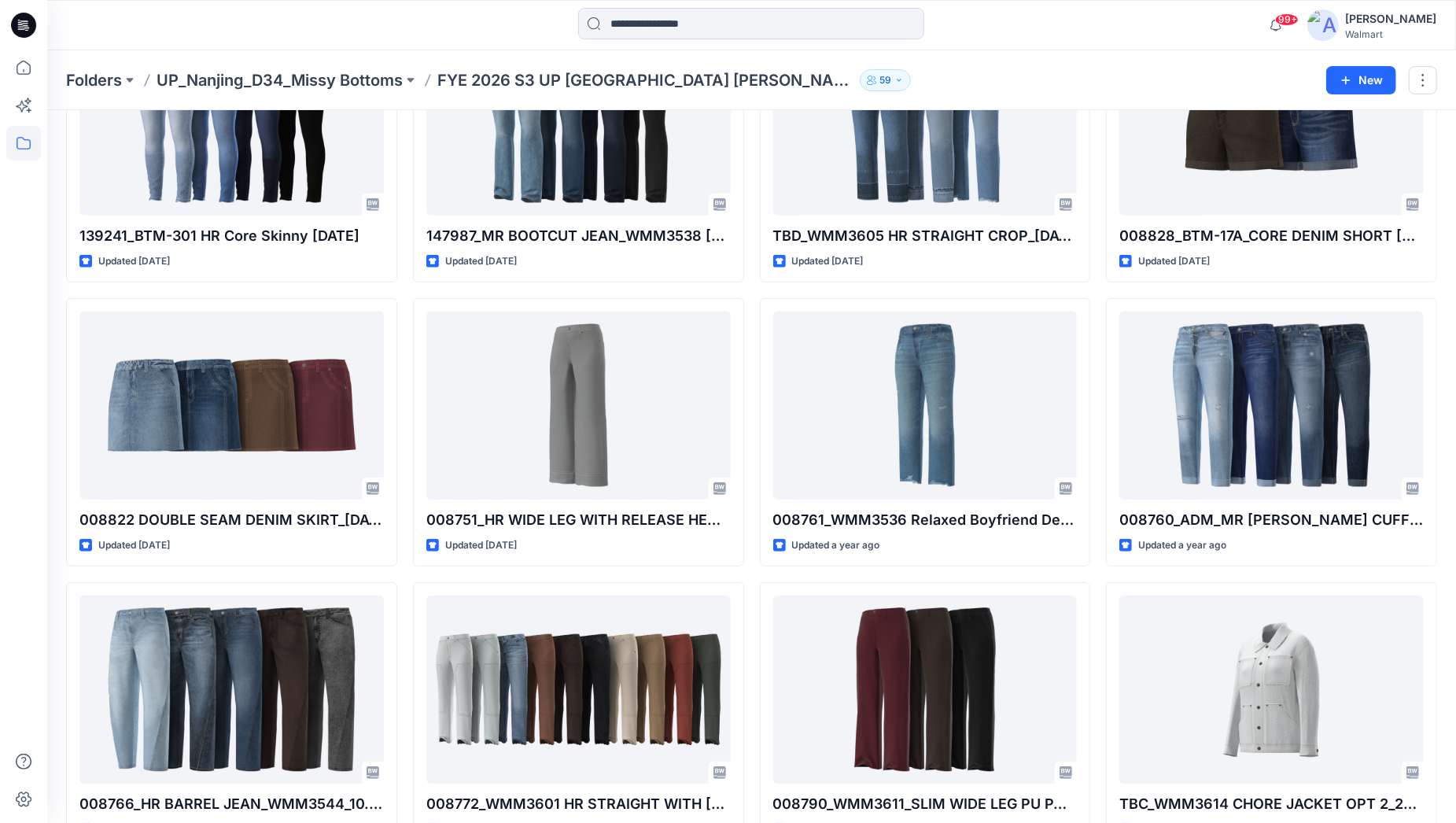
scroll to position [359, 0]
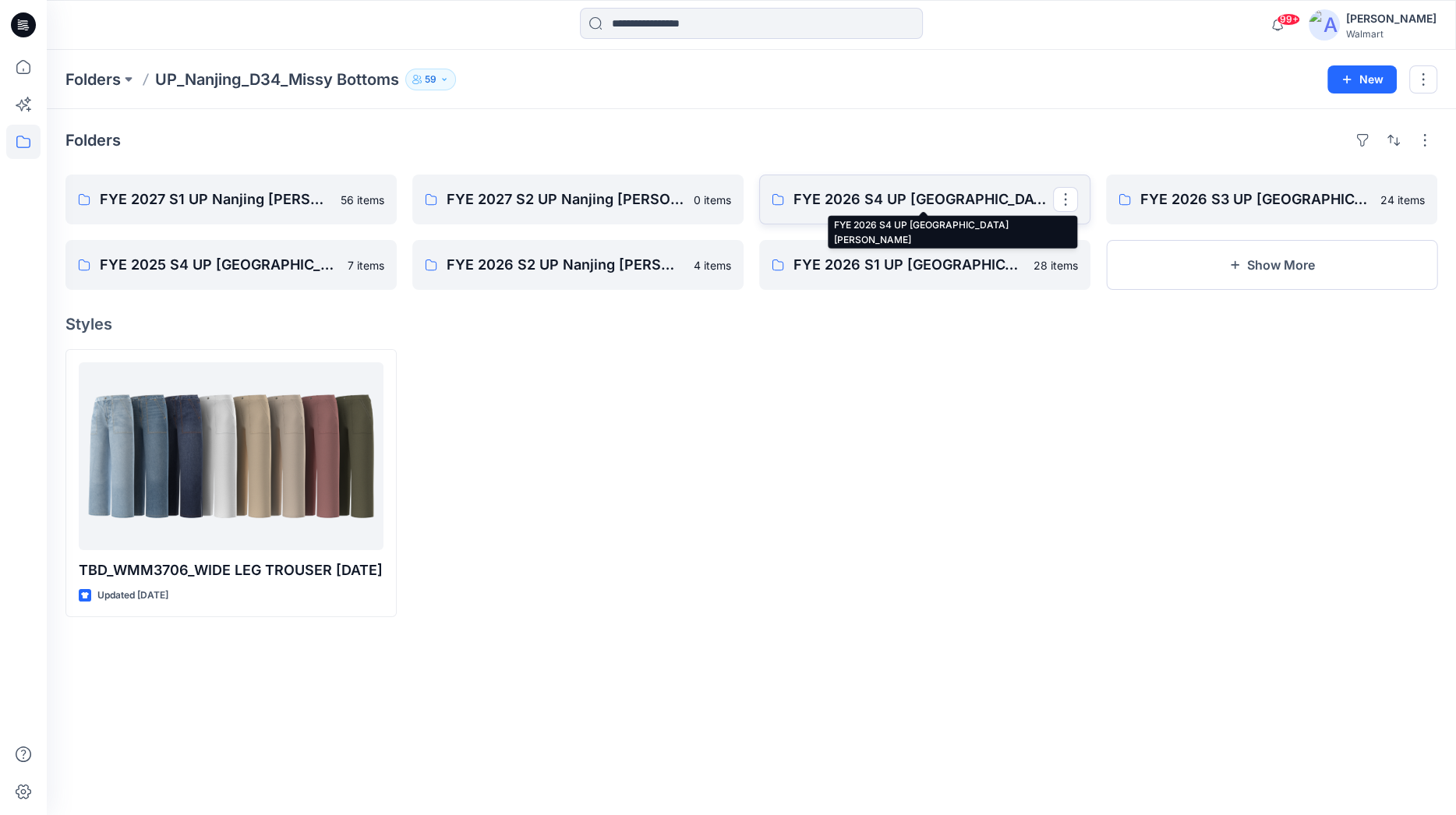
click at [951, 194] on p "FYE 2026 S4 UP [GEOGRAPHIC_DATA] [PERSON_NAME]" at bounding box center [923, 200] width 259 height 22
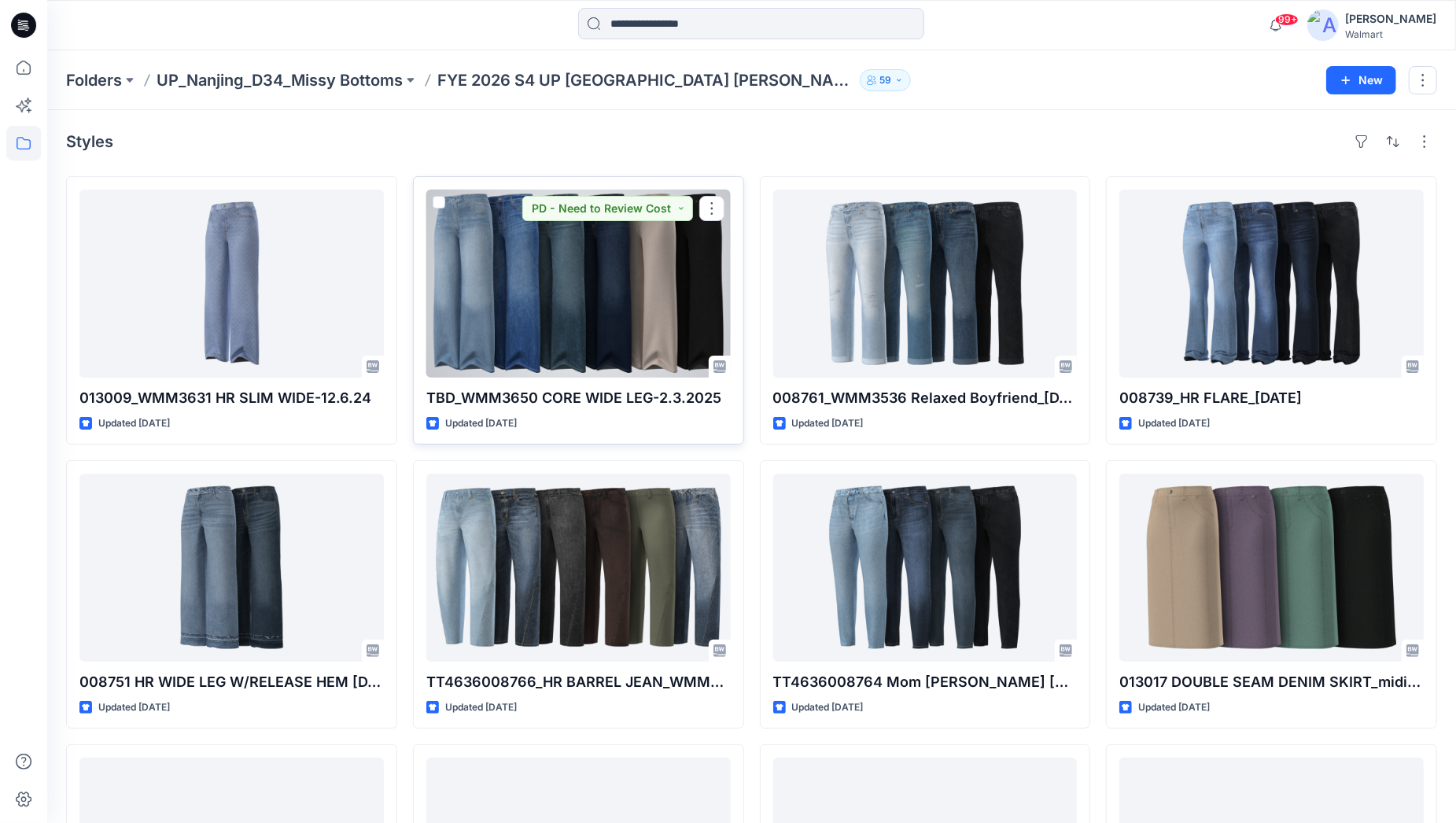
click at [543, 314] on div at bounding box center [579, 283] width 305 height 188
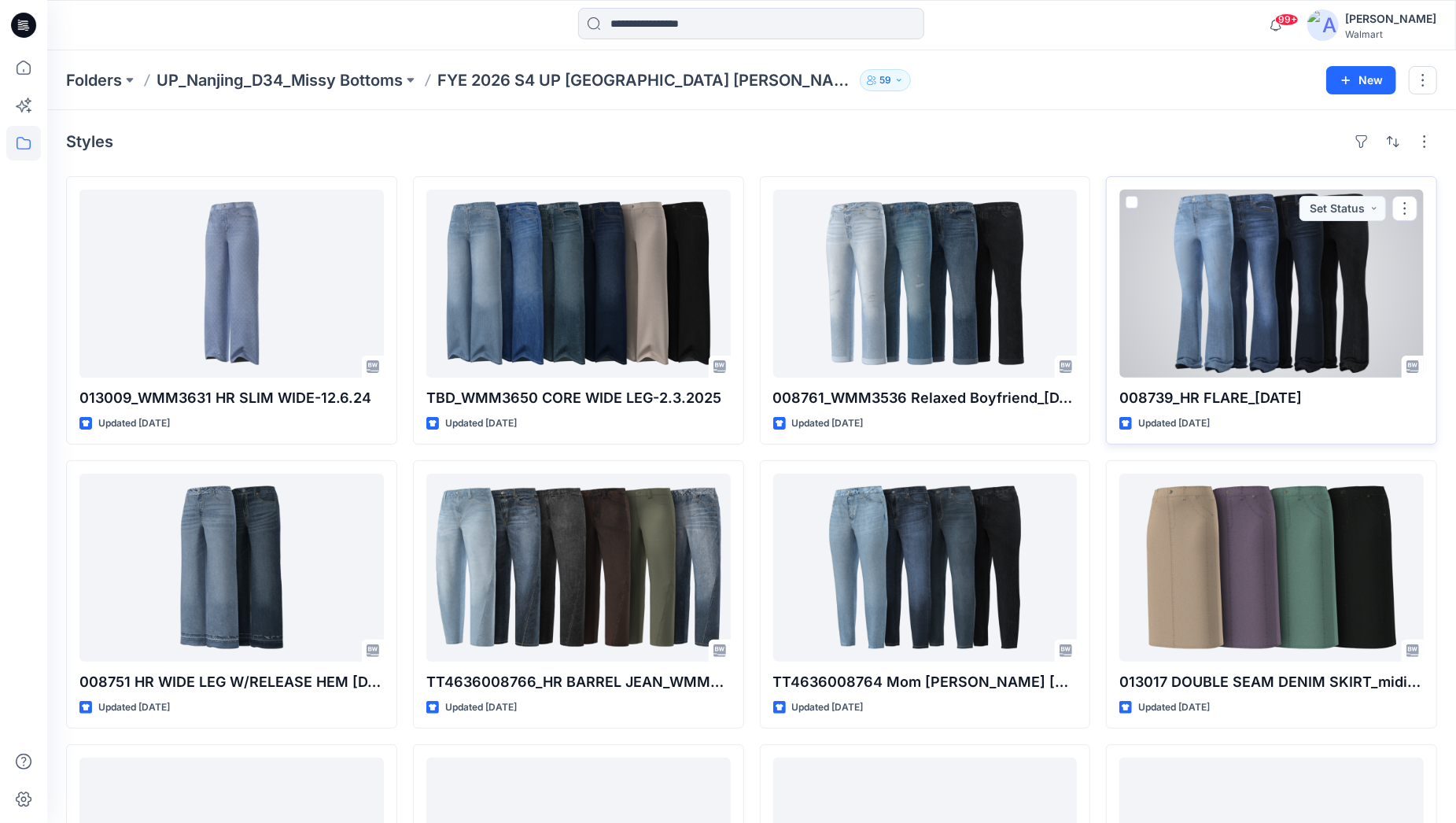
click at [1309, 272] on div at bounding box center [1272, 283] width 305 height 188
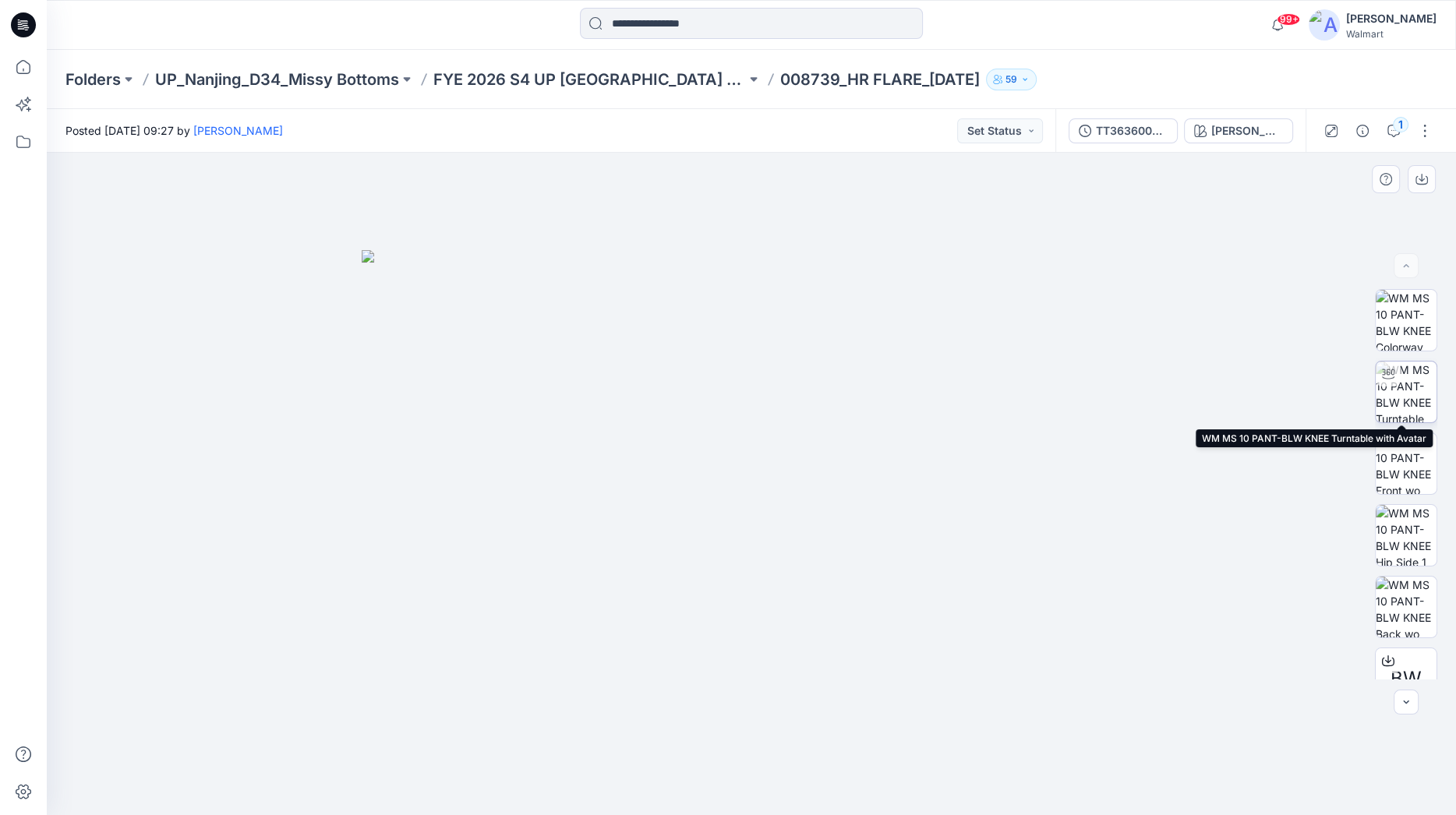
click at [1330, 388] on img at bounding box center [1406, 392] width 61 height 61
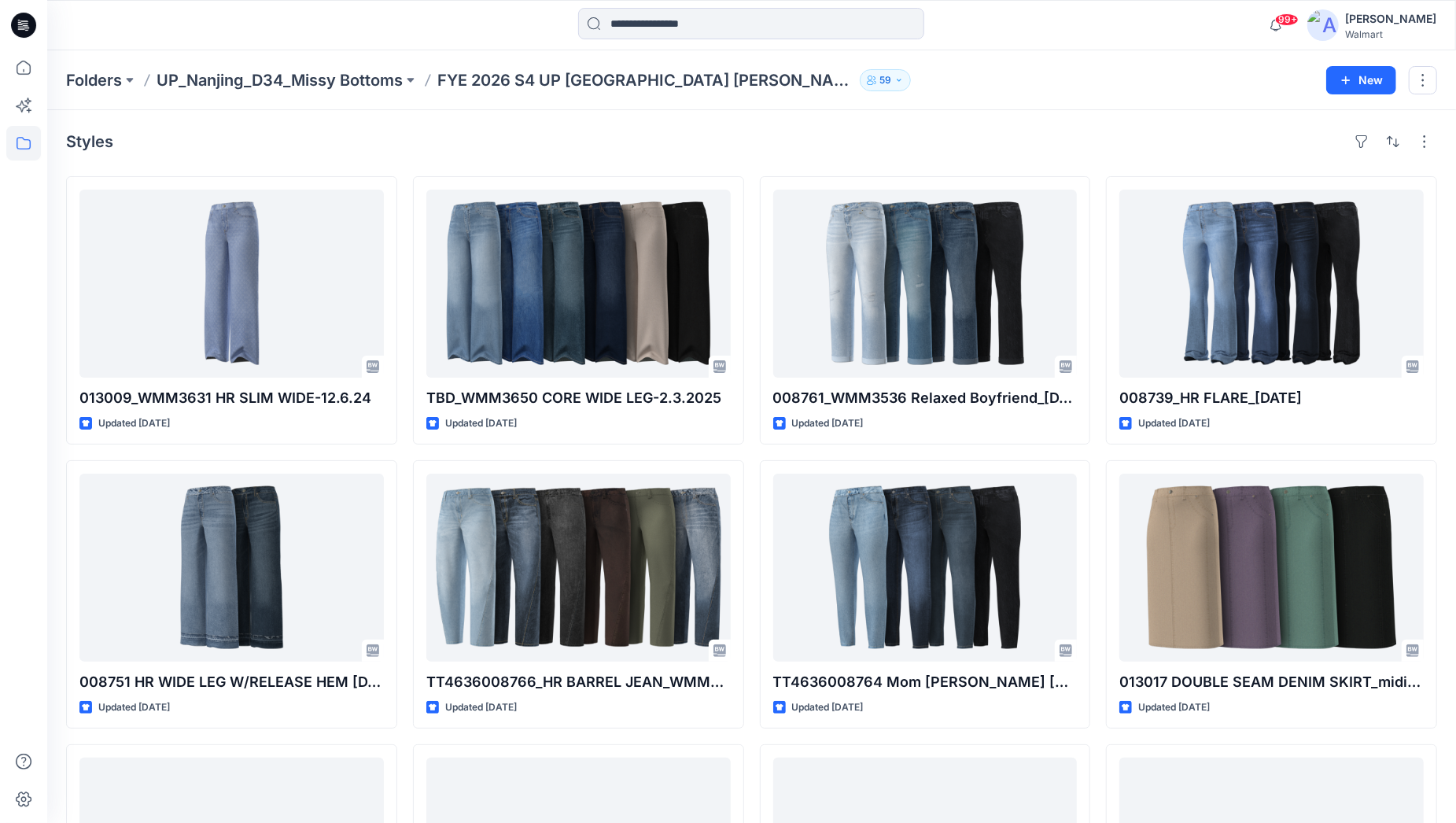
scroll to position [264, 0]
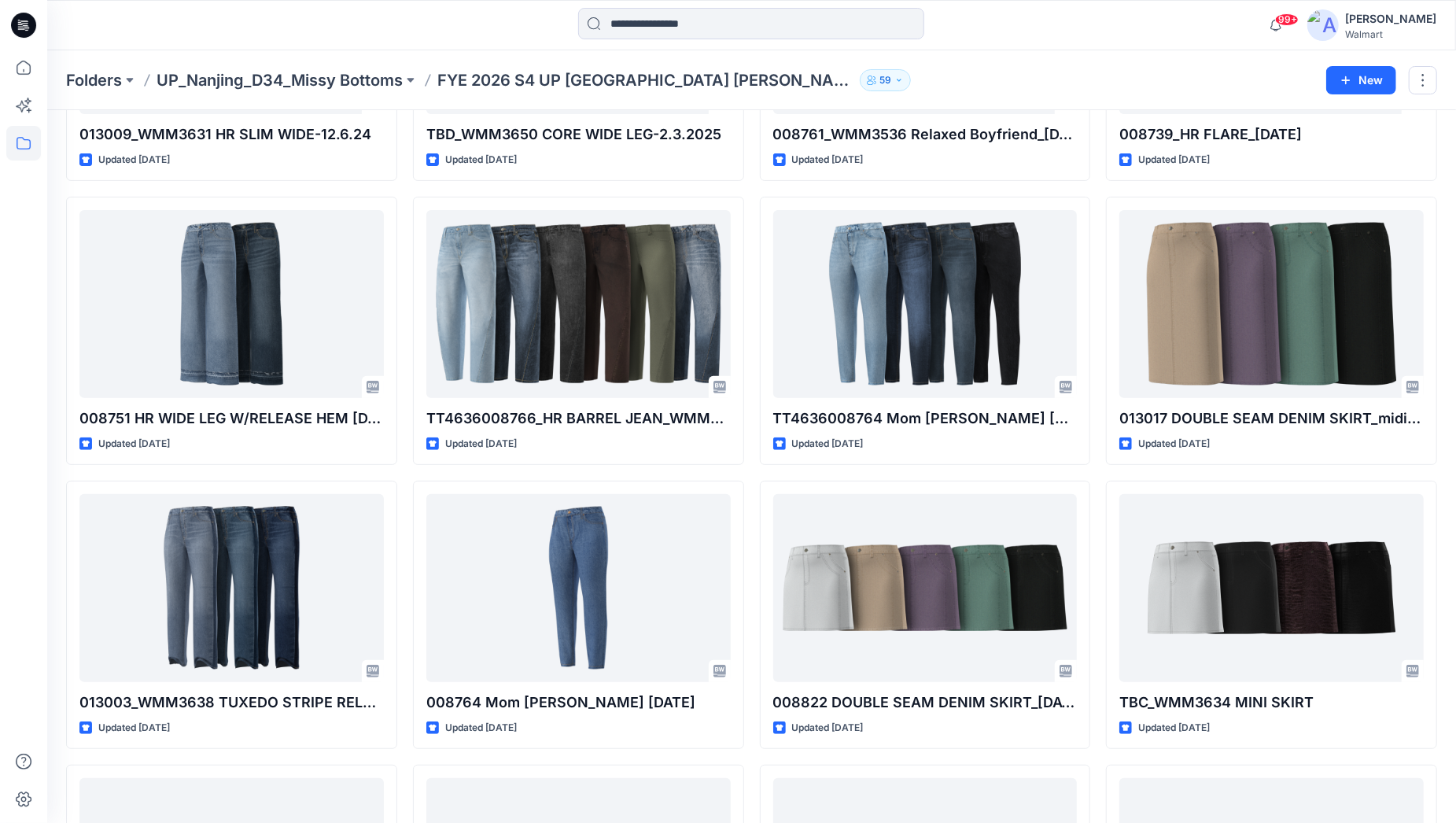
click at [404, 471] on div "013009_WMM3631 HR SLIM WIDE-12.6.24 Updated [DATE] 008751 HR WIDE LEG W/RELEASE…" at bounding box center [752, 615] width 1372 height 1405
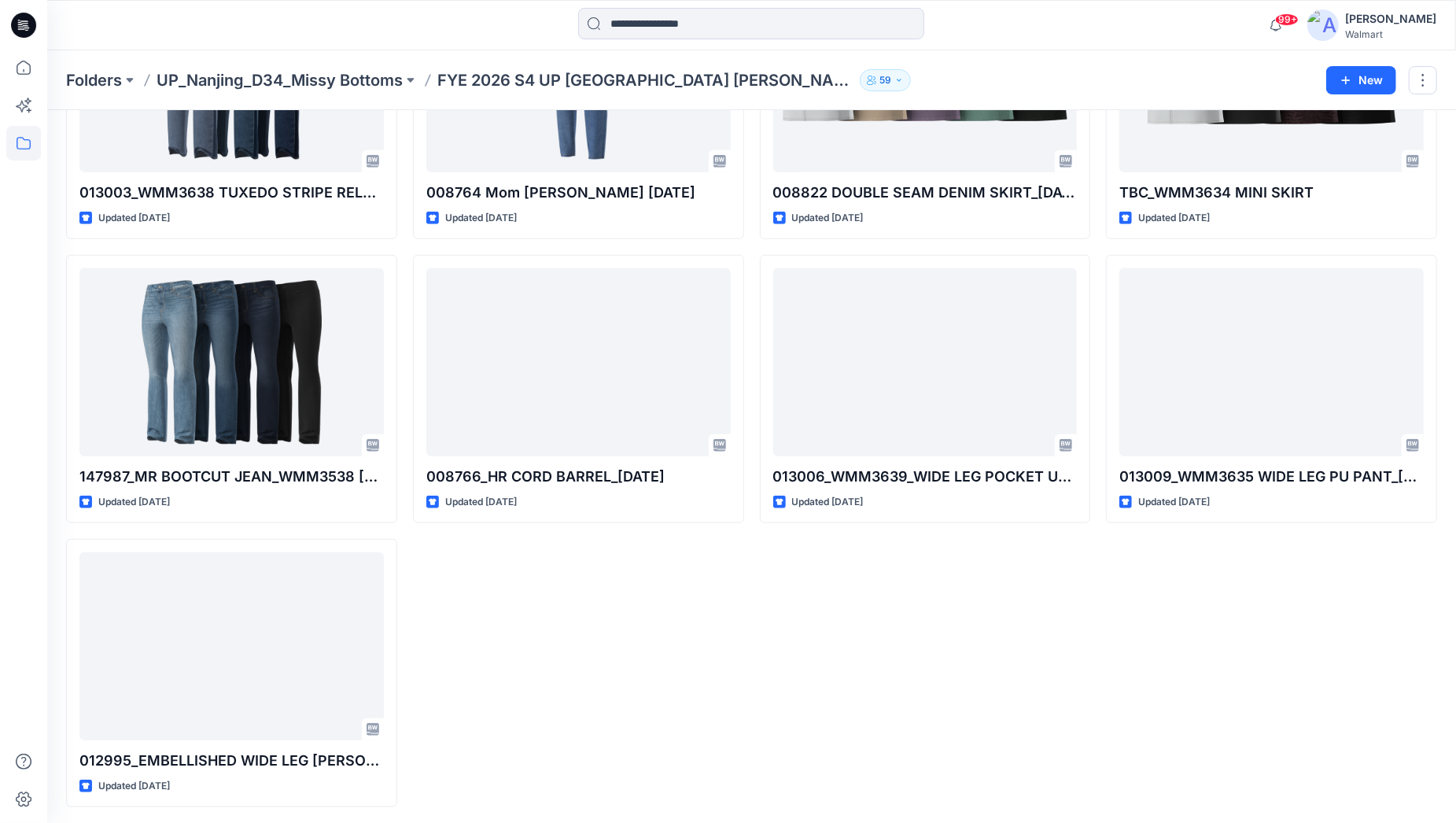
scroll to position [775, 0]
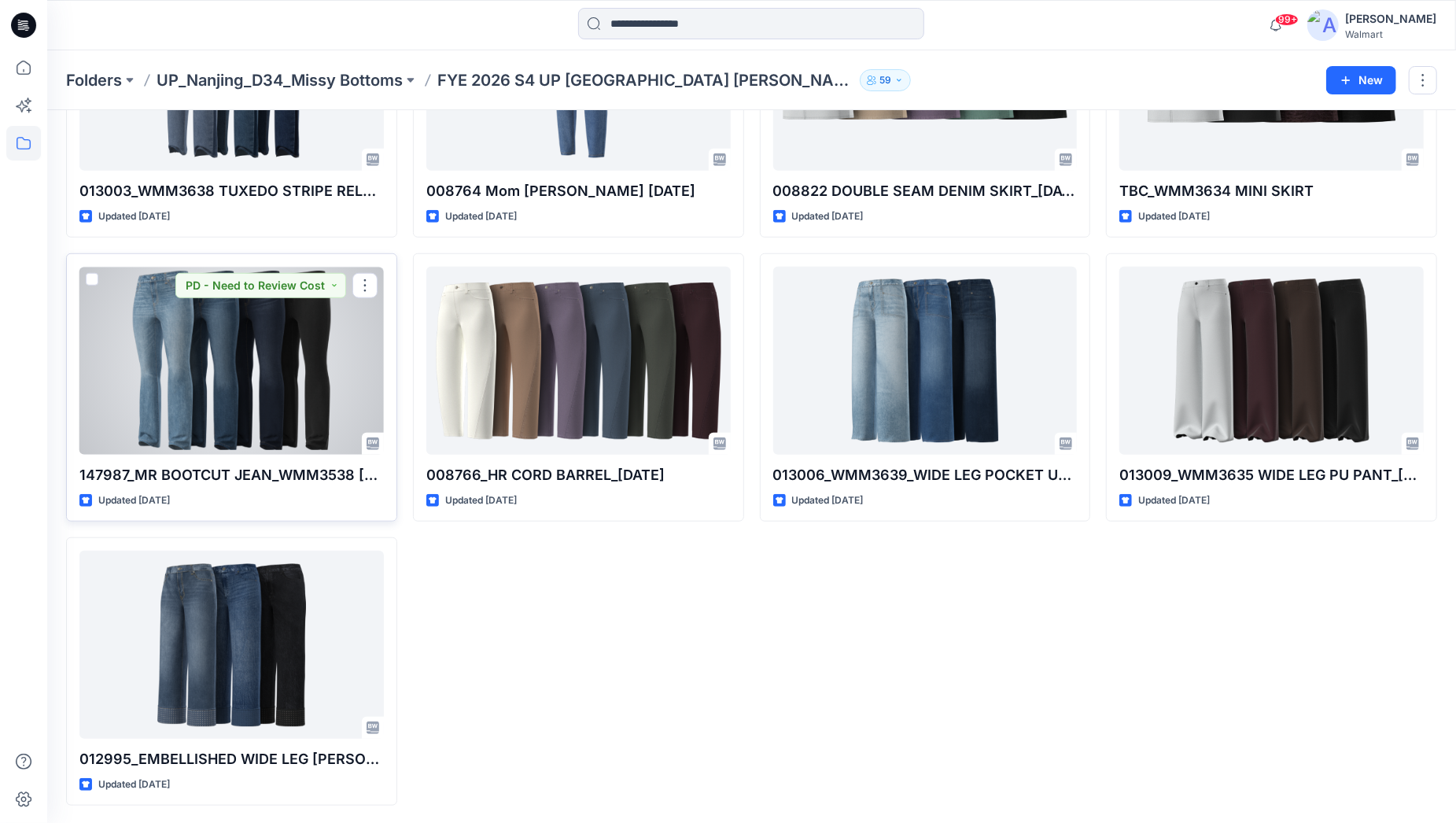
click at [304, 410] on div at bounding box center [232, 360] width 305 height 188
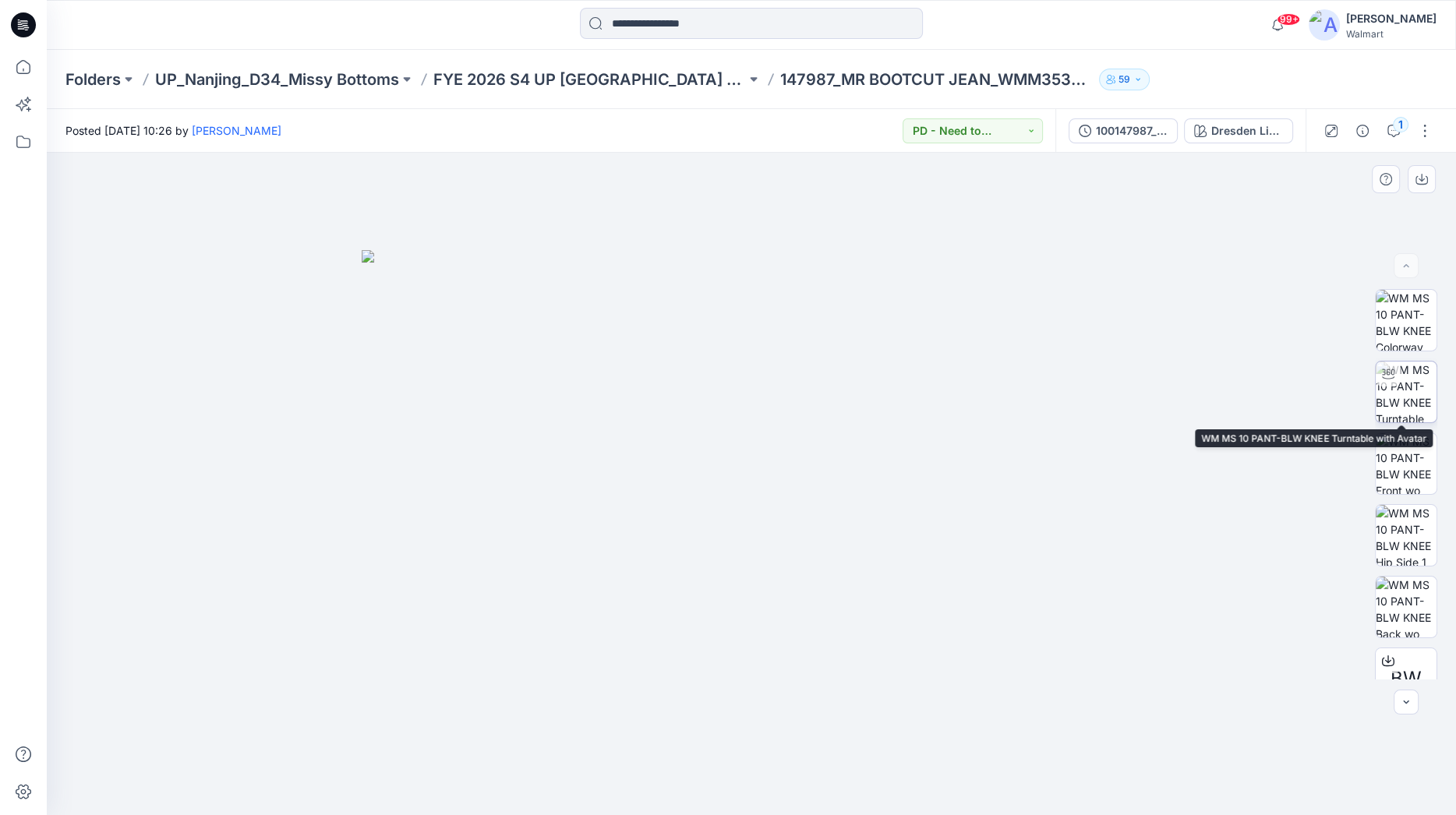
click at [1330, 386] on img at bounding box center [1406, 392] width 61 height 61
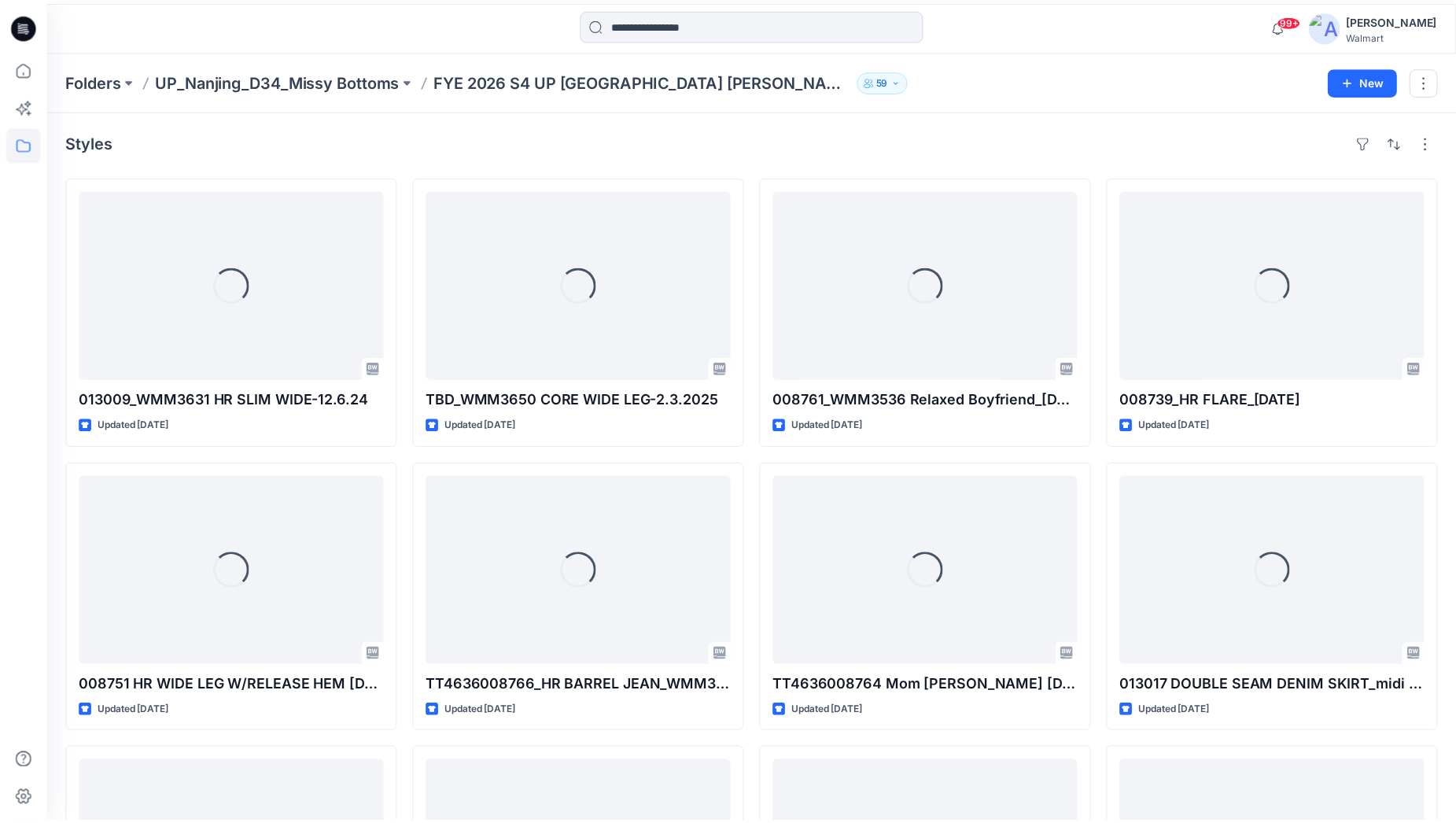
scroll to position [775, 0]
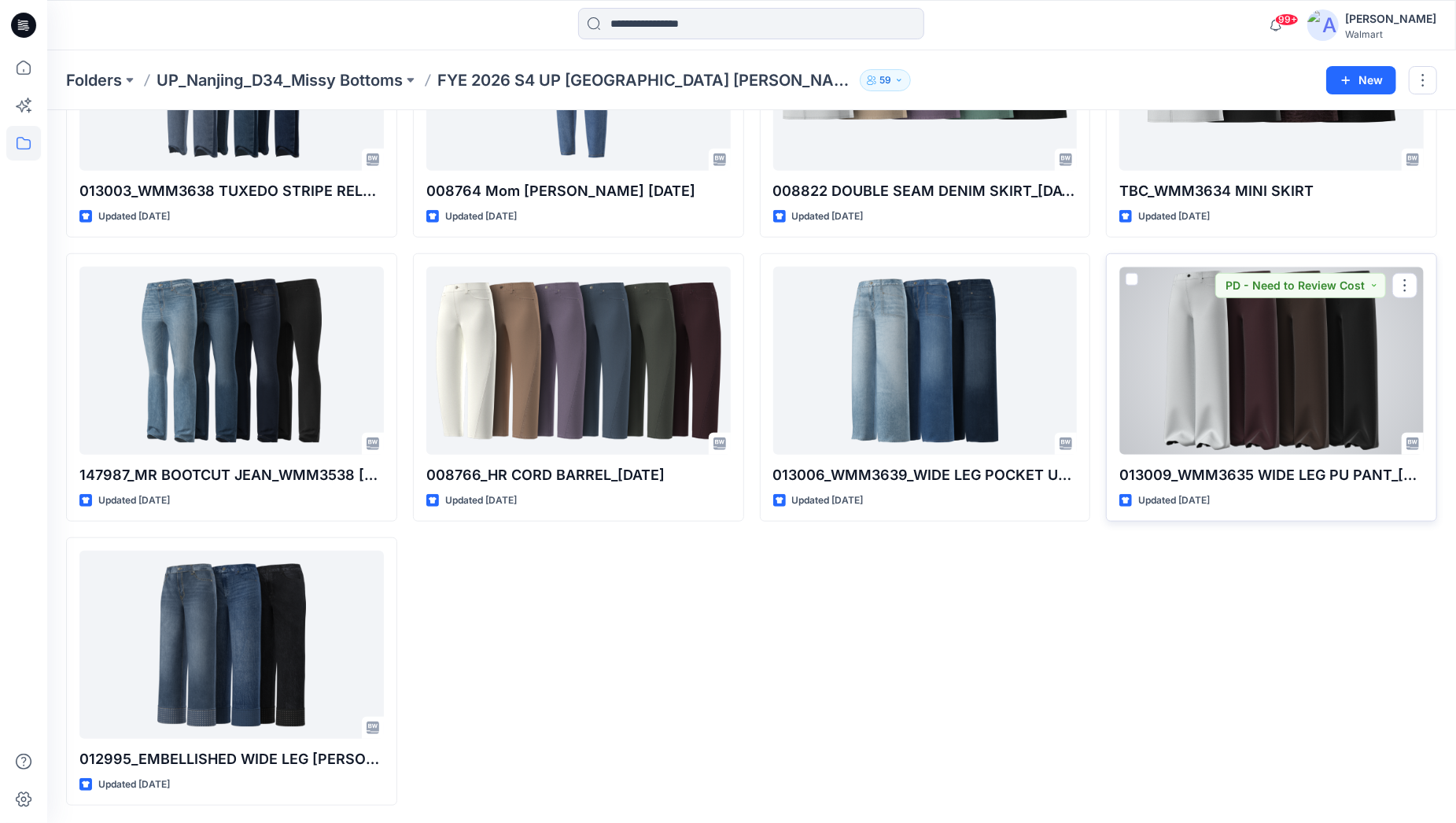
click at [1266, 395] on div at bounding box center [1272, 360] width 305 height 188
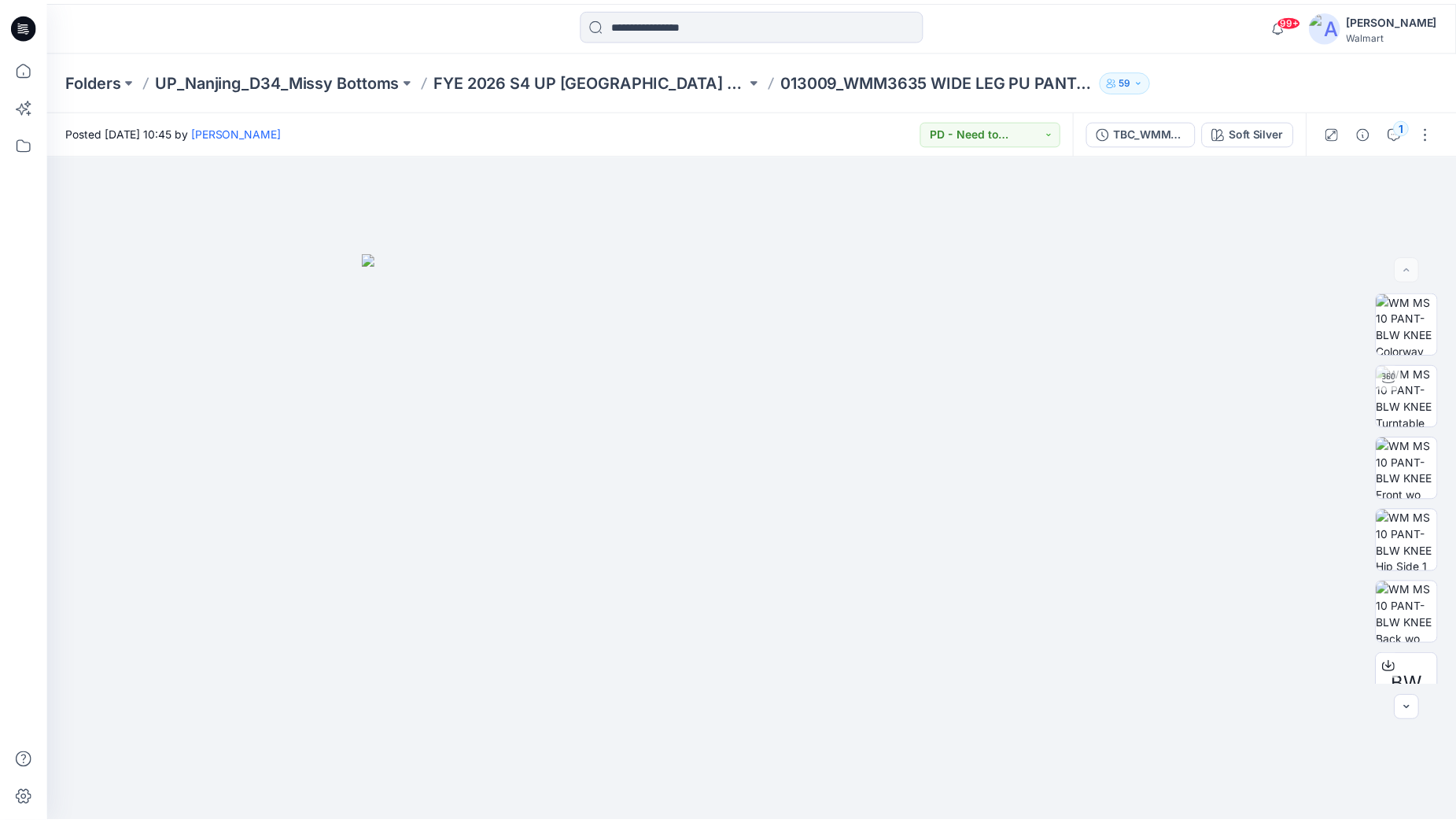
scroll to position [775, 0]
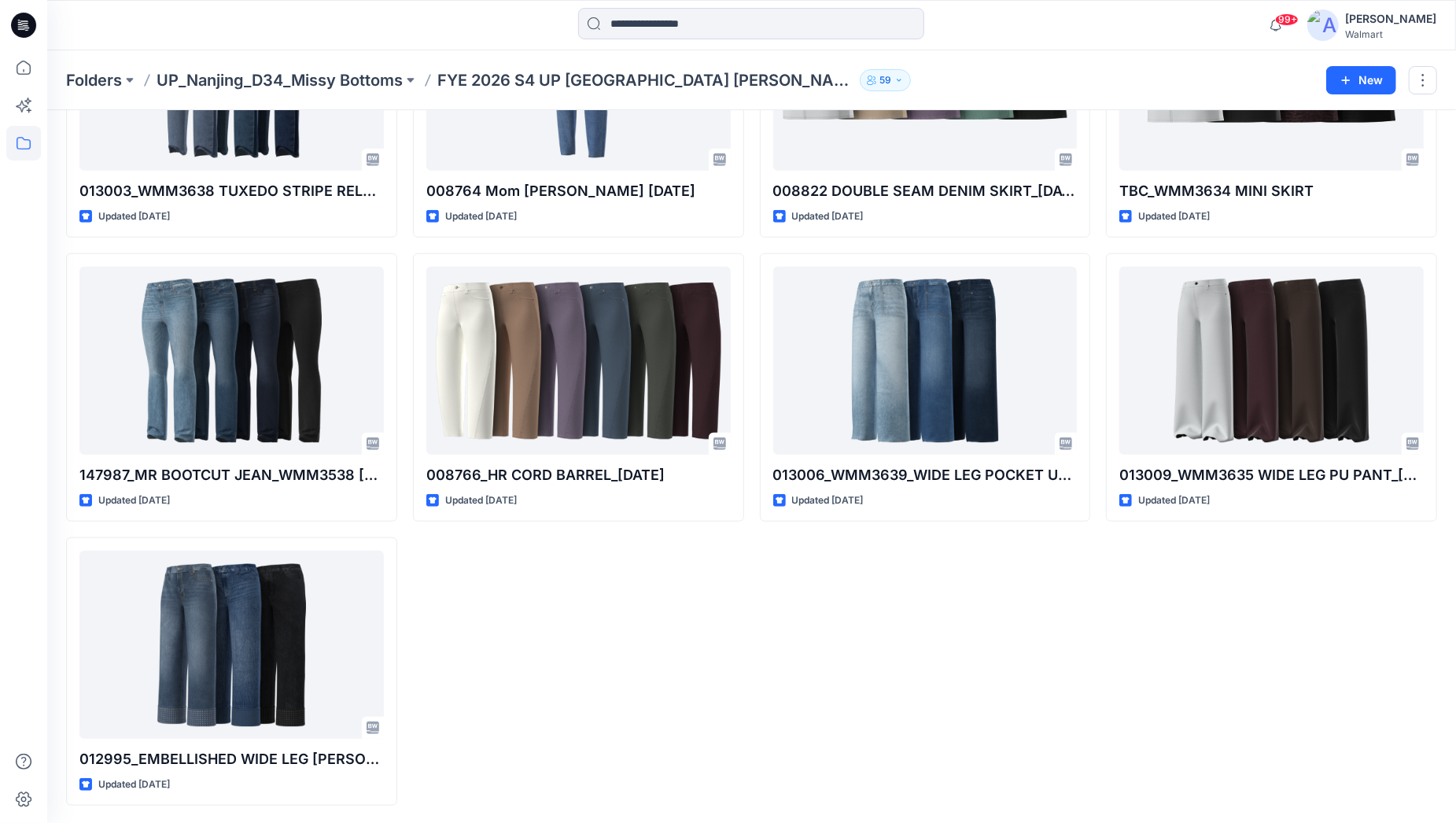
click at [683, 573] on div "TBD_WMM3650 CORE WIDE LEG-2.3.2025 Updated [DATE] TT4636008766_HR BARREL JEAN_W…" at bounding box center [579, 104] width 331 height 1405
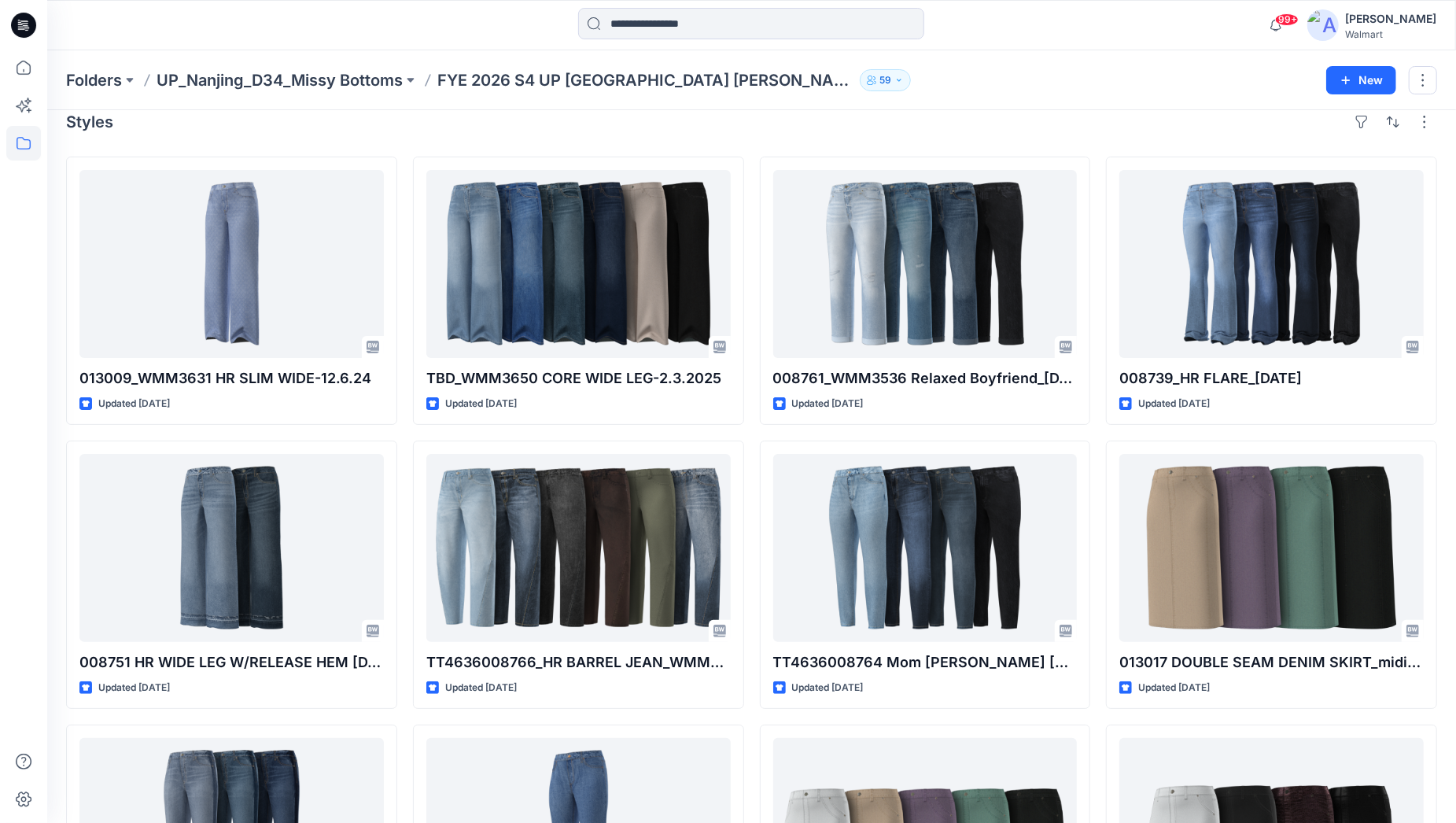
scroll to position [0, 0]
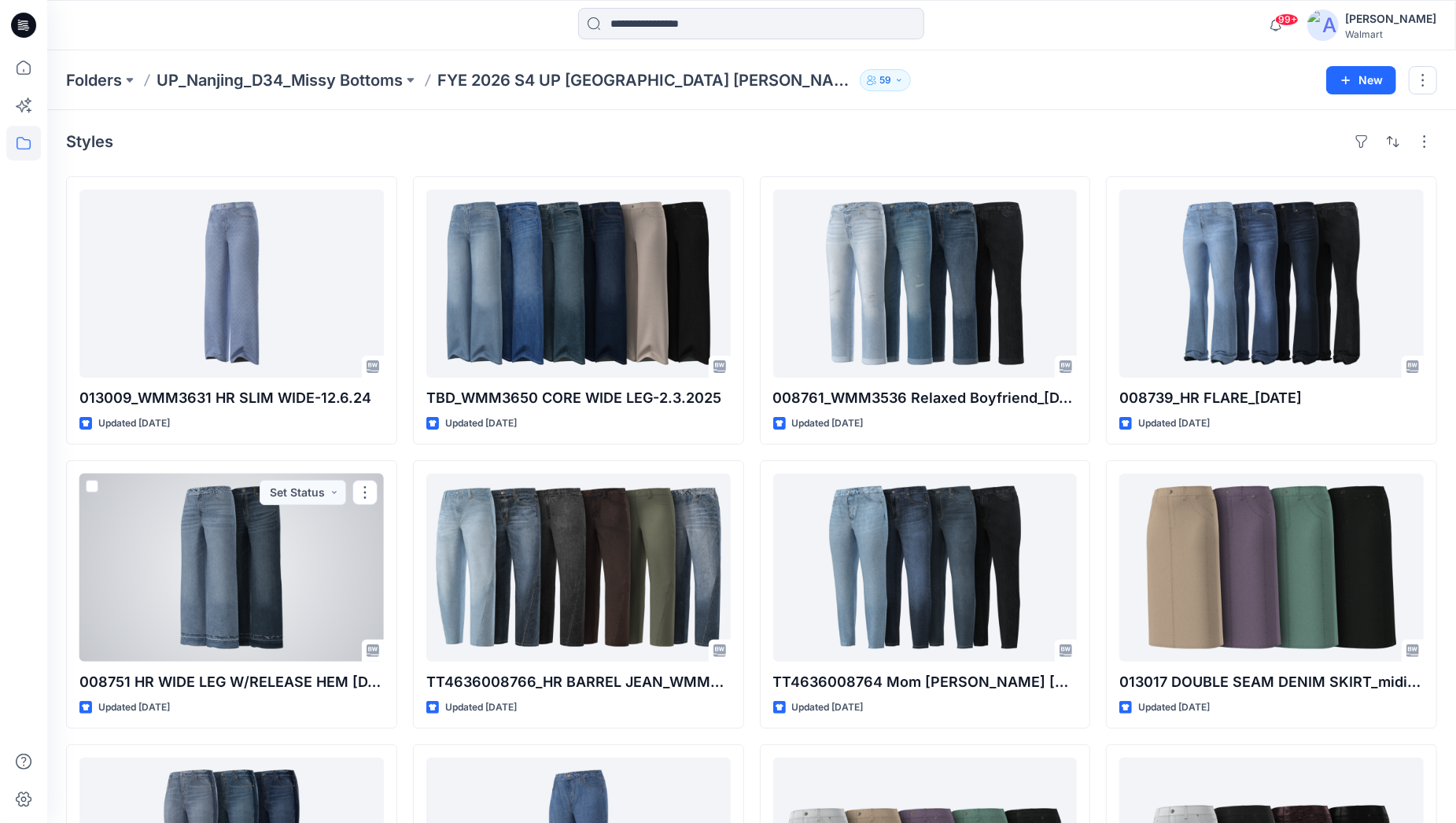
click at [315, 547] on div at bounding box center [232, 568] width 305 height 188
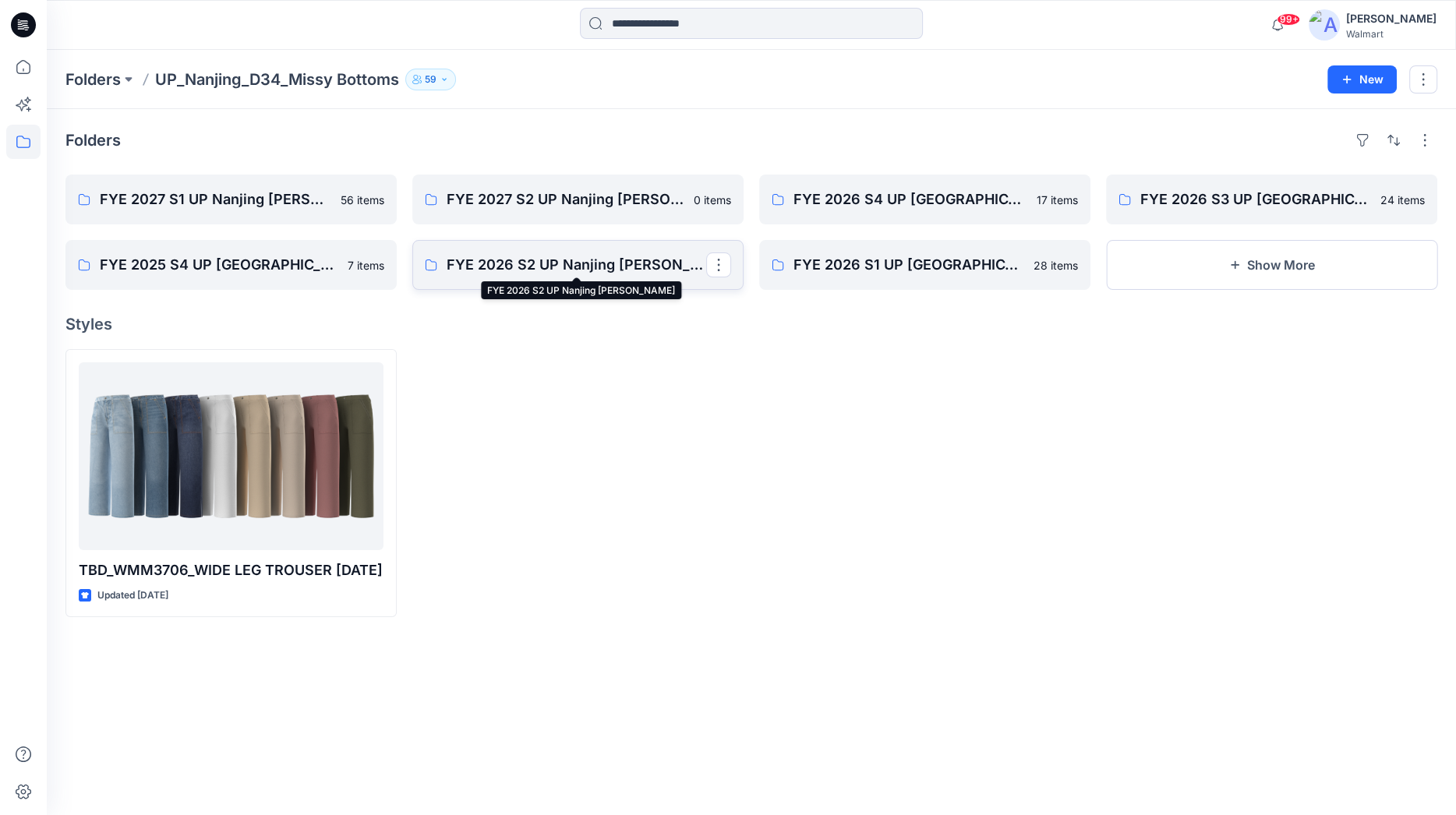
click at [602, 266] on p "FYE 2026 S2 UP Nanjing [PERSON_NAME]" at bounding box center [576, 265] width 259 height 22
click at [274, 254] on p "FYE 2025 S4 UP [GEOGRAPHIC_DATA] [PERSON_NAME]" at bounding box center [230, 265] width 259 height 22
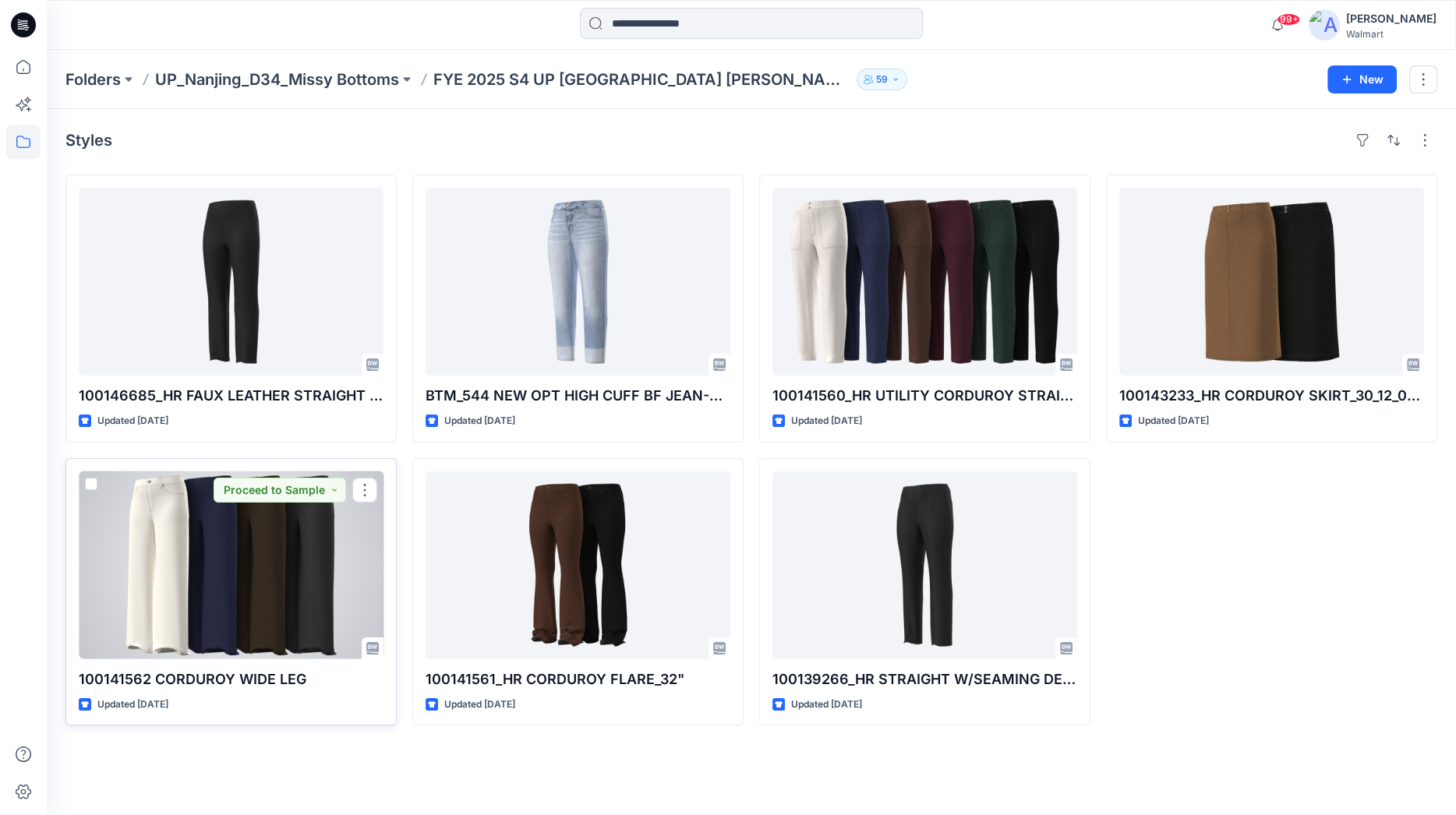
click at [289, 549] on div at bounding box center [231, 565] width 305 height 188
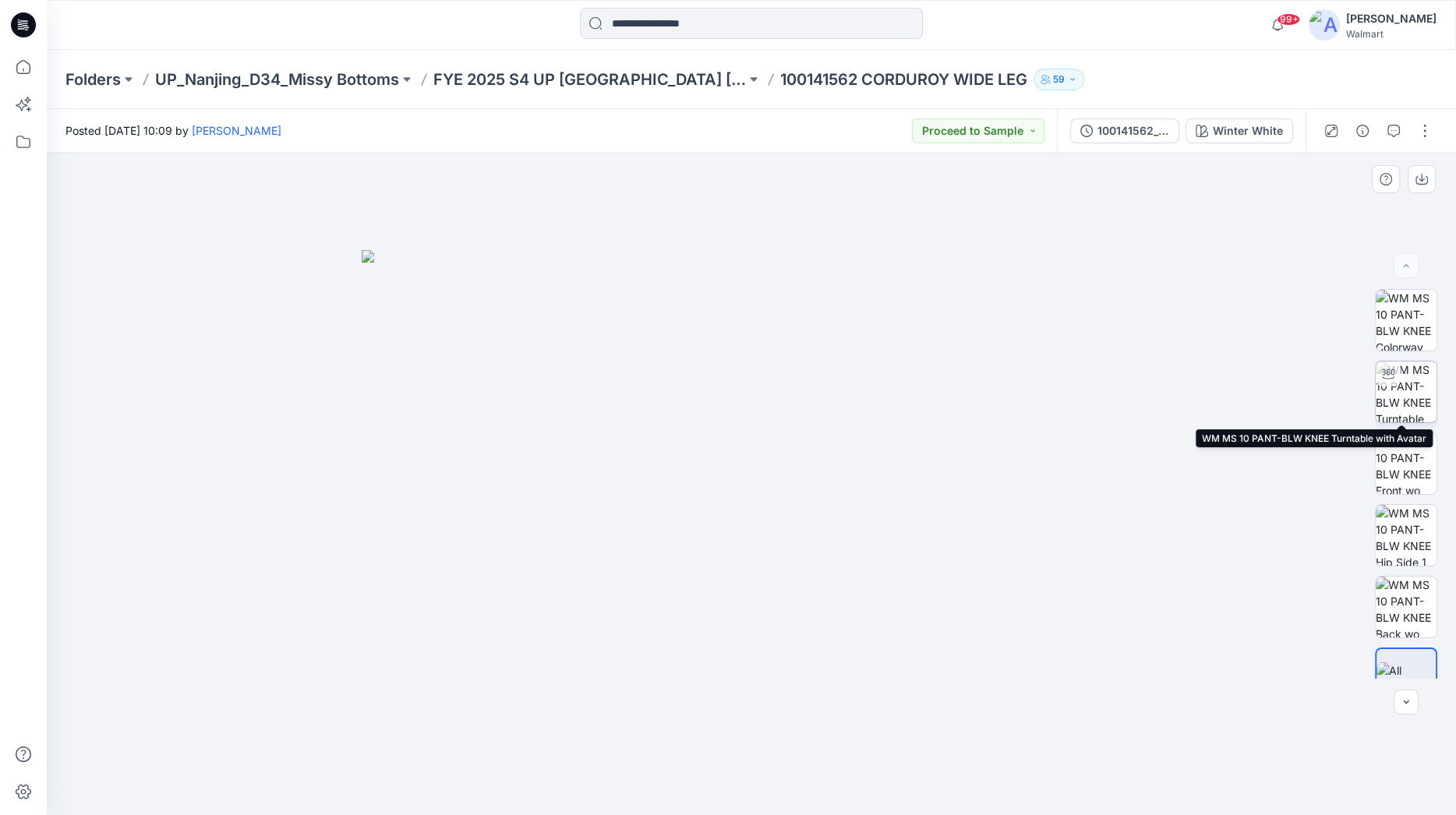
click at [1330, 389] on img at bounding box center [1406, 392] width 61 height 61
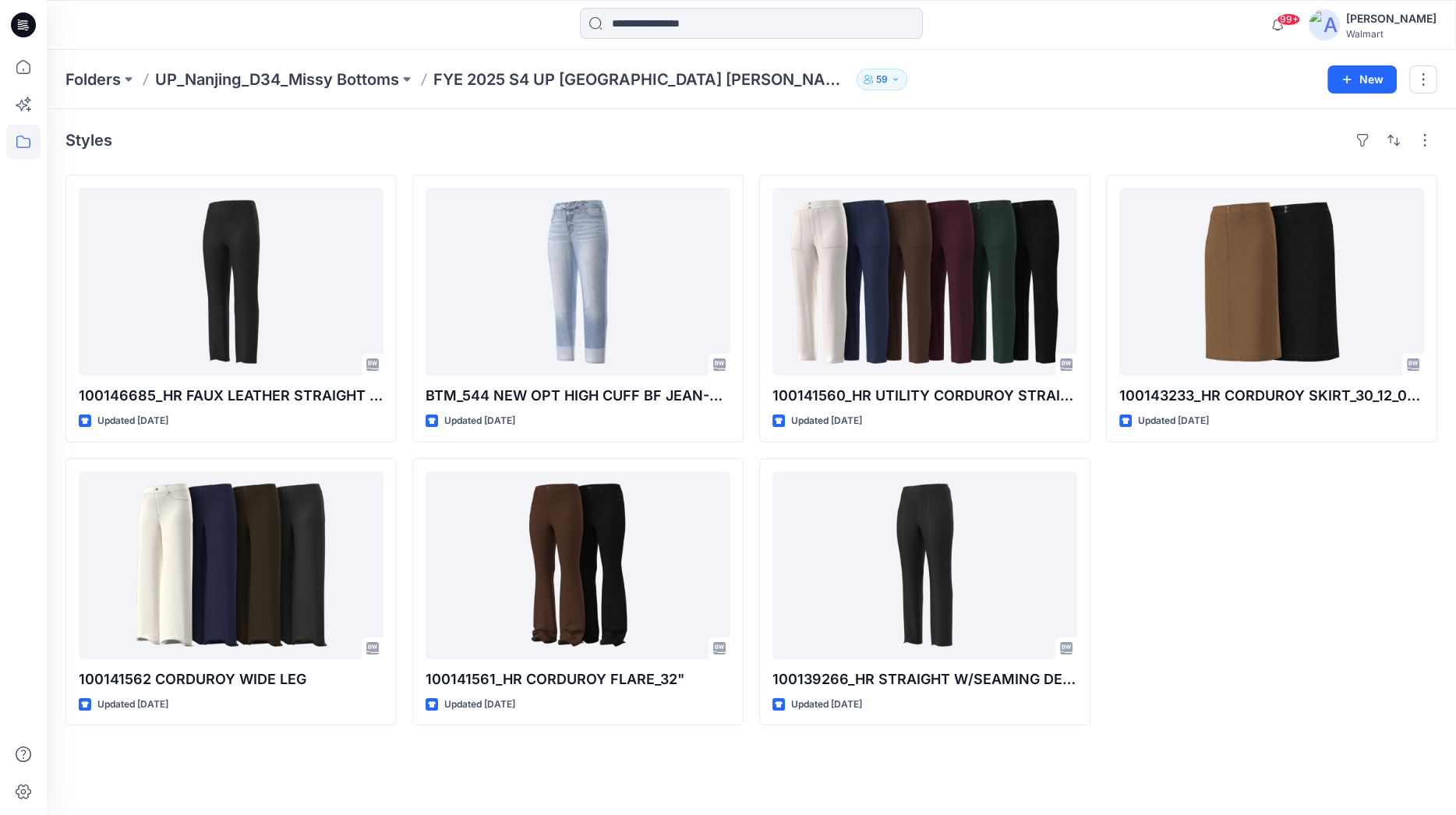
click at [1192, 567] on div "100143233_HR CORDUROY SKIRT_30_12_05_2023 Updated [DATE]" at bounding box center [1272, 449] width 332 height 551
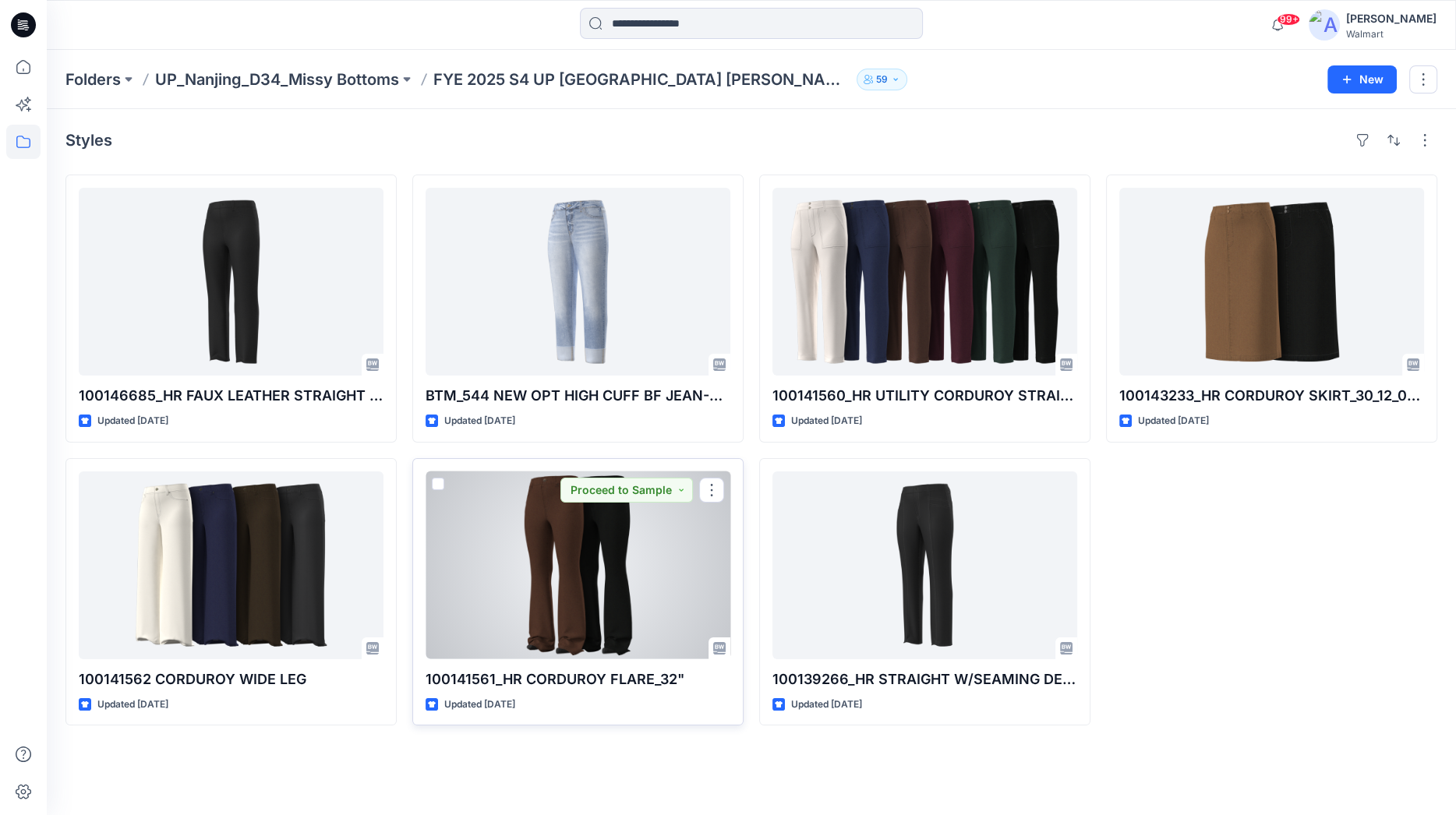
click at [656, 540] on div at bounding box center [577, 565] width 305 height 188
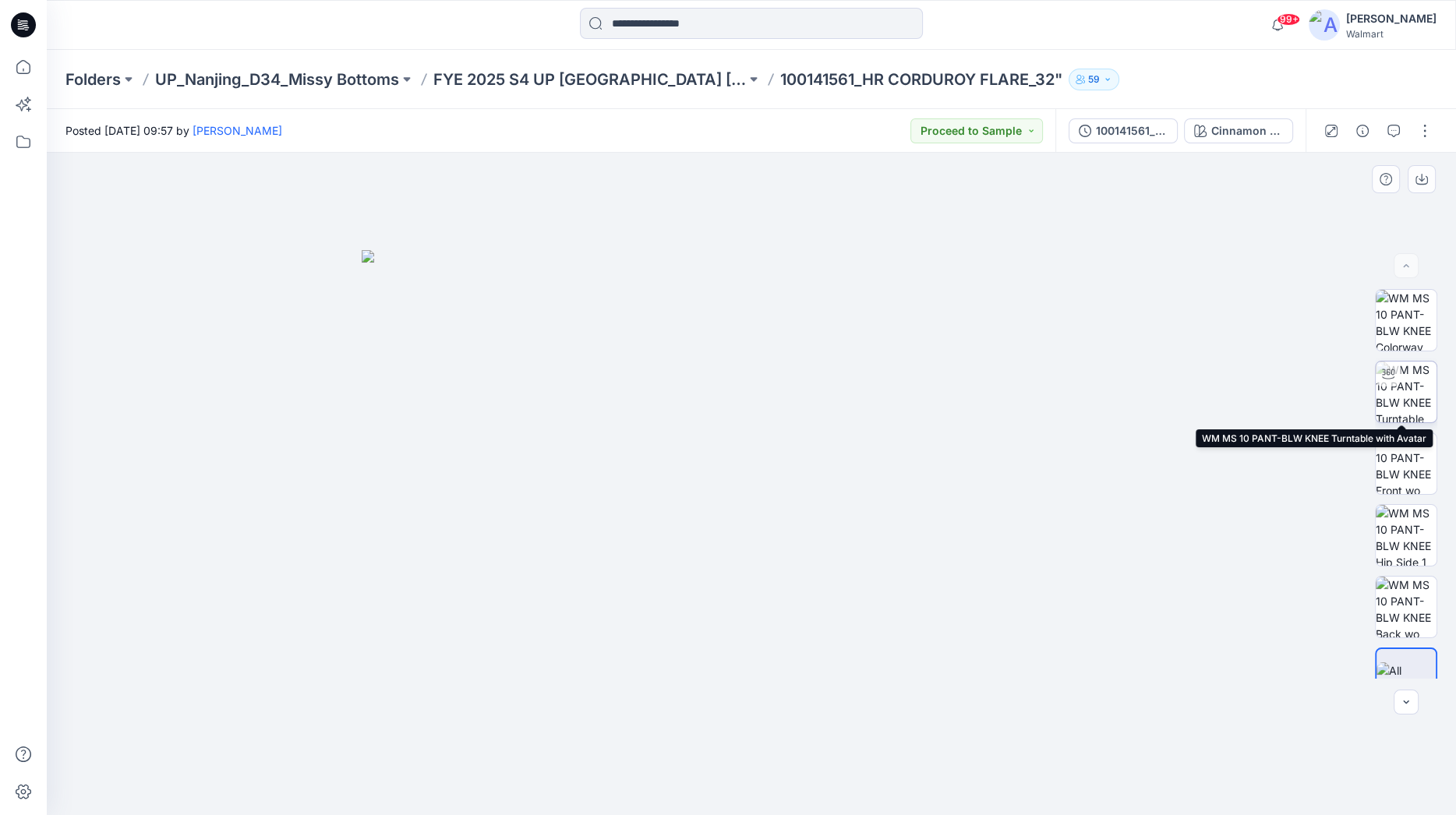
click at [1330, 400] on img at bounding box center [1406, 392] width 61 height 61
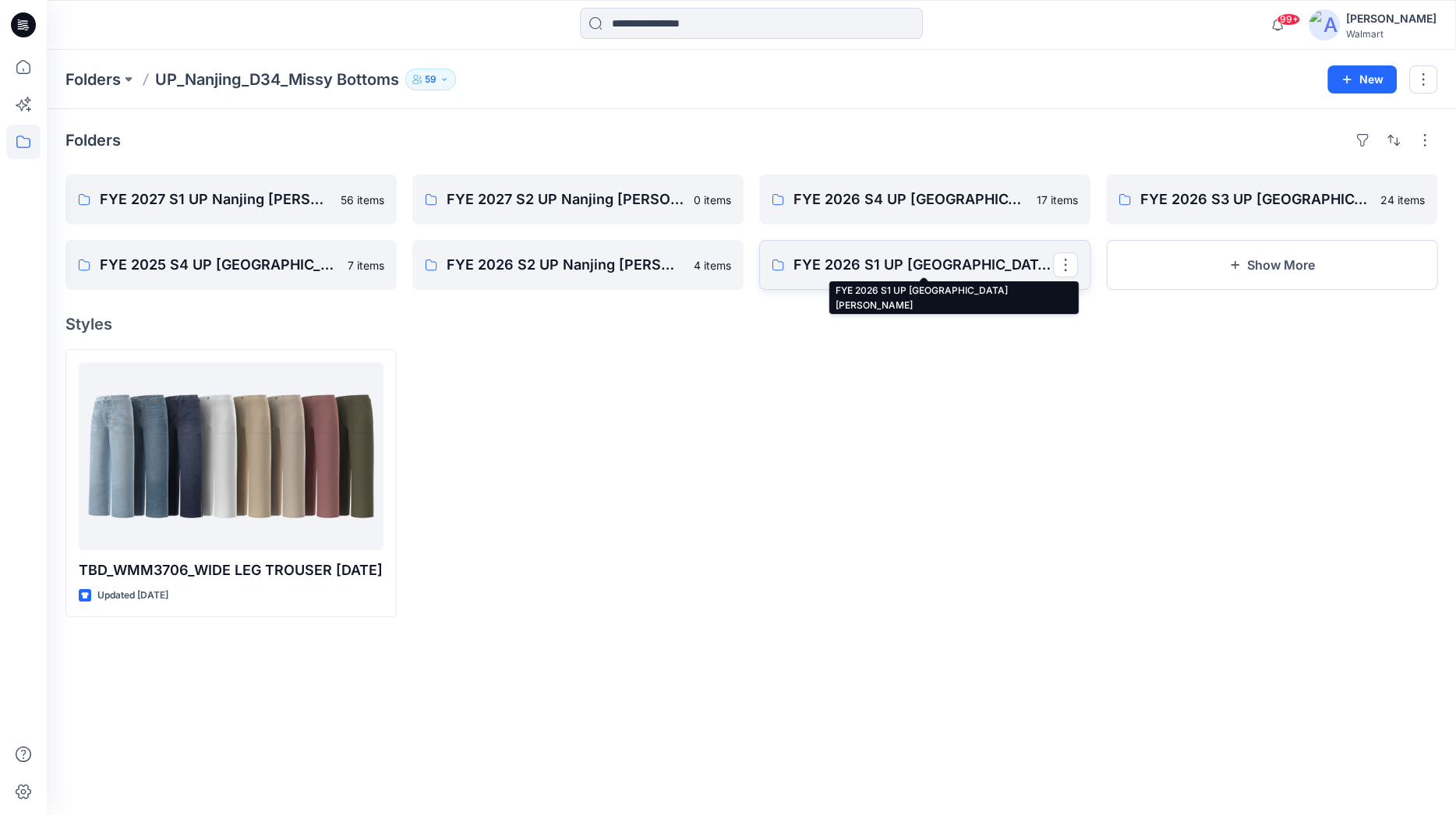
click at [984, 259] on p "FYE 2026 S1 UP [GEOGRAPHIC_DATA] [PERSON_NAME]" at bounding box center [923, 265] width 259 height 22
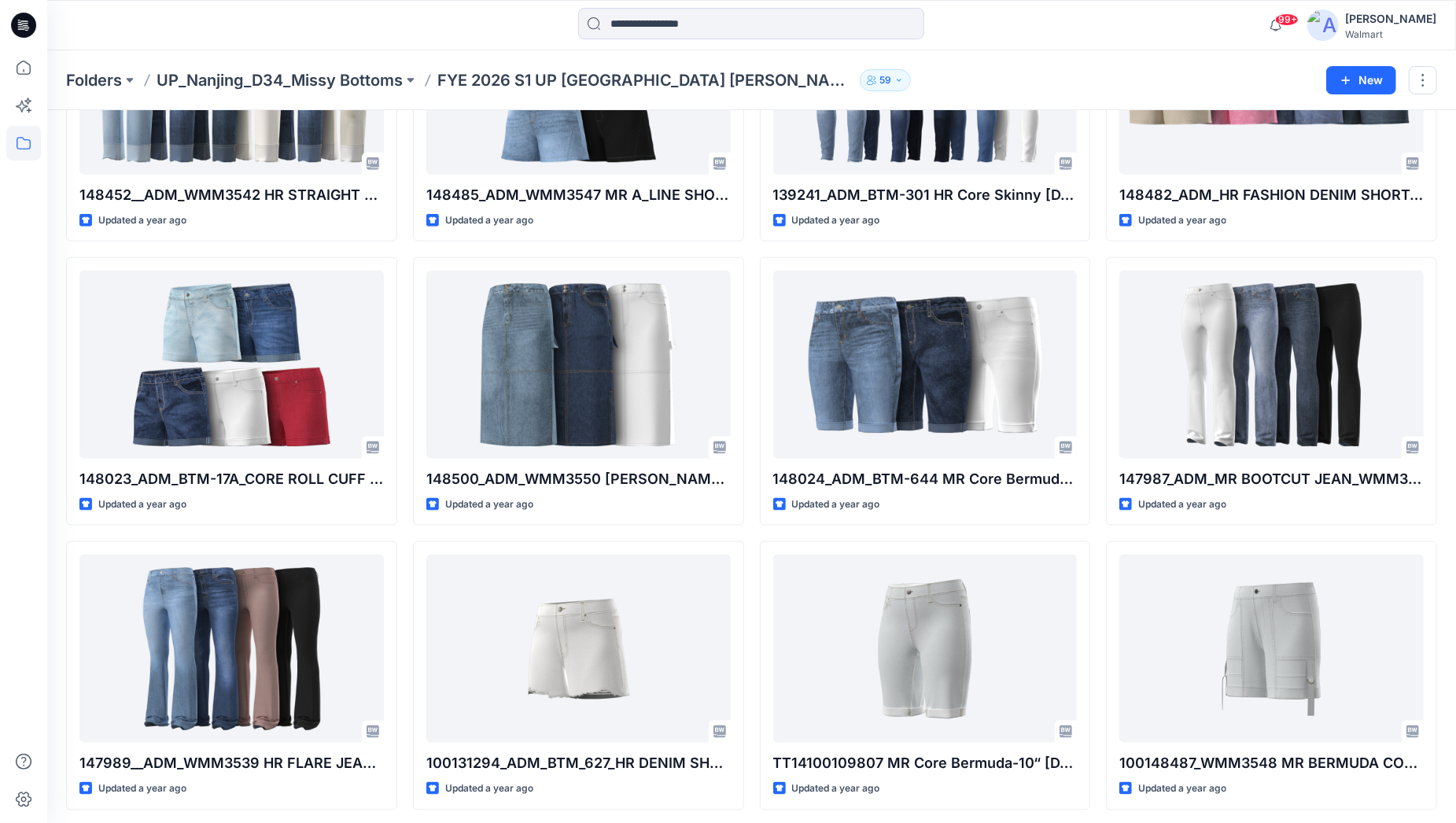
scroll to position [1342, 0]
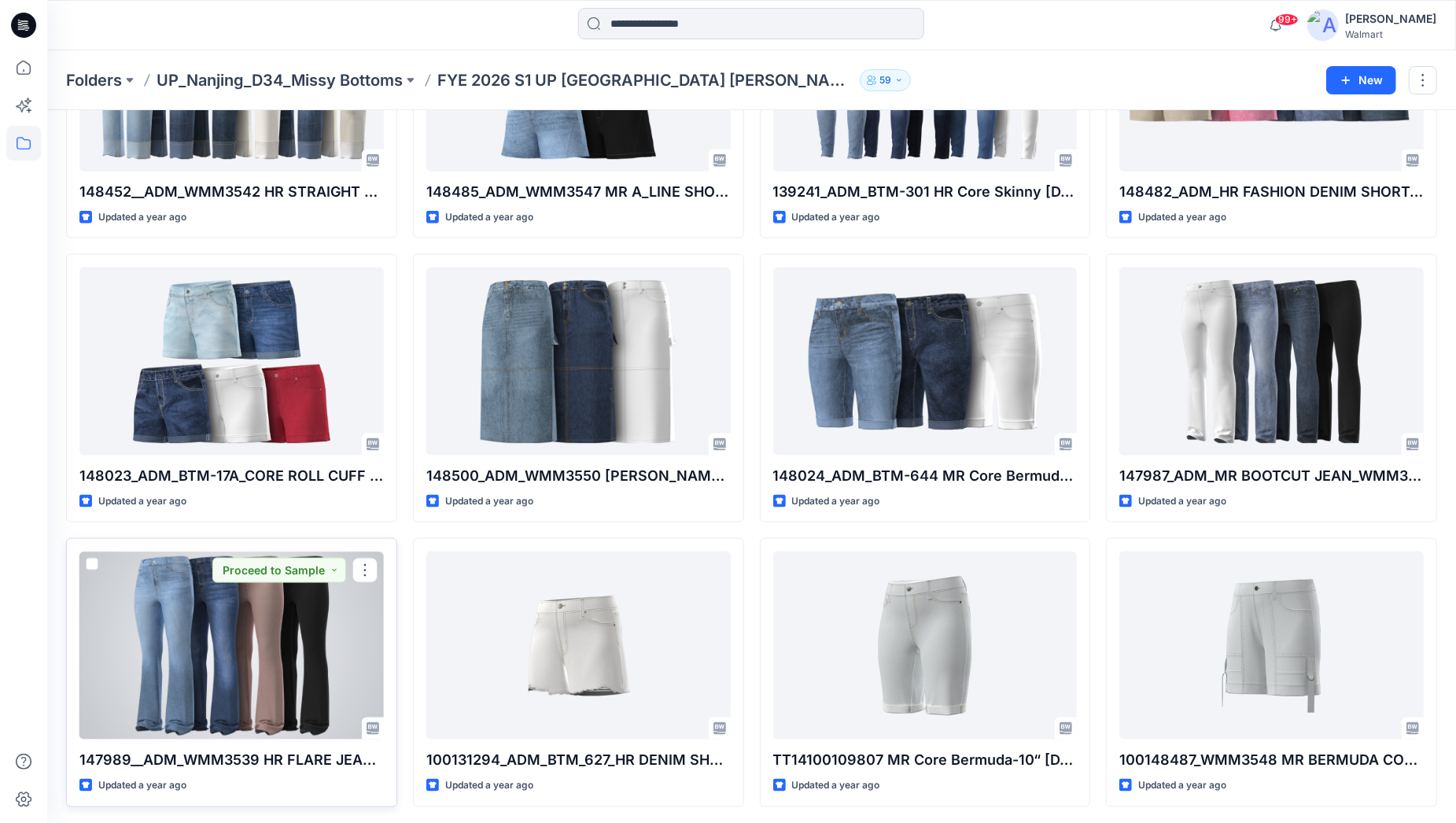
click at [307, 651] on div at bounding box center [232, 645] width 305 height 188
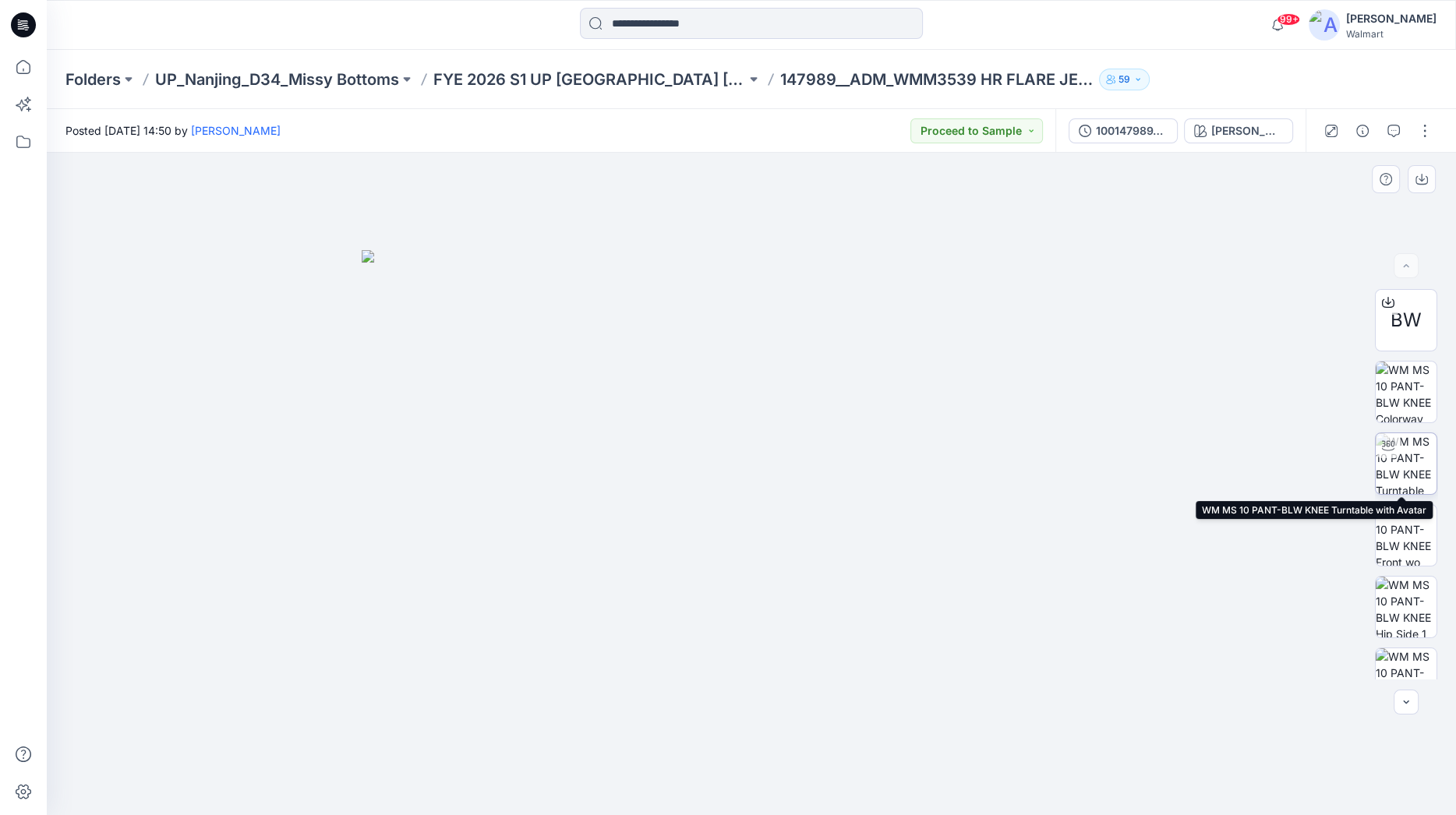
click at [1330, 463] on img at bounding box center [1406, 464] width 61 height 61
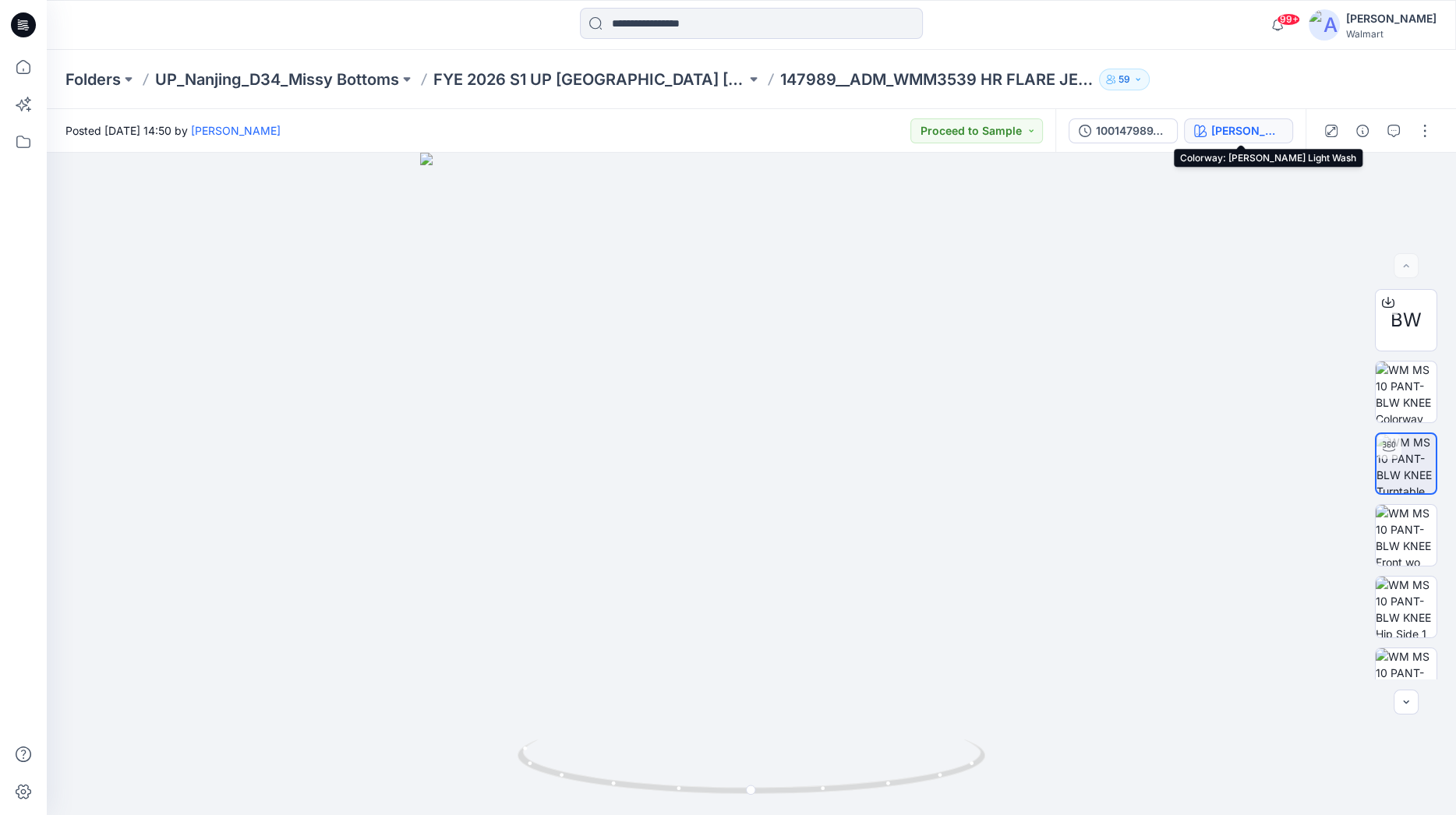
click at [1238, 129] on div "[PERSON_NAME] Light Wash" at bounding box center [1247, 131] width 71 height 18
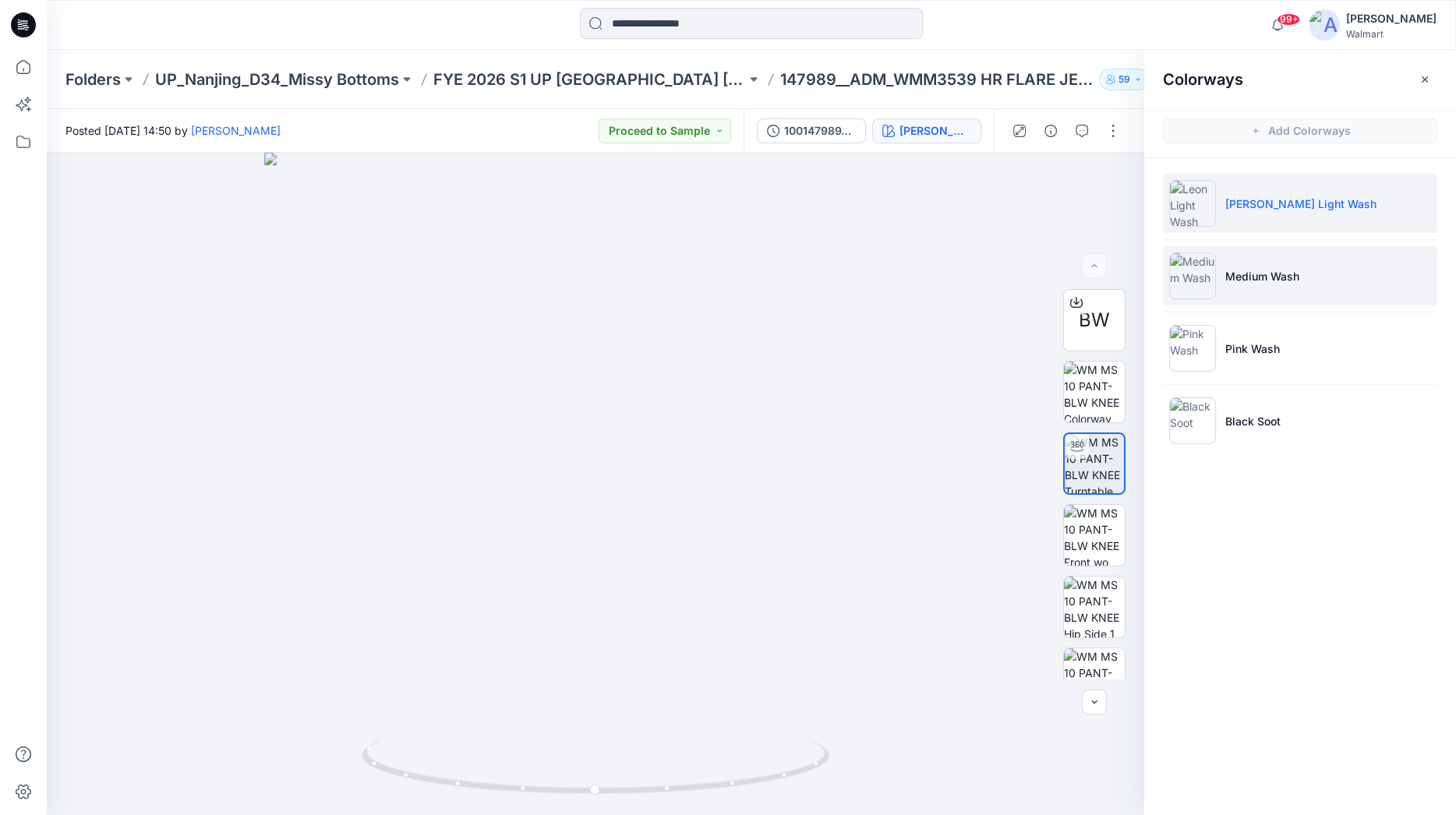
click at [1272, 263] on li "Medium Wash" at bounding box center [1299, 276] width 274 height 59
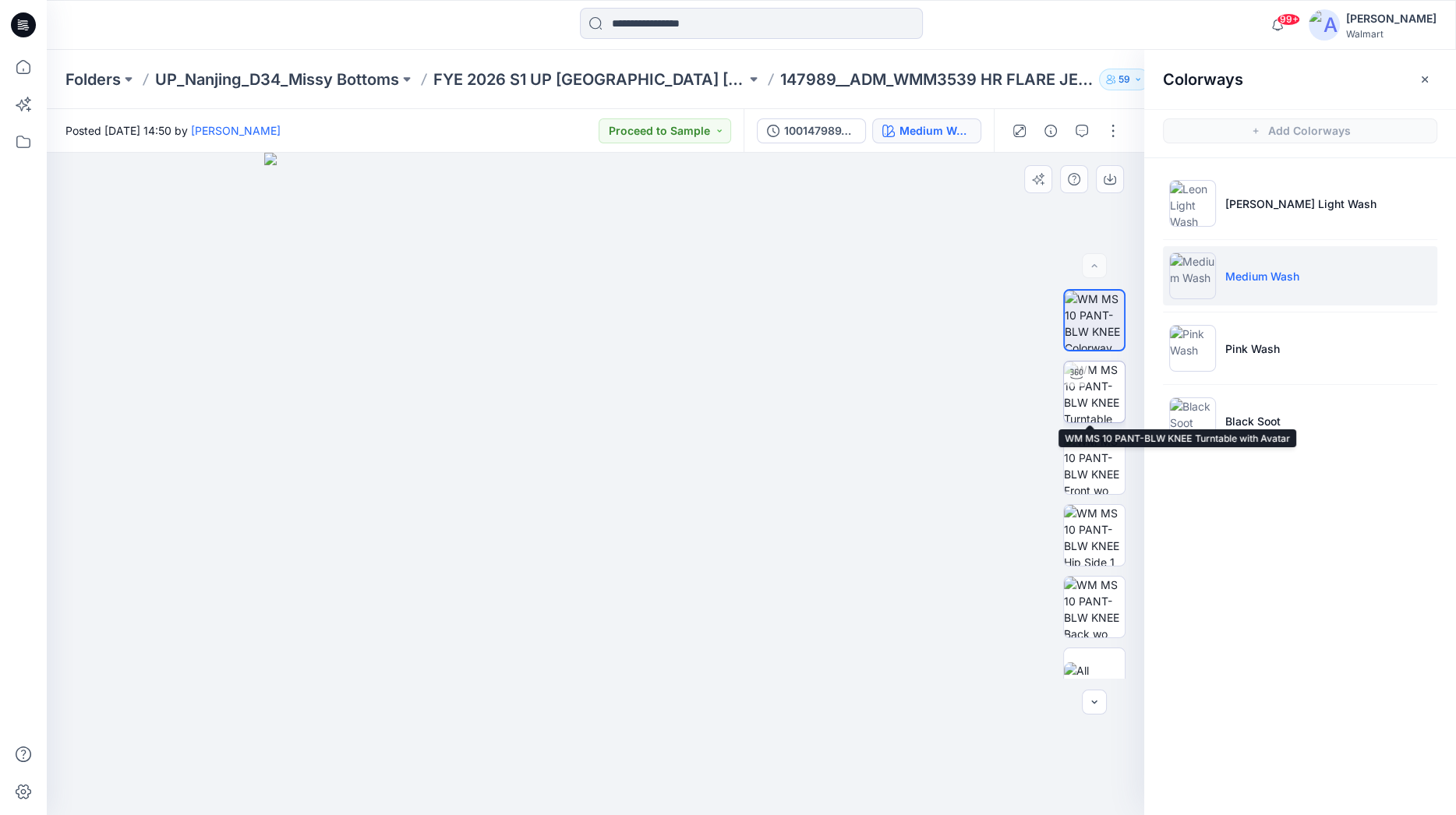
click at [1111, 388] on img at bounding box center [1095, 392] width 61 height 61
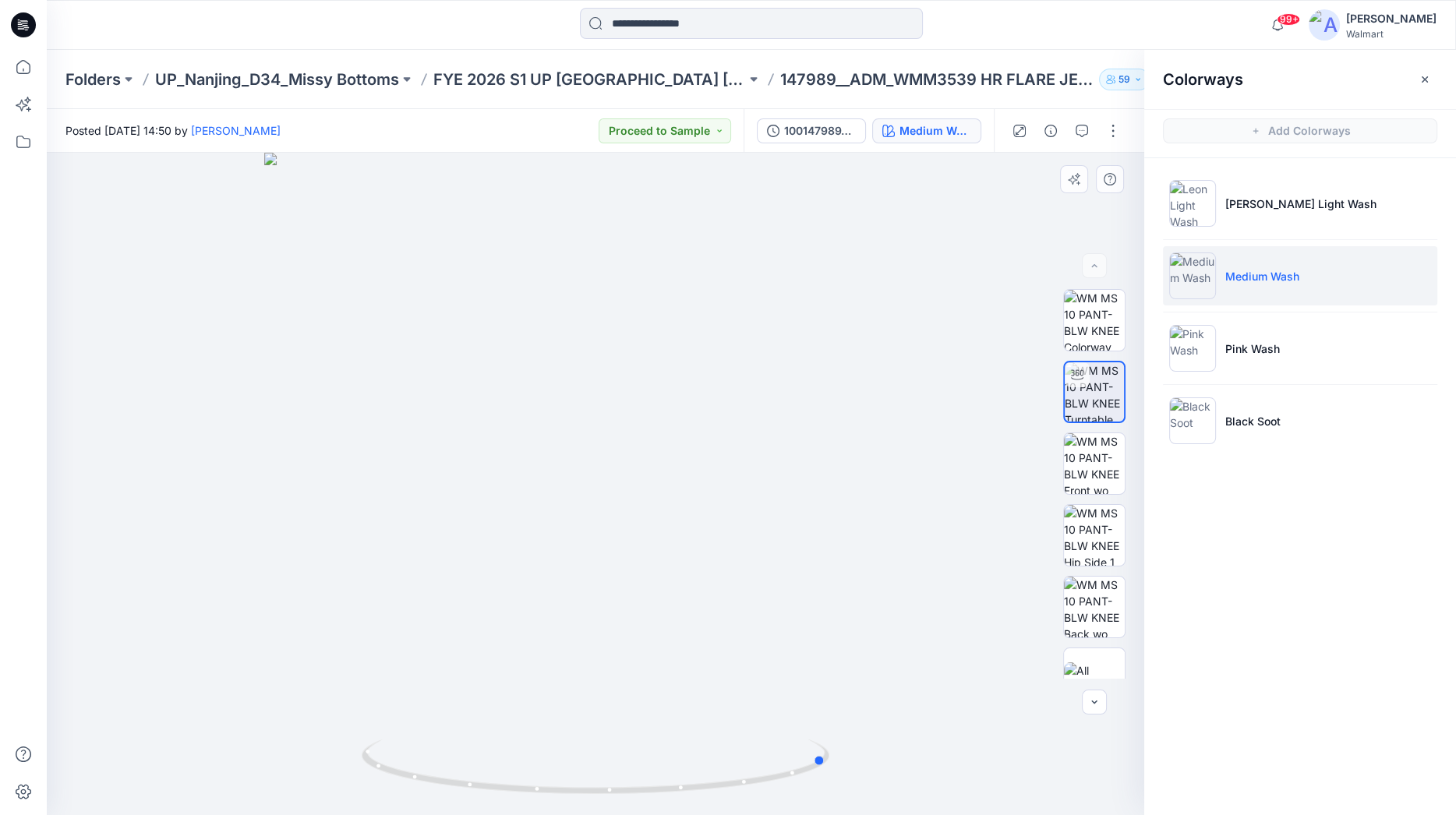
drag, startPoint x: 607, startPoint y: 479, endPoint x: 816, endPoint y: 475, distance: 209.0
click at [841, 463] on div at bounding box center [595, 483] width 1098 height 662
drag, startPoint x: 652, startPoint y: 508, endPoint x: 822, endPoint y: 484, distance: 171.7
click at [822, 484] on div at bounding box center [595, 483] width 1098 height 662
drag, startPoint x: 704, startPoint y: 502, endPoint x: 754, endPoint y: 495, distance: 50.5
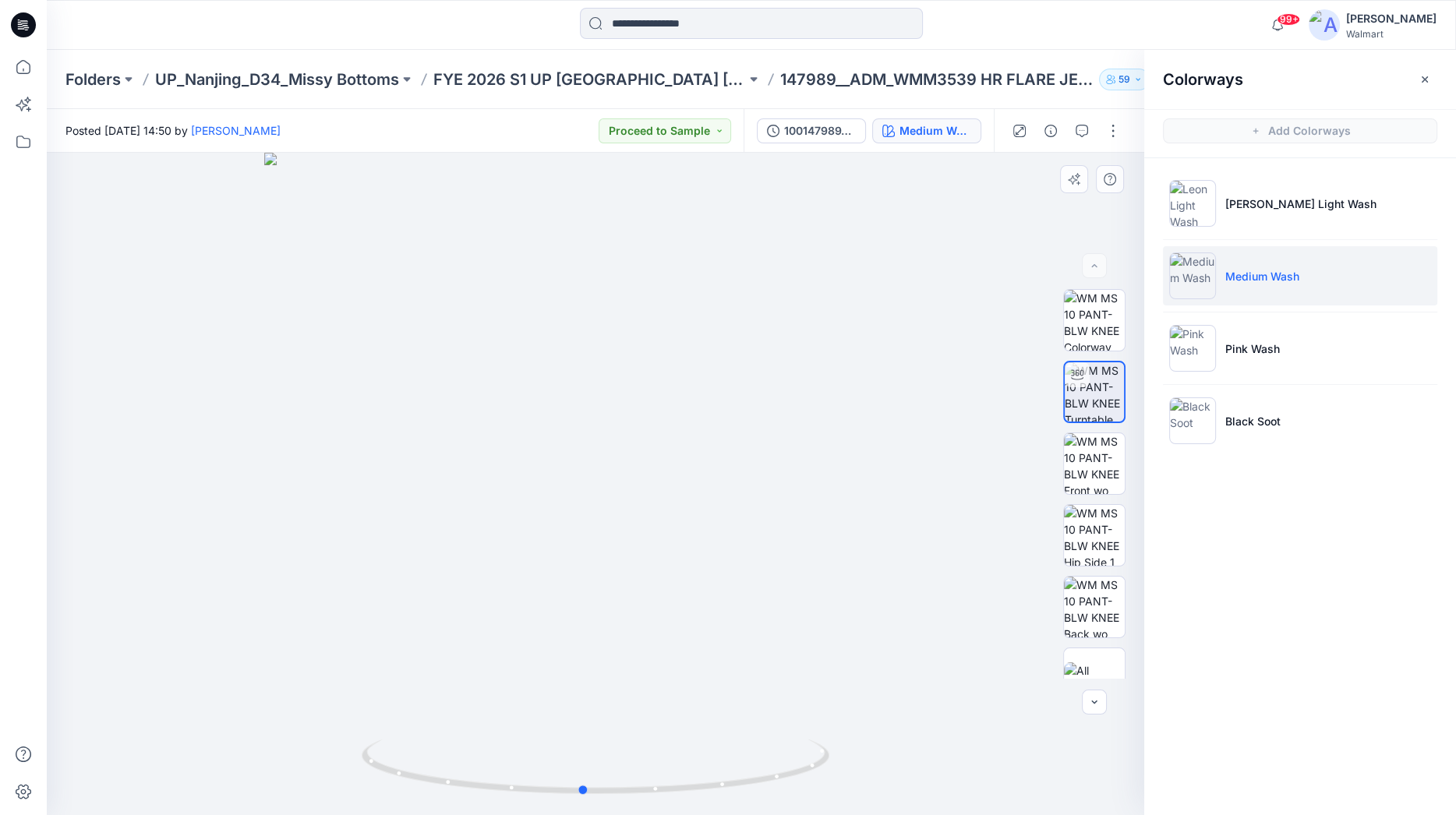
click at [754, 495] on div at bounding box center [595, 483] width 1098 height 662
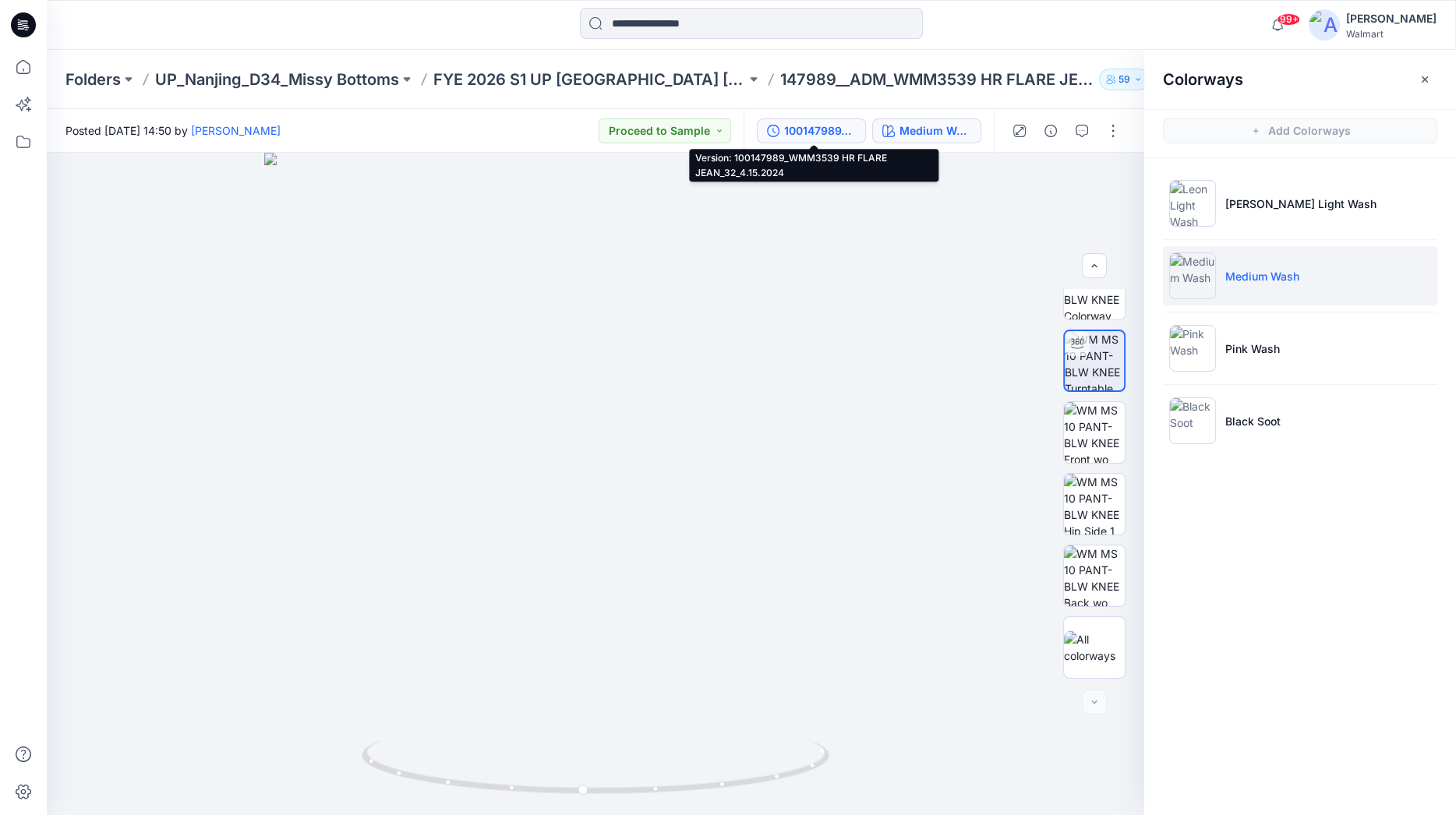
click at [811, 135] on div "100147989_WMM3539 HR FLARE JEAN_32_4.15.2024" at bounding box center [819, 131] width 71 height 18
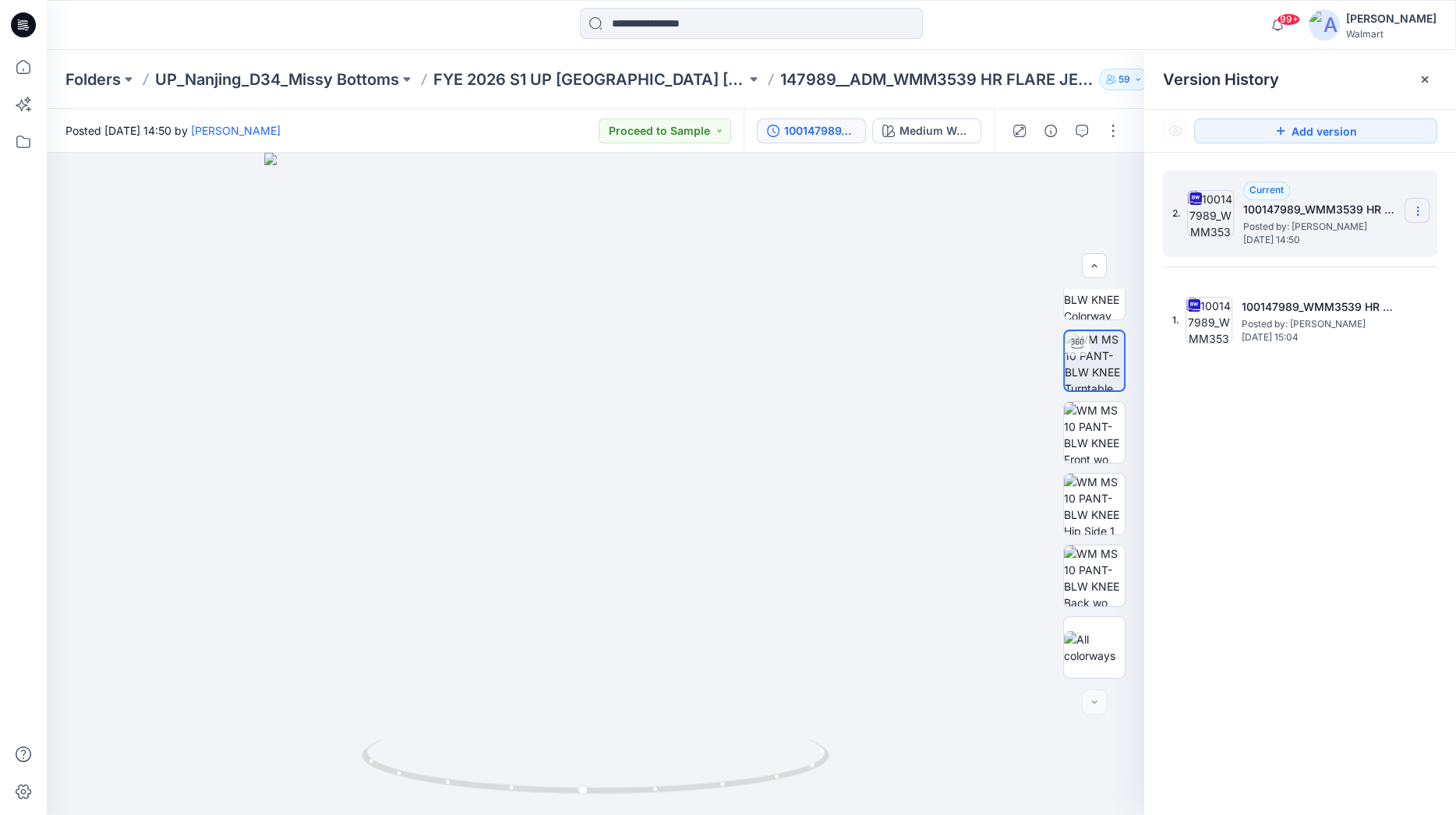
click at [1330, 207] on icon at bounding box center [1417, 210] width 12 height 12
click at [1330, 244] on span "Download Source BW File" at bounding box center [1338, 241] width 131 height 19
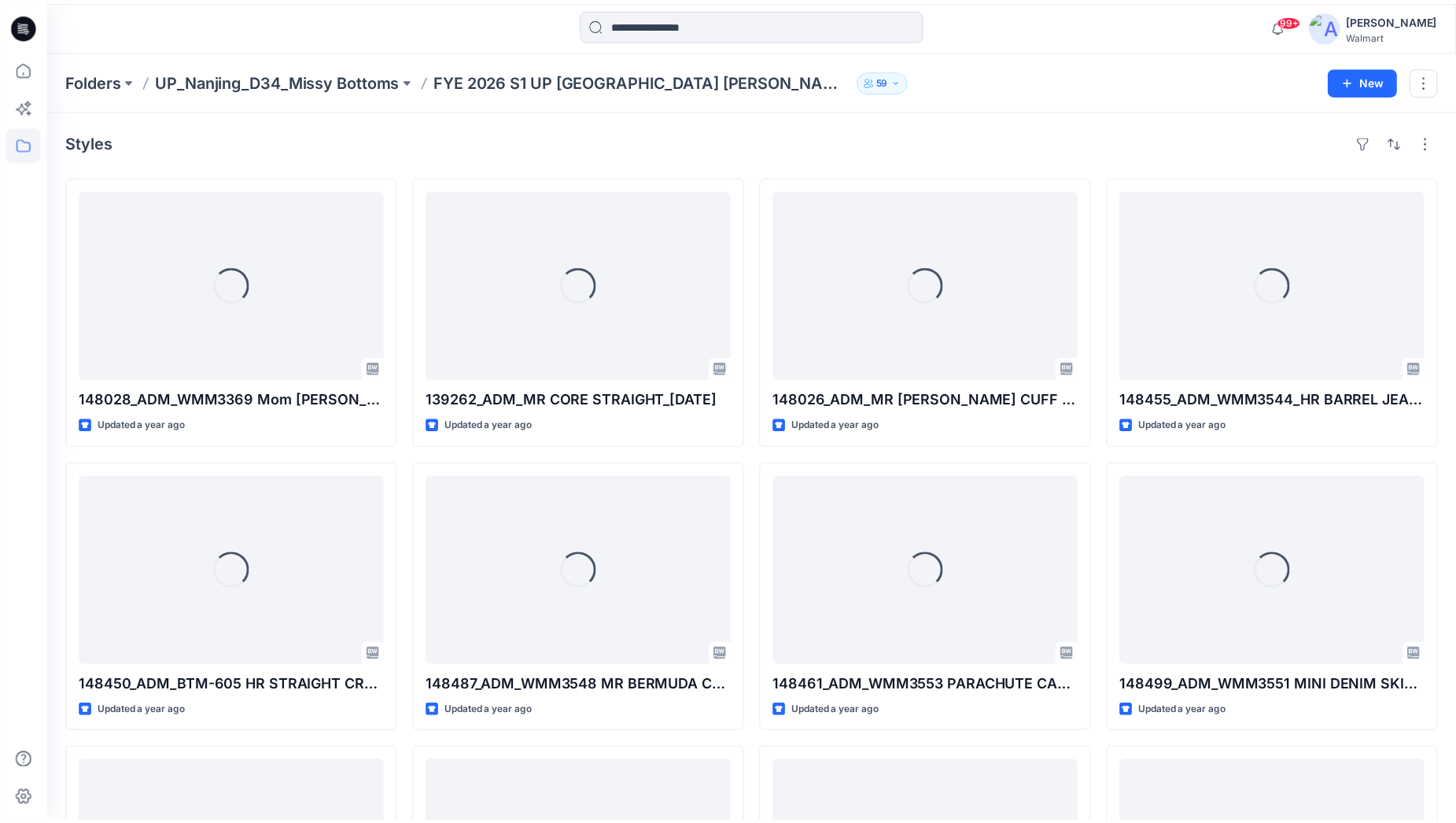
scroll to position [1342, 0]
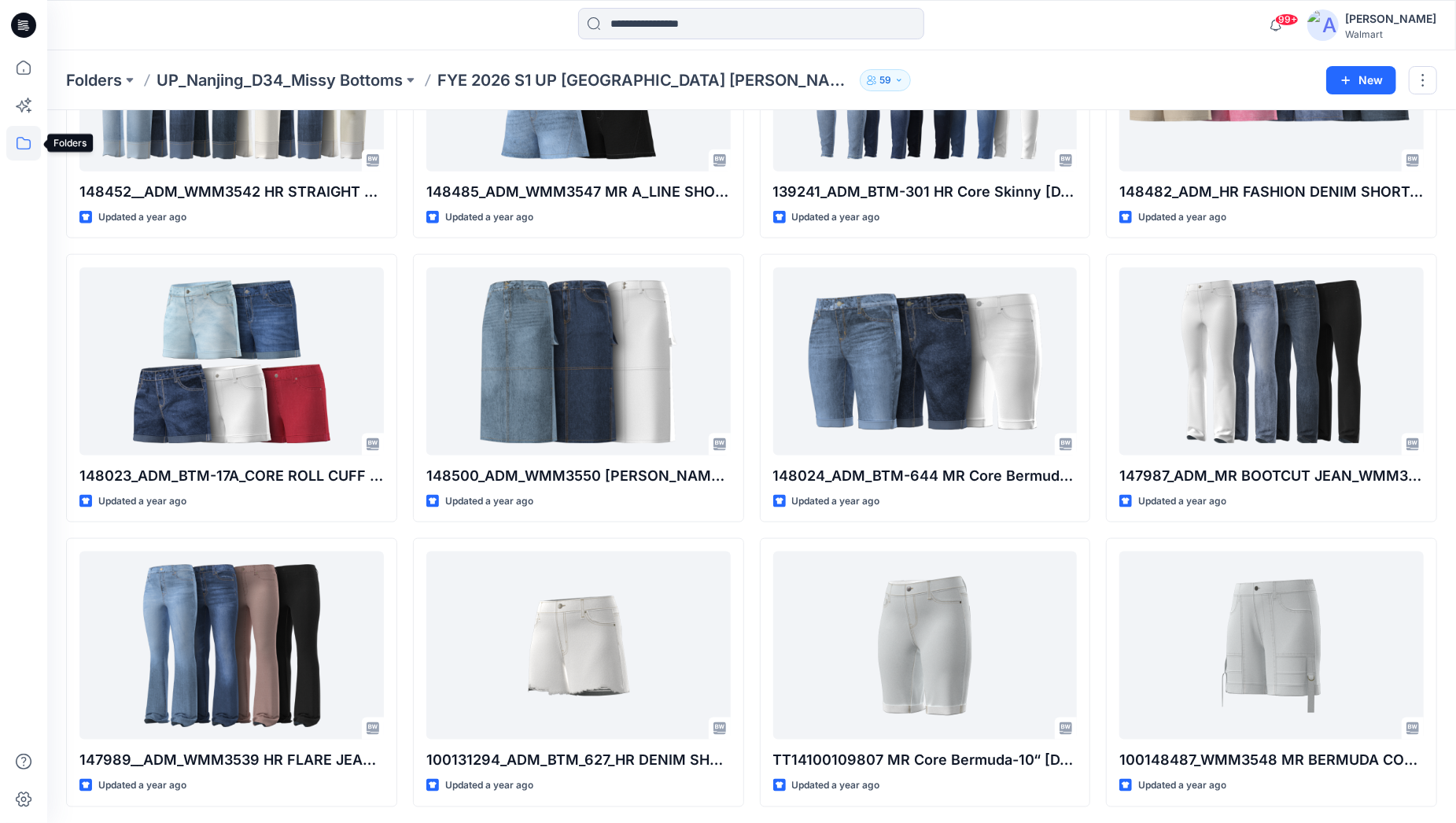
click at [30, 143] on icon at bounding box center [23, 143] width 35 height 35
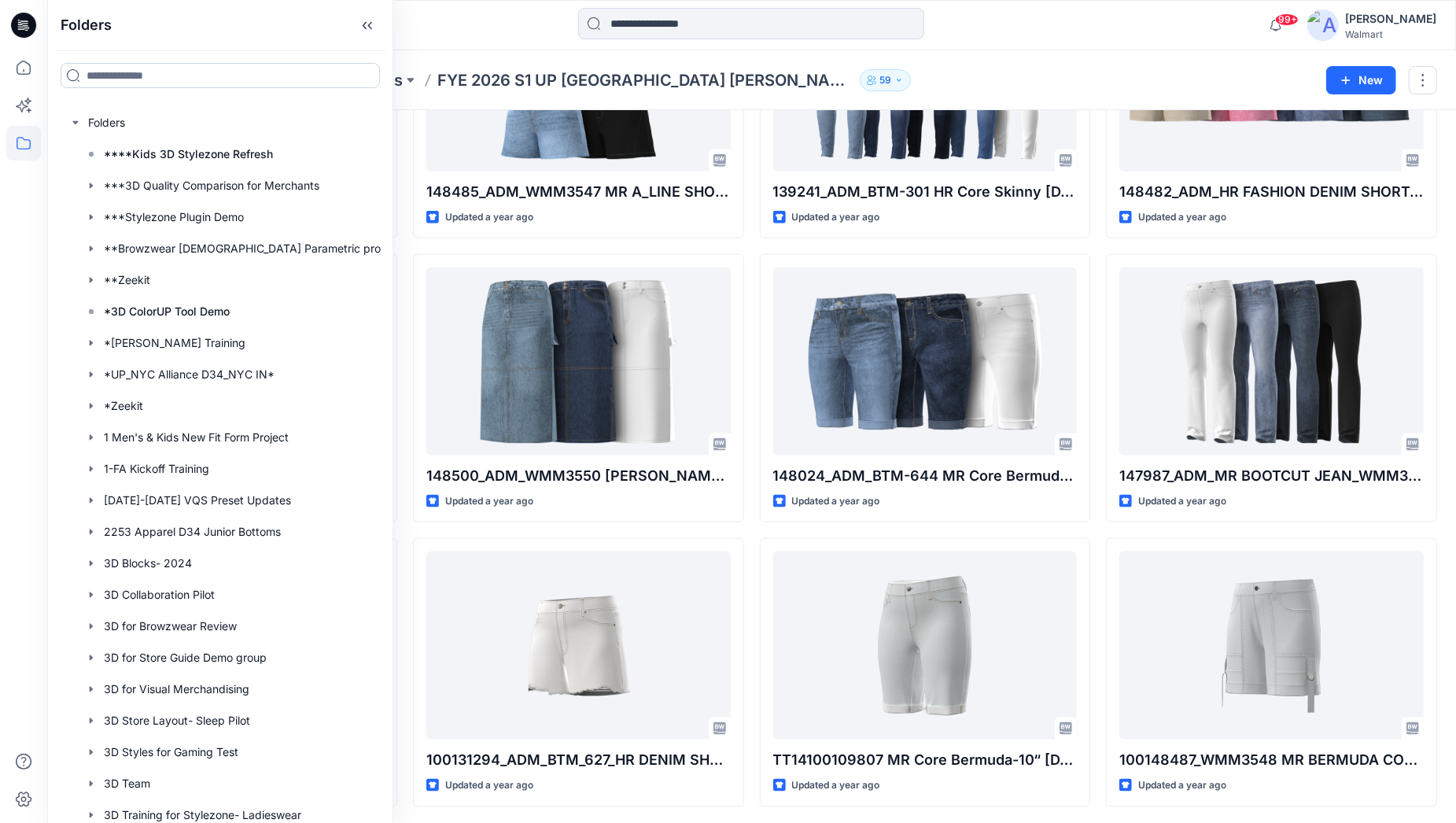
click at [96, 73] on input at bounding box center [221, 75] width 320 height 25
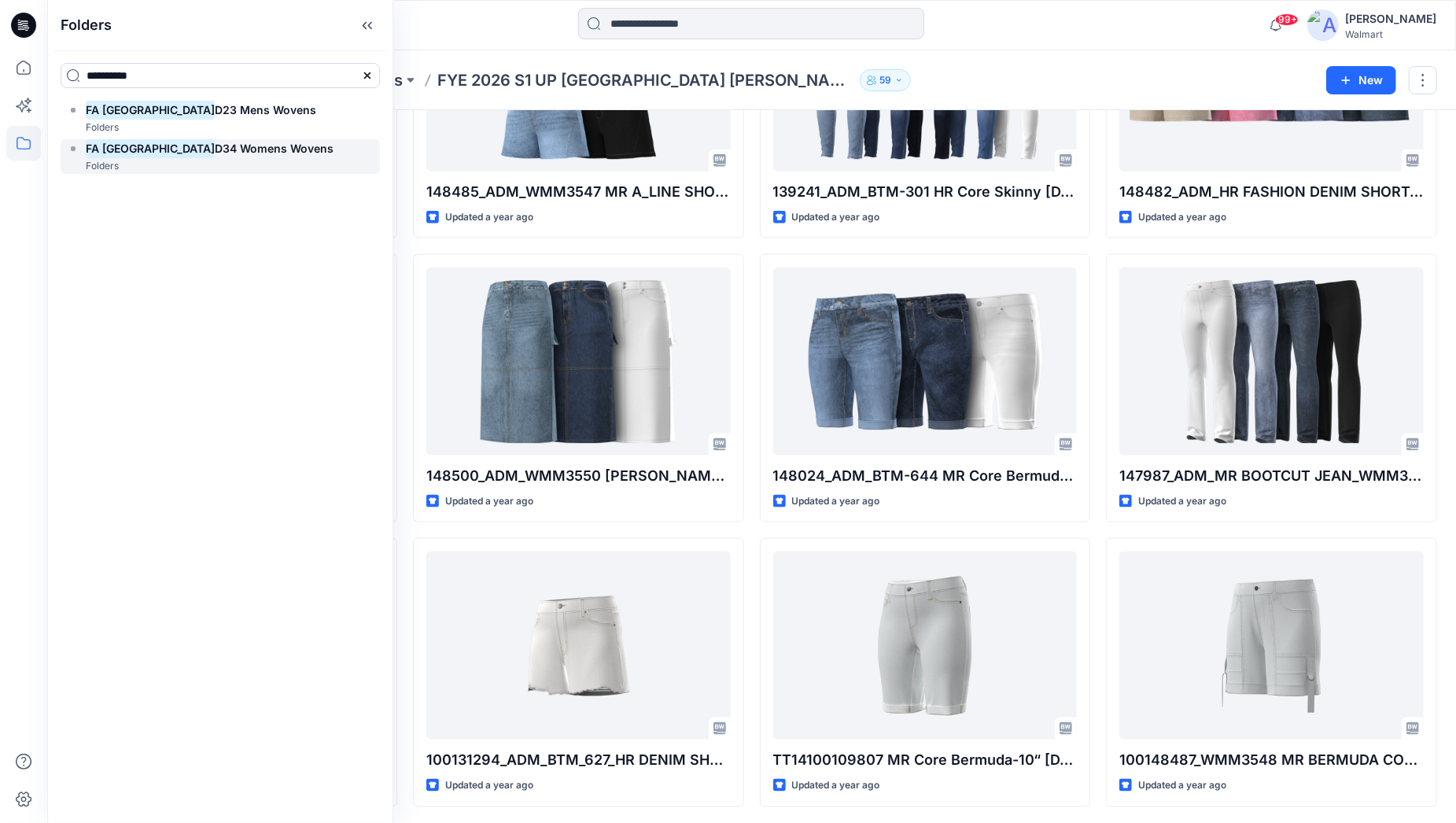
type input "**********"
click at [238, 154] on span "D34 Womens Wovens" at bounding box center [274, 148] width 119 height 13
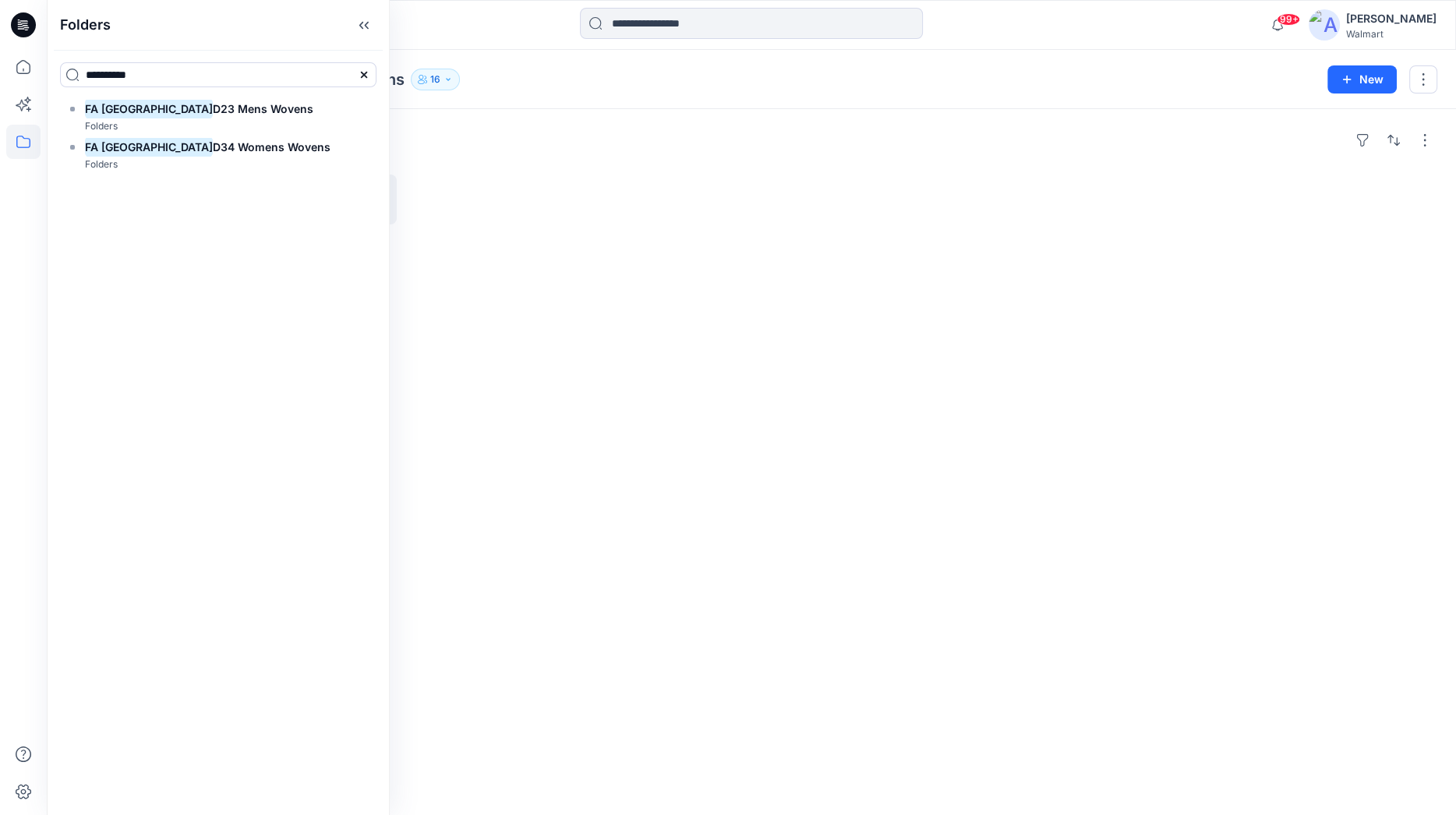
click at [567, 152] on div "Folders FYE 2025 S1 [GEOGRAPHIC_DATA] FA D34 Womens Wovens 0 items" at bounding box center [750, 462] width 1409 height 706
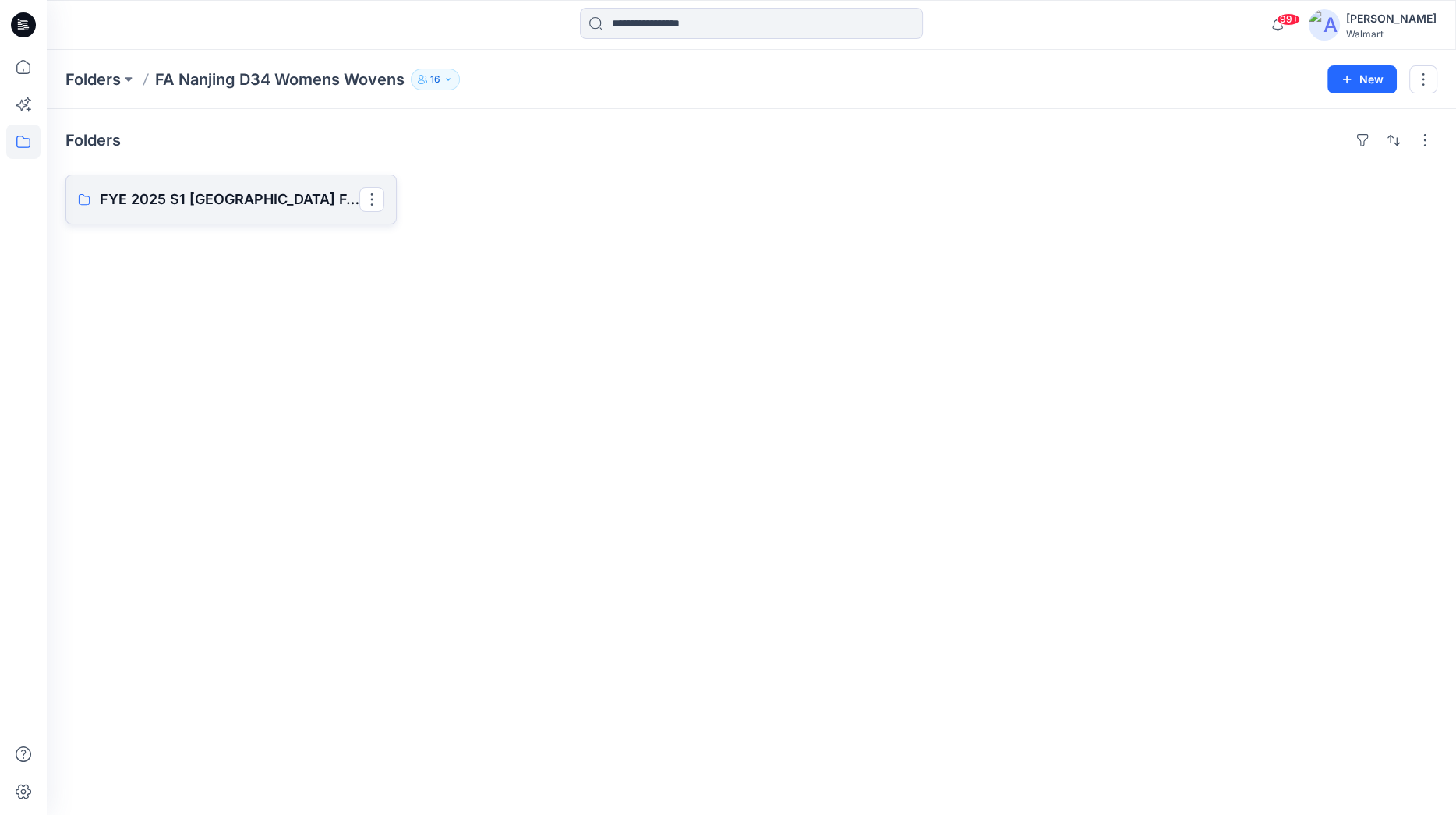
click at [214, 189] on p "FYE 2025 S1 [GEOGRAPHIC_DATA] FA D34 Womens Wovens" at bounding box center [230, 200] width 259 height 22
click at [28, 143] on icon at bounding box center [23, 142] width 34 height 34
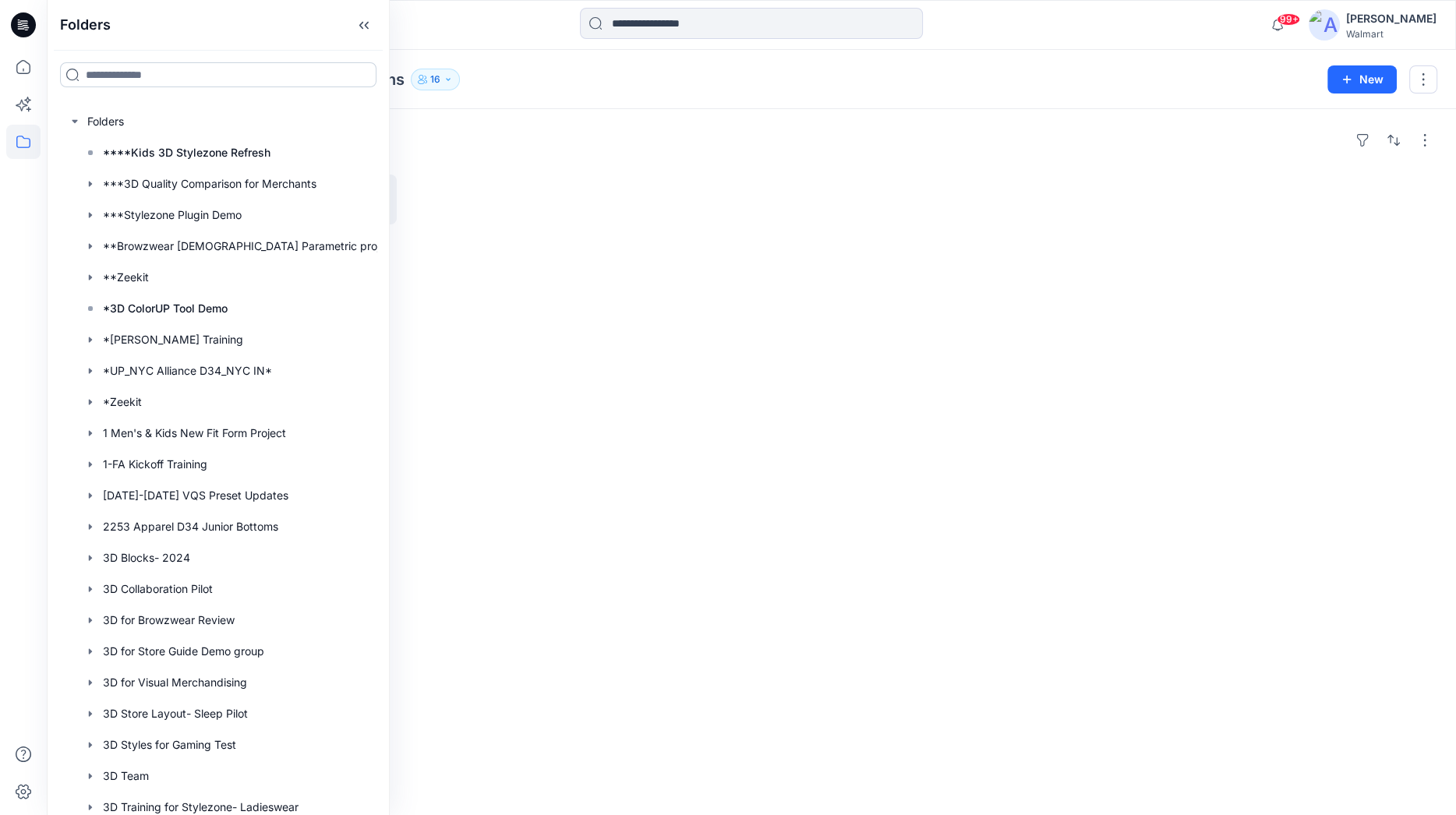
click at [150, 73] on input at bounding box center [219, 74] width 317 height 25
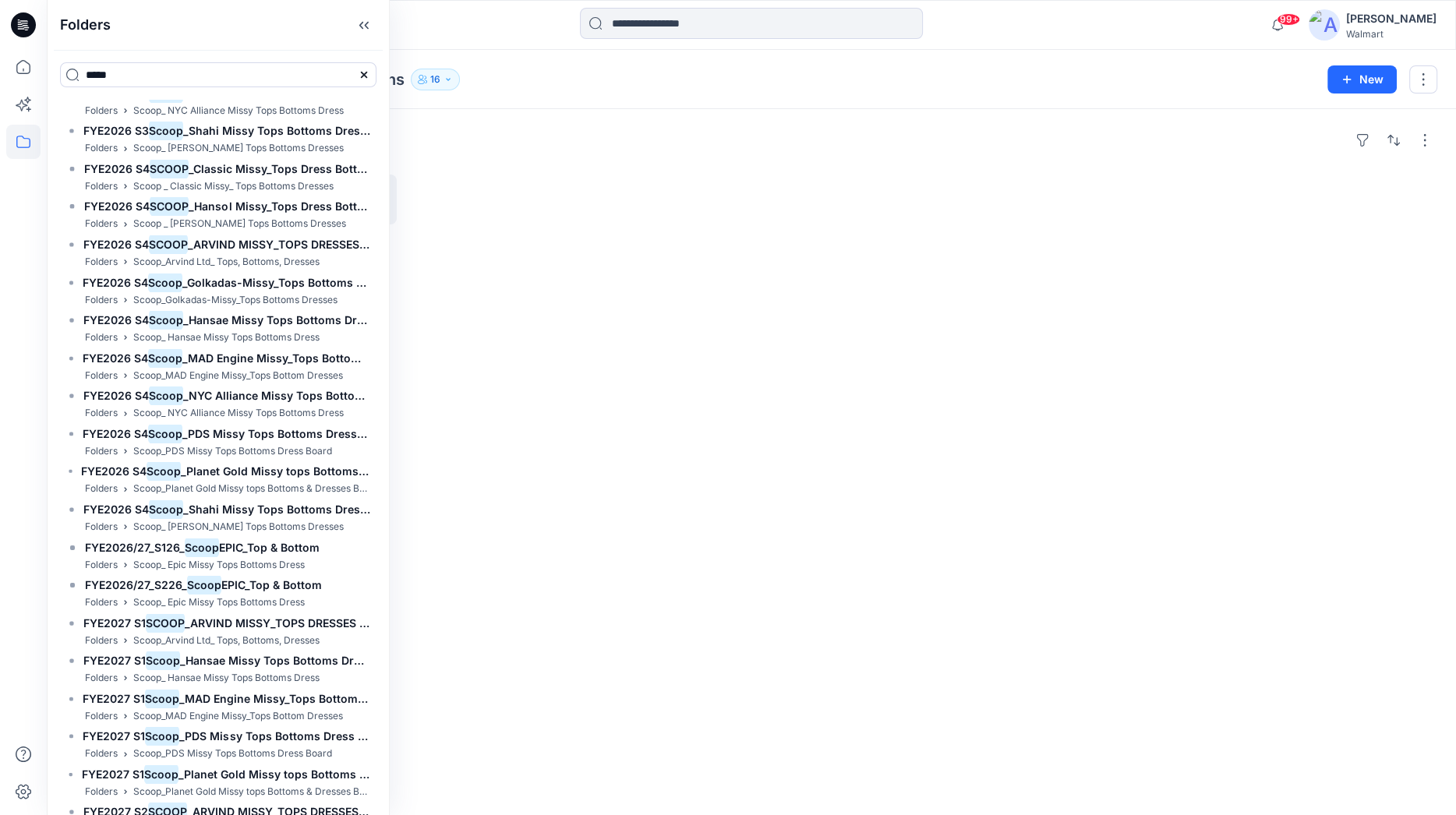
scroll to position [2318, 0]
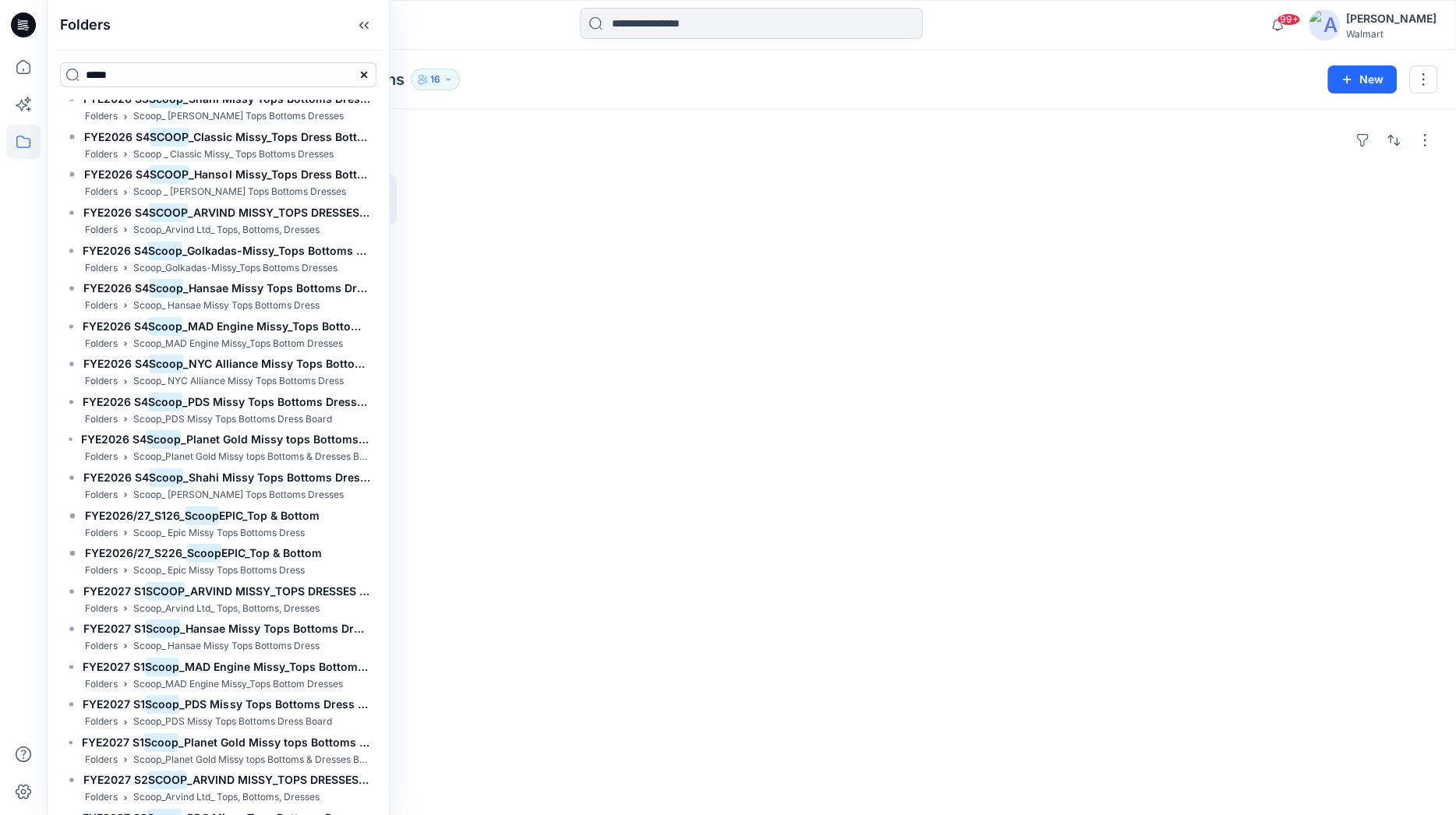
click at [127, 80] on input "*****" at bounding box center [219, 74] width 317 height 25
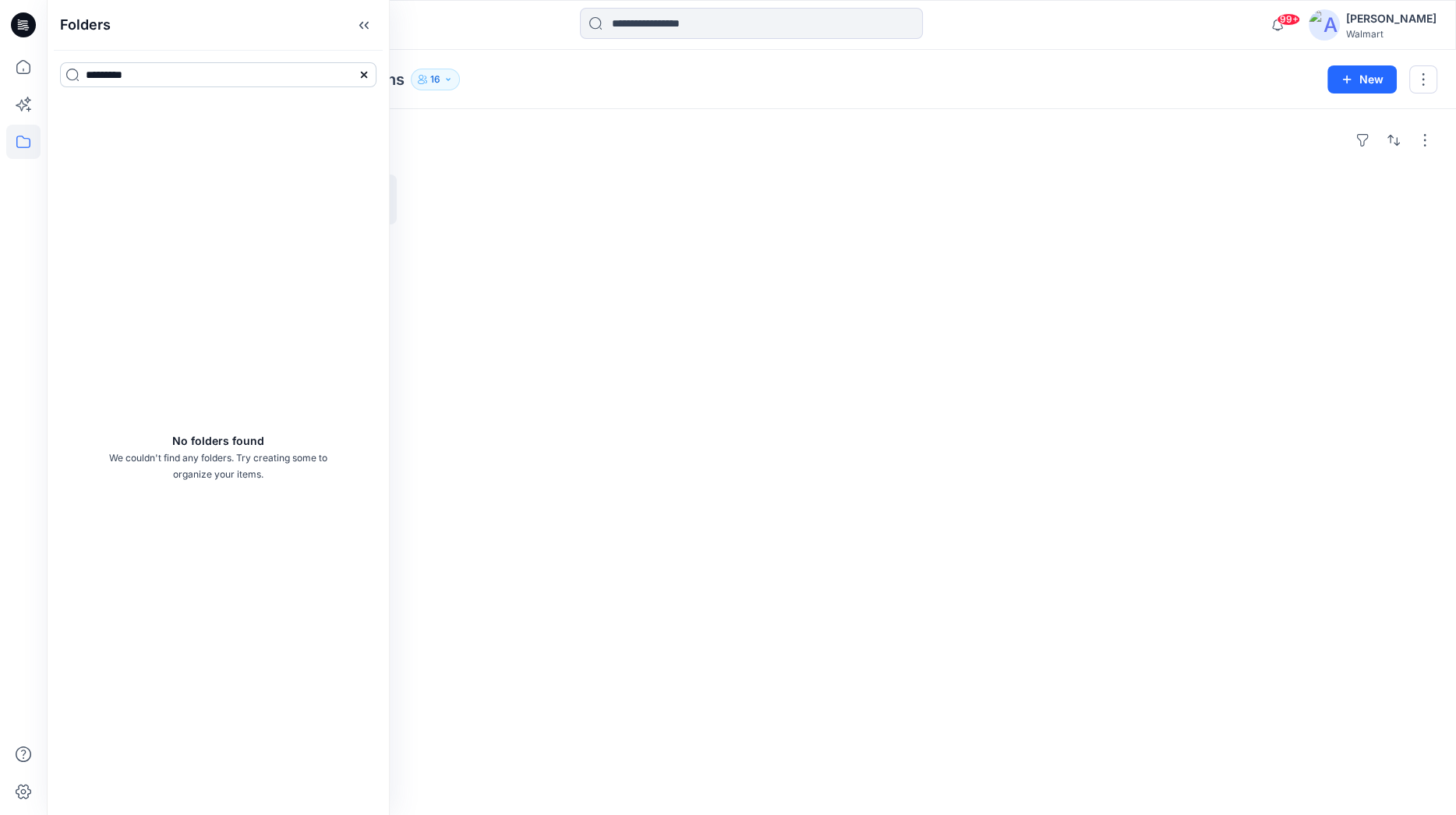
click at [165, 74] on input "*********" at bounding box center [219, 74] width 317 height 25
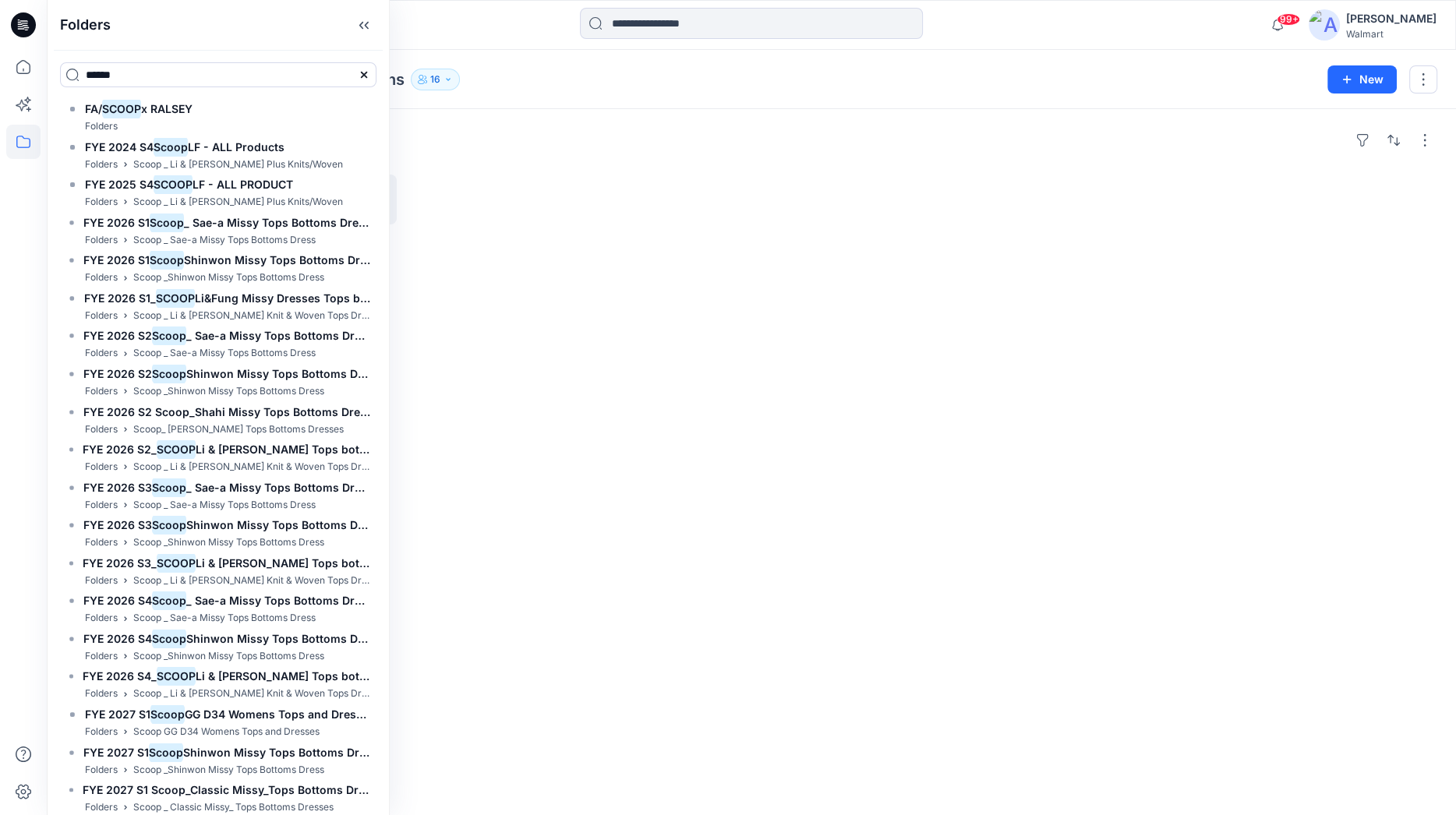
type input "*****"
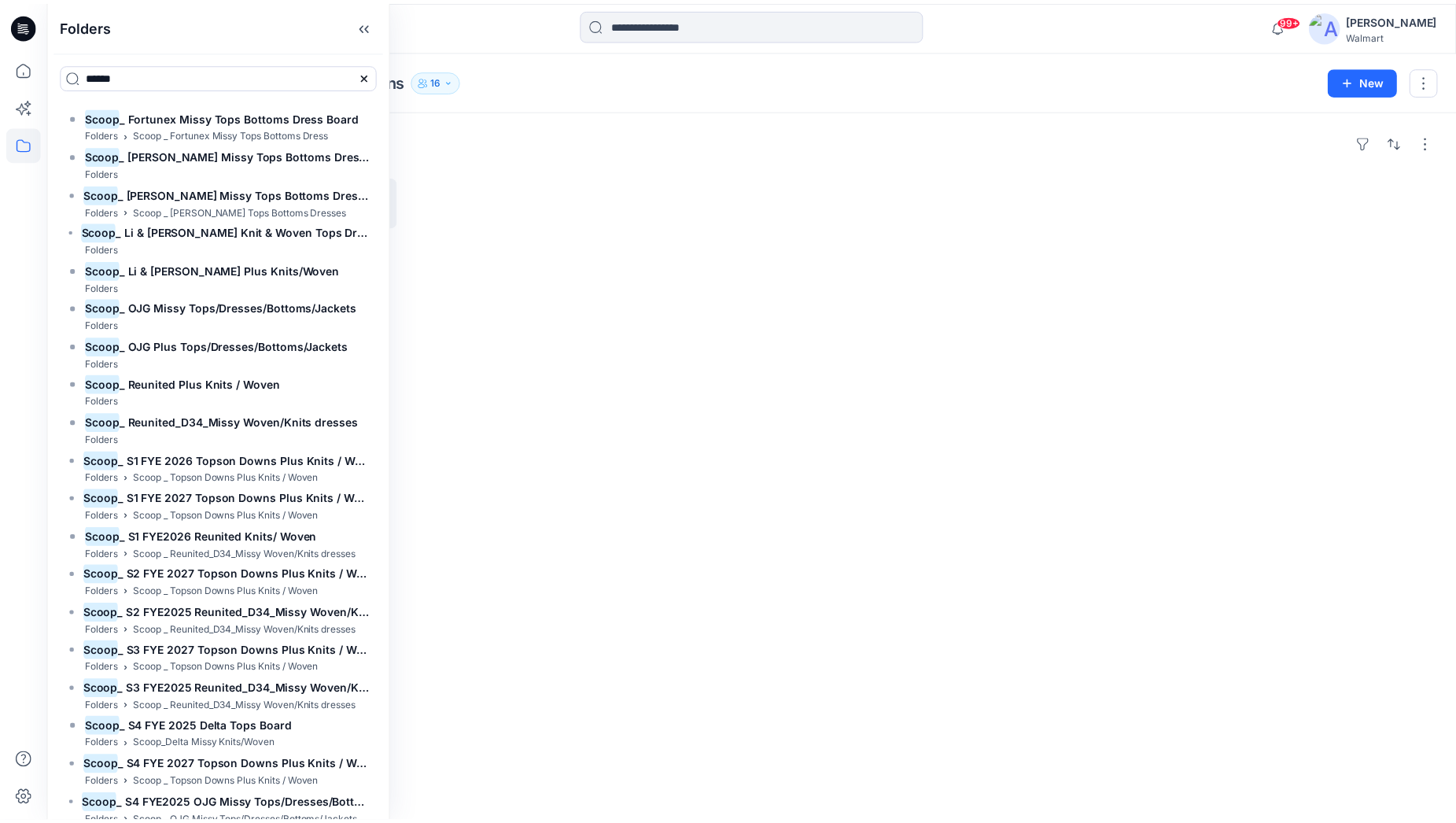
scroll to position [3640, 0]
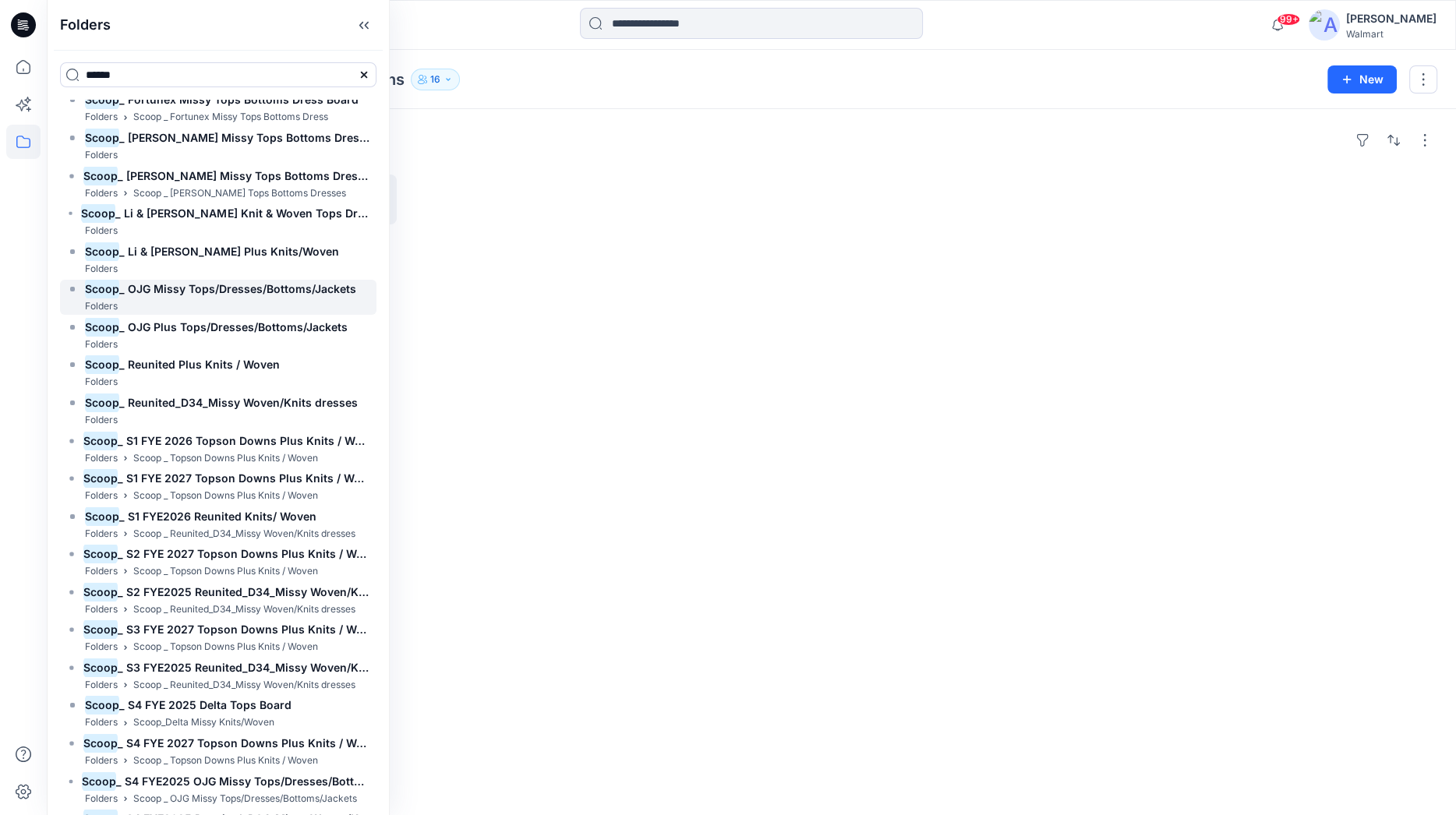
click at [288, 295] on span "_ OJG Missy Tops/Dresses/Bottoms/Jackets" at bounding box center [238, 289] width 237 height 13
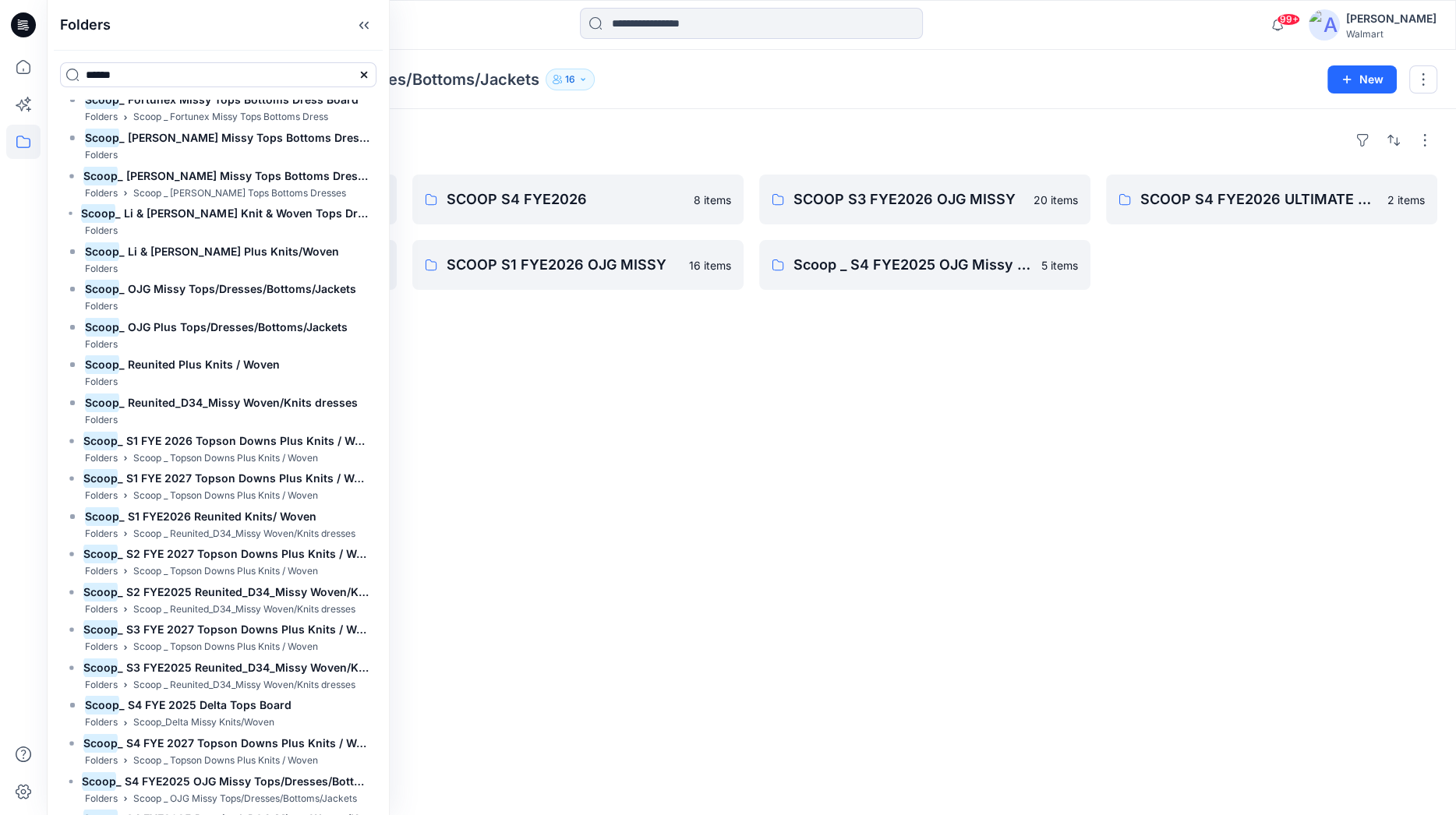
click at [1137, 392] on div "Folders SCOOP FYE2027 S1 OJG MISSY 16 items SCOOP S3 FYE2026 ULTIMATE CLOSET 13…" at bounding box center [750, 462] width 1409 height 706
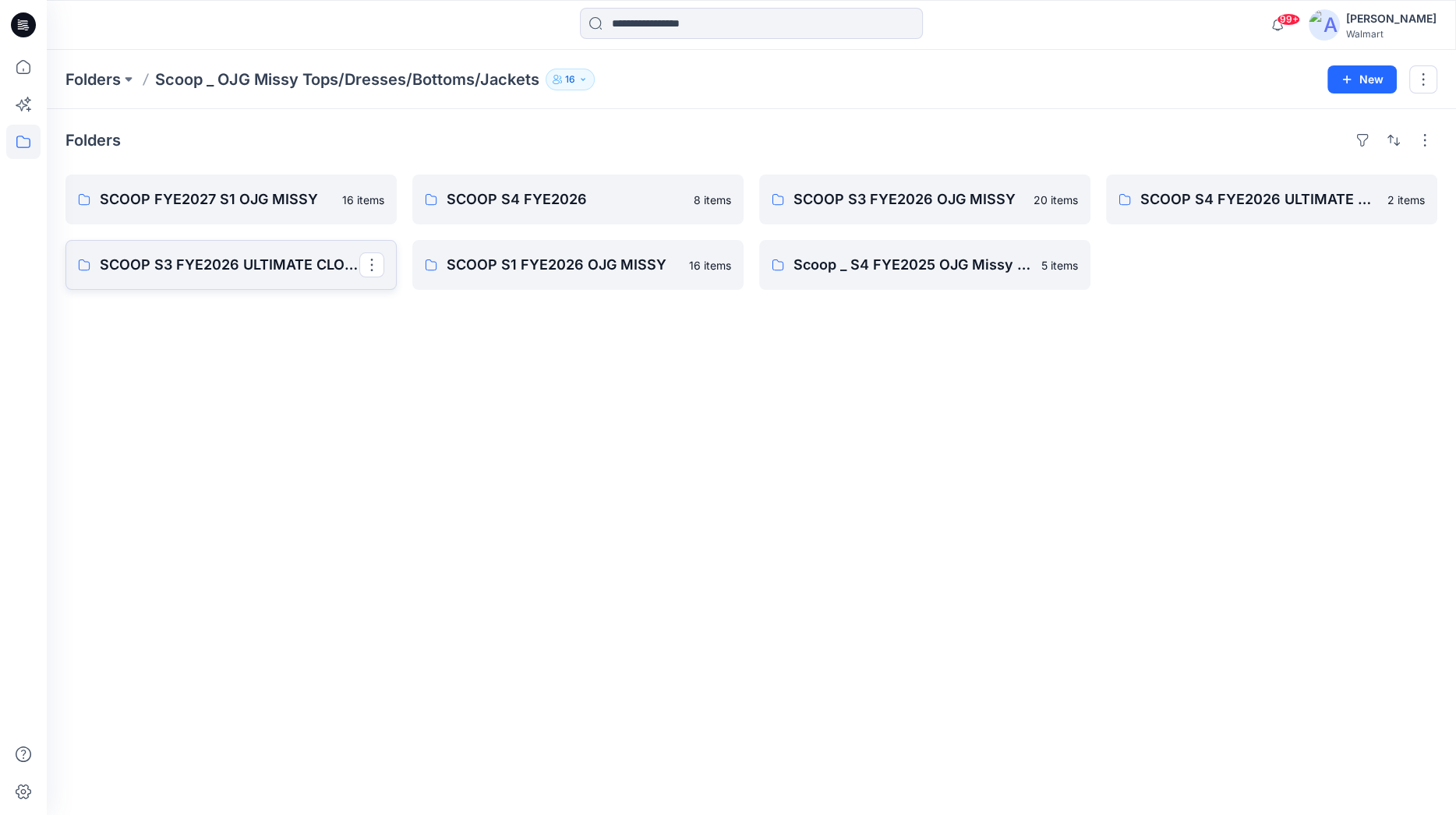
click at [272, 262] on p "SCOOP S3 FYE2026 ULTIMATE CLOSET" at bounding box center [230, 265] width 259 height 22
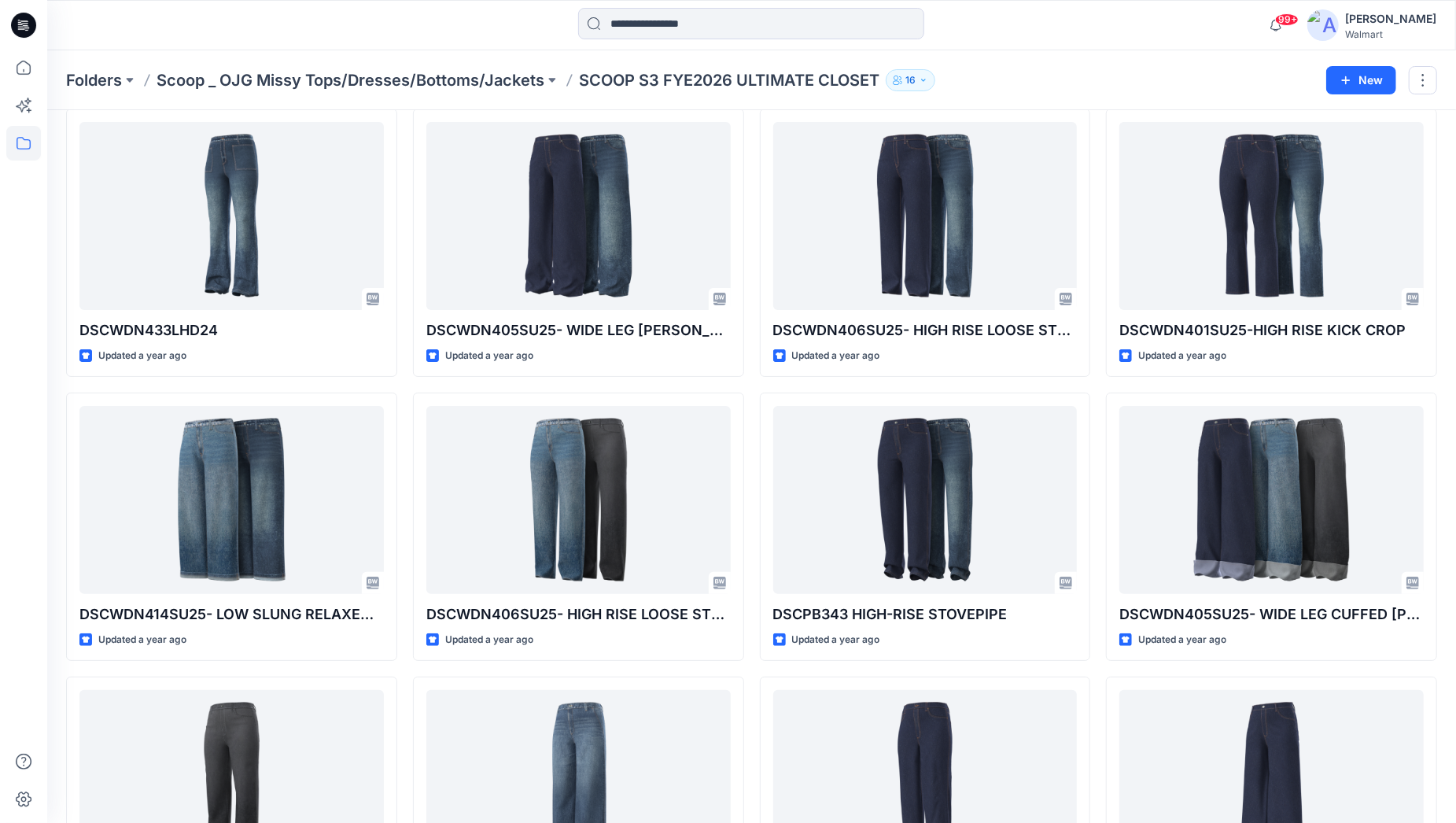
scroll to position [264, 0]
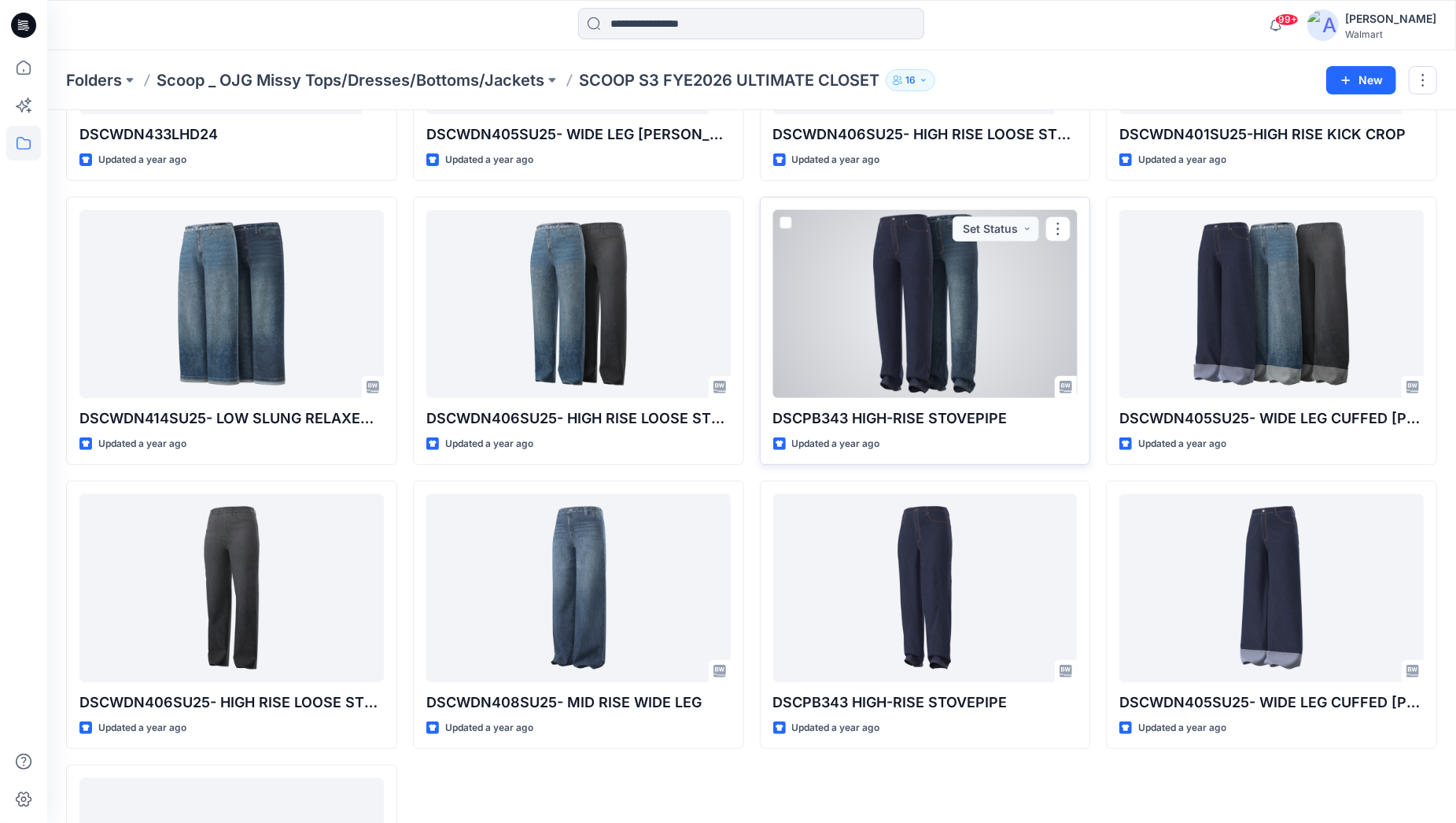
click at [972, 325] on div at bounding box center [926, 304] width 305 height 188
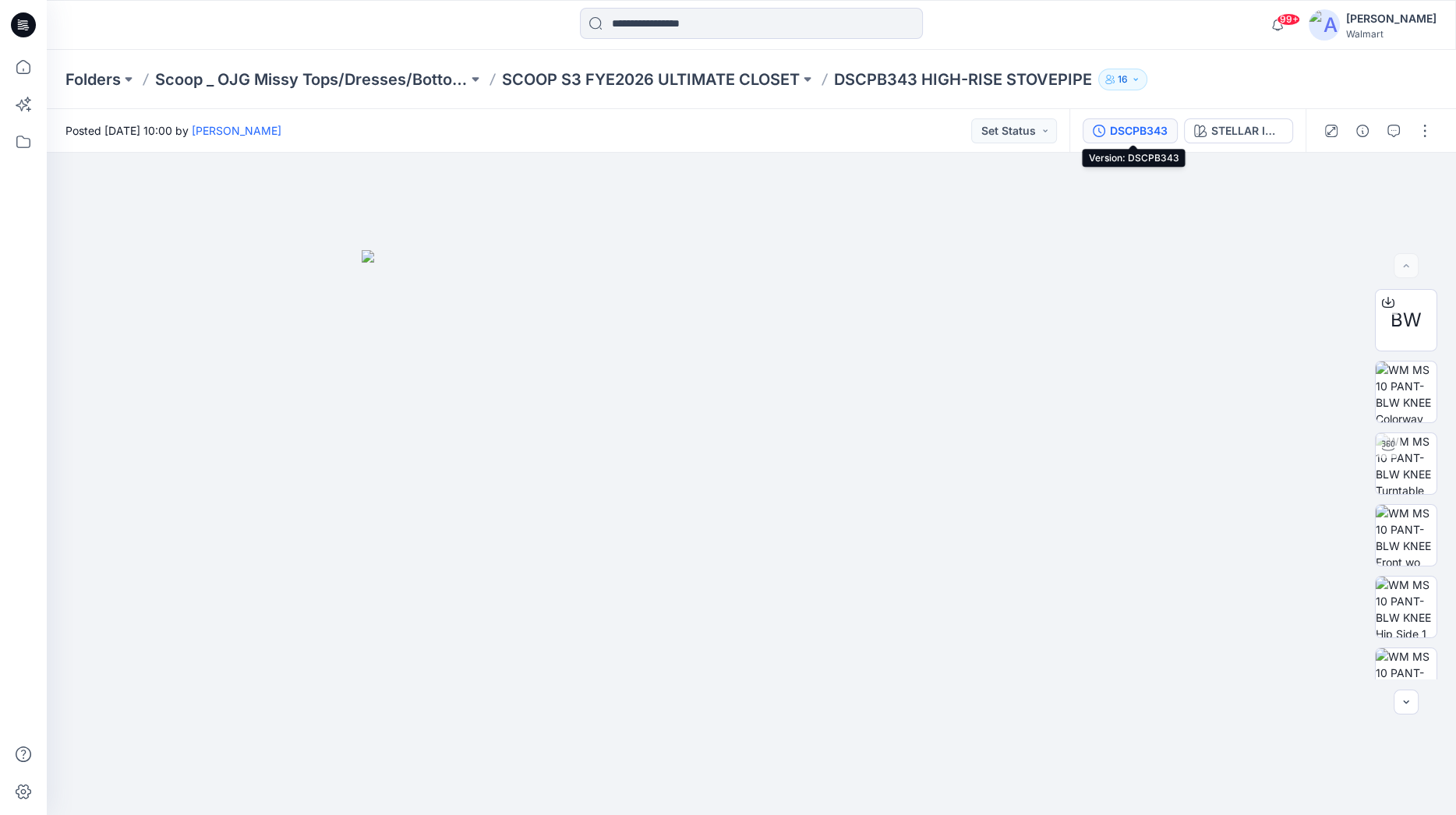
click at [1129, 133] on div "DSCPB343" at bounding box center [1138, 131] width 57 height 18
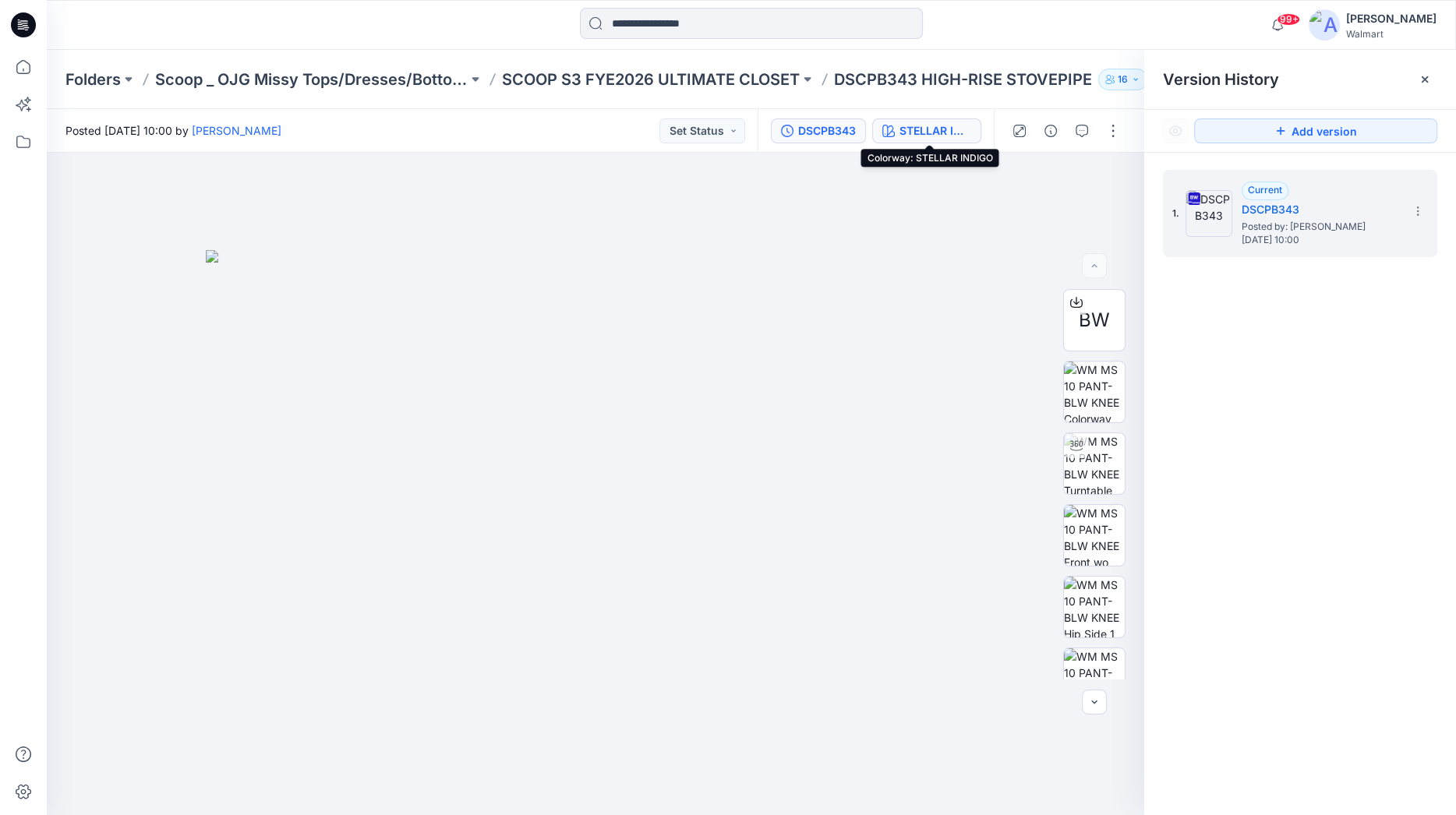
click at [914, 128] on div "STELLAR INDIGO" at bounding box center [935, 131] width 71 height 18
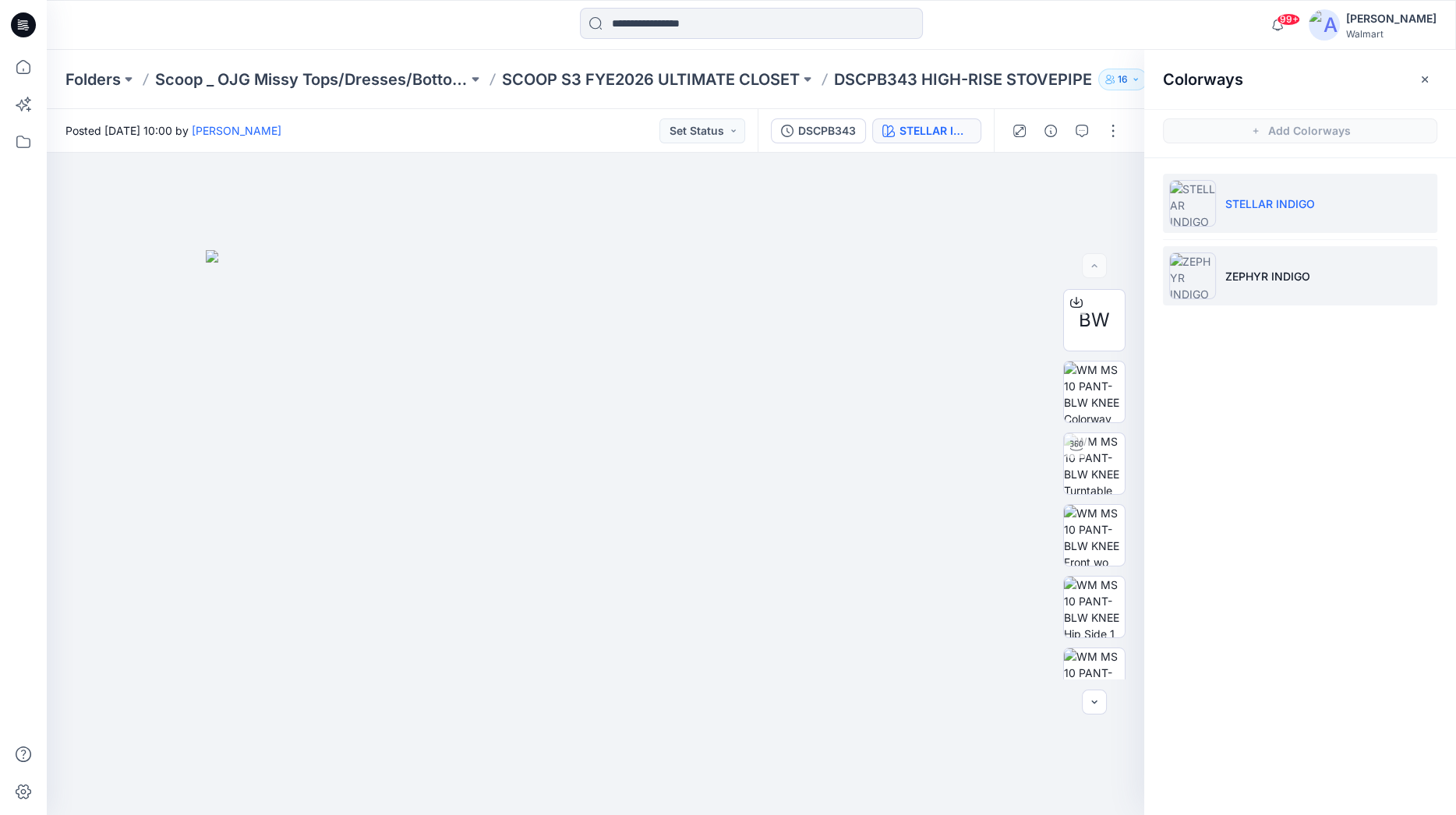
click at [1271, 268] on p "ZEPHYR INDIGO" at bounding box center [1268, 276] width 85 height 17
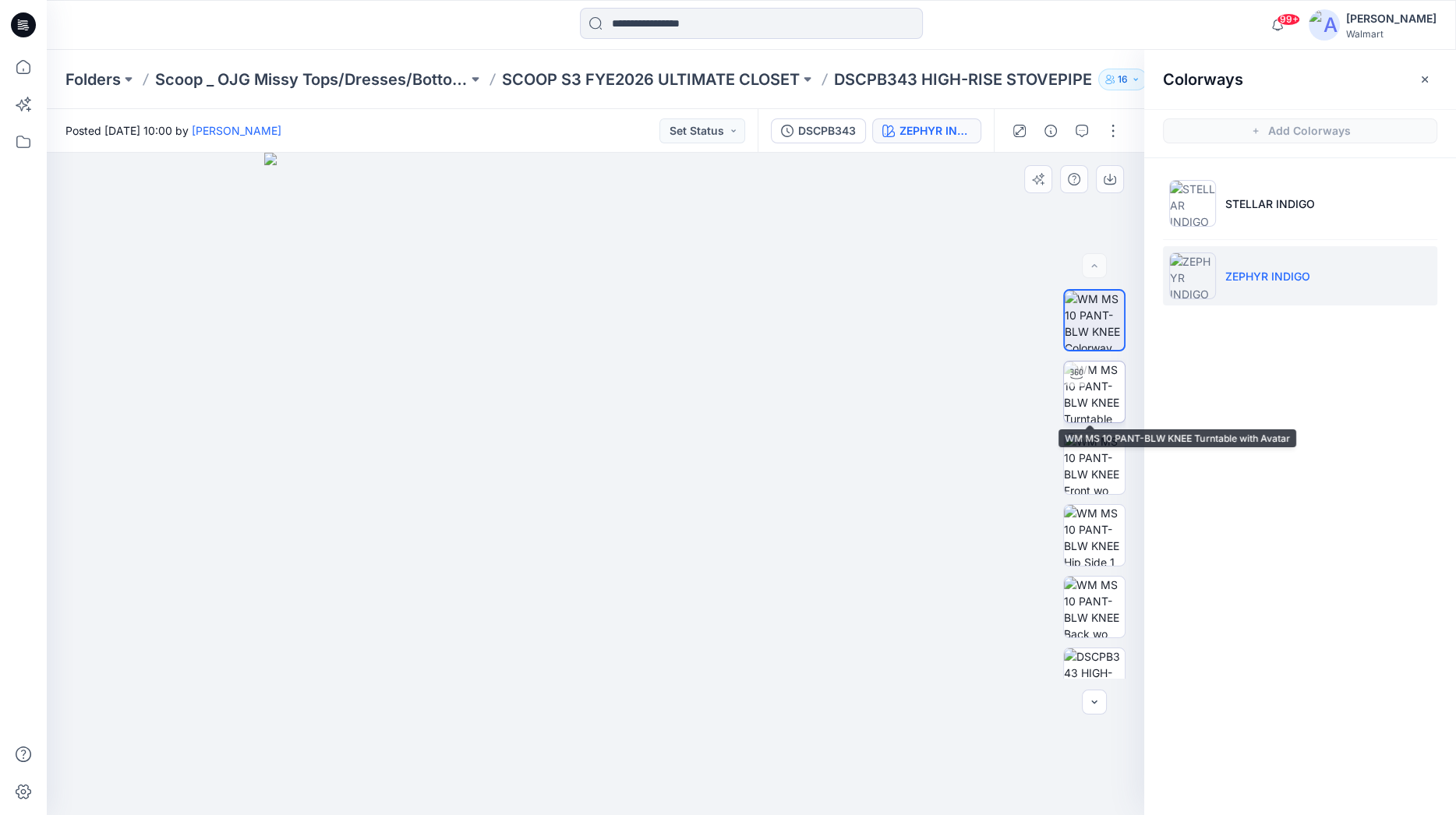
click at [1080, 379] on div at bounding box center [1076, 373] width 25 height 25
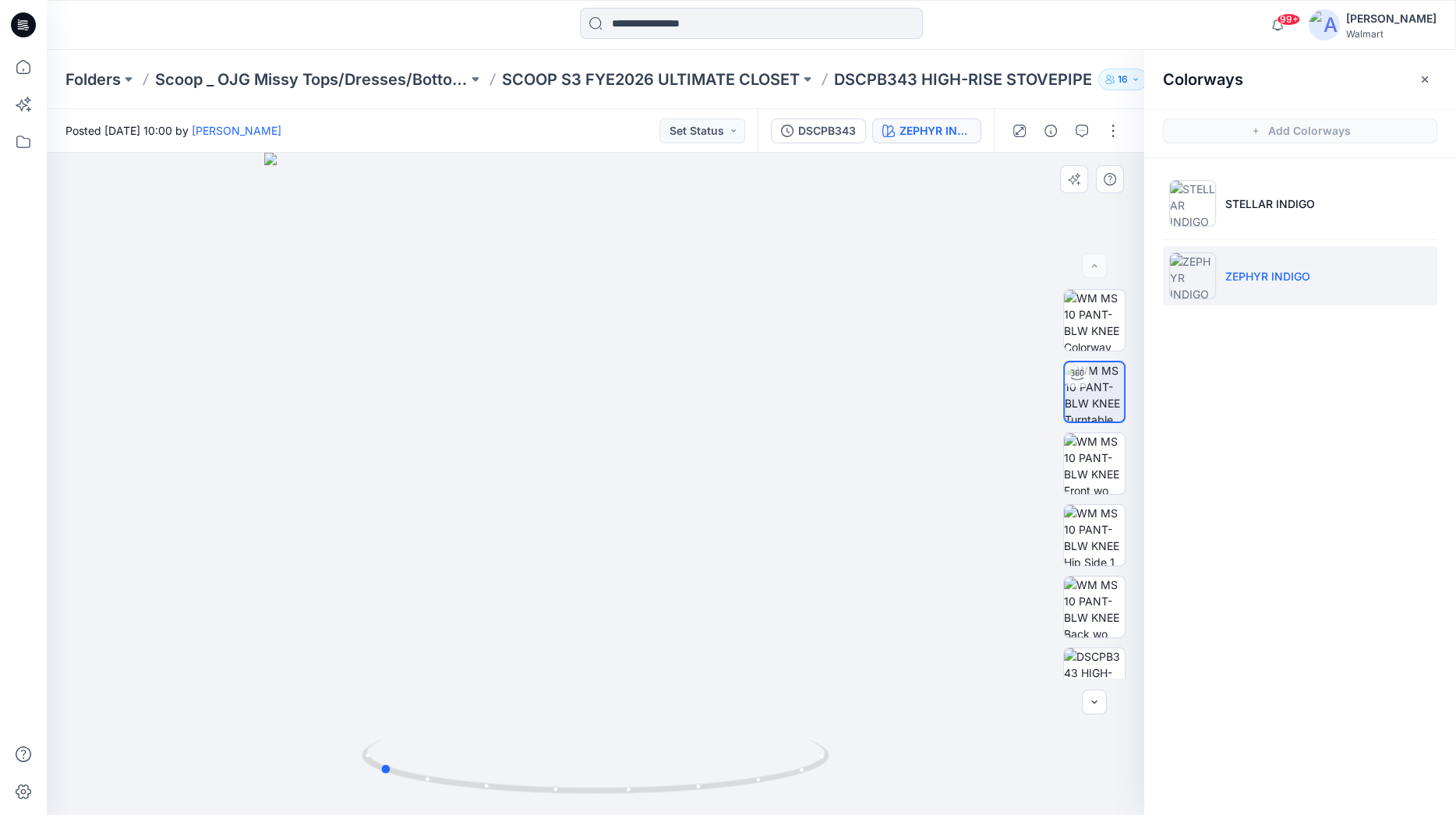
drag, startPoint x: 646, startPoint y: 508, endPoint x: 897, endPoint y: 473, distance: 253.4
click at [897, 473] on div at bounding box center [595, 483] width 1098 height 662
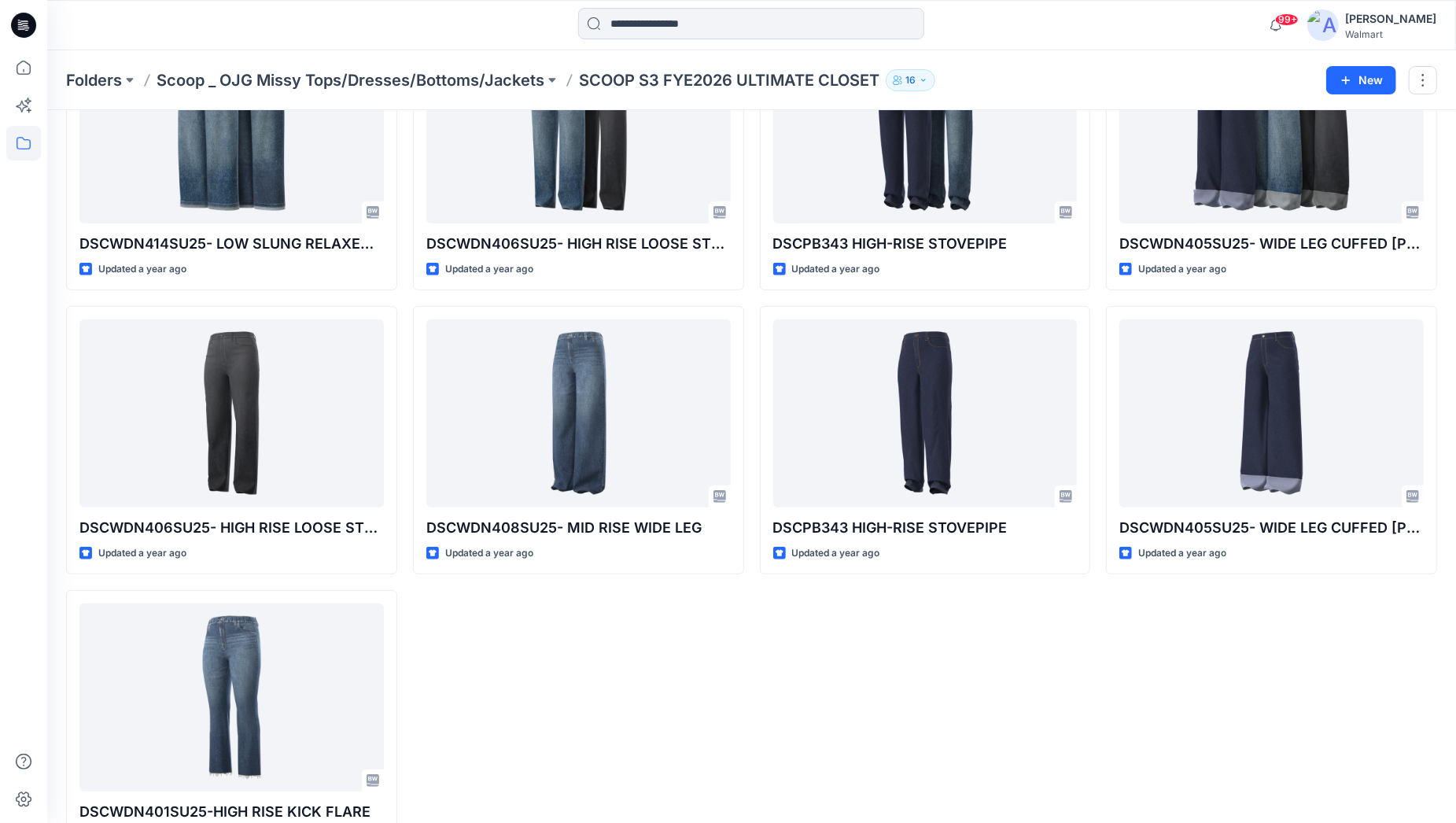
scroll to position [490, 0]
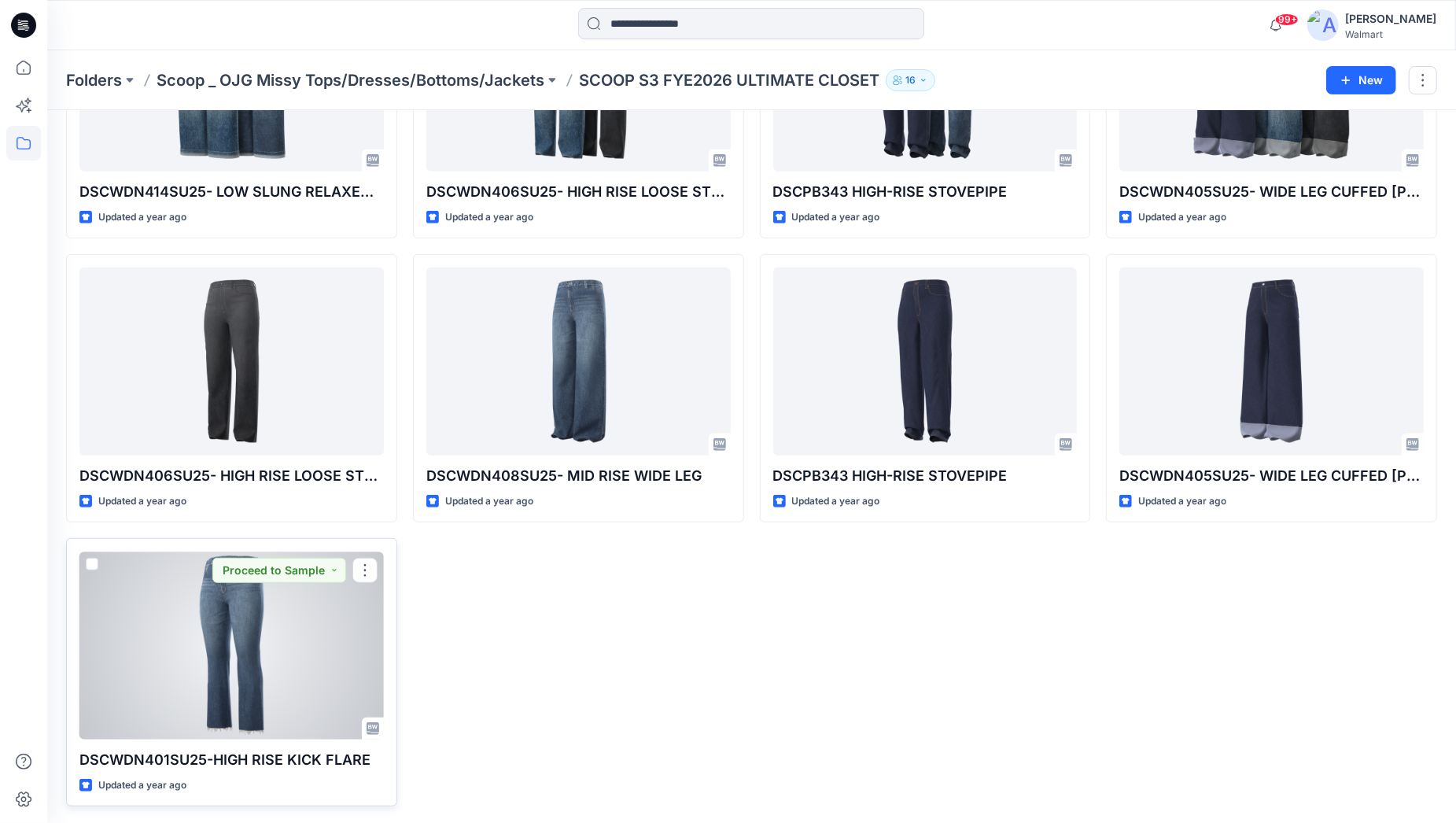
click at [277, 665] on div at bounding box center [232, 645] width 305 height 188
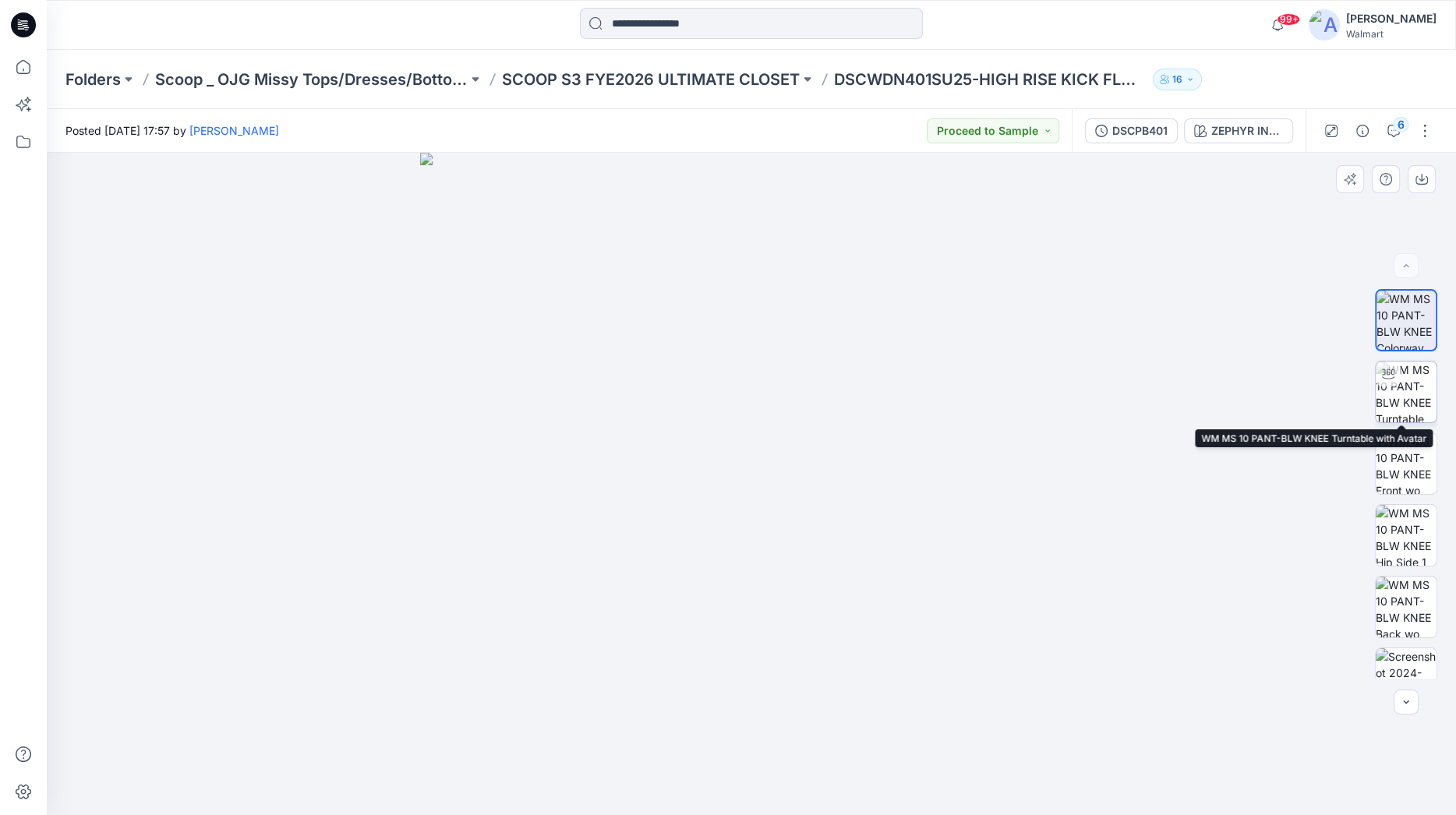
click at [1330, 388] on img at bounding box center [1406, 392] width 61 height 61
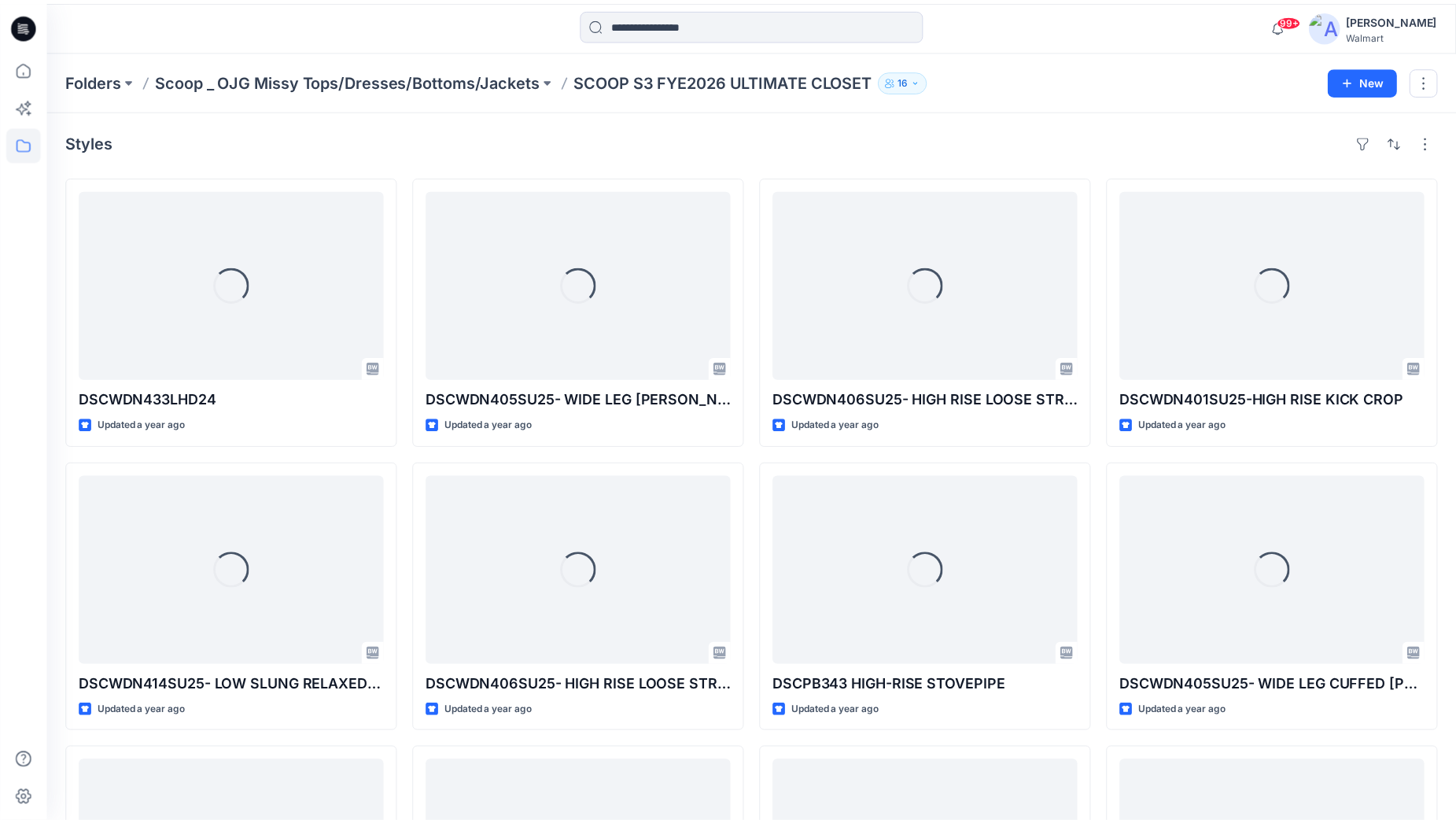
scroll to position [490, 0]
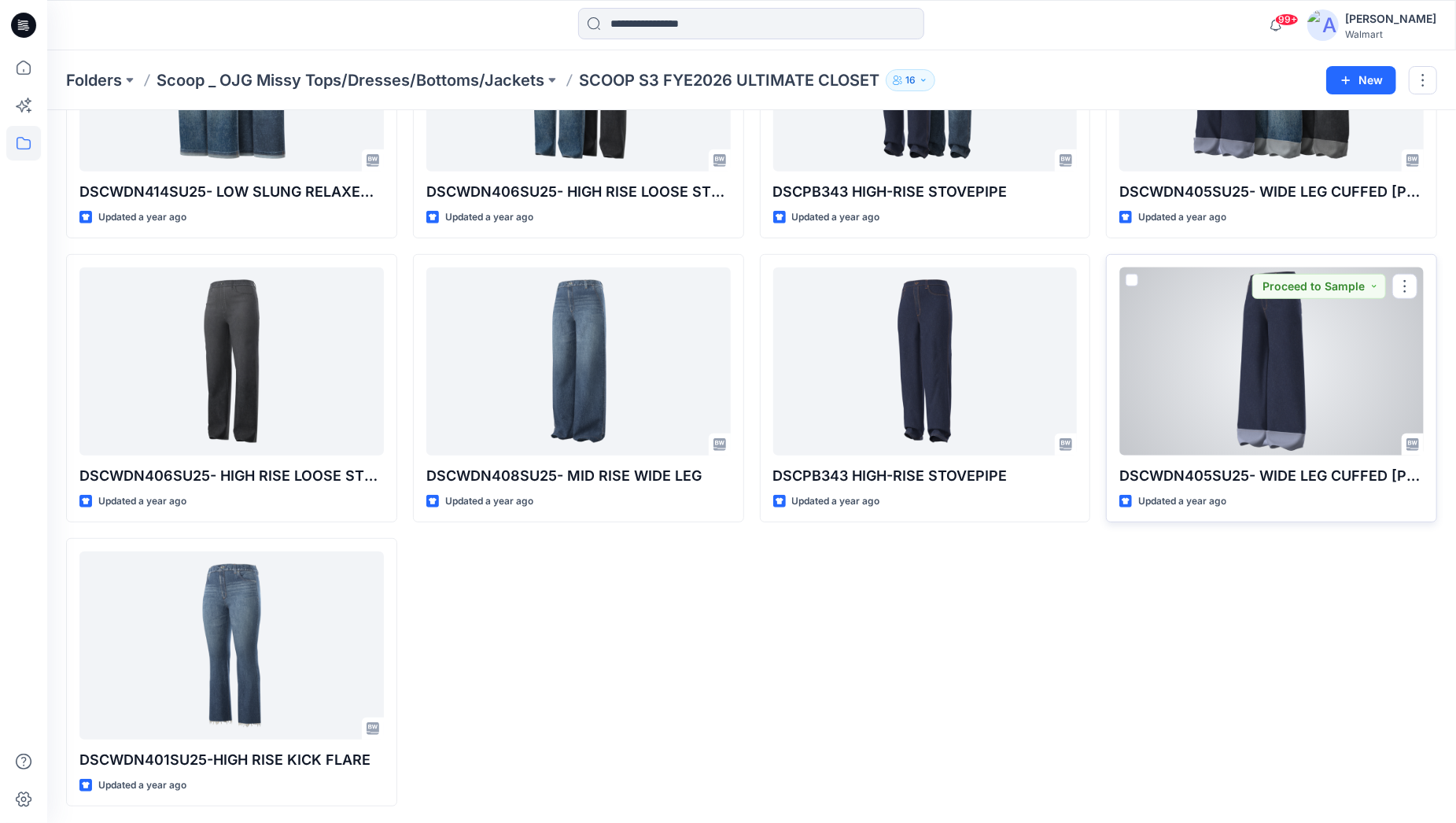
click at [1289, 358] on div at bounding box center [1272, 361] width 305 height 188
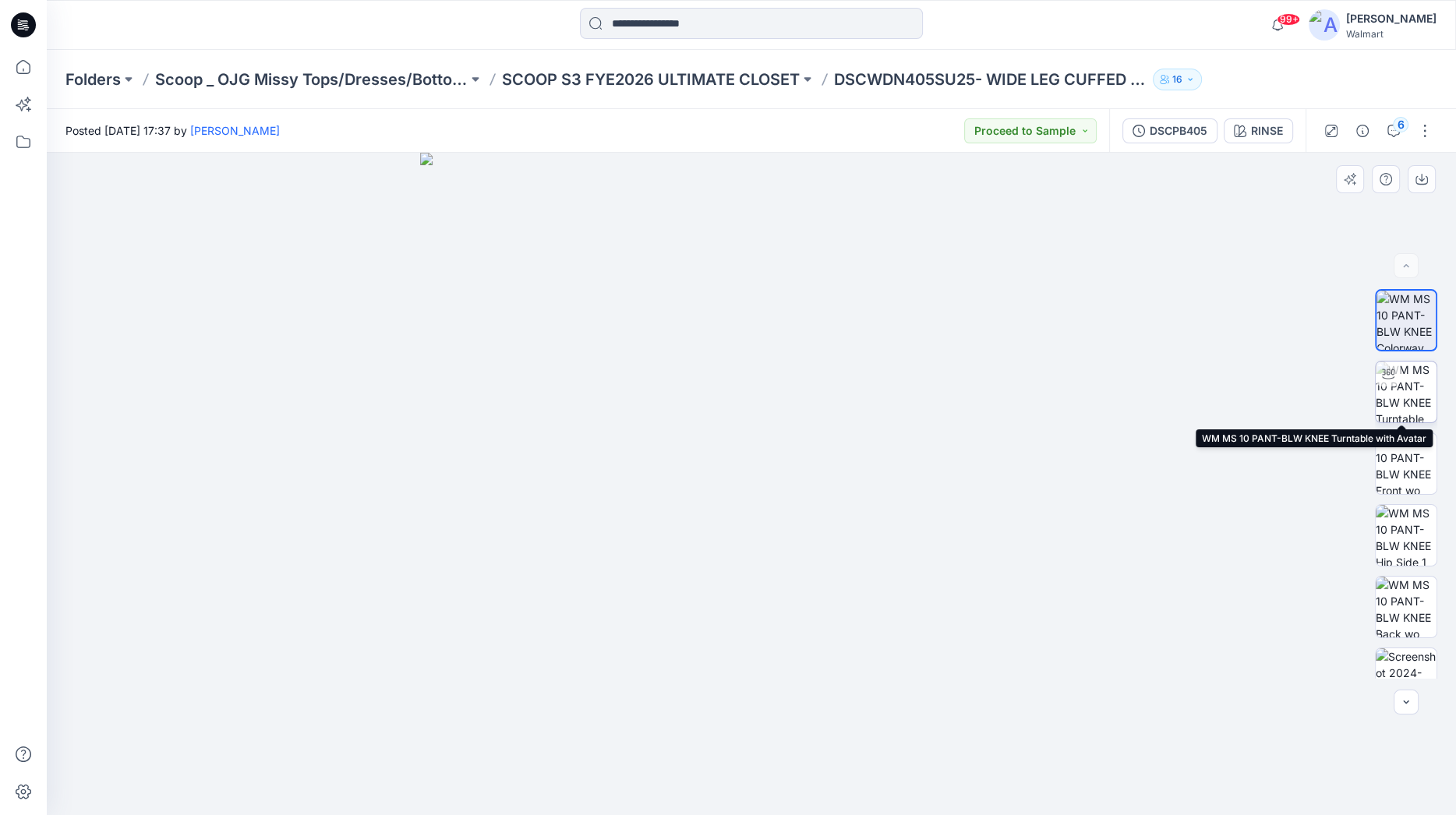
click at [1330, 383] on img at bounding box center [1406, 392] width 61 height 61
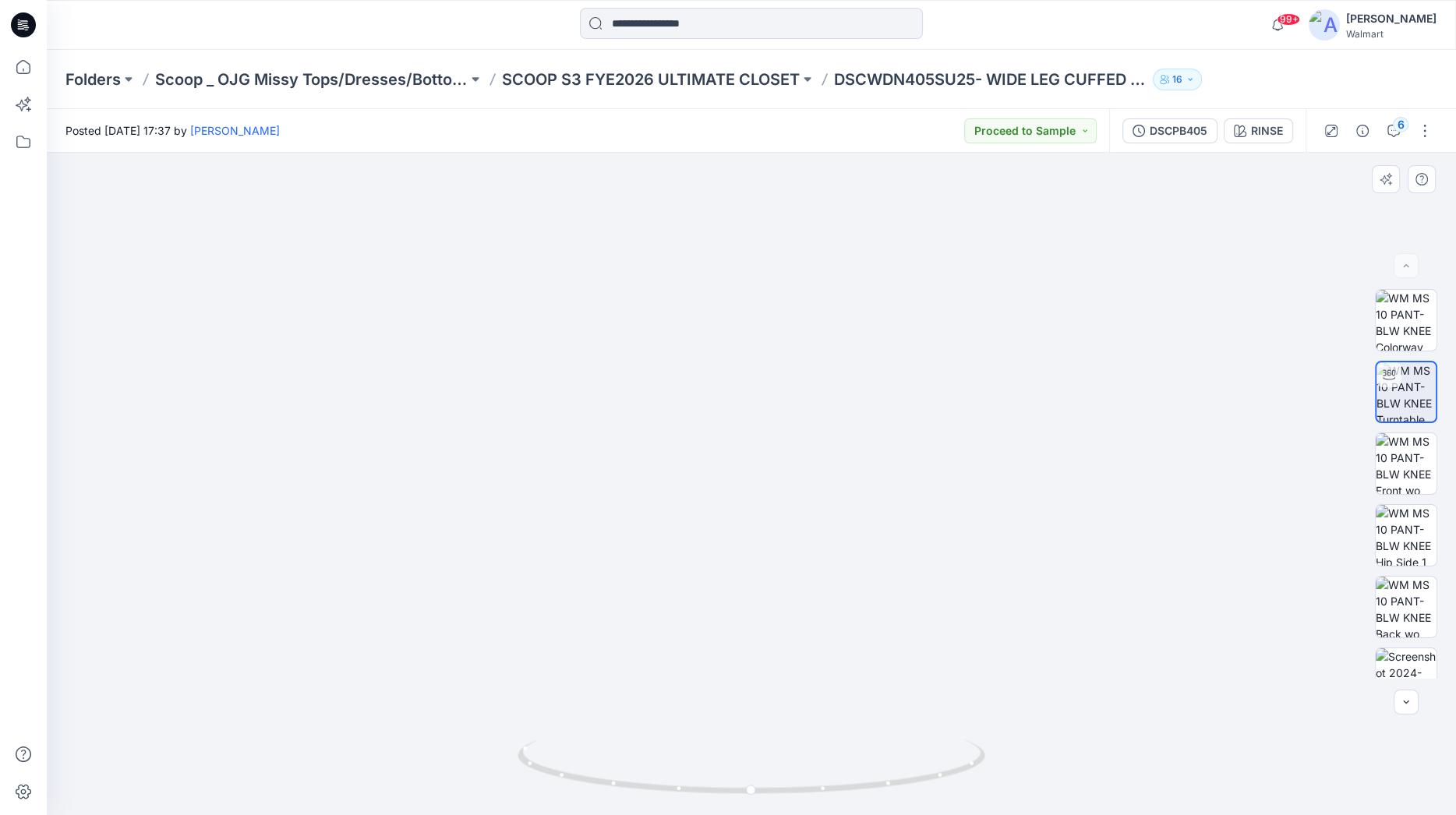
drag, startPoint x: 789, startPoint y: 632, endPoint x: 797, endPoint y: 337, distance: 295.1
drag, startPoint x: 808, startPoint y: 537, endPoint x: 795, endPoint y: 420, distance: 117.7
drag, startPoint x: 750, startPoint y: 787, endPoint x: 1117, endPoint y: 666, distance: 386.4
click at [1117, 666] on div at bounding box center [750, 483] width 1409 height 662
click at [907, 121] on div "Posted [DATE] 17:37 by [PERSON_NAME] to Sample" at bounding box center [577, 131] width 1062 height 43
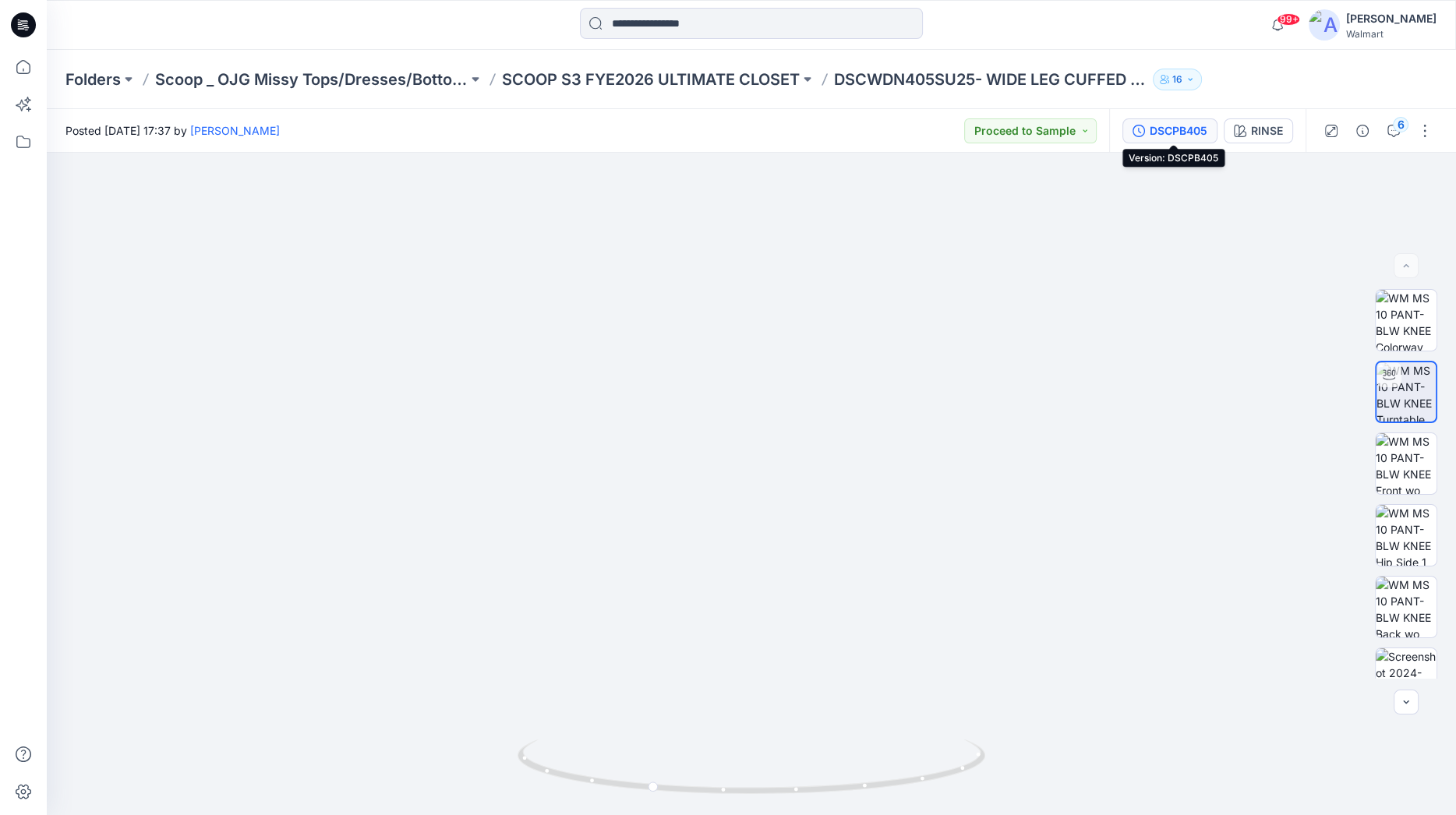
click at [1180, 130] on div "DSCPB405" at bounding box center [1178, 131] width 57 height 18
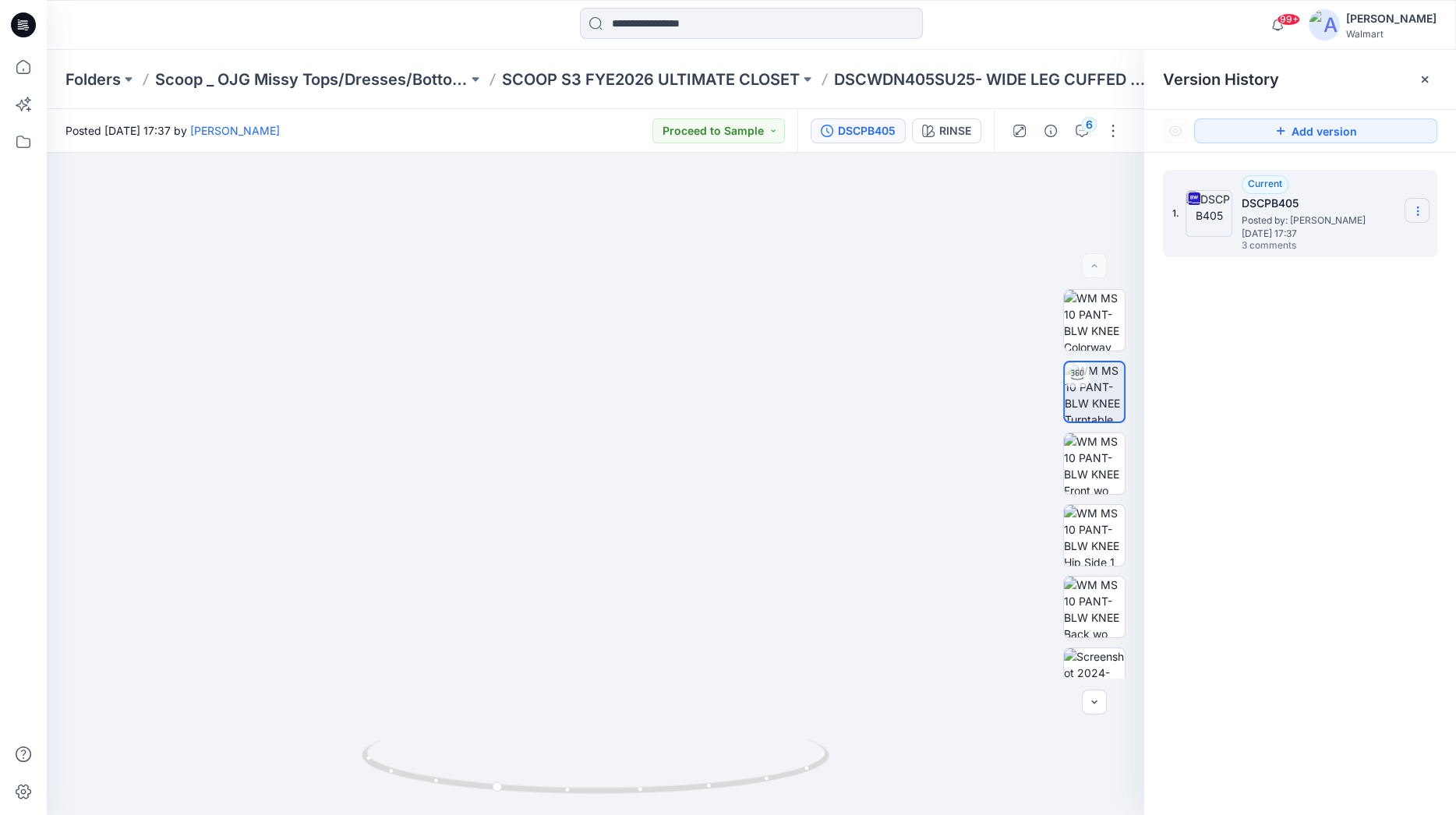
click at [1330, 208] on icon at bounding box center [1417, 210] width 12 height 12
click at [1330, 240] on span "Download Source BW File" at bounding box center [1338, 241] width 131 height 19
click at [1088, 666] on img at bounding box center [1095, 679] width 61 height 61
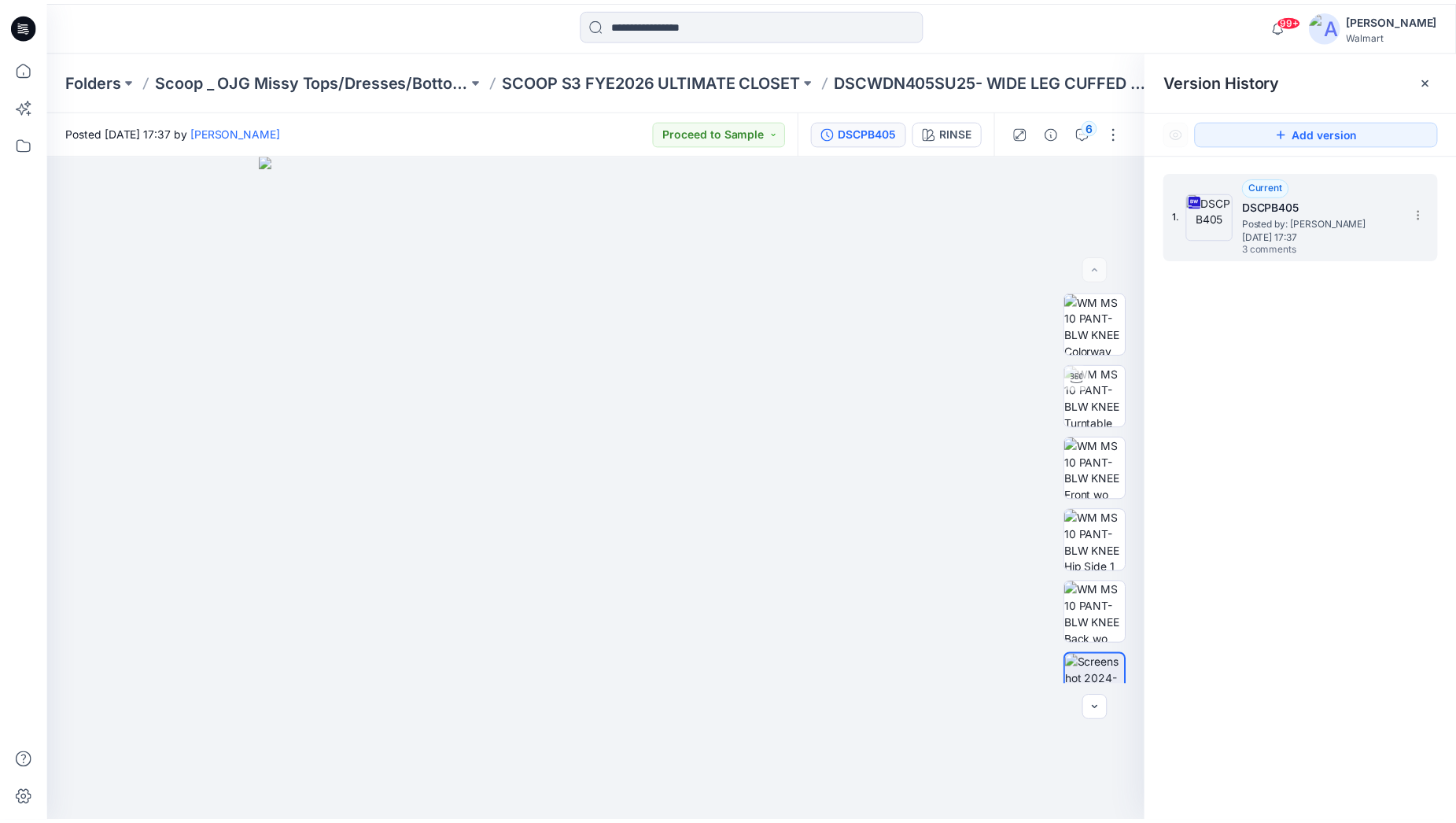
scroll to position [490, 0]
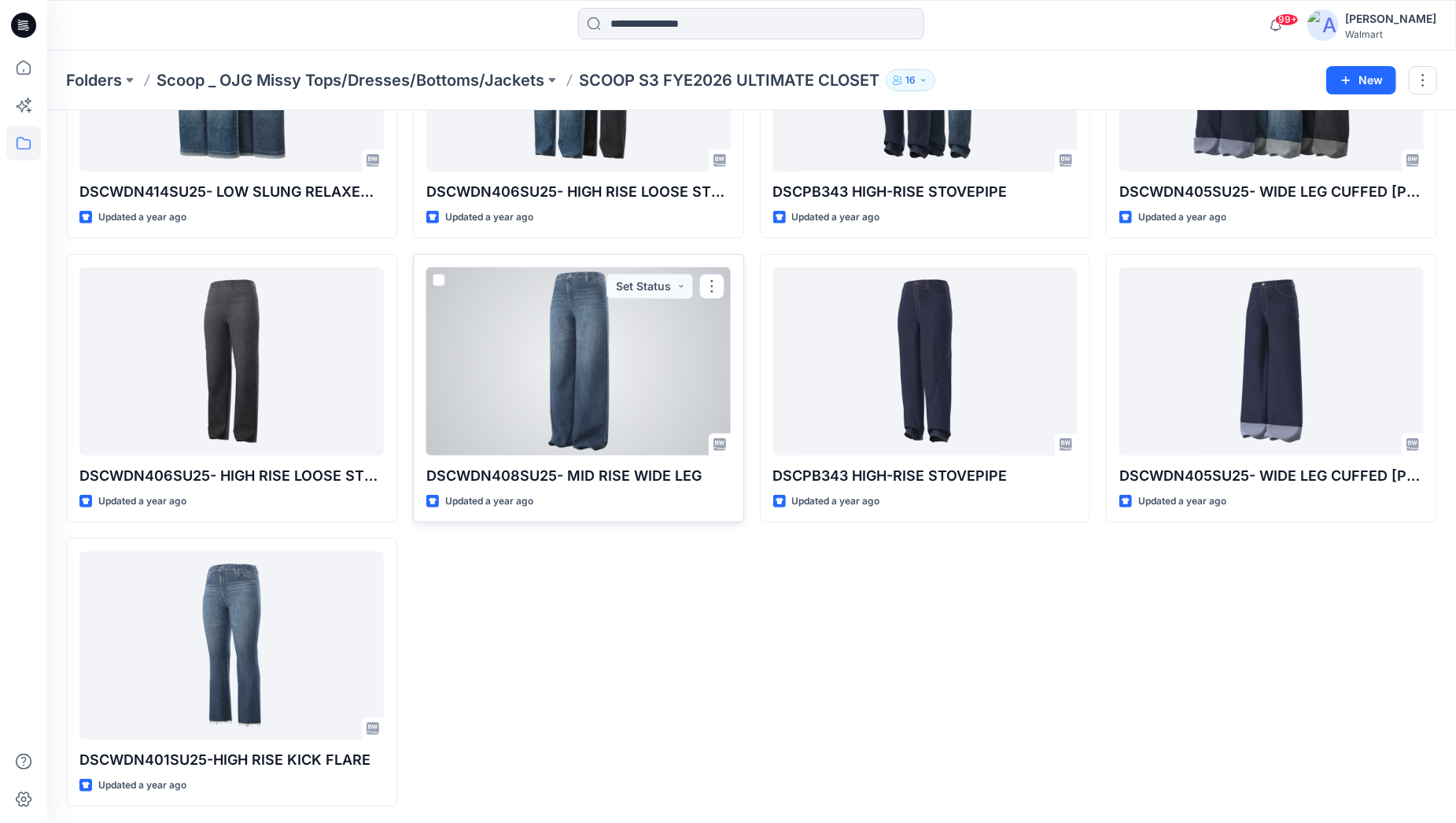
click at [623, 386] on div at bounding box center [579, 361] width 305 height 188
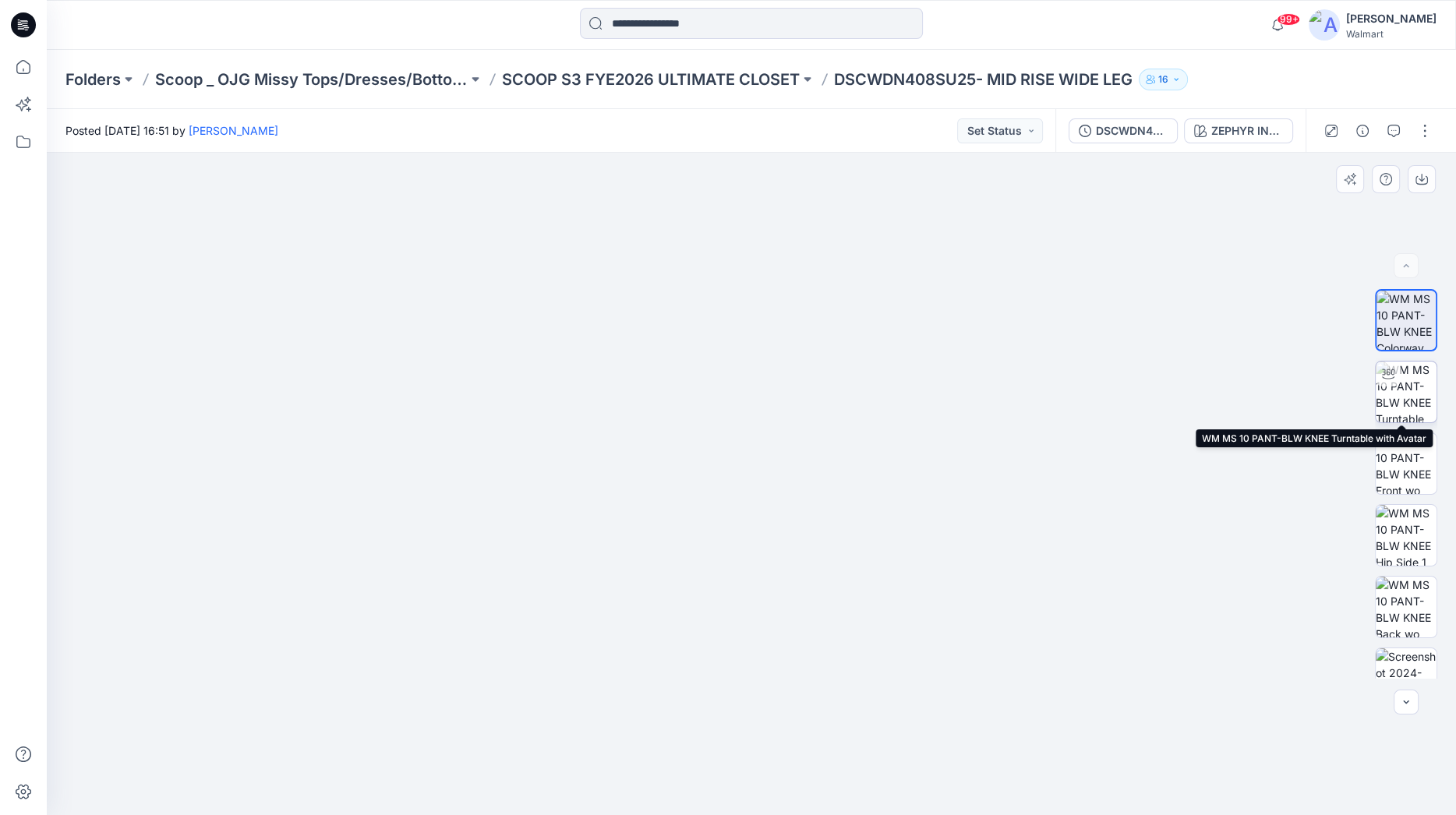
click at [1330, 392] on img at bounding box center [1406, 392] width 61 height 61
drag, startPoint x: 868, startPoint y: 538, endPoint x: 765, endPoint y: 557, distance: 104.7
click at [765, 557] on img at bounding box center [751, 330] width 1312 height 969
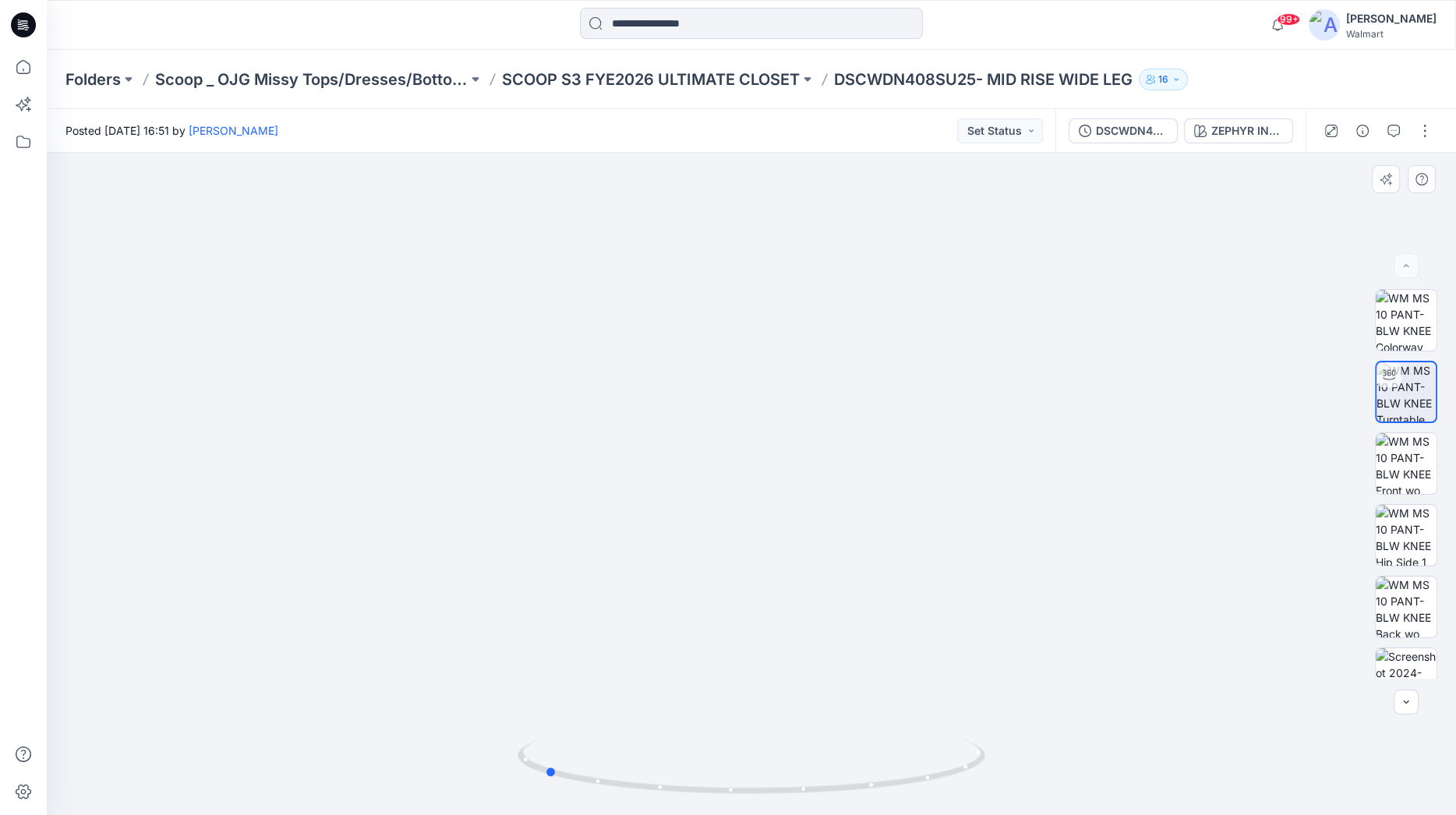
drag, startPoint x: 750, startPoint y: 789, endPoint x: 1010, endPoint y: 783, distance: 260.1
click at [1010, 783] on div at bounding box center [750, 483] width 1409 height 662
drag, startPoint x: 847, startPoint y: 601, endPoint x: 853, endPoint y: 456, distance: 145.1
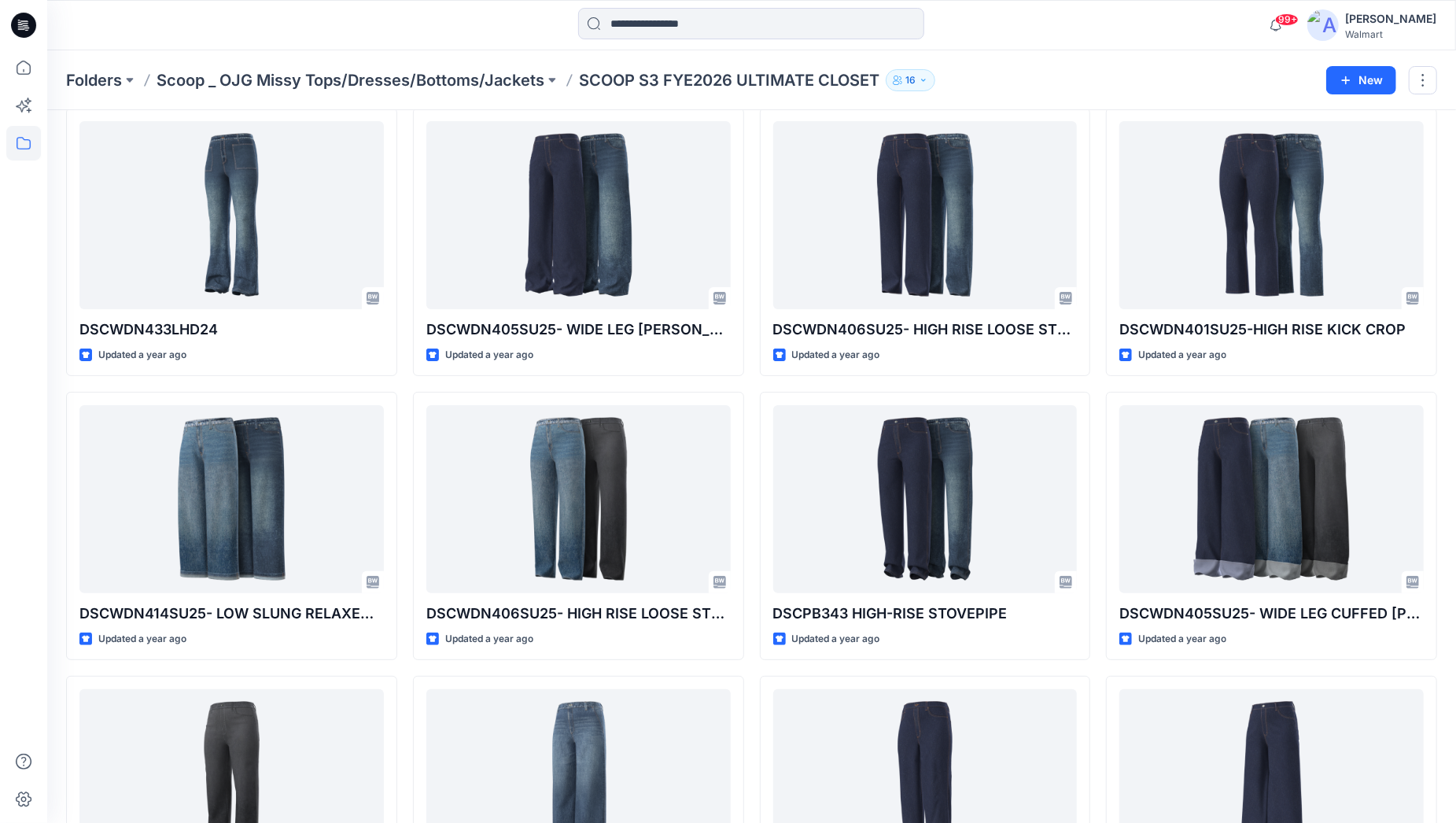
scroll to position [53, 0]
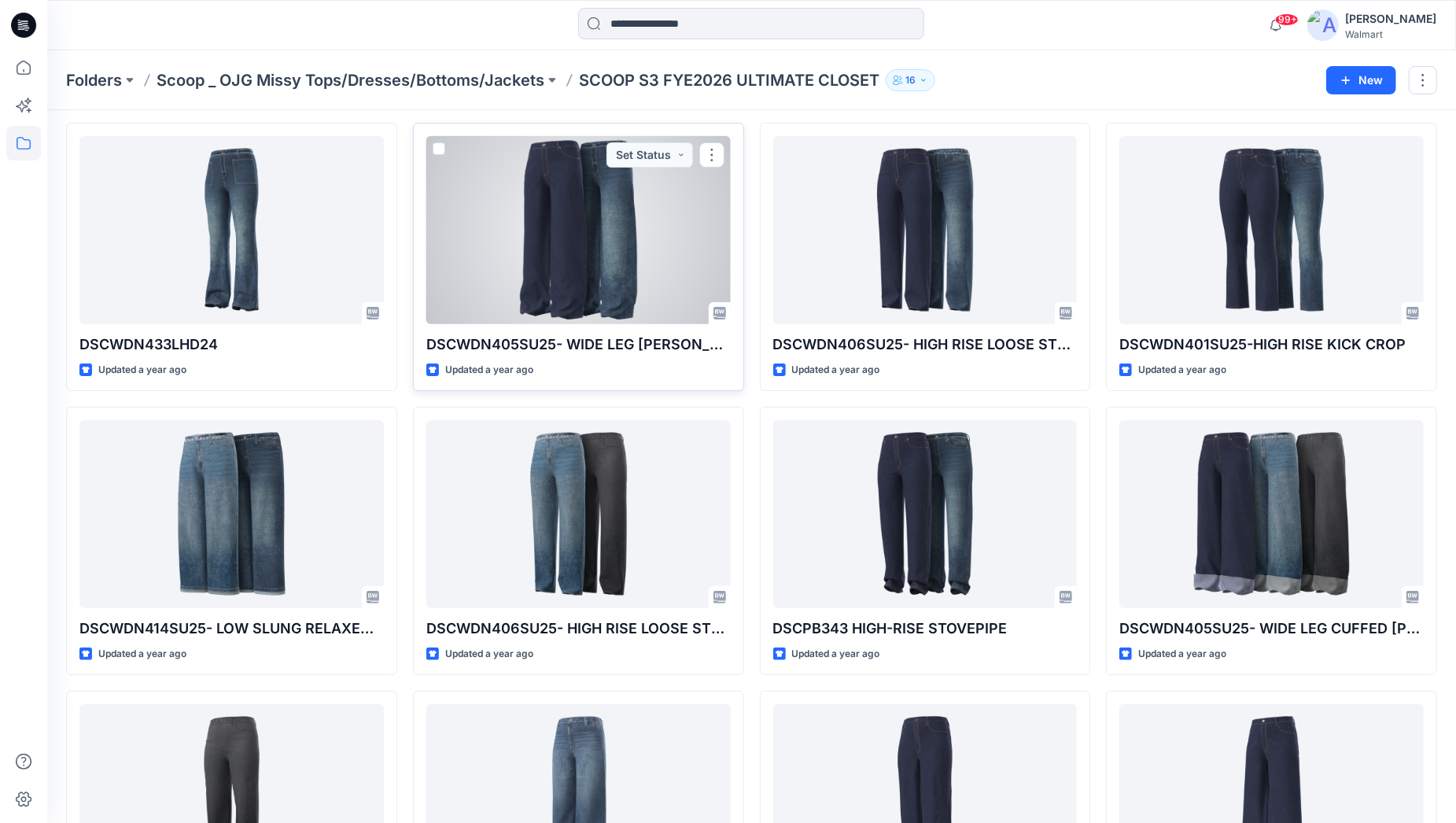
click at [620, 271] on div at bounding box center [579, 230] width 305 height 188
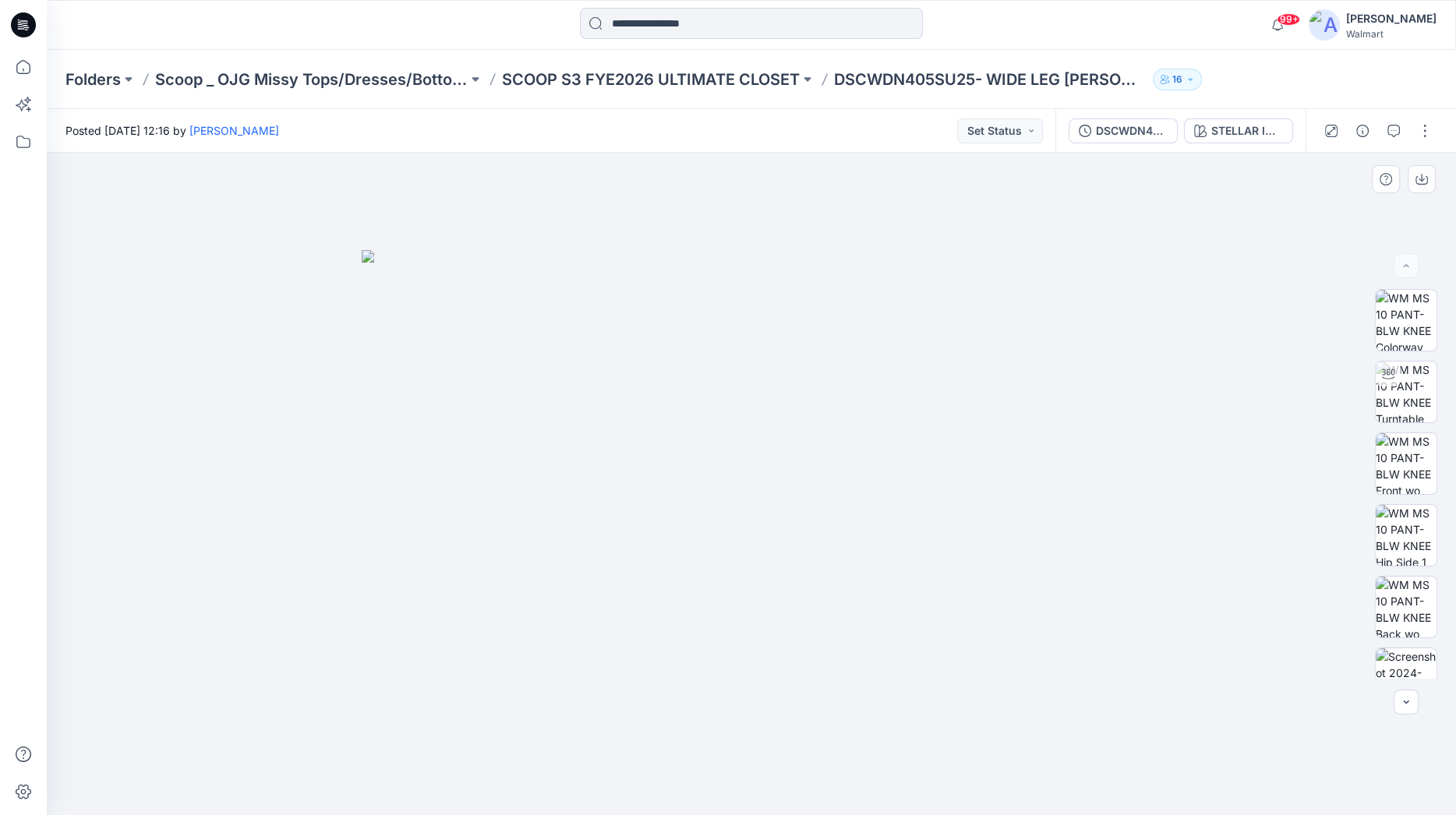
click at [839, 428] on img at bounding box center [750, 533] width 779 height 565
click at [1275, 138] on div "STELLAR INDIGO" at bounding box center [1247, 131] width 71 height 18
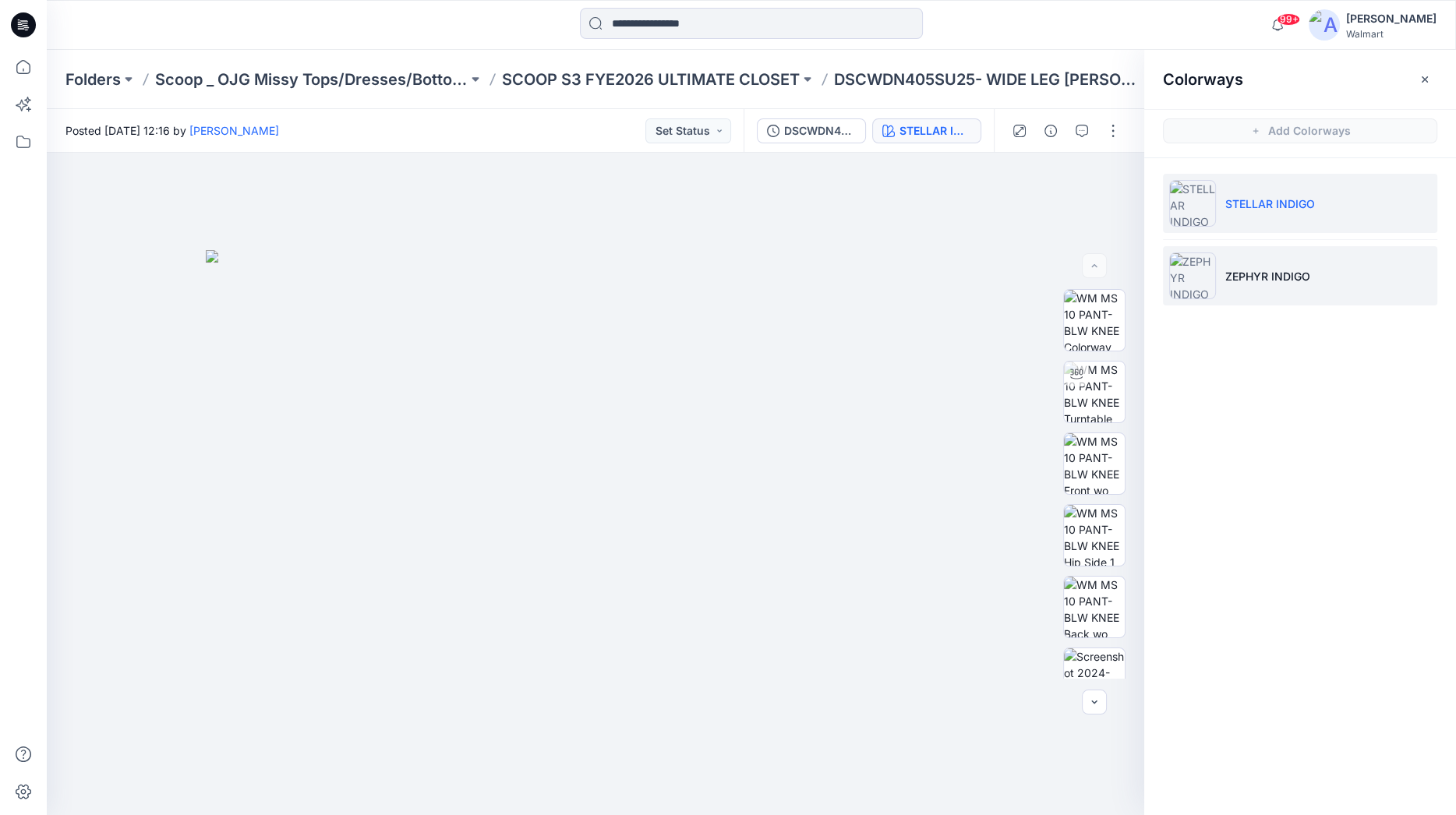
click at [1310, 268] on li "ZEPHYR INDIGO" at bounding box center [1299, 276] width 274 height 59
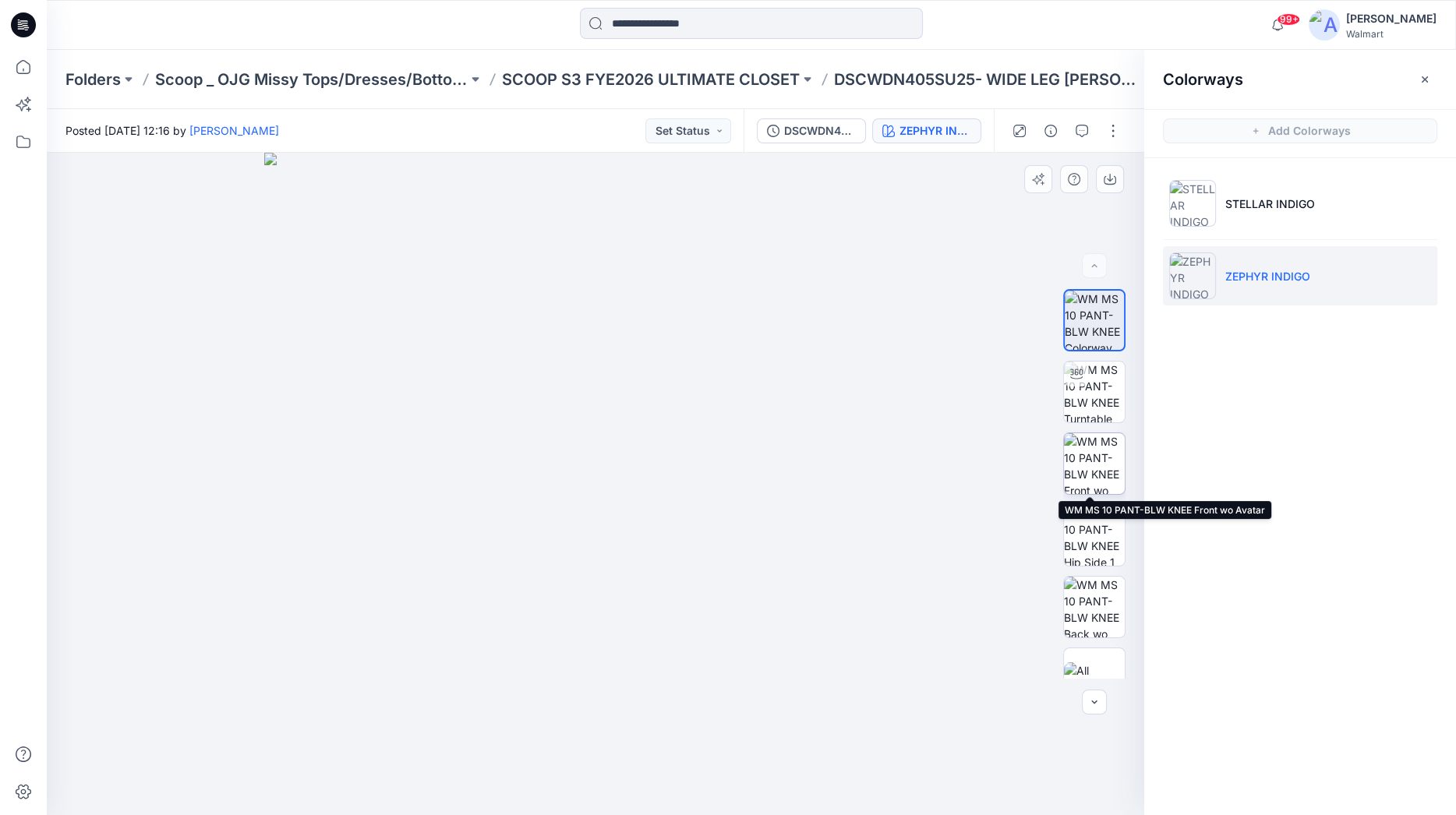
click at [1091, 461] on img at bounding box center [1095, 464] width 61 height 61
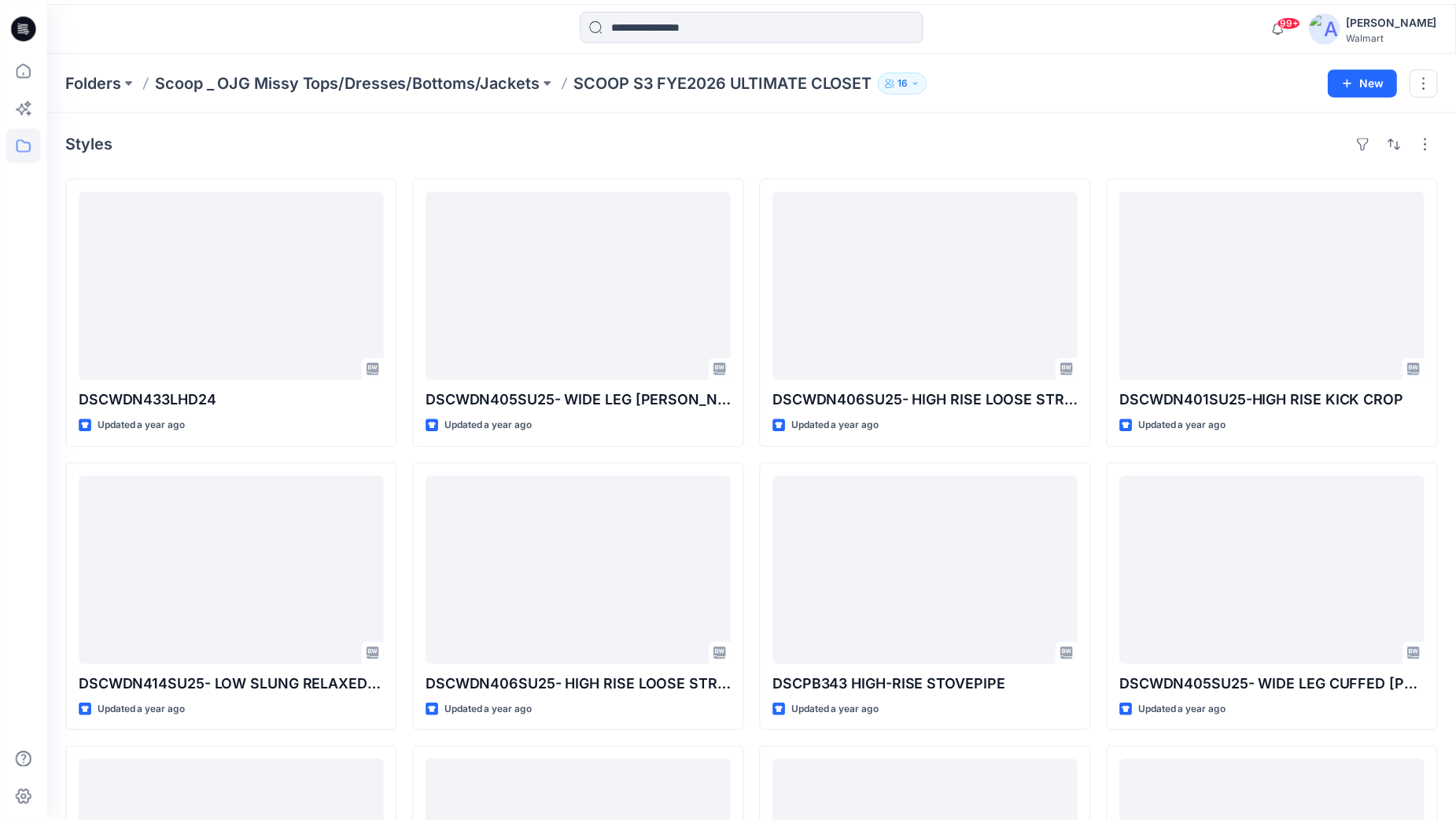
scroll to position [53, 0]
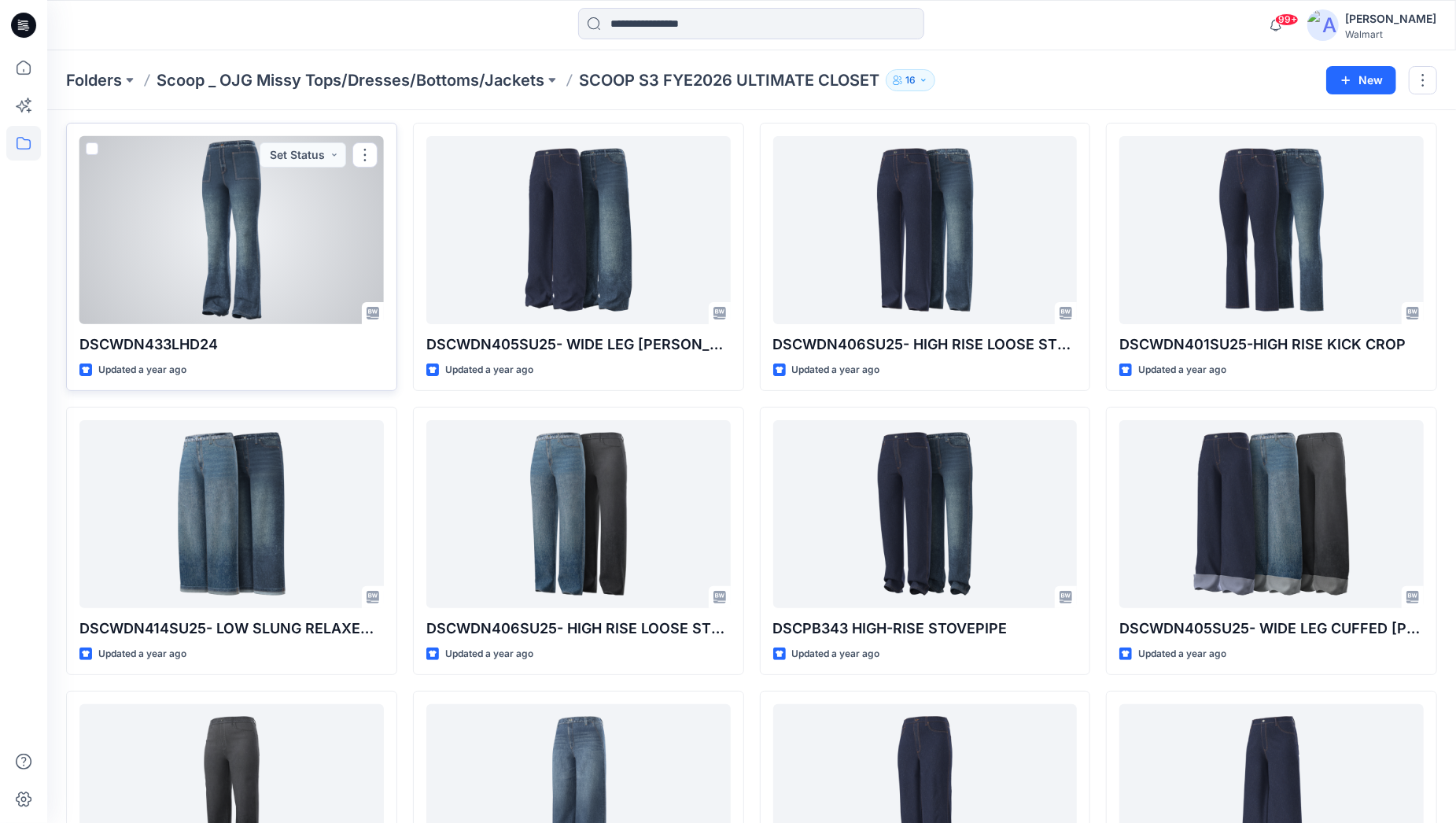
click at [291, 265] on div at bounding box center [232, 230] width 305 height 188
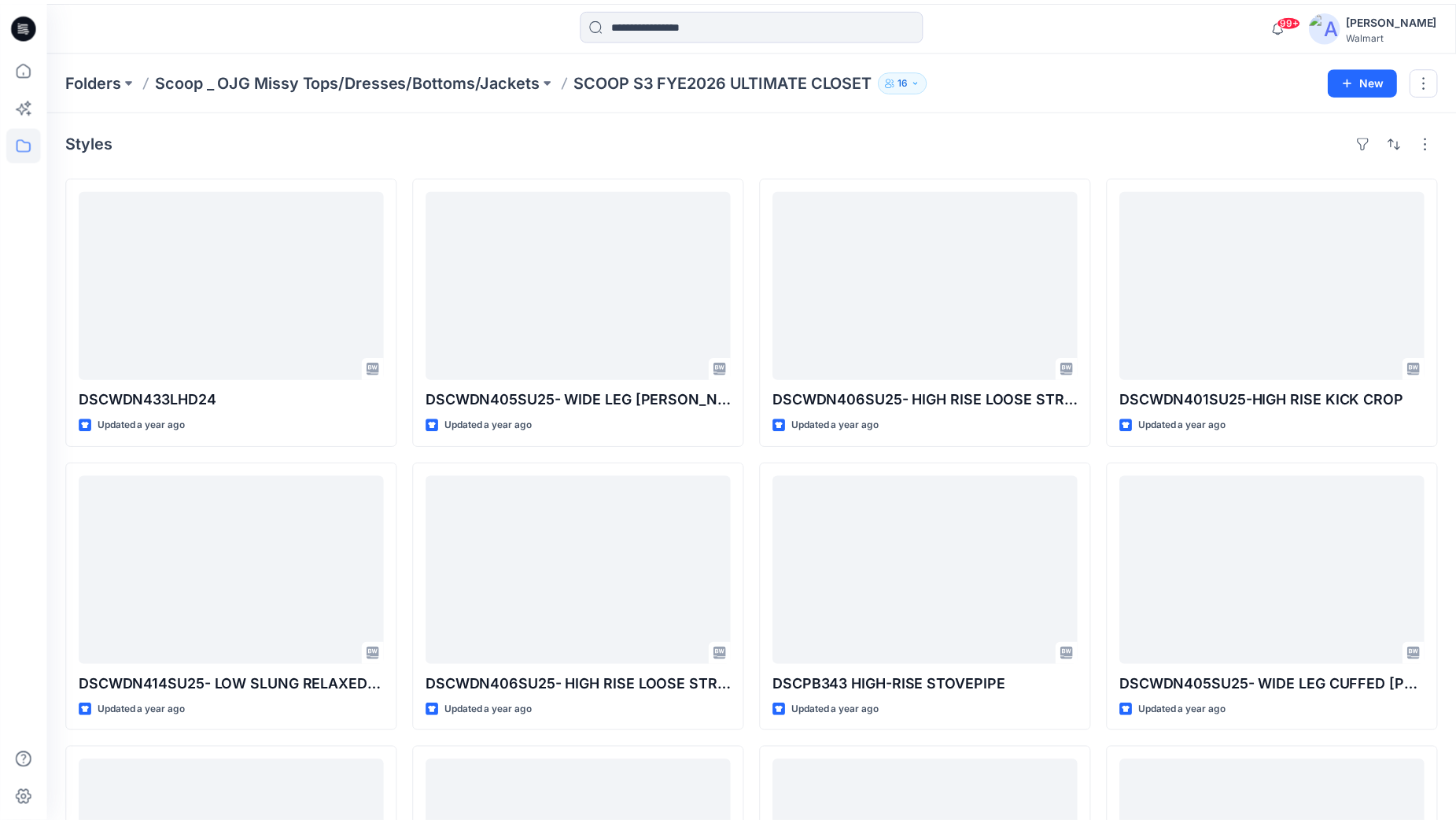
scroll to position [53, 0]
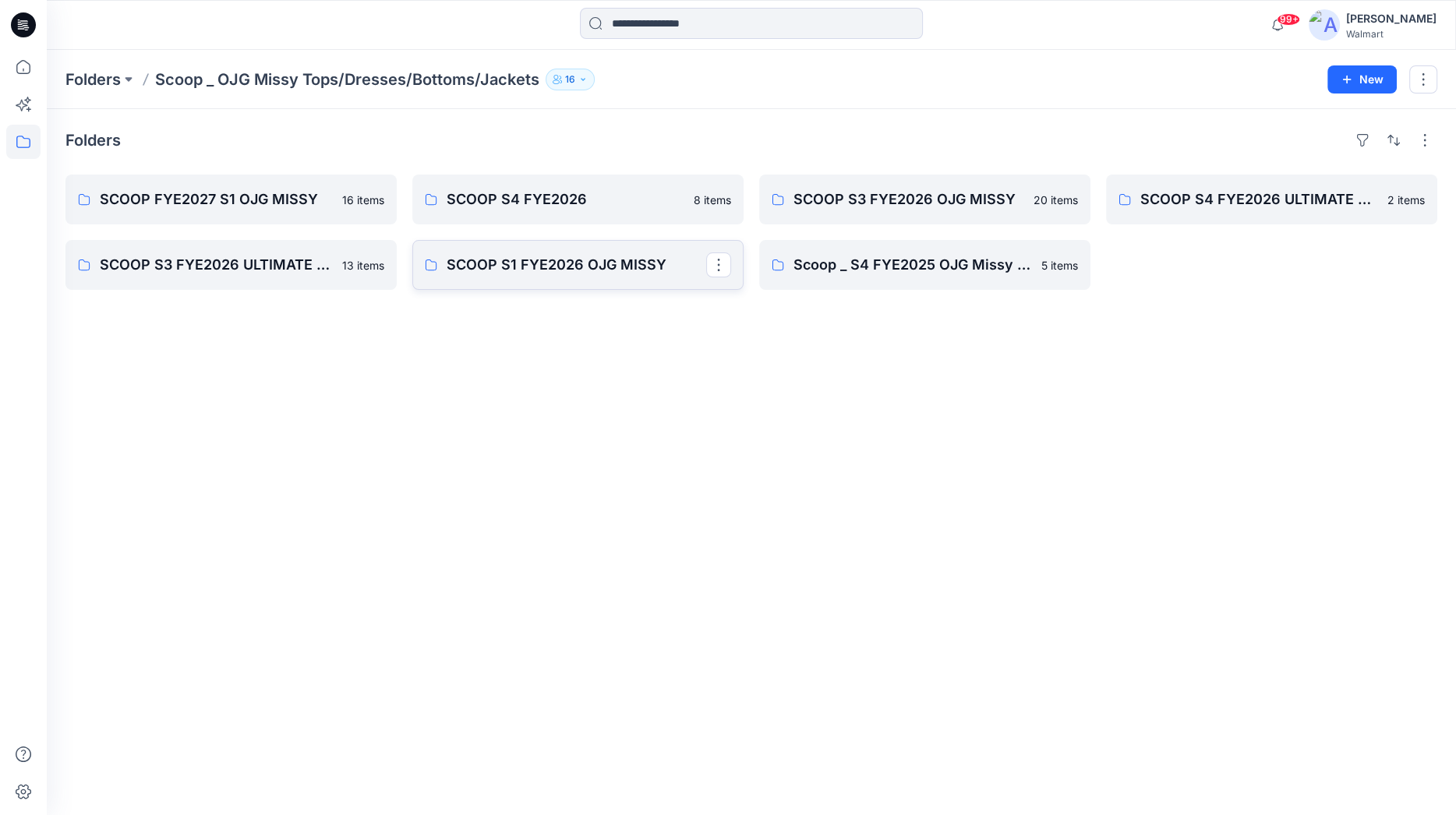
click at [582, 258] on p "SCOOP S1 FYE2026 OJG MISSY" at bounding box center [576, 265] width 259 height 22
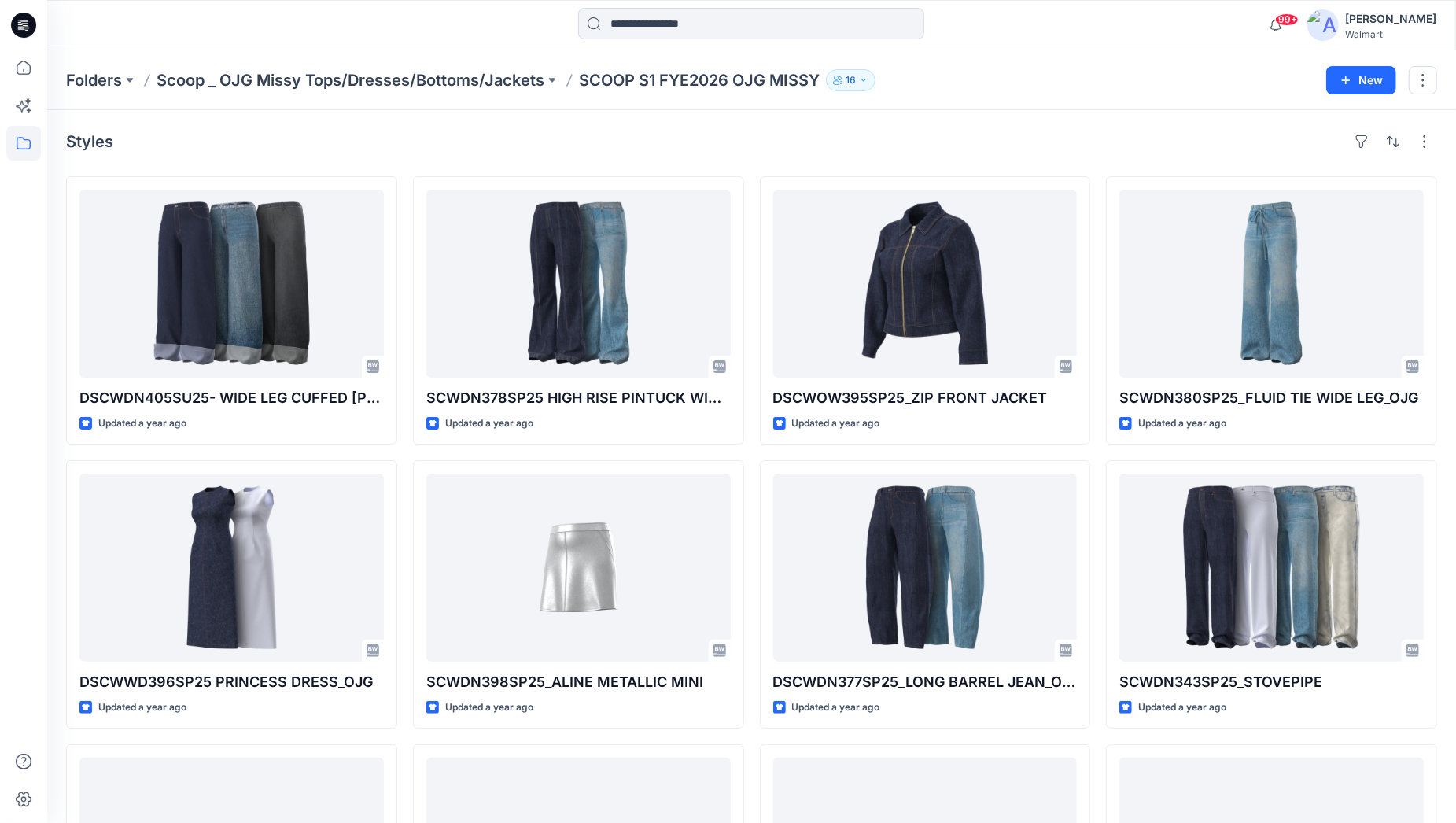
click at [887, 150] on div "Styles" at bounding box center [752, 141] width 1372 height 25
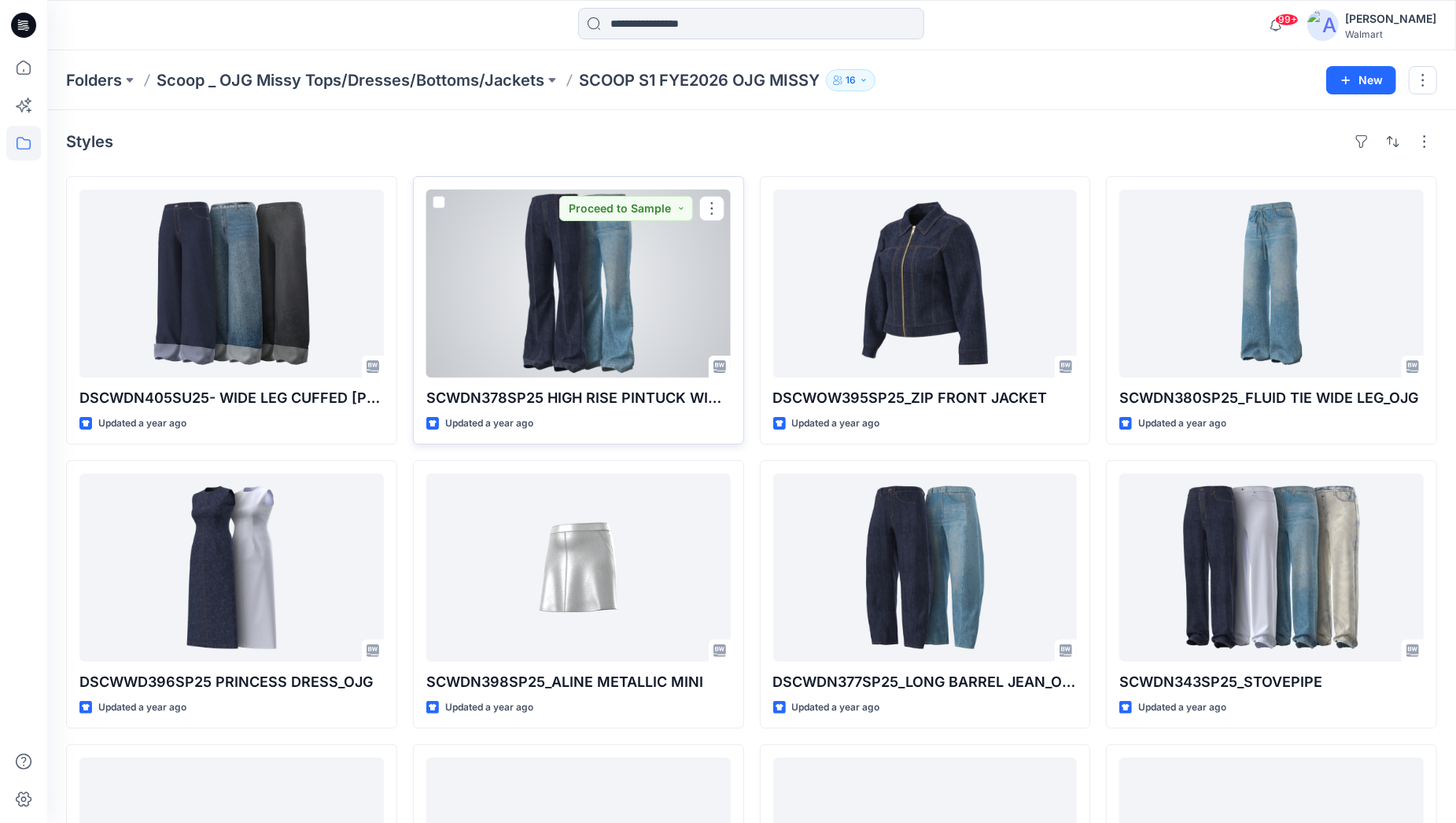
click at [653, 296] on div at bounding box center [579, 283] width 305 height 188
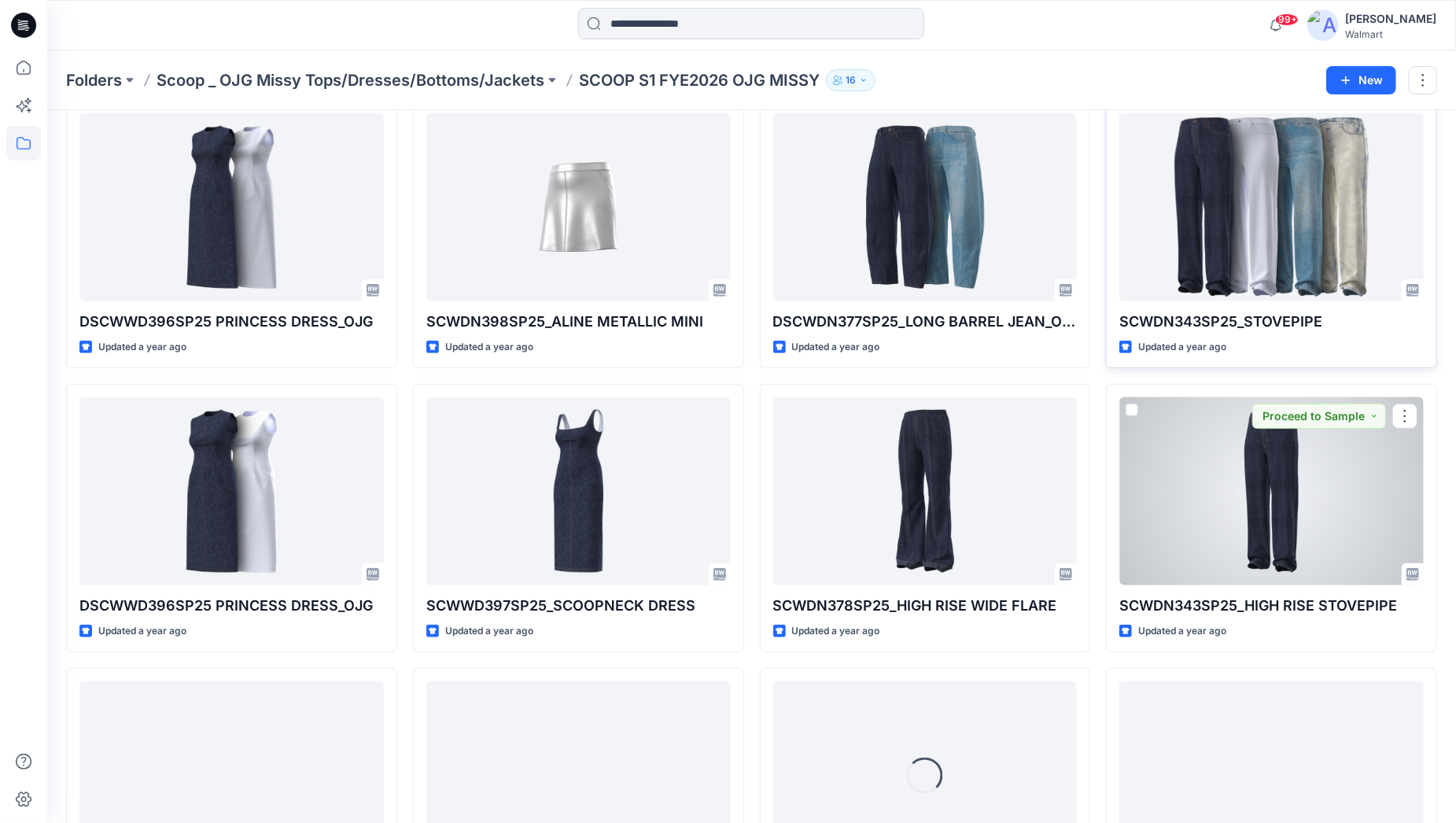
scroll to position [437, 0]
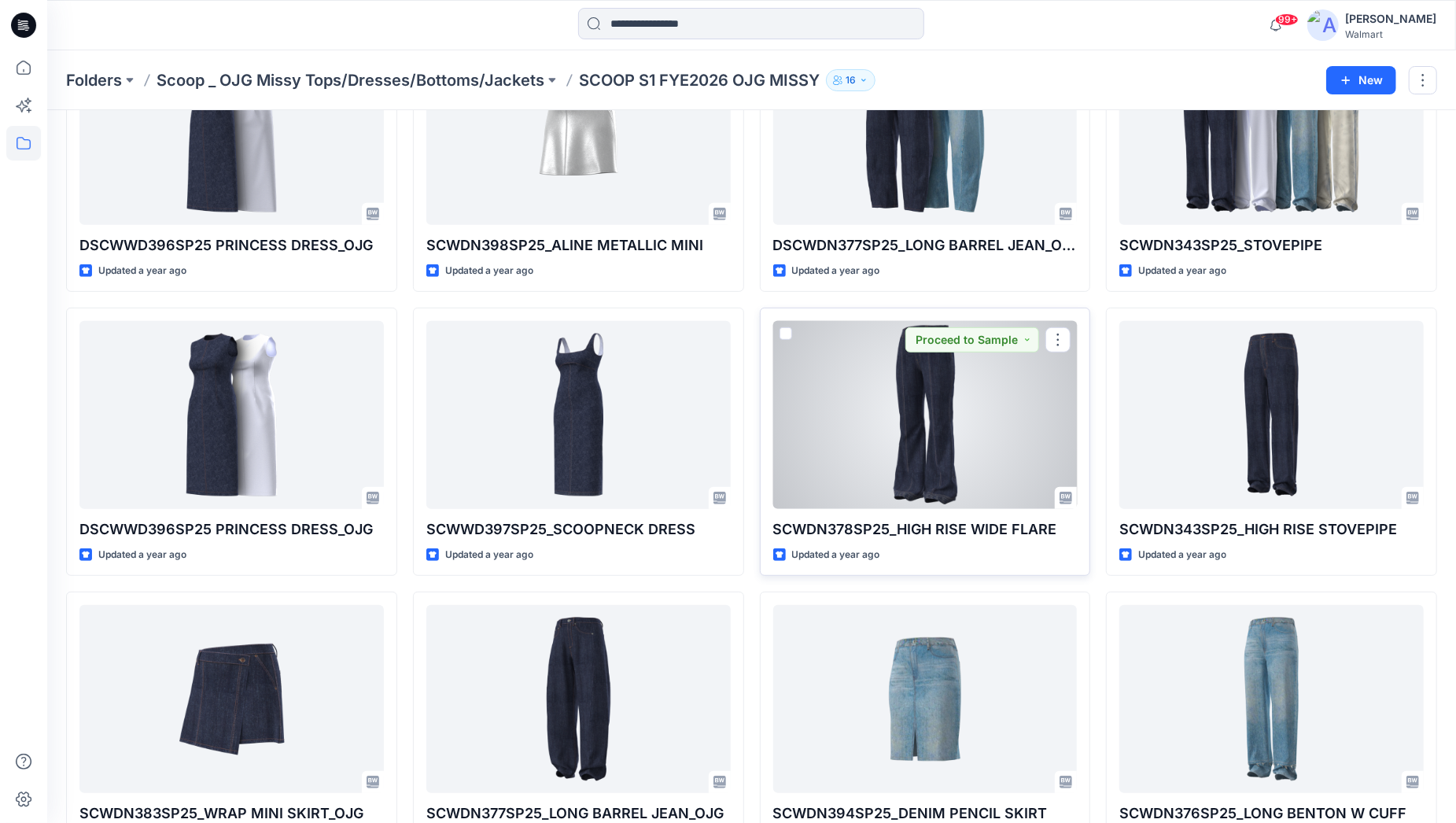
click at [934, 392] on div at bounding box center [926, 414] width 305 height 188
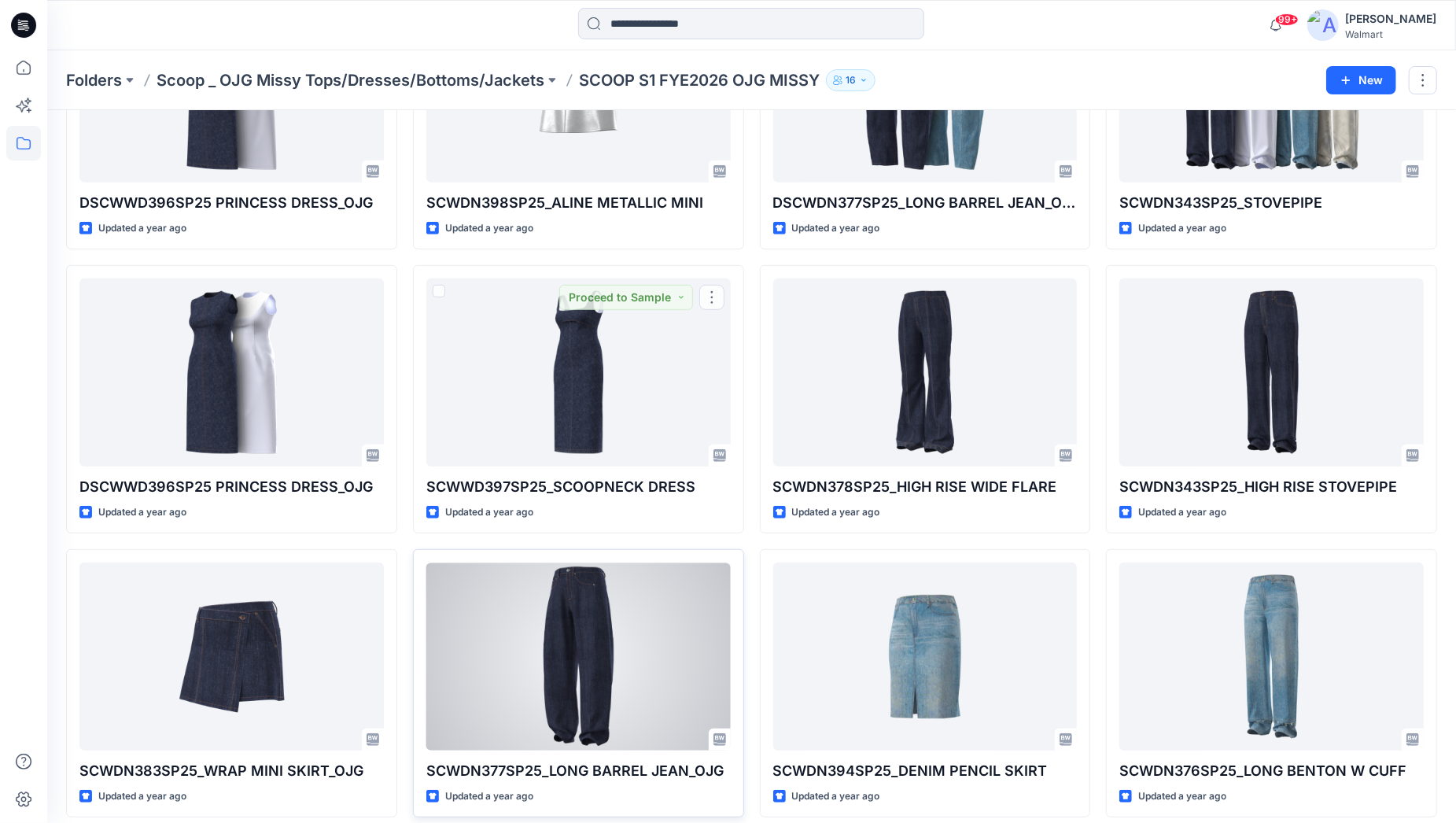
scroll to position [490, 0]
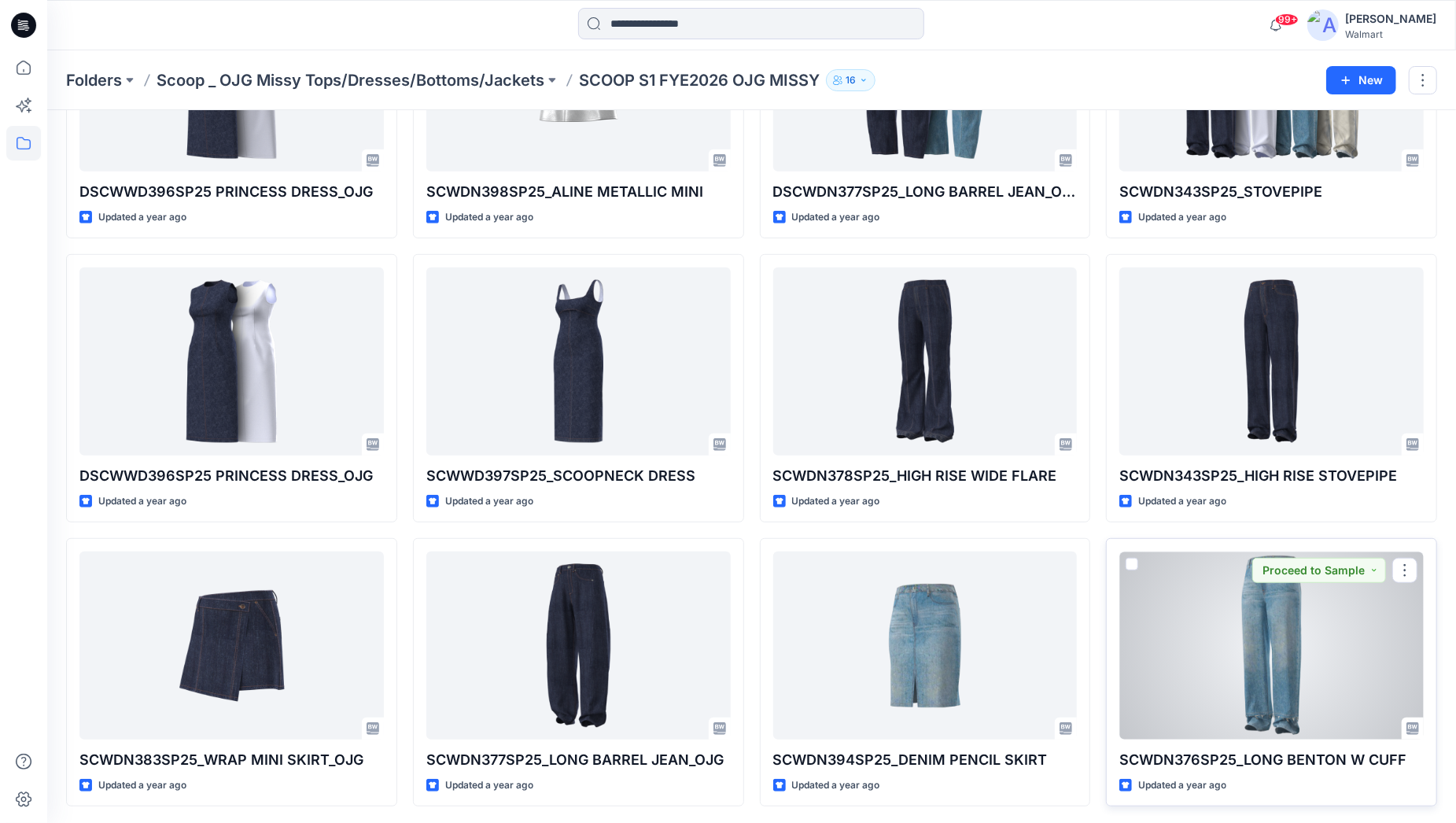
click at [1343, 642] on div at bounding box center [1272, 645] width 305 height 188
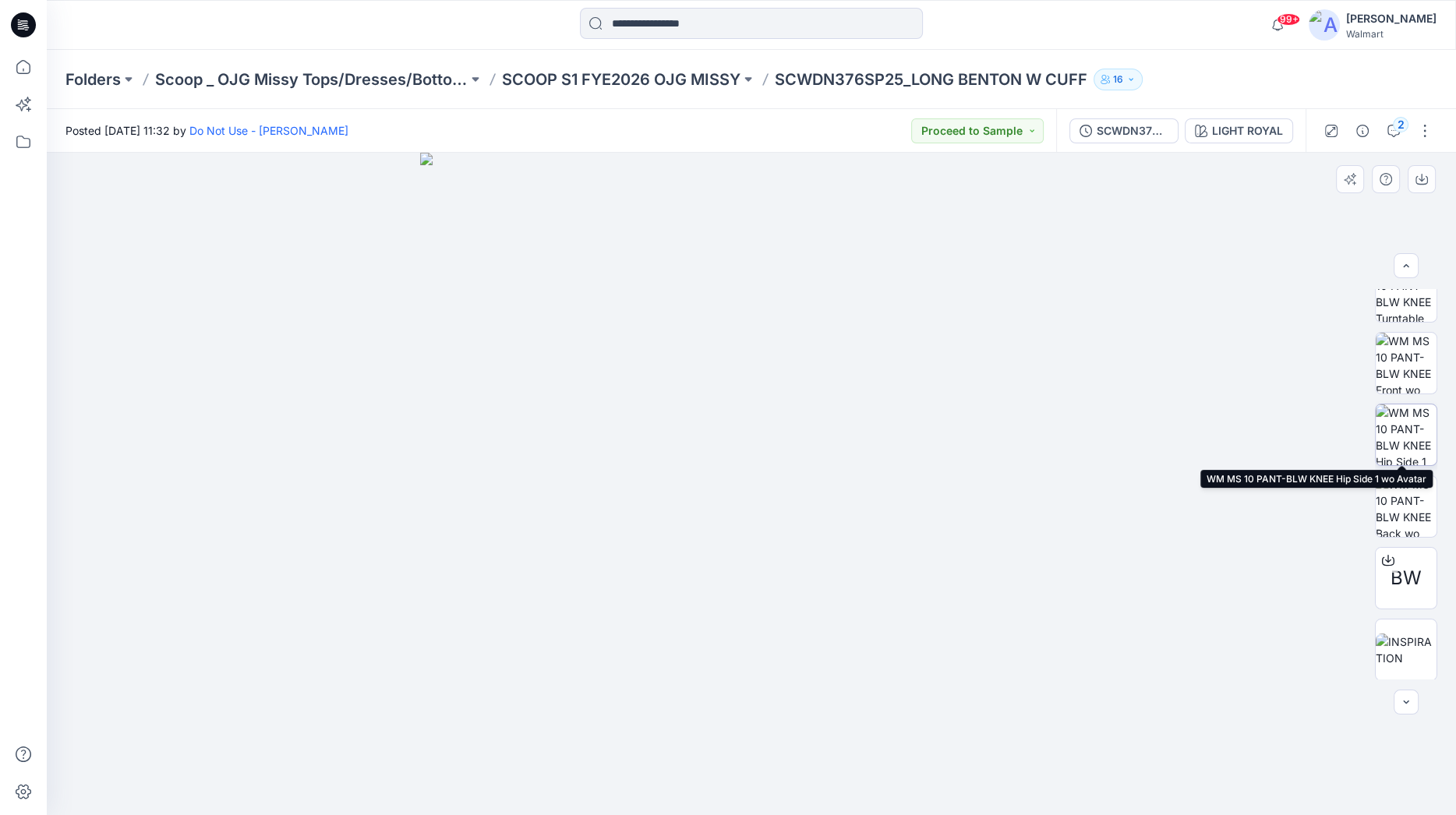
scroll to position [174, 0]
click at [1330, 635] on img at bounding box center [1406, 647] width 61 height 32
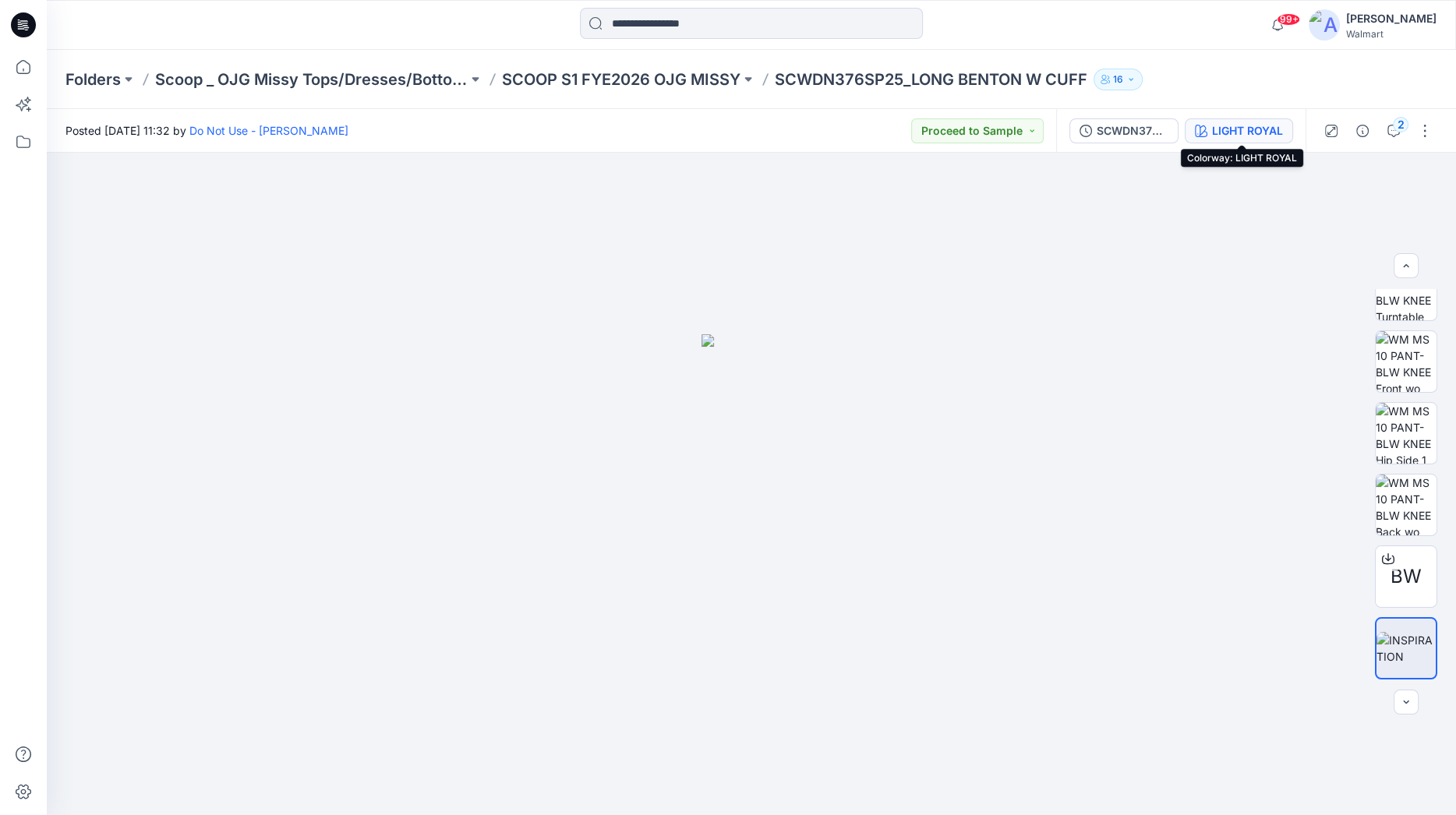
click at [1270, 130] on div "LIGHT ROYAL" at bounding box center [1247, 131] width 71 height 18
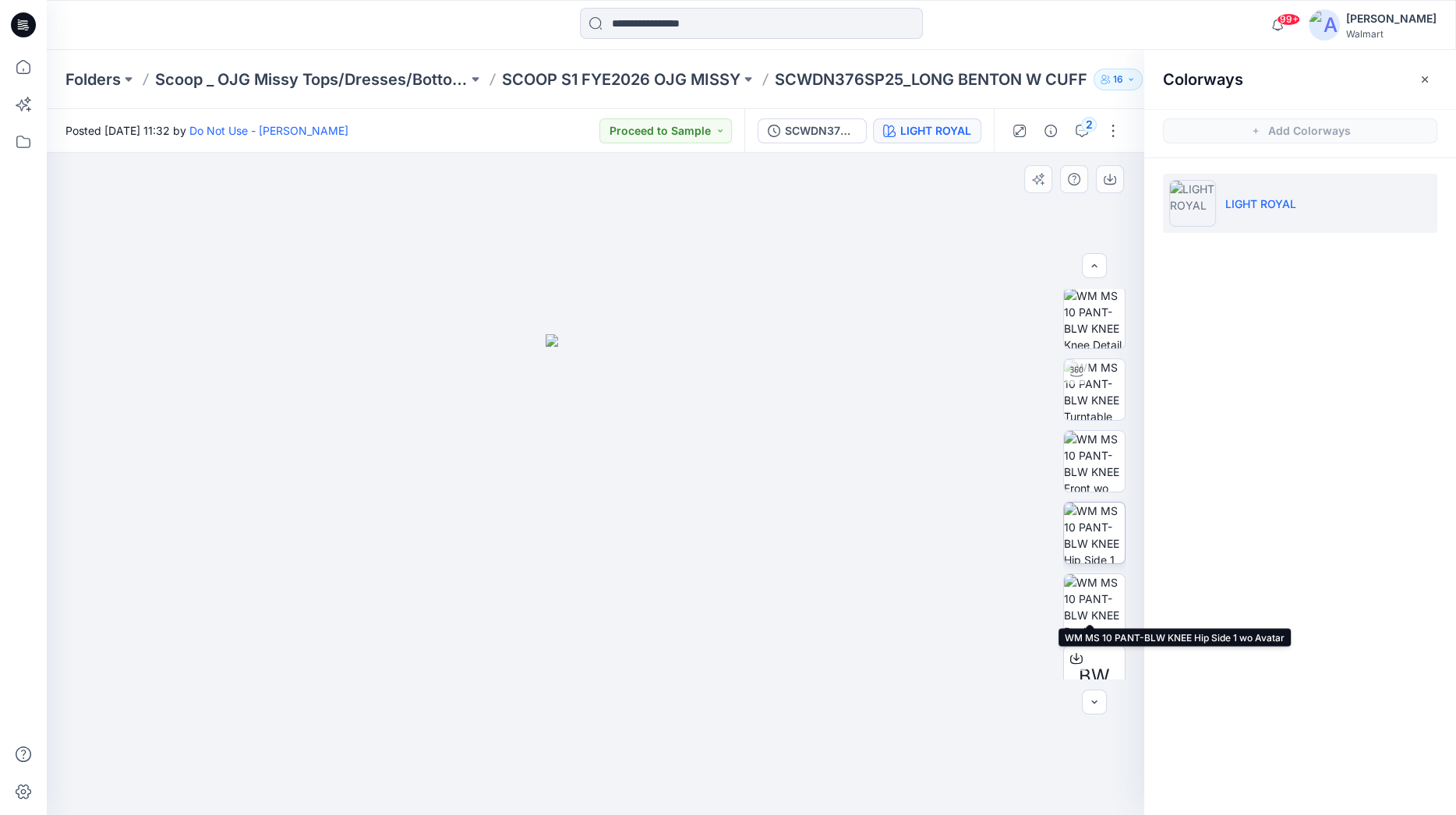
scroll to position [0, 0]
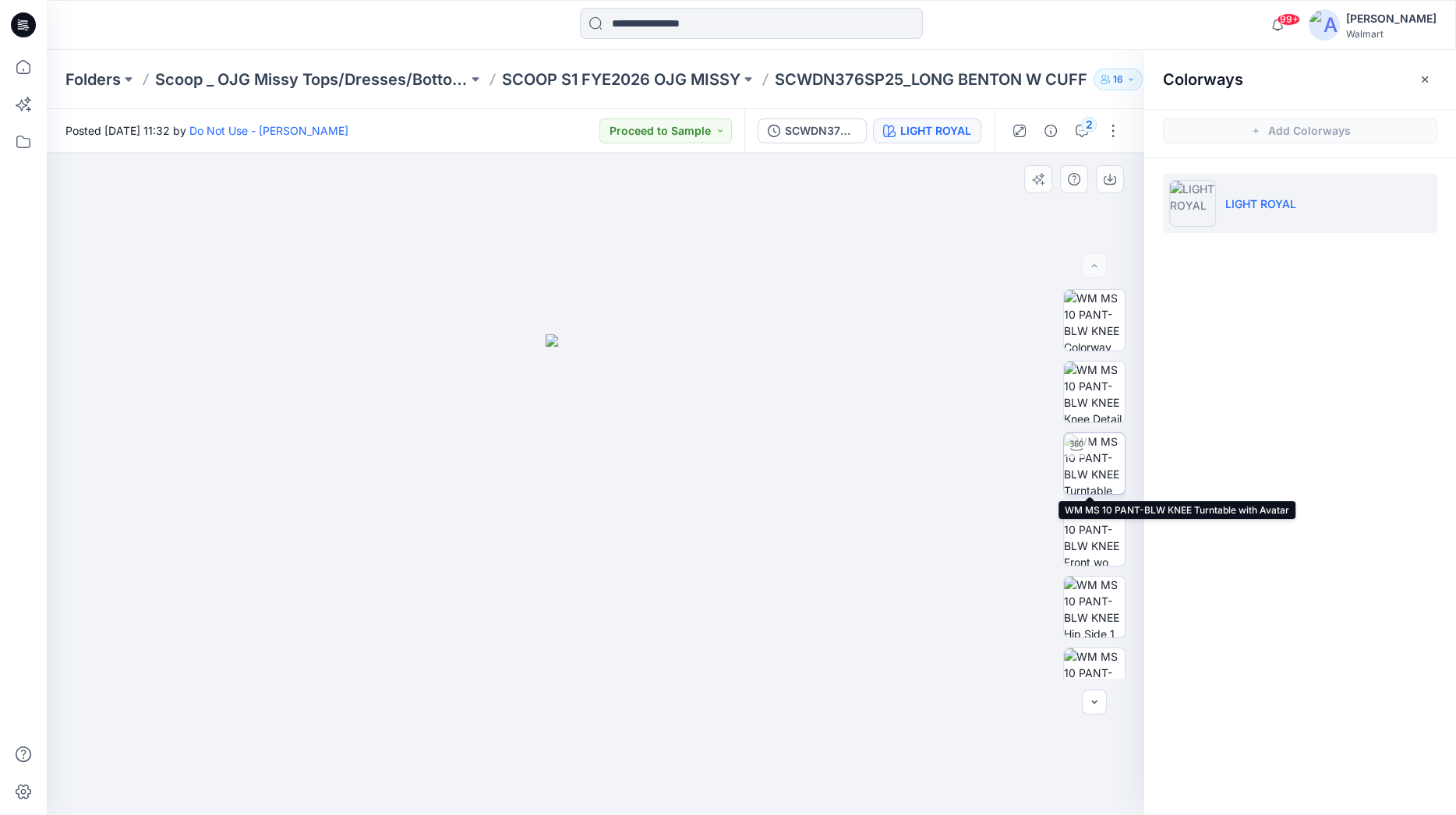
click at [1094, 464] on img at bounding box center [1095, 464] width 61 height 61
drag, startPoint x: 621, startPoint y: 587, endPoint x: 697, endPoint y: 348, distance: 250.8
drag, startPoint x: 672, startPoint y: 556, endPoint x: 687, endPoint y: 418, distance: 138.8
drag, startPoint x: 682, startPoint y: 364, endPoint x: 672, endPoint y: 577, distance: 213.2
drag, startPoint x: 645, startPoint y: 345, endPoint x: 630, endPoint y: 530, distance: 185.6
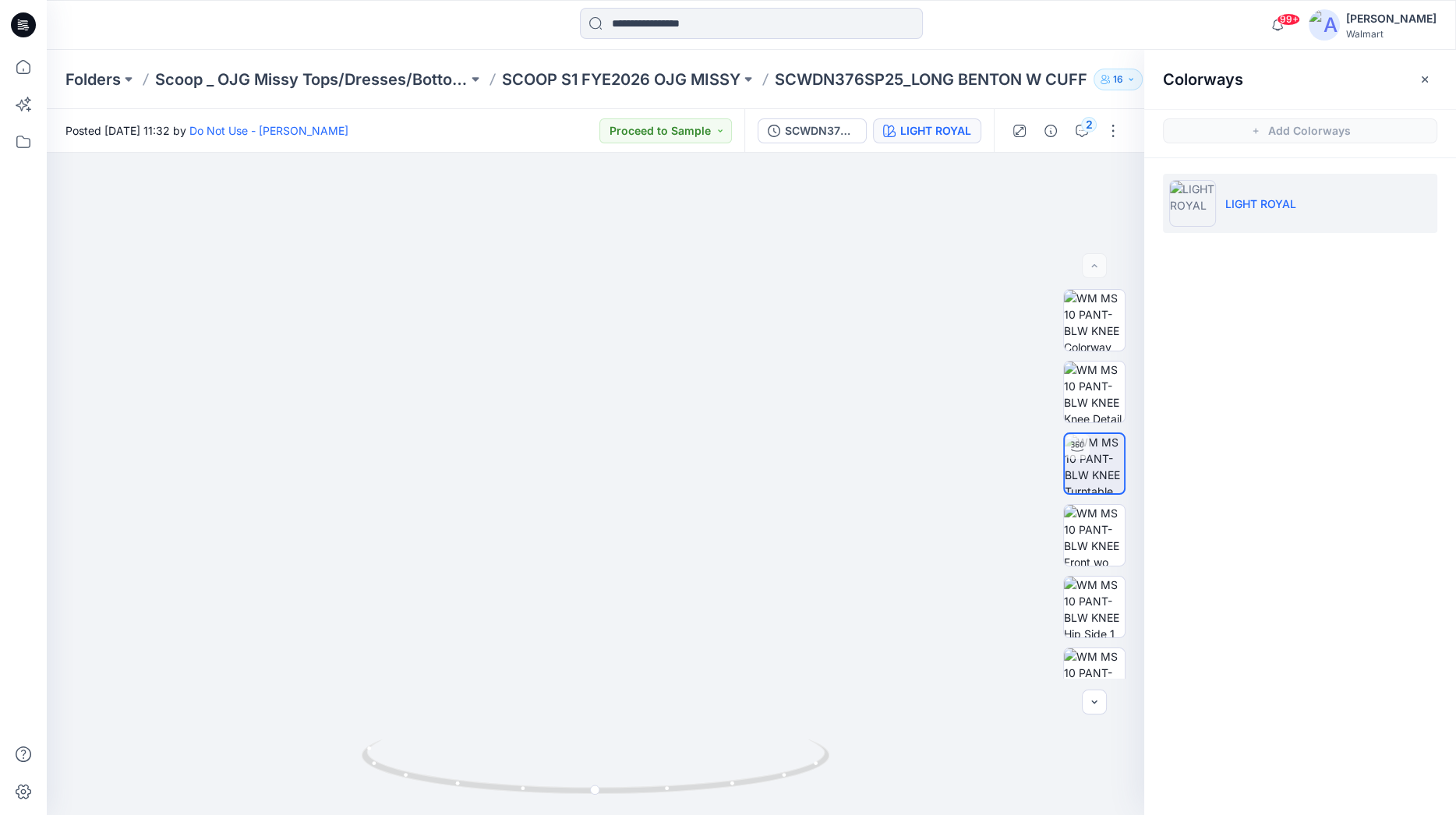
click at [397, 31] on div at bounding box center [222, 24] width 352 height 34
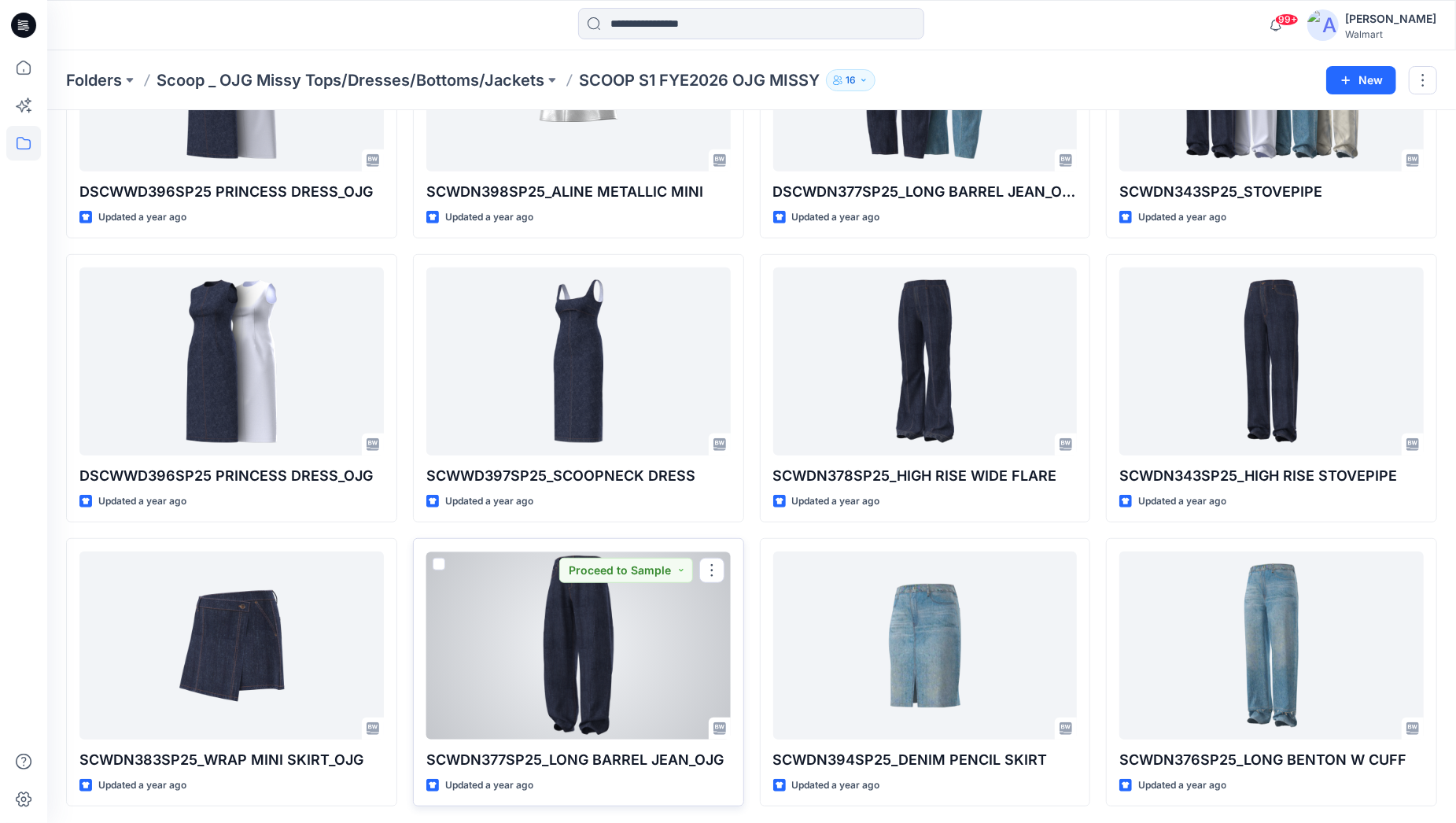
click at [630, 644] on div at bounding box center [579, 645] width 305 height 188
